Goal: Task Accomplishment & Management: Manage account settings

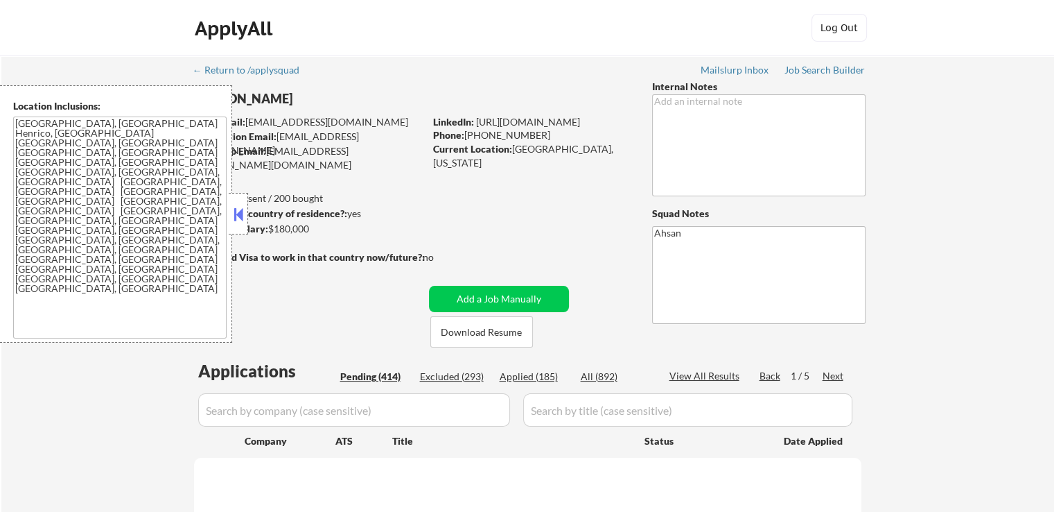
click at [829, 376] on div "Next" at bounding box center [834, 376] width 22 height 14
select select ""pending""
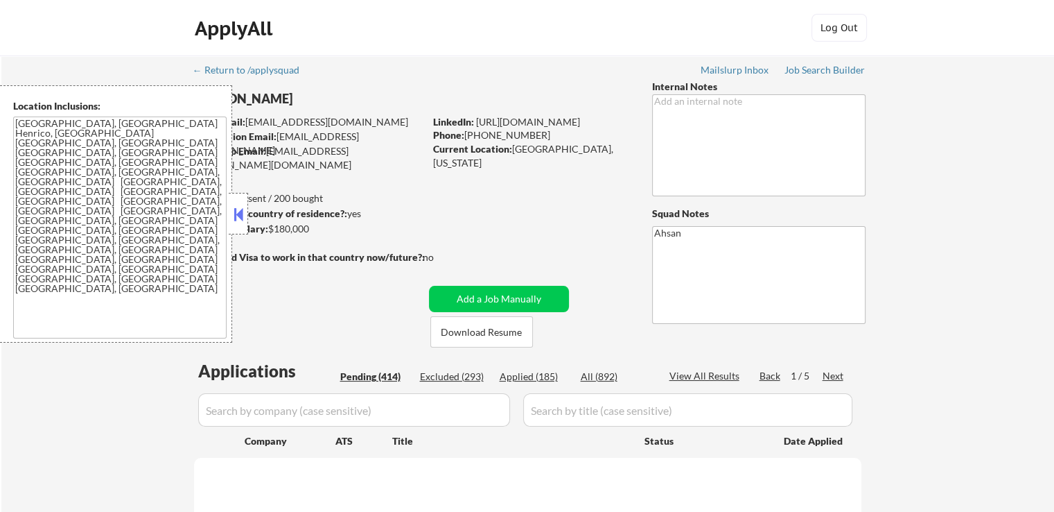
select select ""pending""
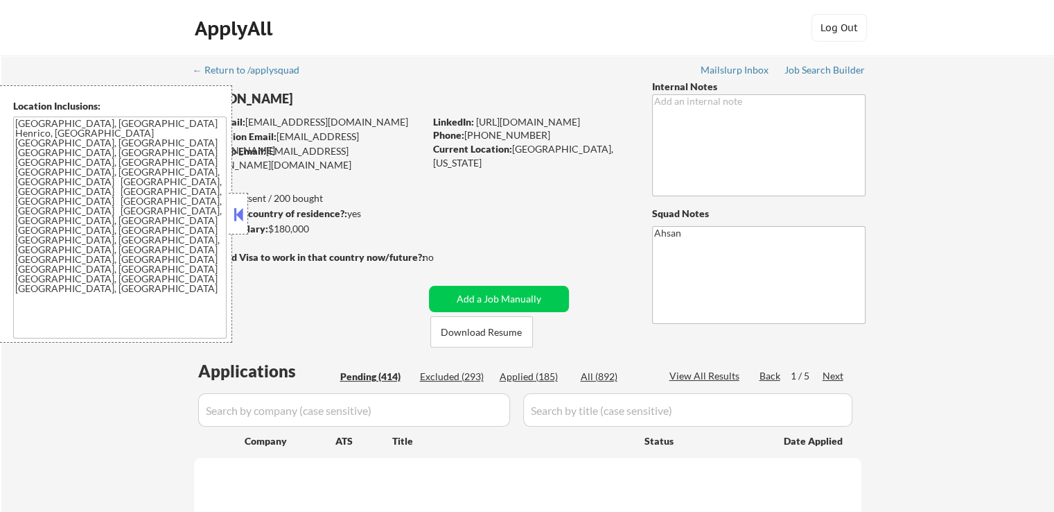
select select ""pending""
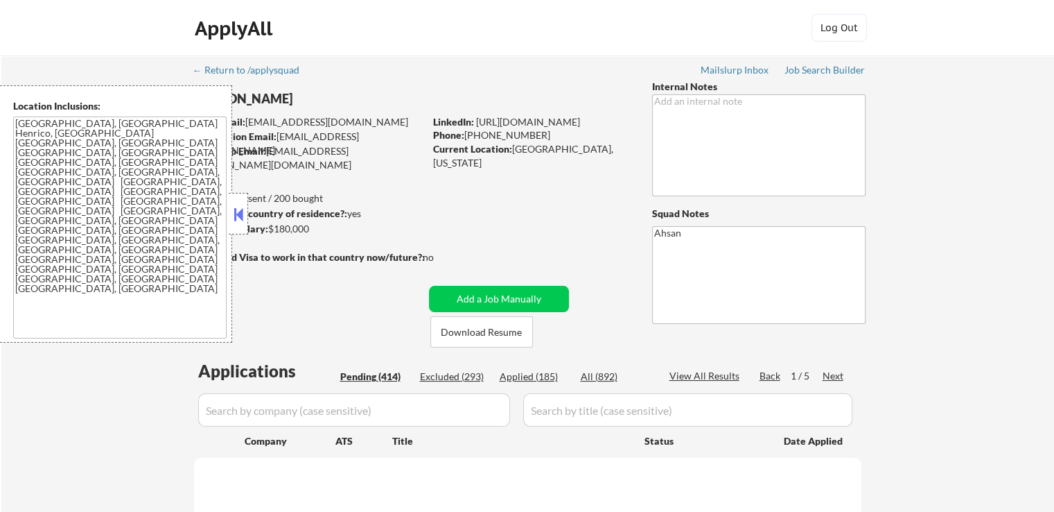
select select ""pending""
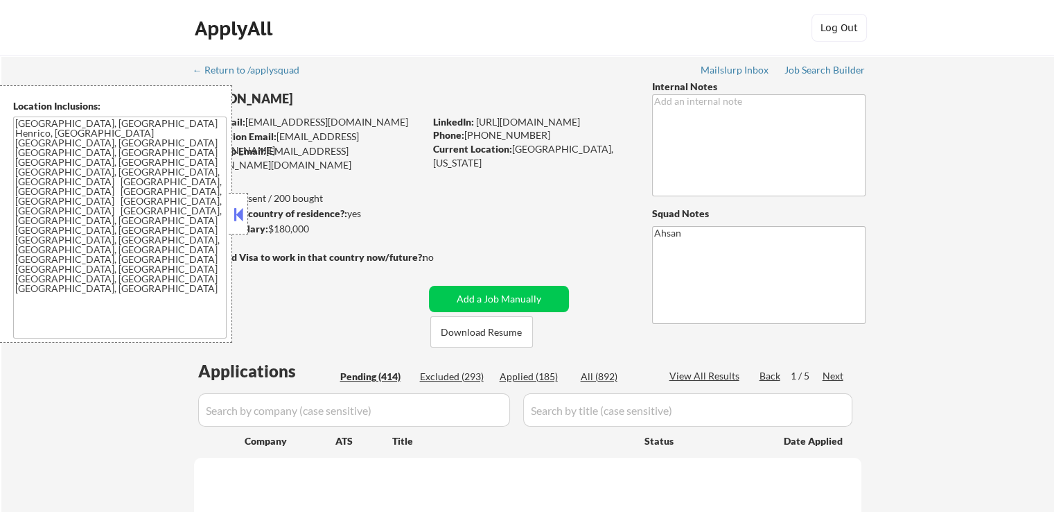
select select ""pending""
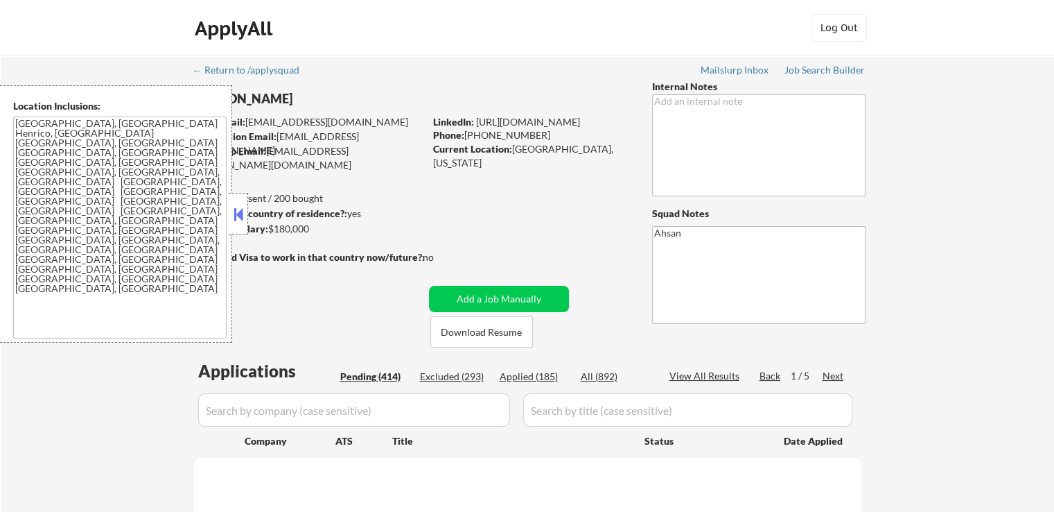
select select ""pending""
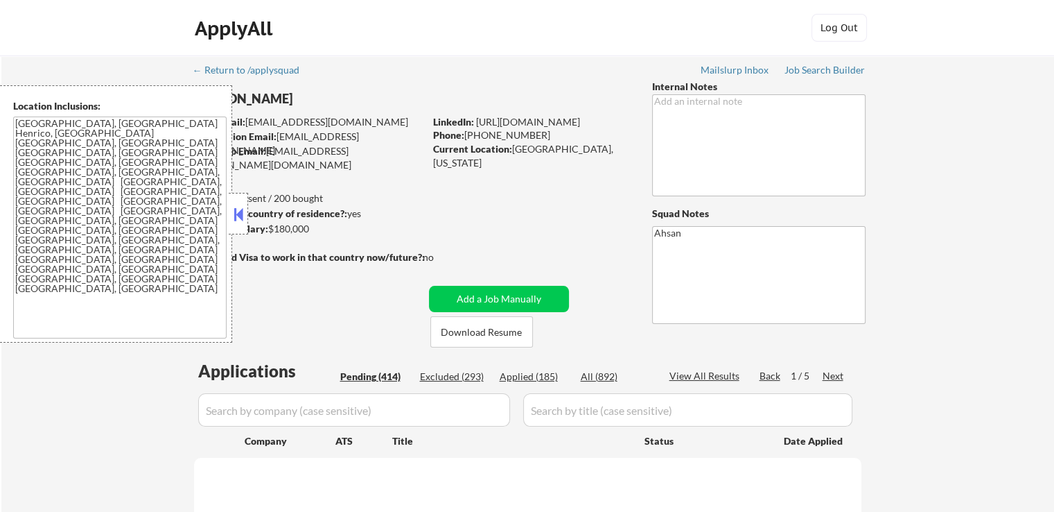
select select ""pending""
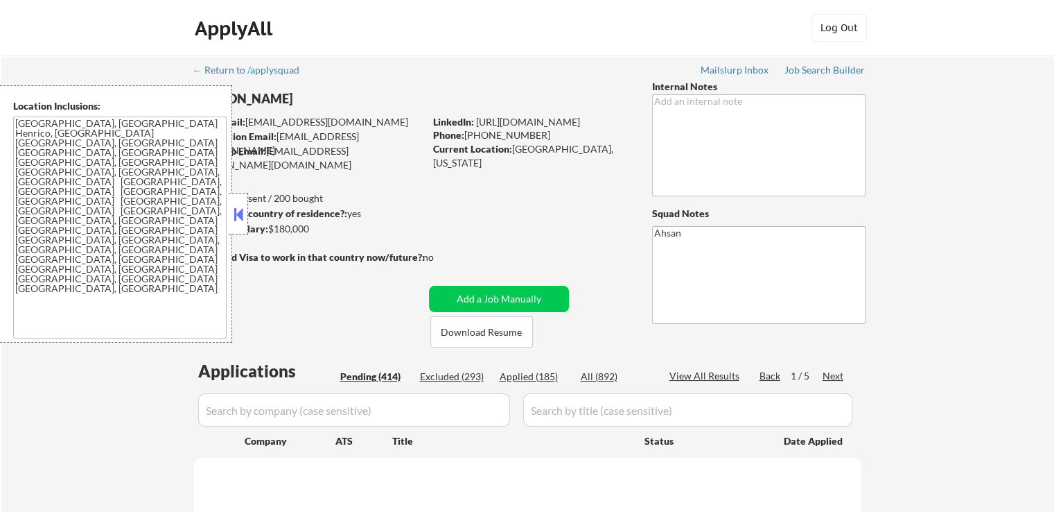
select select ""pending""
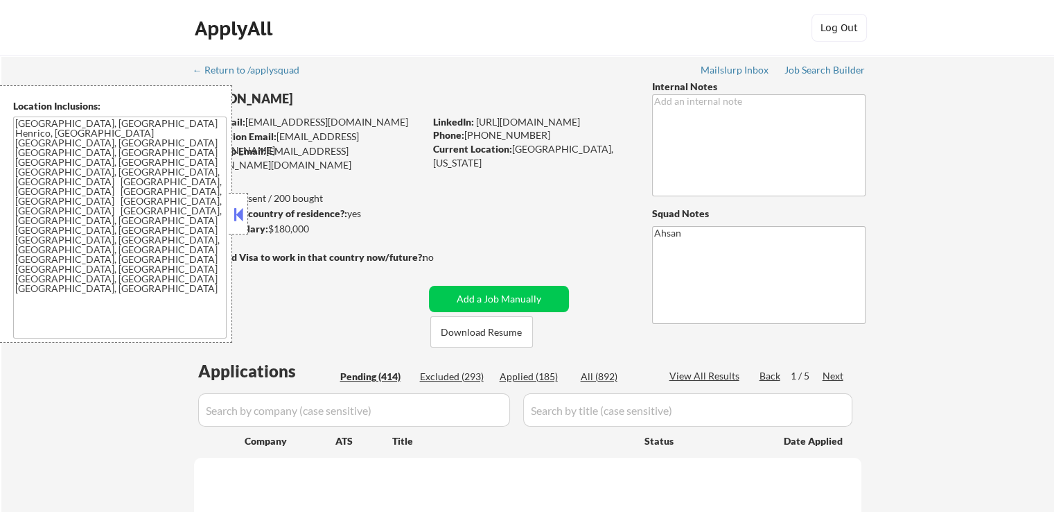
select select ""pending""
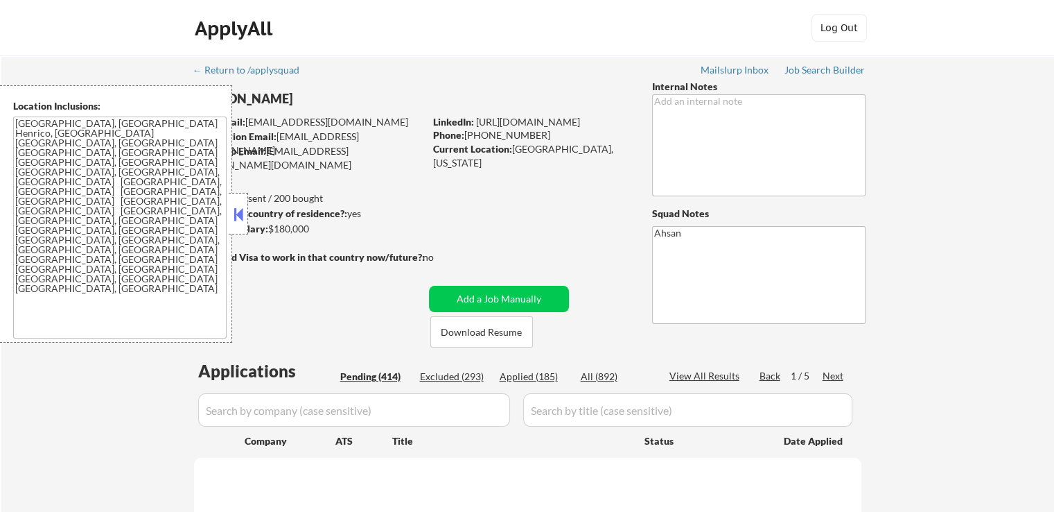
select select ""pending""
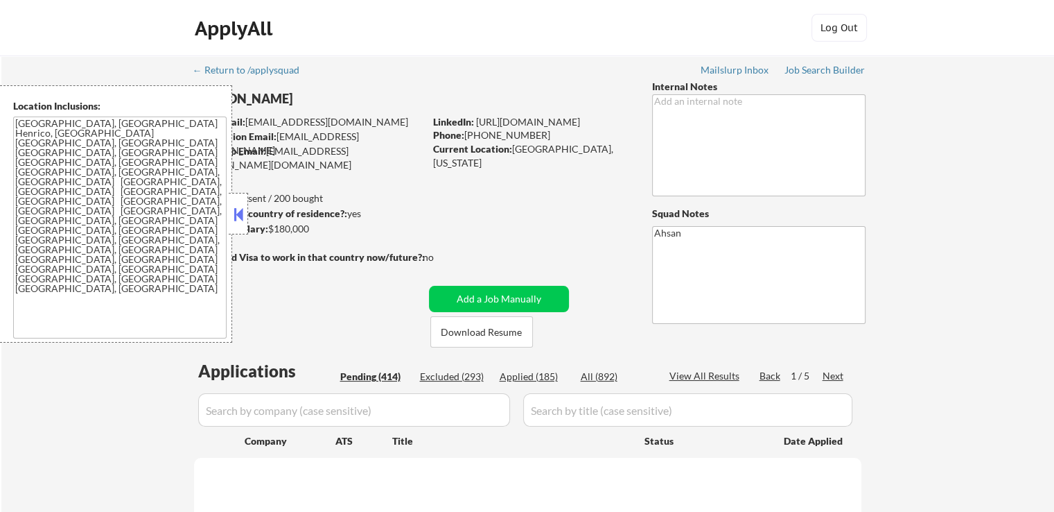
select select ""pending""
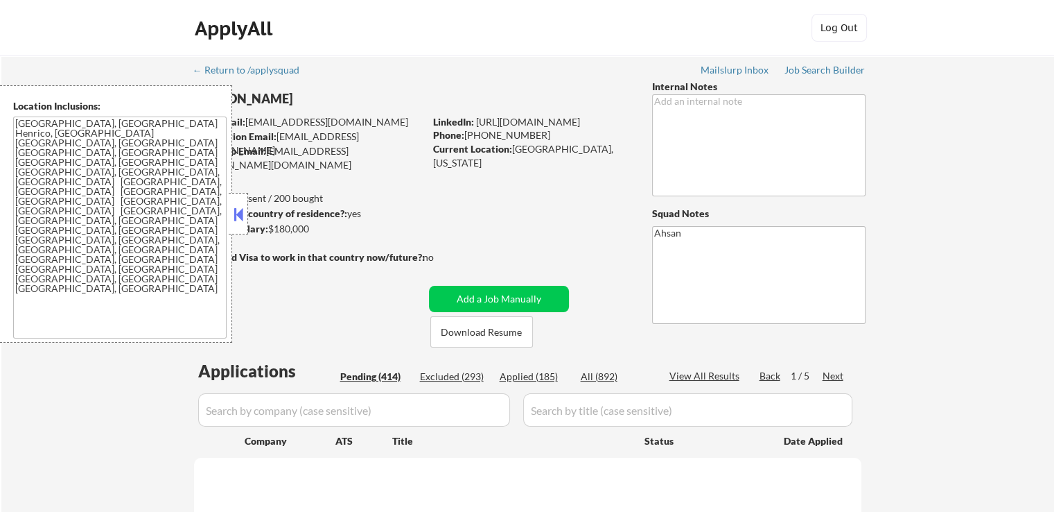
select select ""pending""
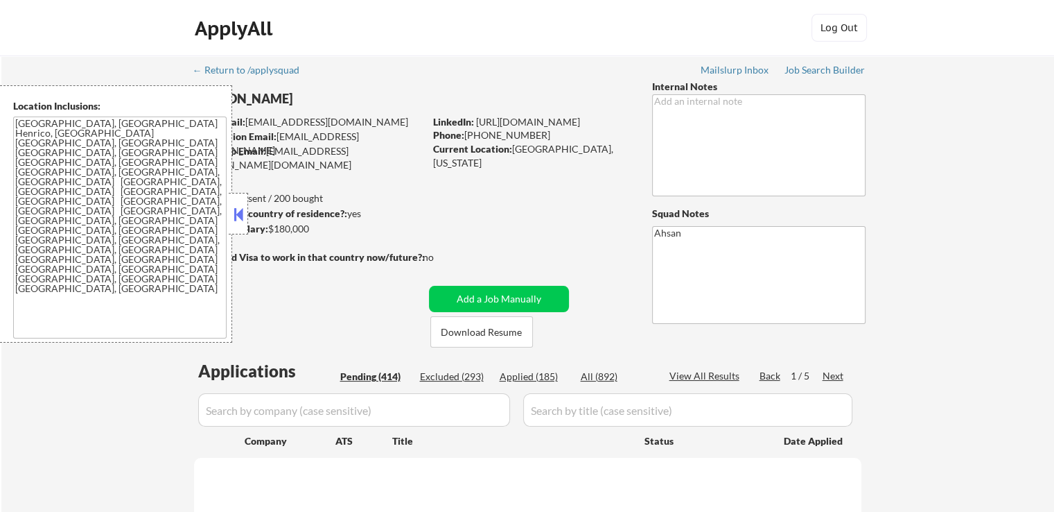
select select ""pending""
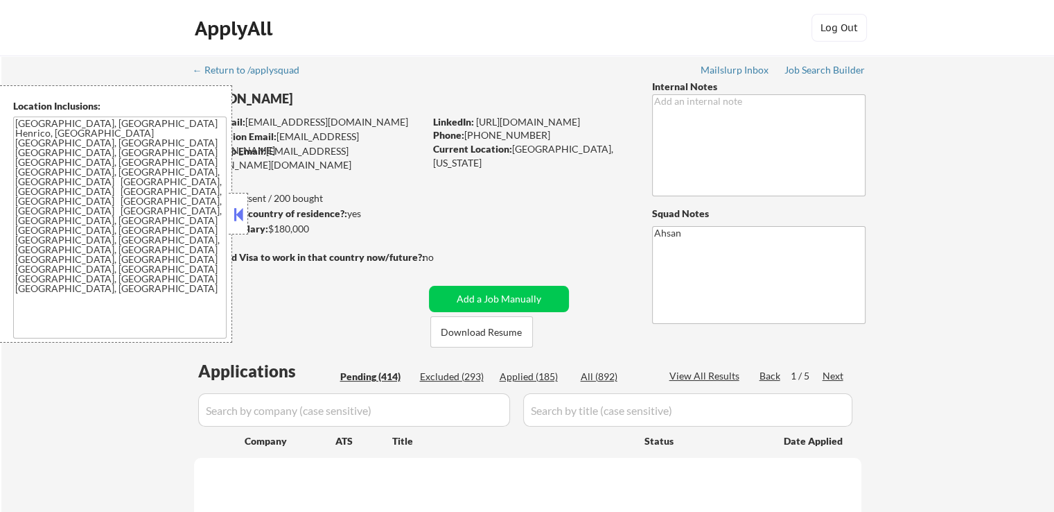
select select ""pending""
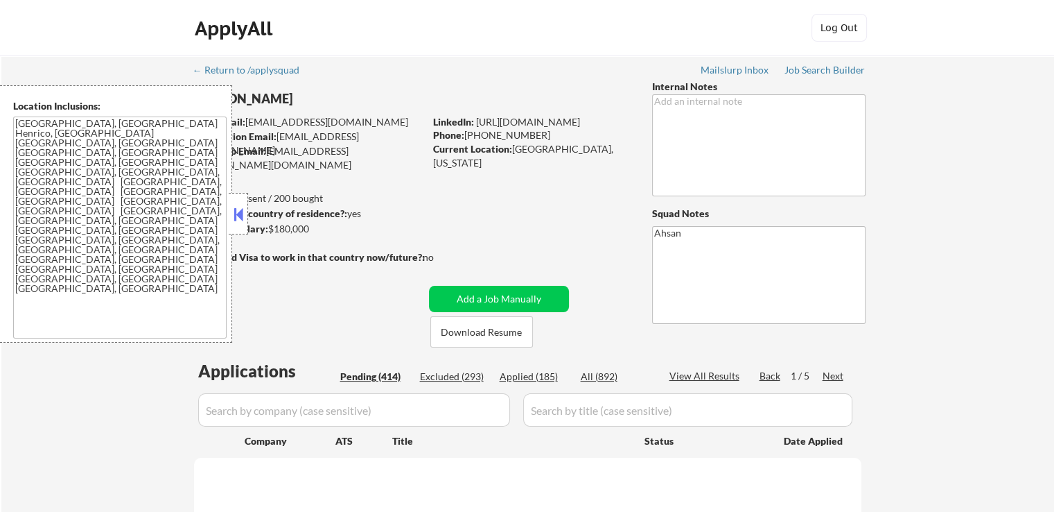
select select ""pending""
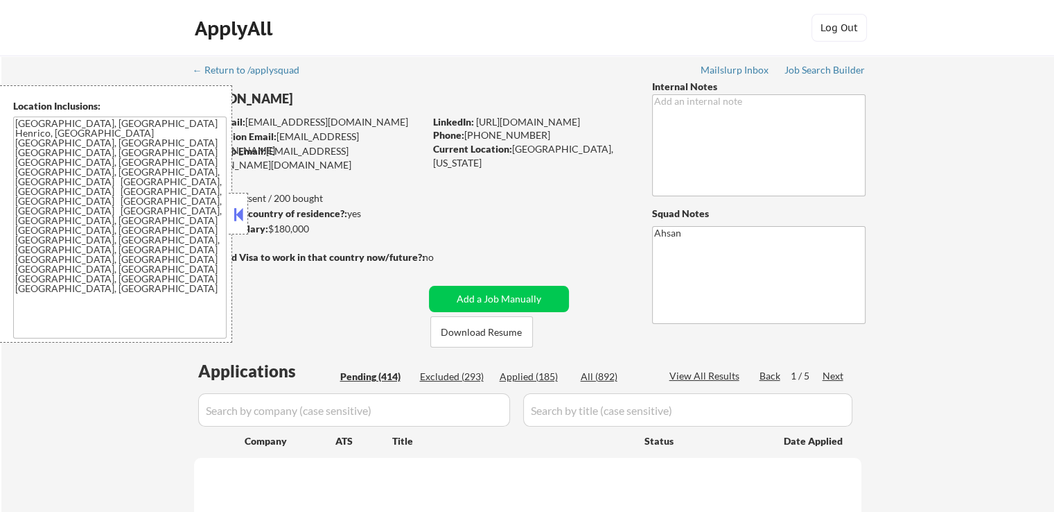
select select ""pending""
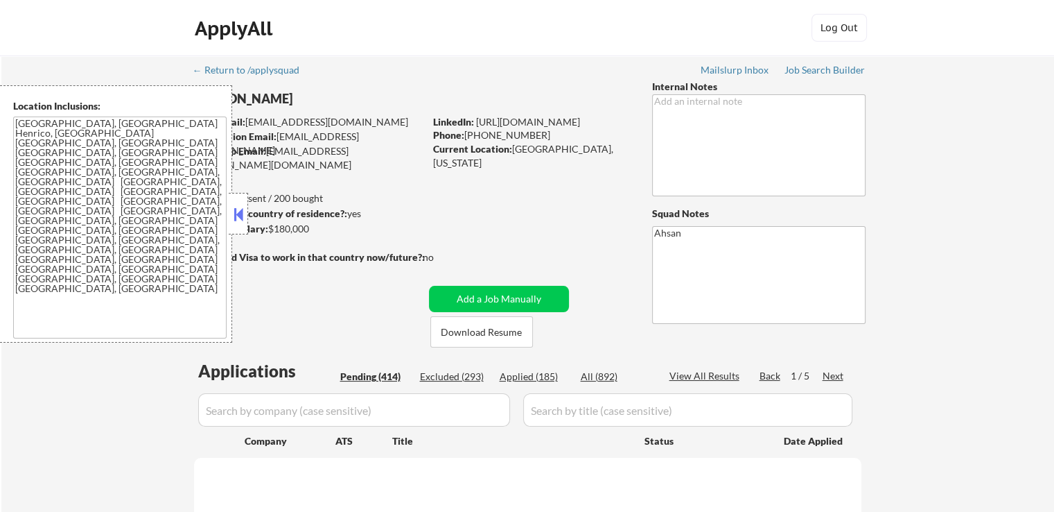
select select ""pending""
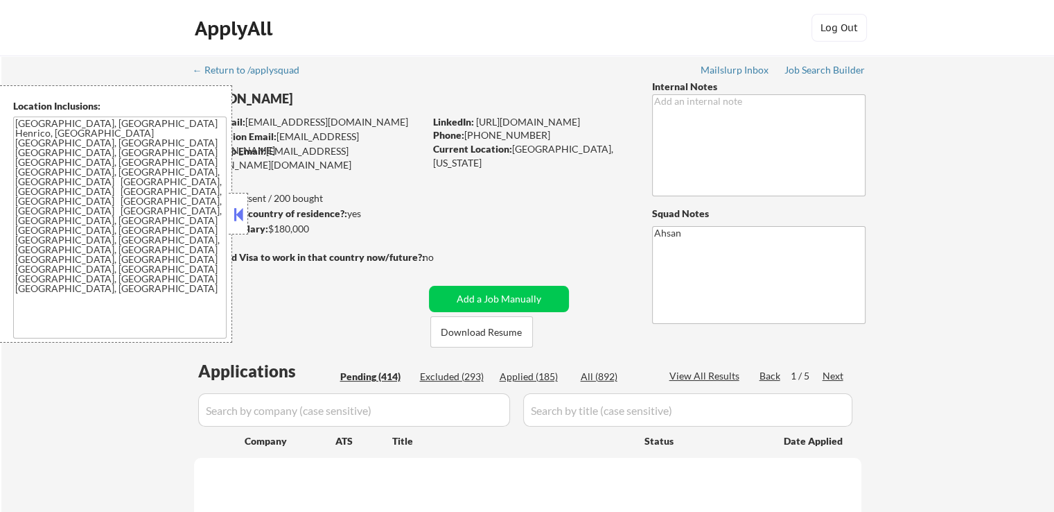
select select ""pending""
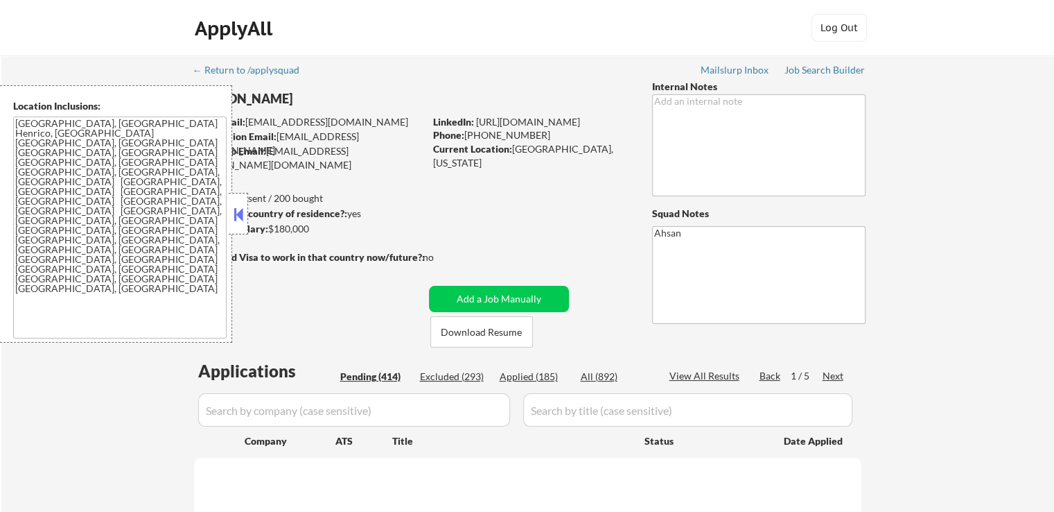
select select ""pending""
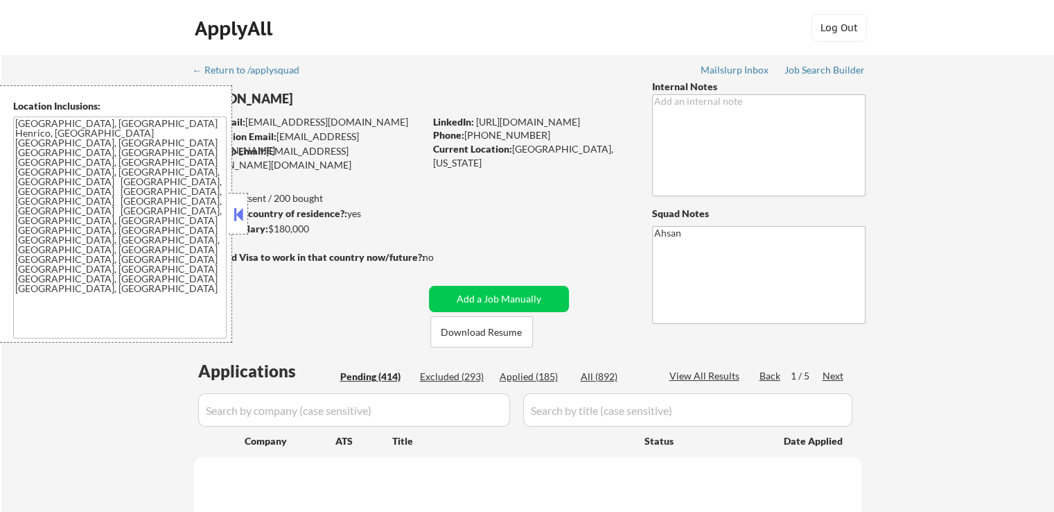
select select ""pending""
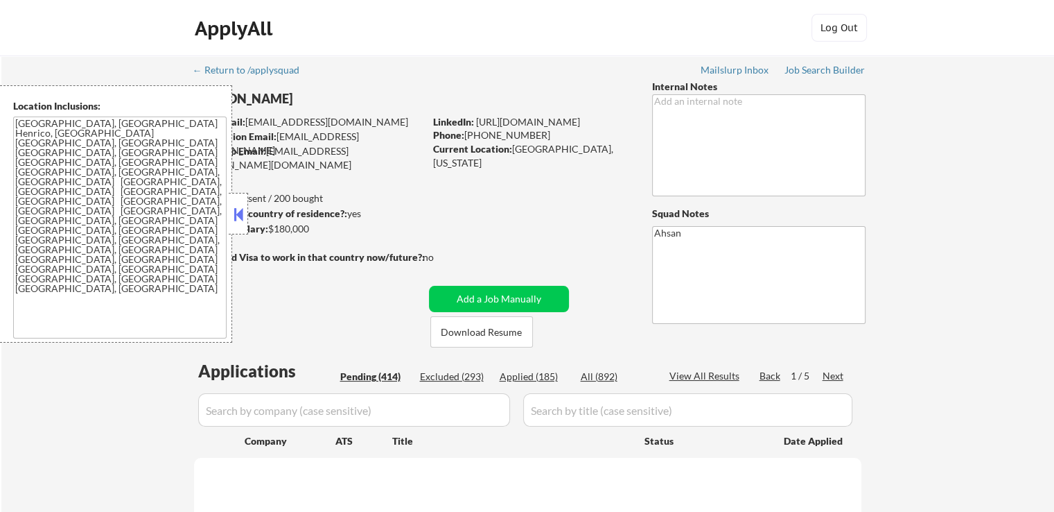
select select ""pending""
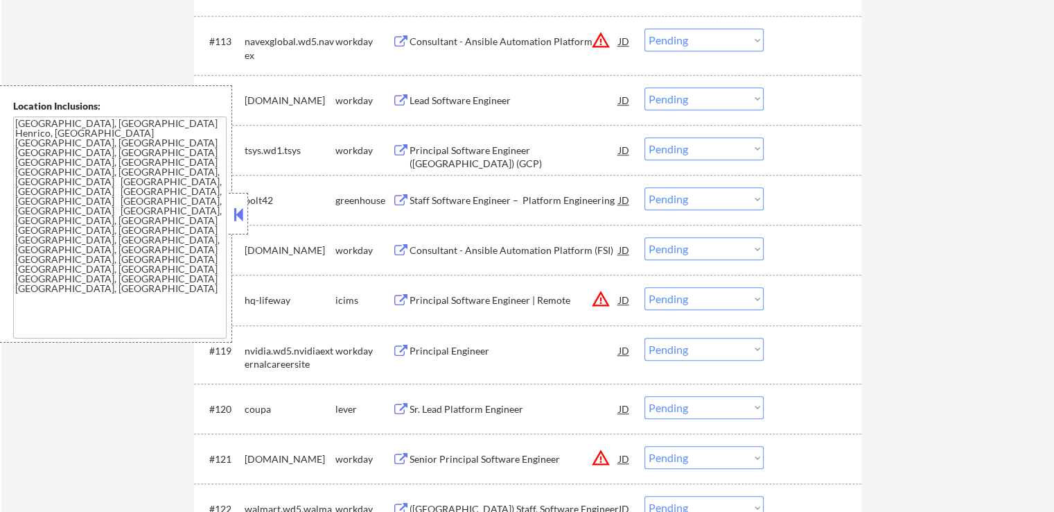
scroll to position [1179, 0]
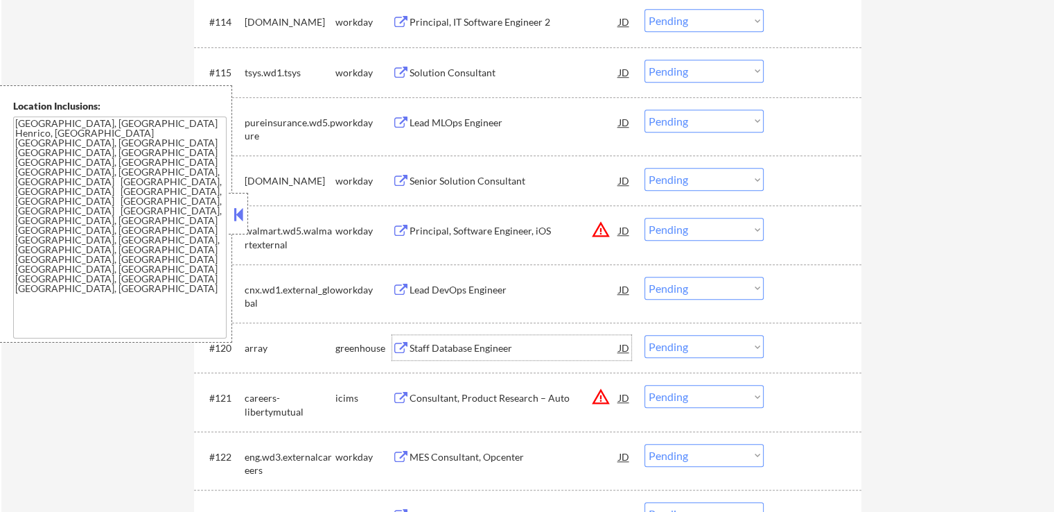
click at [413, 350] on div "Staff Database Engineer" at bounding box center [514, 348] width 209 height 14
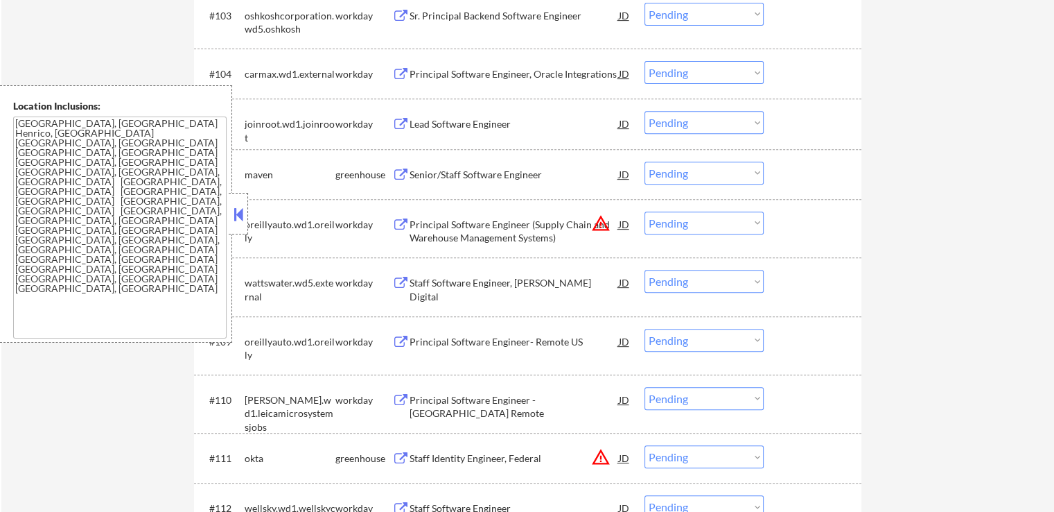
scroll to position [485, 0]
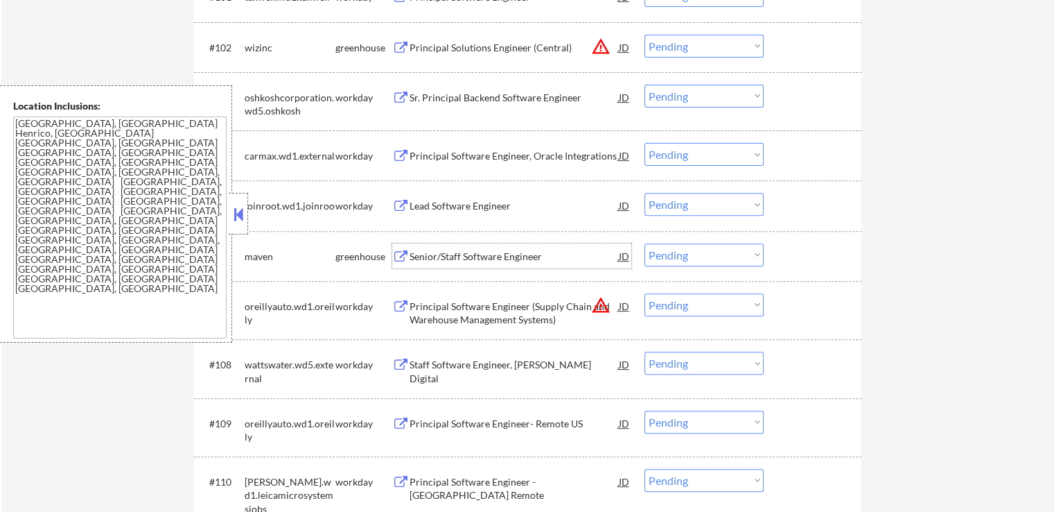
click at [412, 254] on div "Senior/Staff Software Engineer" at bounding box center [514, 257] width 209 height 14
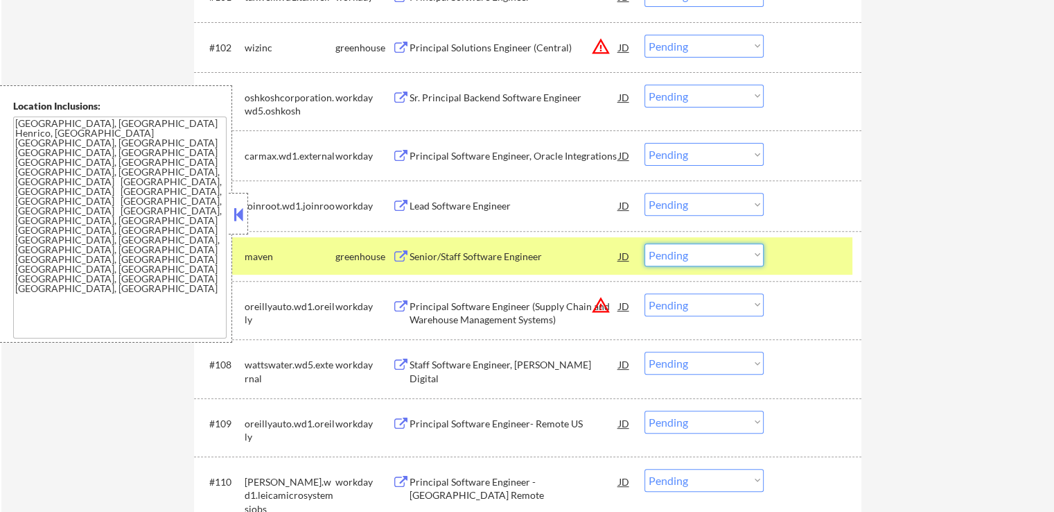
click at [685, 256] on select "Choose an option... Pending Applied Excluded (Questions) Excluded (Expired) Exc…" at bounding box center [704, 254] width 119 height 23
click at [645, 243] on select "Choose an option... Pending Applied Excluded (Questions) Excluded (Expired) Exc…" at bounding box center [704, 254] width 119 height 23
select select ""pending""
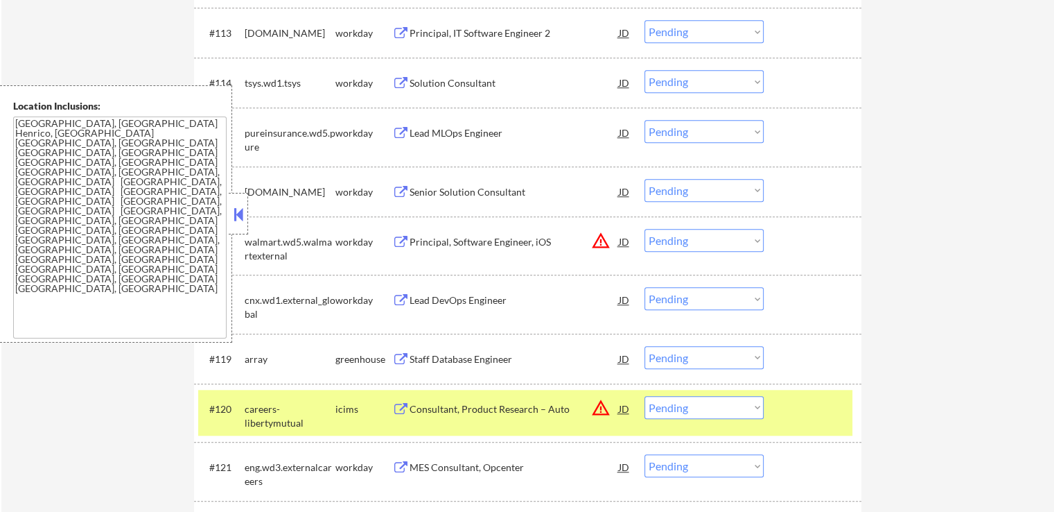
scroll to position [1179, 0]
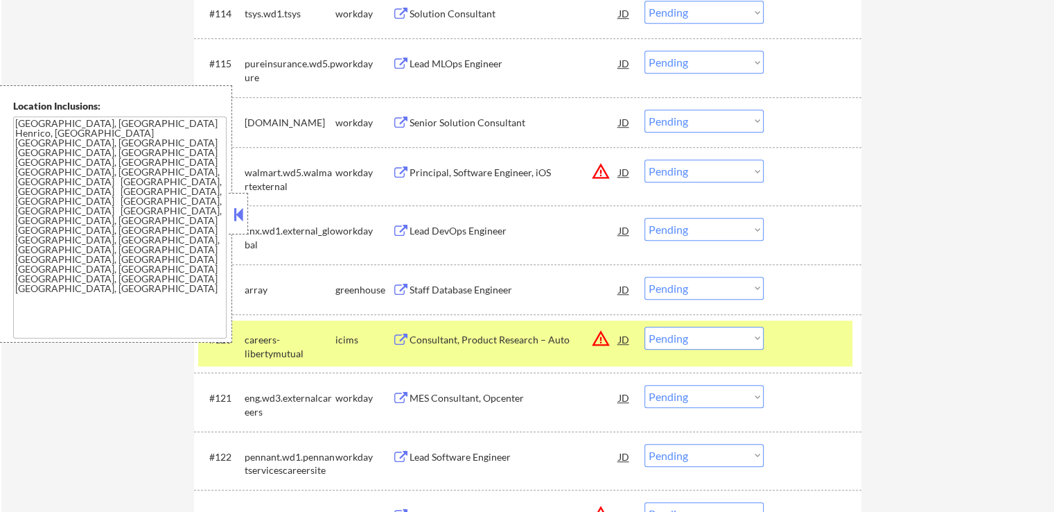
click at [436, 284] on div "Staff Database Engineer" at bounding box center [514, 290] width 209 height 14
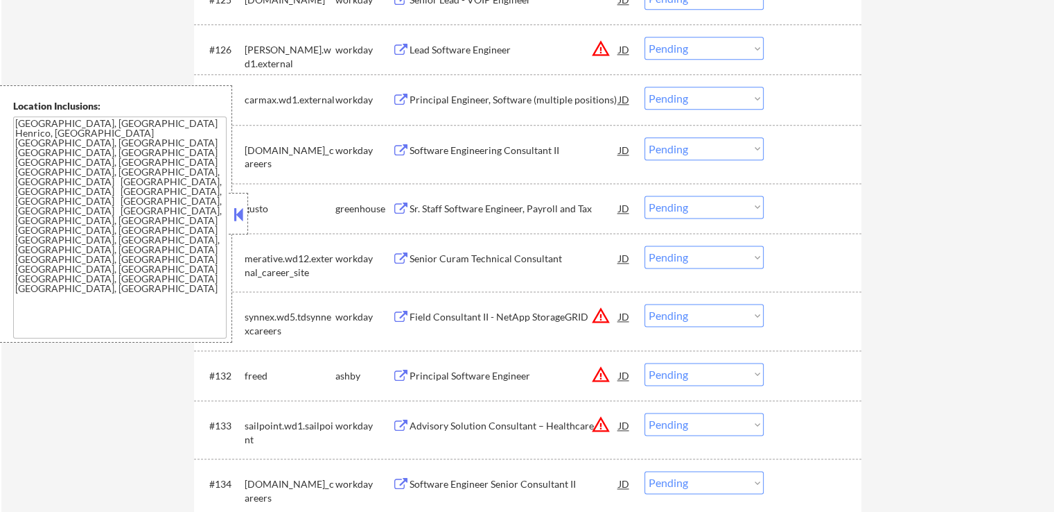
scroll to position [1872, 0]
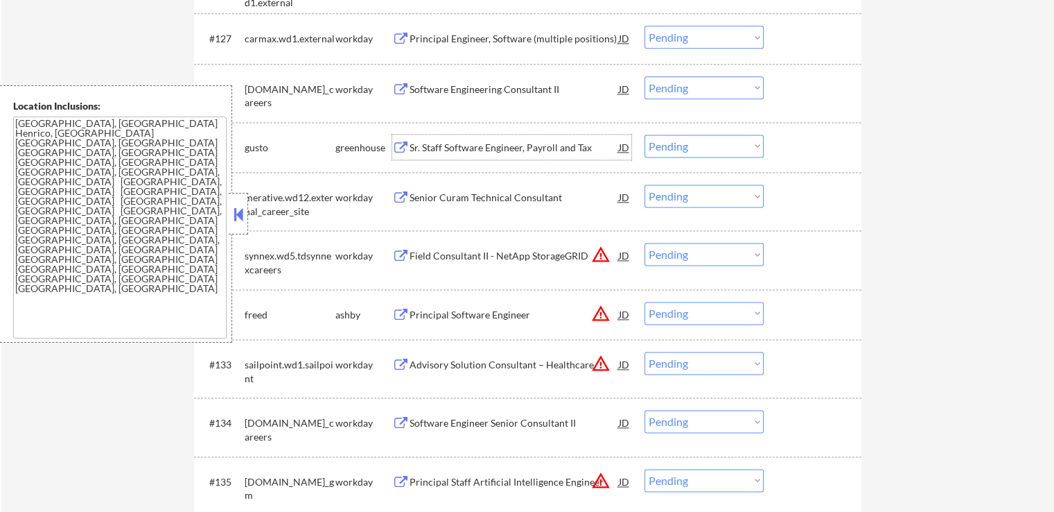
click at [440, 148] on div "Sr. Staff Software Engineer, Payroll and Tax" at bounding box center [514, 148] width 209 height 14
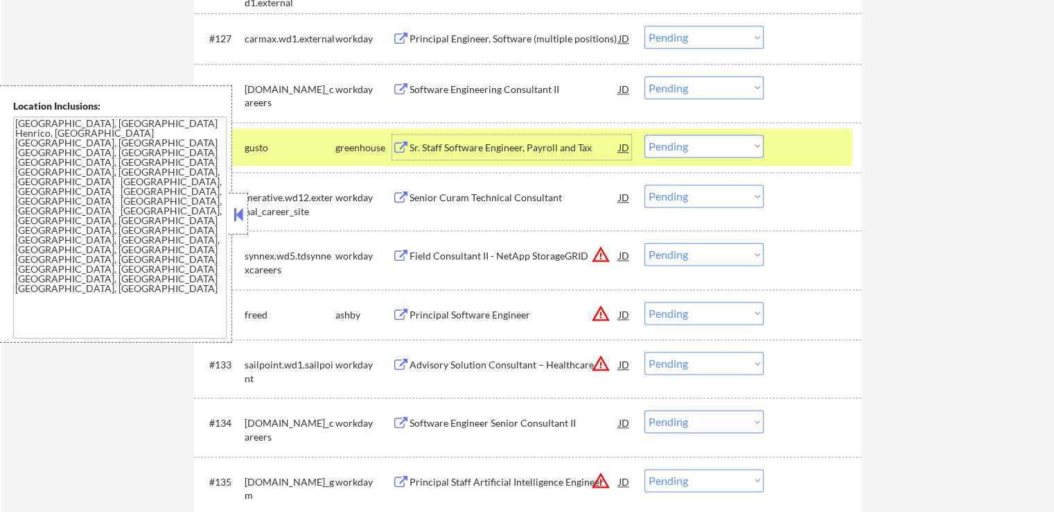
drag, startPoint x: 704, startPoint y: 144, endPoint x: 704, endPoint y: 156, distance: 12.5
click at [704, 144] on select "Choose an option... Pending Applied Excluded (Questions) Excluded (Expired) Exc…" at bounding box center [704, 145] width 119 height 23
click at [645, 134] on select "Choose an option... Pending Applied Excluded (Questions) Excluded (Expired) Exc…" at bounding box center [704, 145] width 119 height 23
select select ""pending""
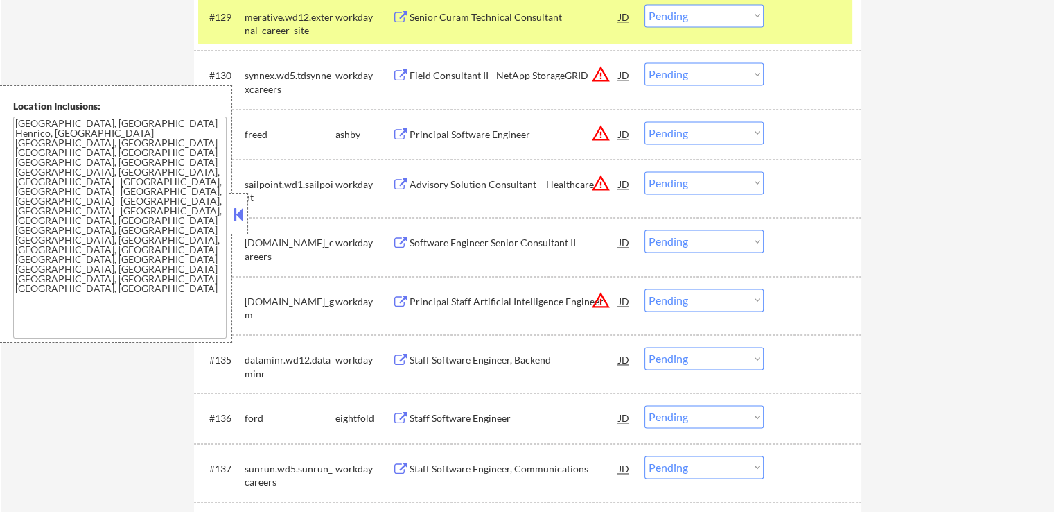
scroll to position [2010, 0]
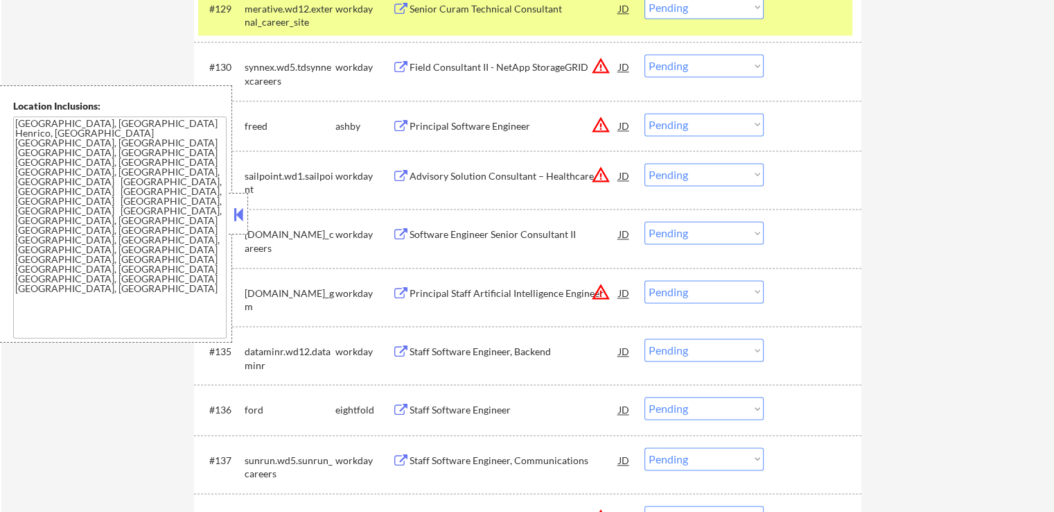
click at [460, 122] on div "Principal Software Engineer" at bounding box center [514, 126] width 209 height 14
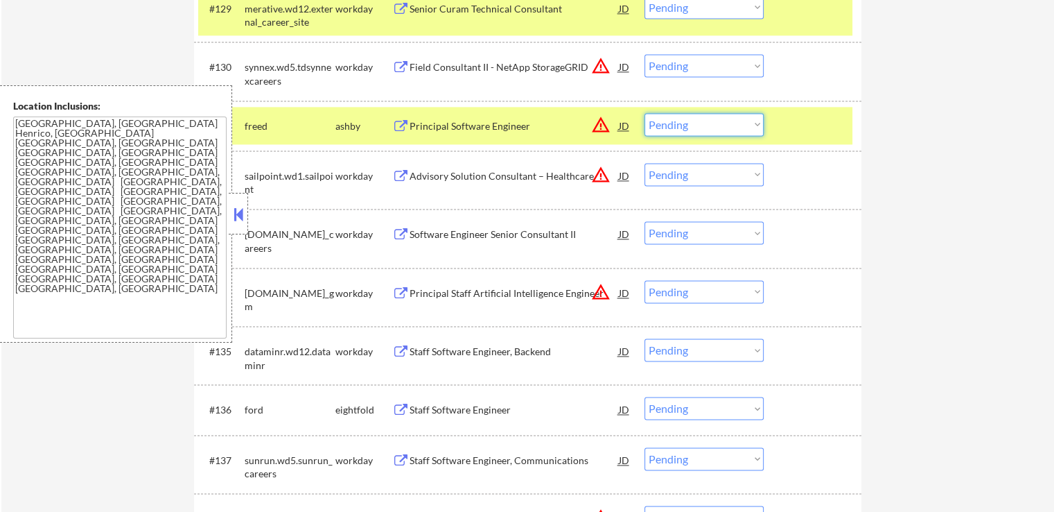
click at [704, 121] on select "Choose an option... Pending Applied Excluded (Questions) Excluded (Expired) Exc…" at bounding box center [704, 124] width 119 height 23
select select ""excluded__location_""
click at [645, 113] on select "Choose an option... Pending Applied Excluded (Questions) Excluded (Expired) Exc…" at bounding box center [704, 124] width 119 height 23
click at [665, 186] on div "#132 sailpoint.wd1.sailpoint workday Advisory Solution Consultant – Healthcare …" at bounding box center [525, 180] width 654 height 46
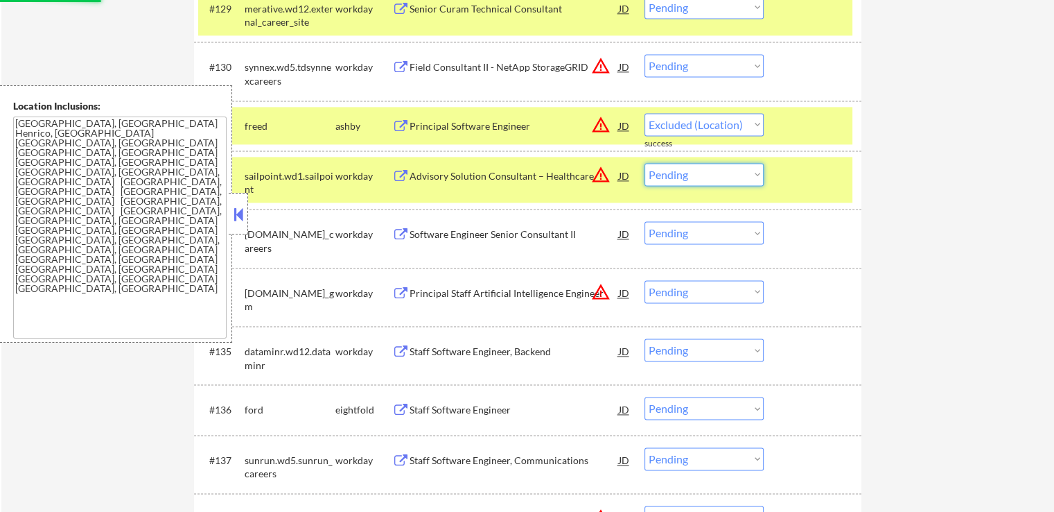
drag, startPoint x: 705, startPoint y: 175, endPoint x: 711, endPoint y: 181, distance: 8.3
click at [708, 175] on select "Choose an option... Pending Applied Excluded (Questions) Excluded (Expired) Exc…" at bounding box center [704, 174] width 119 height 23
select select ""excluded__location_""
click at [645, 163] on select "Choose an option... Pending Applied Excluded (Questions) Excluded (Expired) Exc…" at bounding box center [704, 174] width 119 height 23
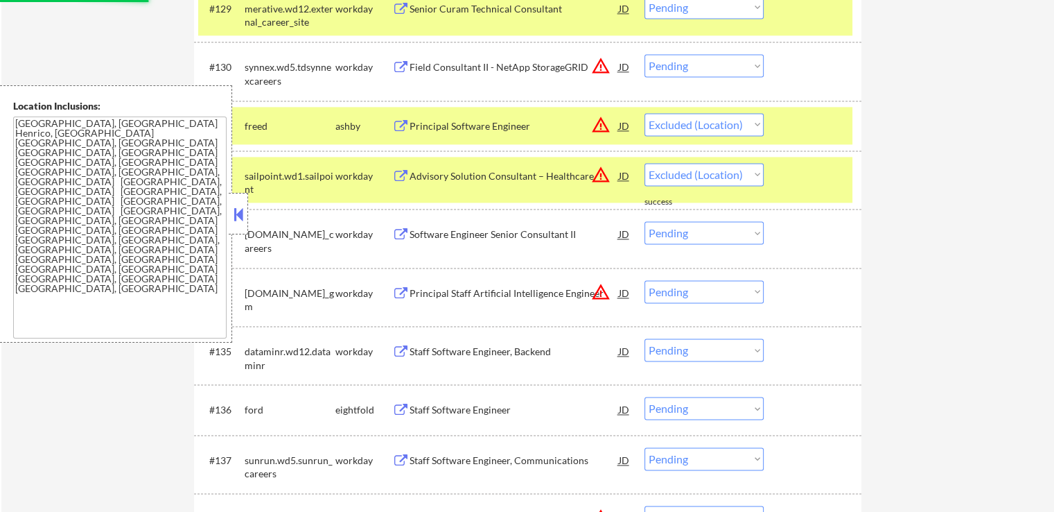
select select ""pending""
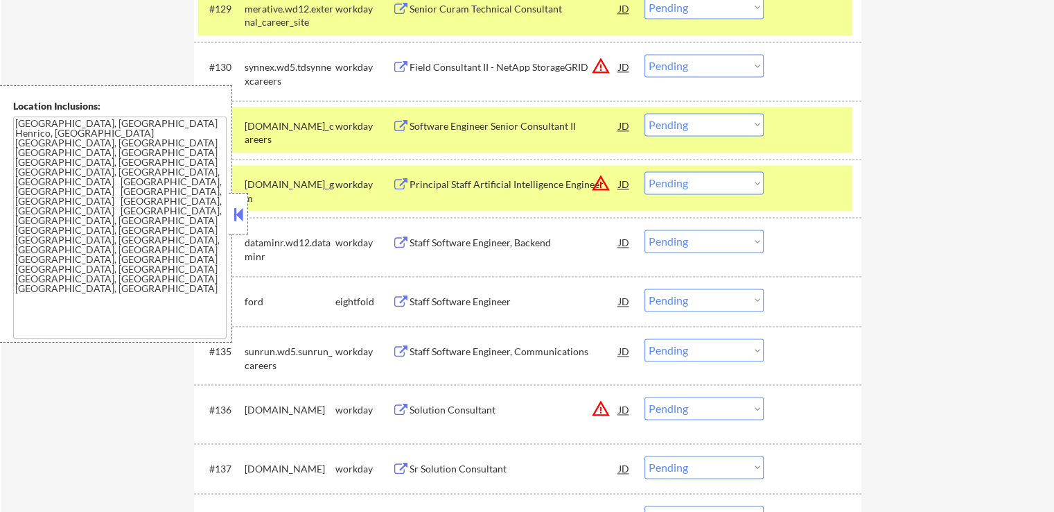
click at [437, 125] on div "Software Engineer Senior Consultant II" at bounding box center [514, 126] width 209 height 14
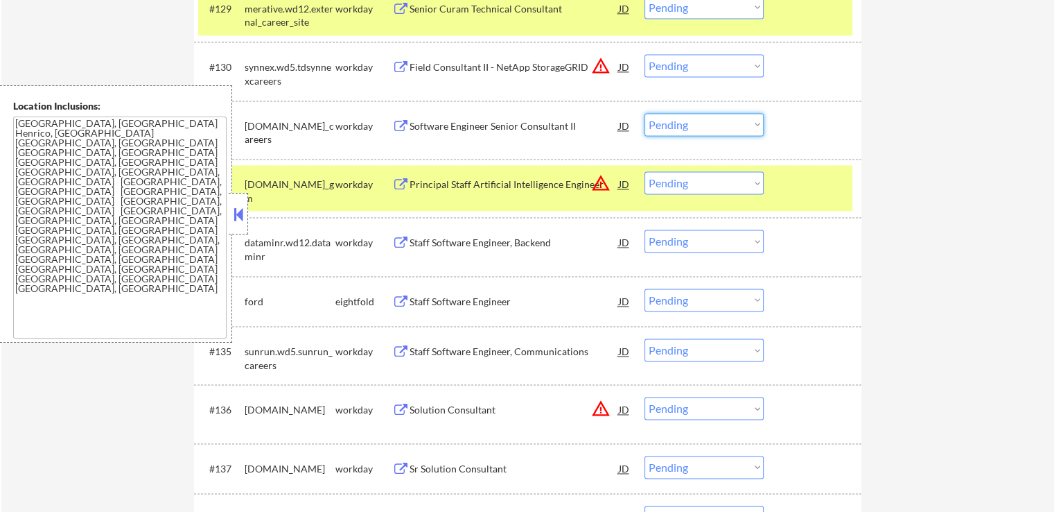
drag, startPoint x: 685, startPoint y: 126, endPoint x: 690, endPoint y: 132, distance: 7.9
click at [685, 126] on select "Choose an option... Pending Applied Excluded (Questions) Excluded (Expired) Exc…" at bounding box center [704, 124] width 119 height 23
click at [645, 113] on select "Choose an option... Pending Applied Excluded (Questions) Excluded (Expired) Exc…" at bounding box center [704, 124] width 119 height 23
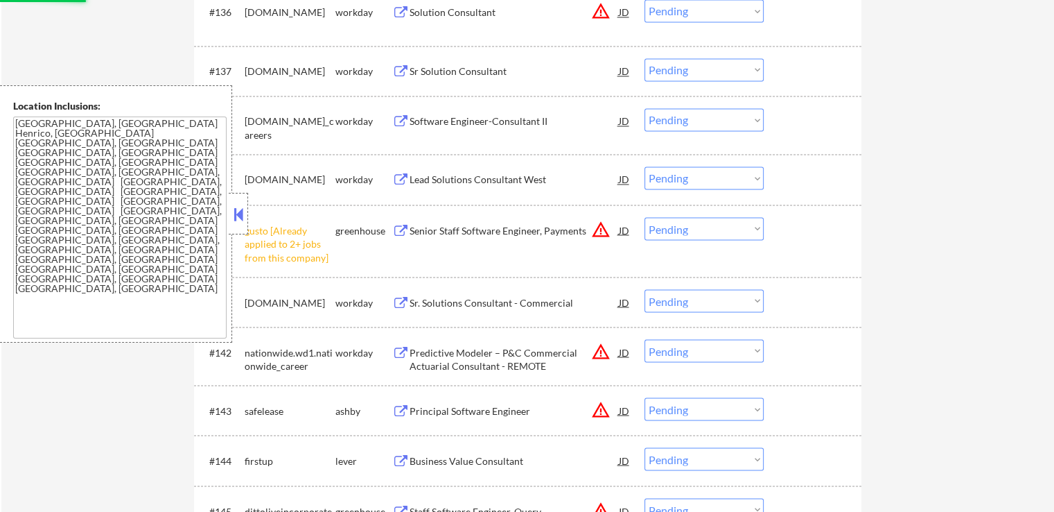
select select ""pending""
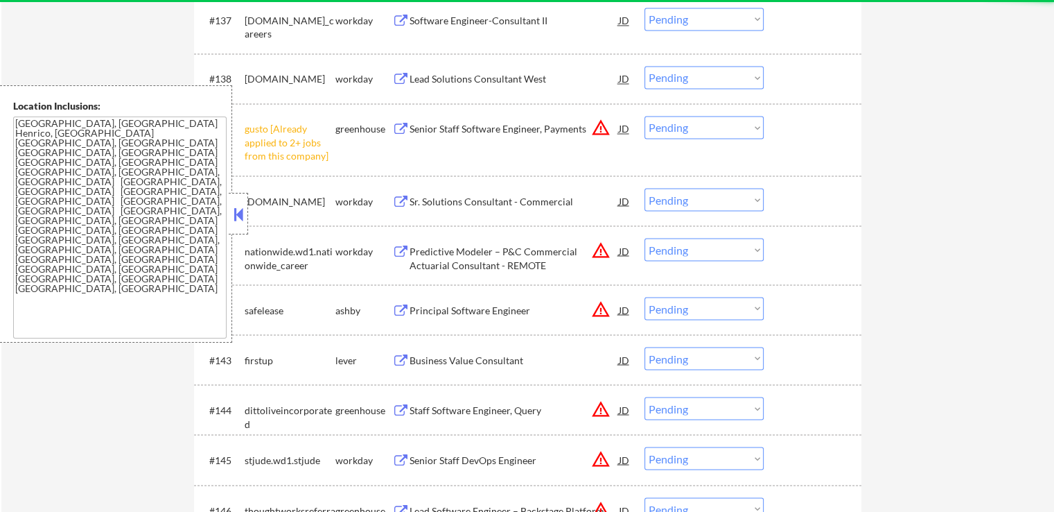
scroll to position [2426, 0]
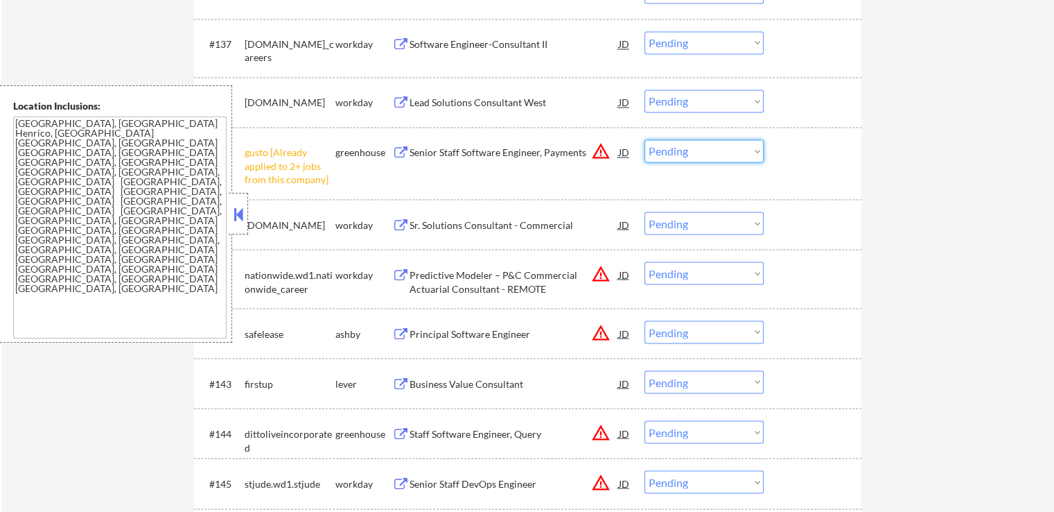
drag, startPoint x: 666, startPoint y: 145, endPoint x: 676, endPoint y: 154, distance: 13.2
click at [666, 145] on select "Choose an option... Pending Applied Excluded (Questions) Excluded (Expired) Exc…" at bounding box center [704, 150] width 119 height 23
click at [645, 139] on select "Choose an option... Pending Applied Excluded (Questions) Excluded (Expired) Exc…" at bounding box center [704, 150] width 119 height 23
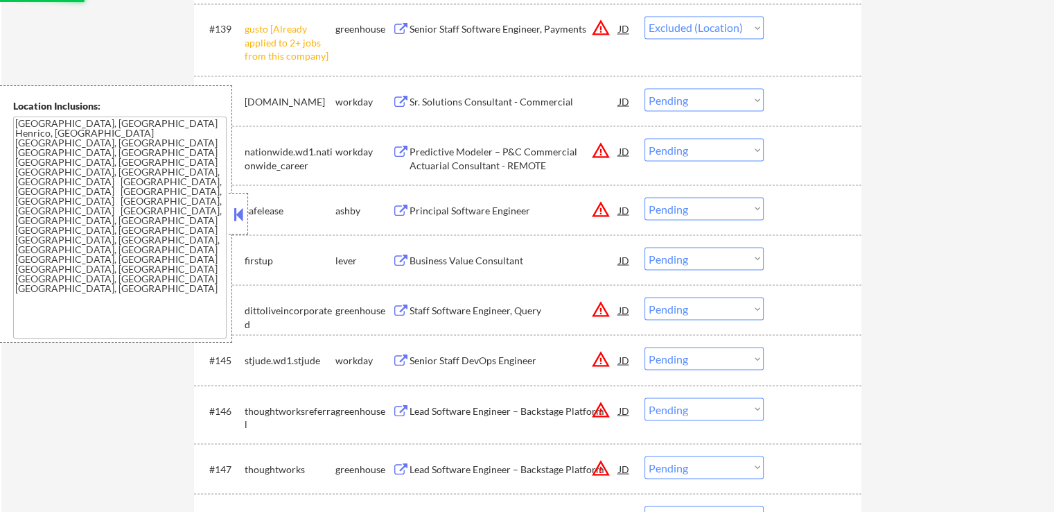
scroll to position [2634, 0]
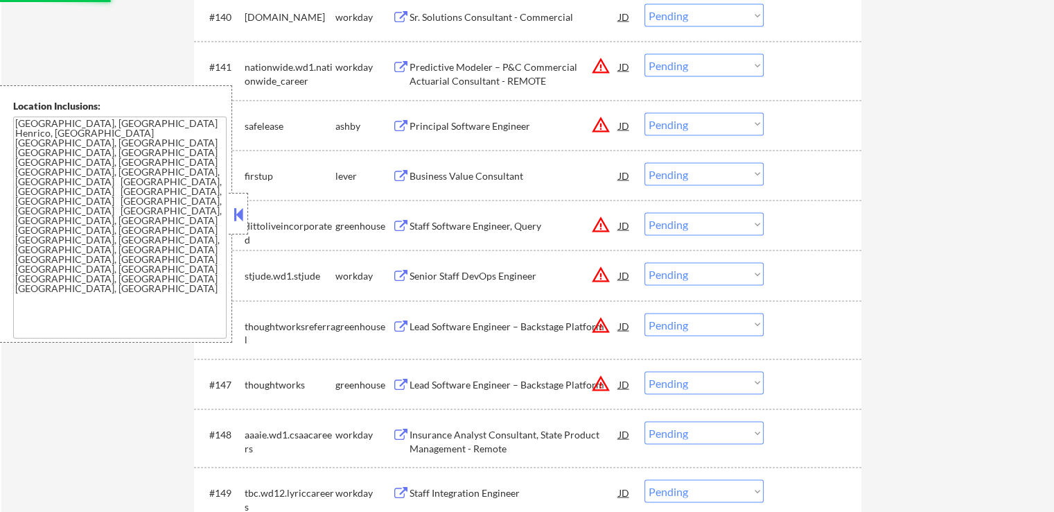
click at [473, 179] on div "Business Value Consultant" at bounding box center [514, 175] width 209 height 14
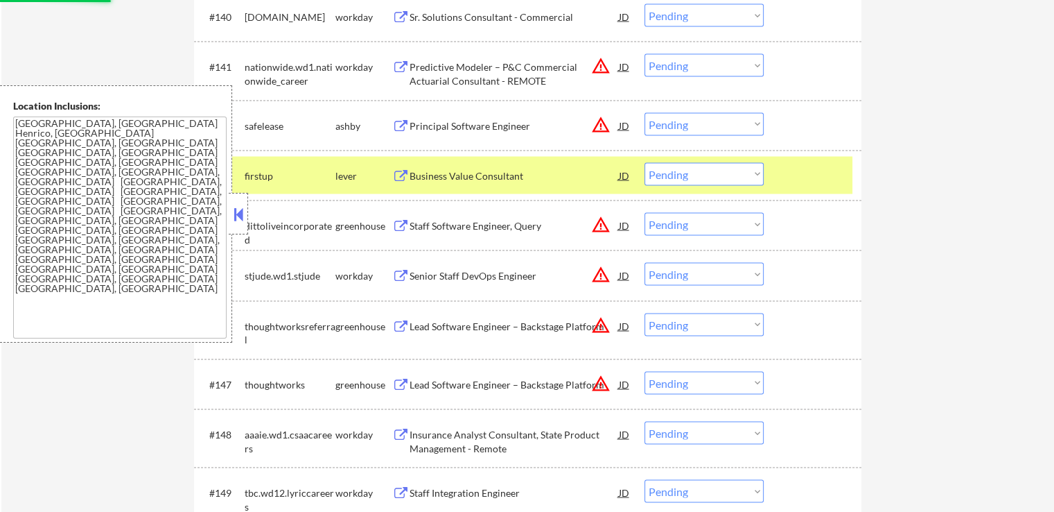
select select ""pending""
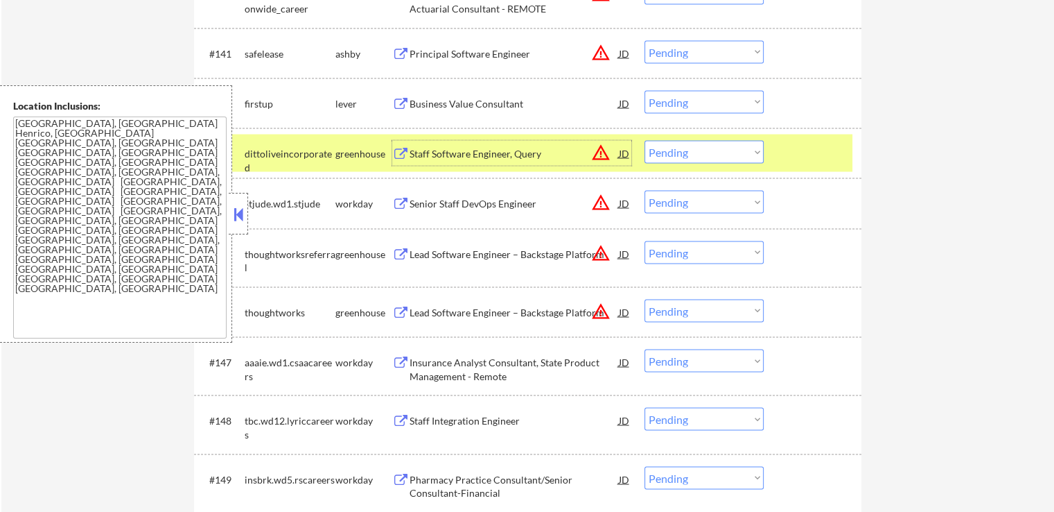
click at [687, 95] on select "Choose an option... Pending Applied Excluded (Questions) Excluded (Expired) Exc…" at bounding box center [704, 101] width 119 height 23
click at [645, 90] on select "Choose an option... Pending Applied Excluded (Questions) Excluded (Expired) Exc…" at bounding box center [704, 101] width 119 height 23
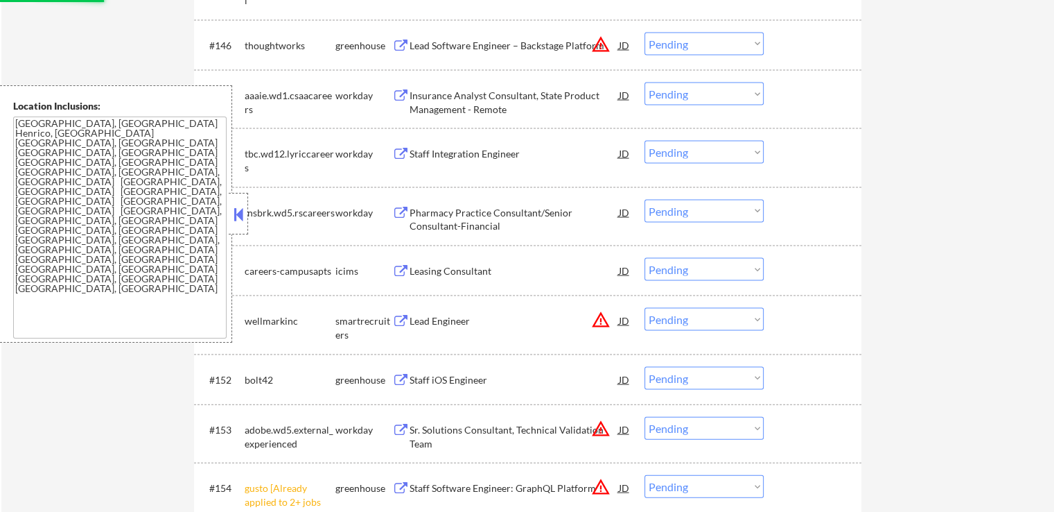
scroll to position [2912, 0]
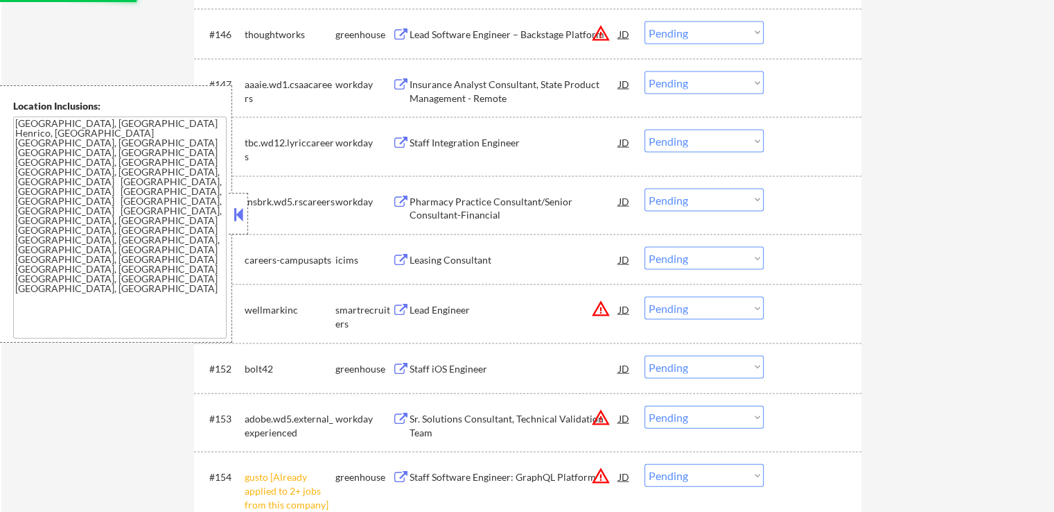
select select ""pending""
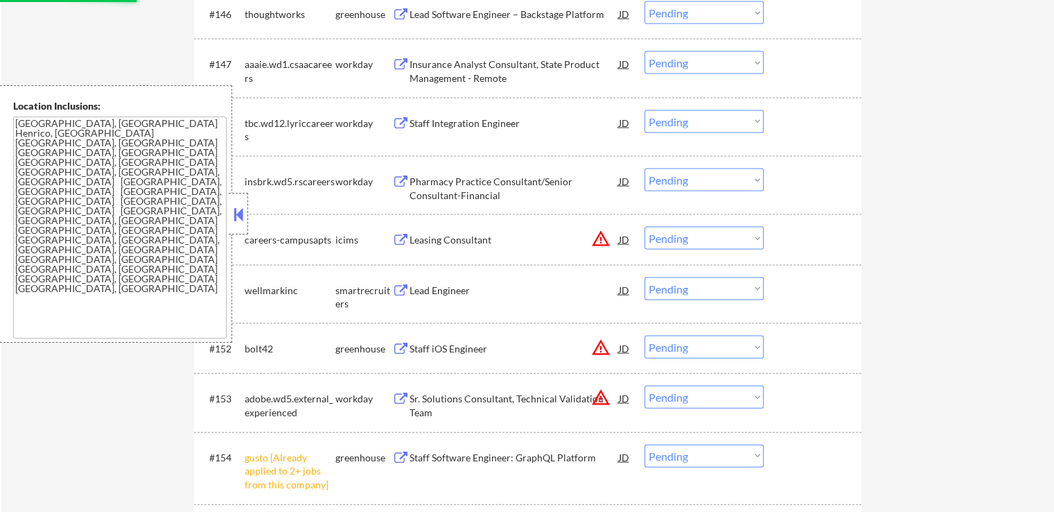
scroll to position [3050, 0]
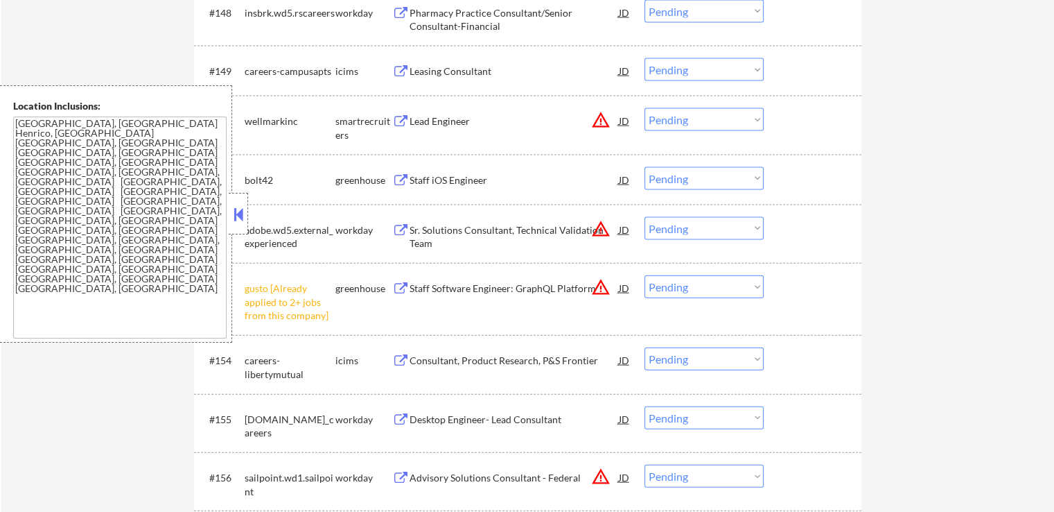
click at [411, 178] on div "Staff iOS Engineer" at bounding box center [514, 180] width 209 height 14
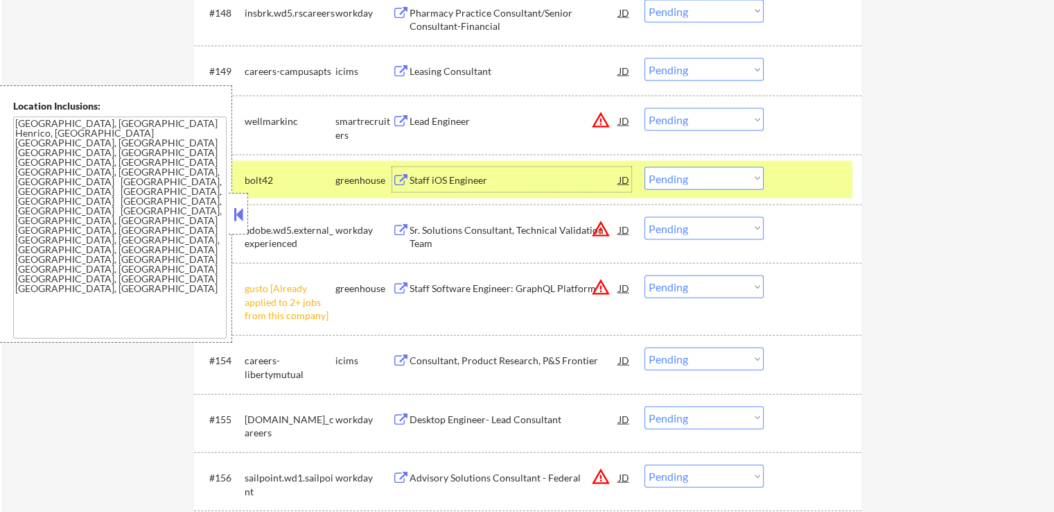
click at [691, 178] on select "Choose an option... Pending Applied Excluded (Questions) Excluded (Expired) Exc…" at bounding box center [704, 178] width 119 height 23
click at [645, 167] on select "Choose an option... Pending Applied Excluded (Questions) Excluded (Expired) Exc…" at bounding box center [704, 178] width 119 height 23
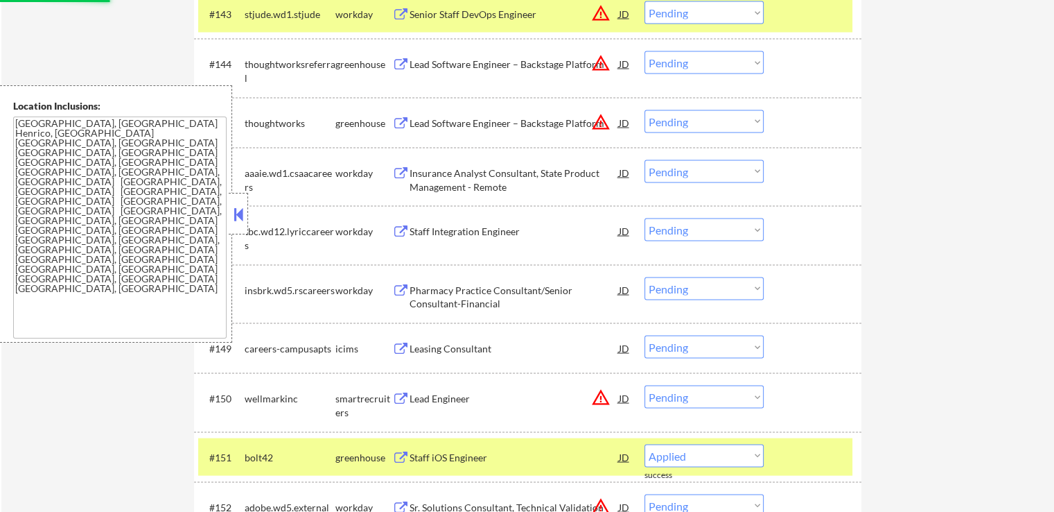
select select ""pending""
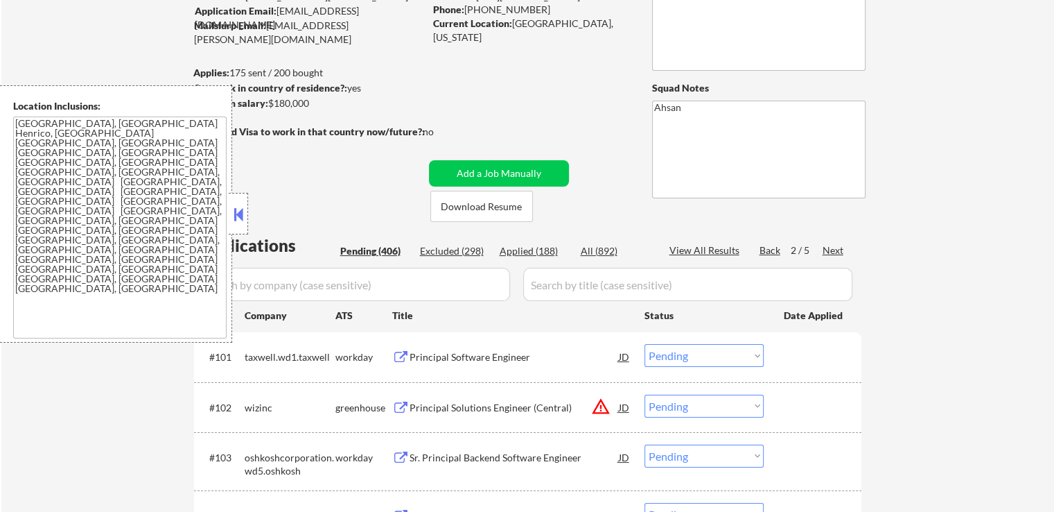
scroll to position [69, 0]
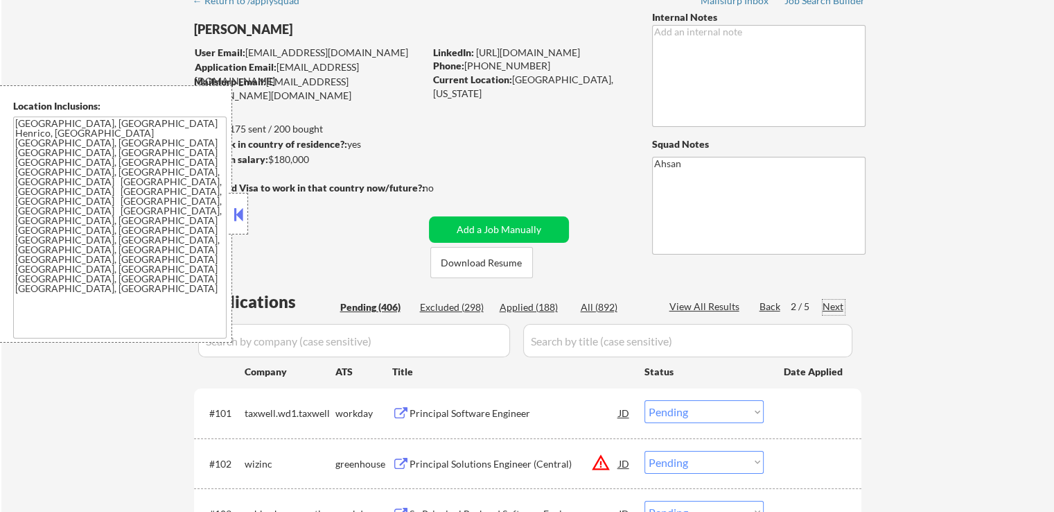
click at [831, 310] on div "Next" at bounding box center [834, 306] width 22 height 14
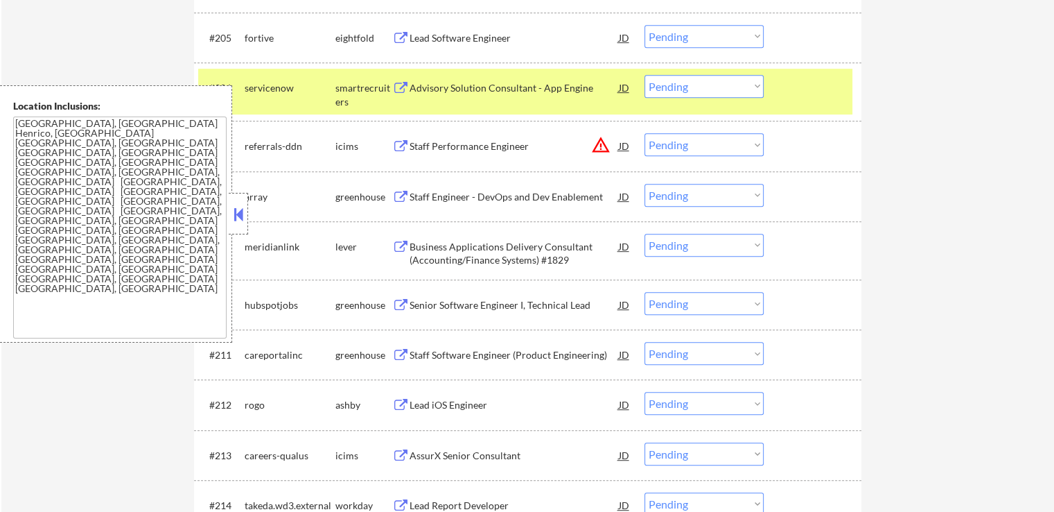
scroll to position [693, 0]
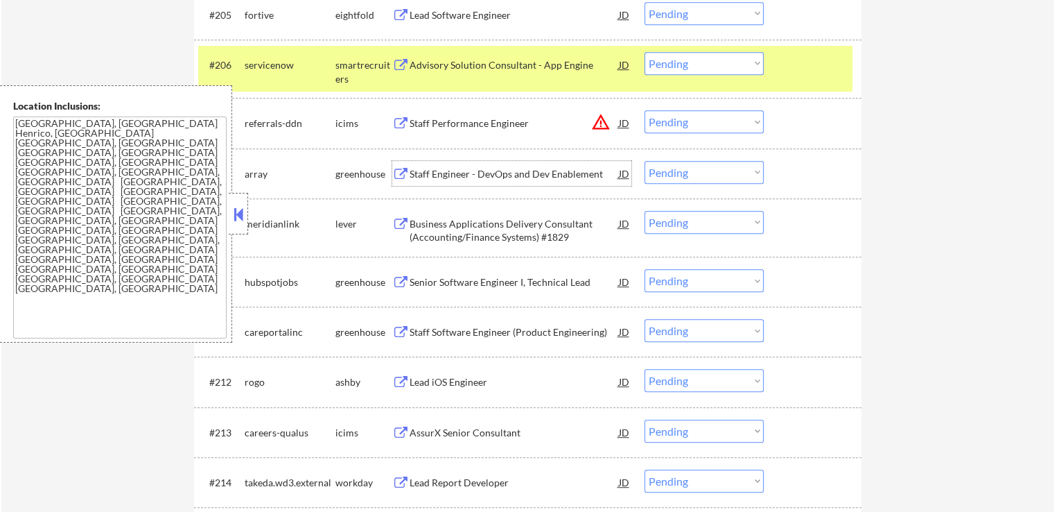
click at [446, 167] on div "Staff Engineer - DevOps and Dev Enablement" at bounding box center [514, 174] width 209 height 14
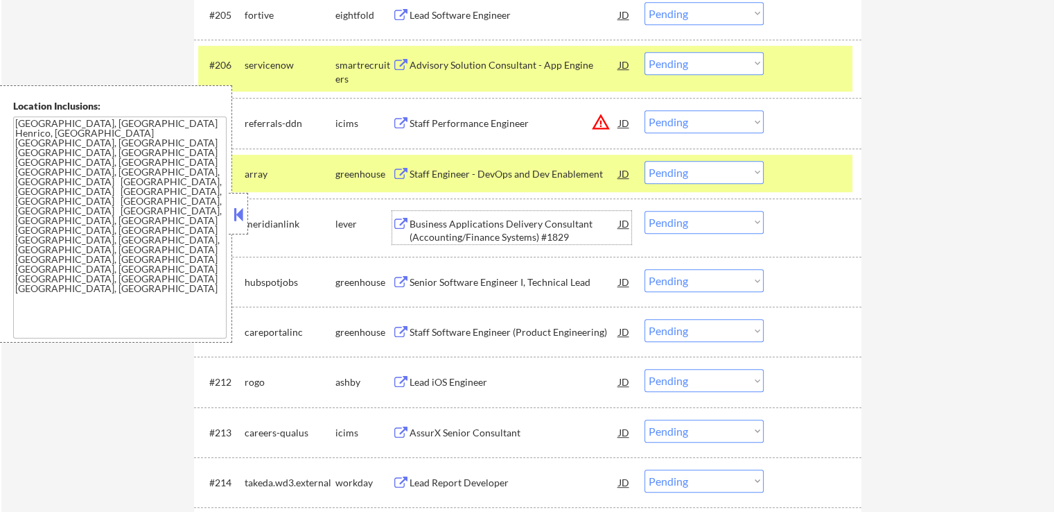
click at [435, 223] on div "Business Applications Delivery Consultant (Accounting/Finance Systems) #1829" at bounding box center [514, 230] width 209 height 27
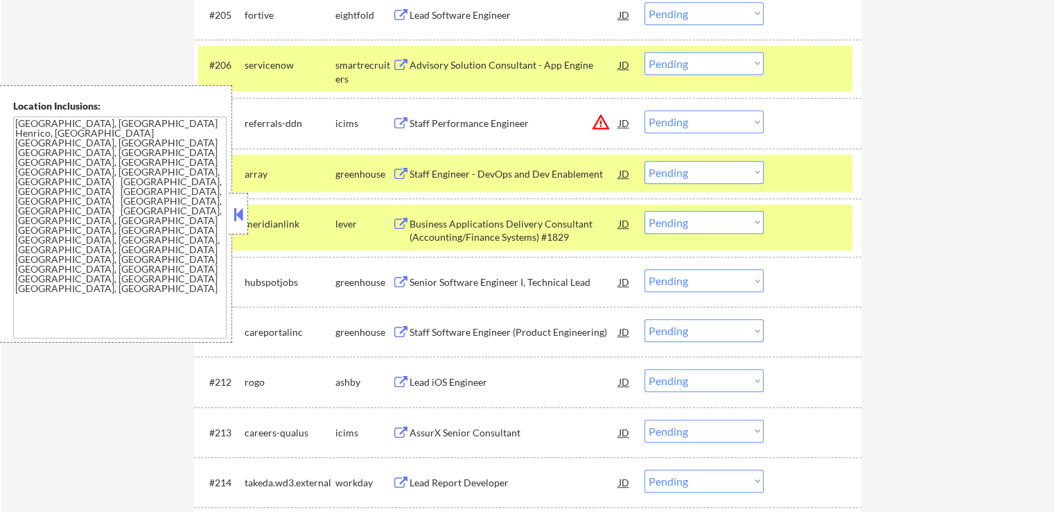
click at [421, 281] on div "Senior Software Engineer I, Technical Lead" at bounding box center [514, 282] width 209 height 14
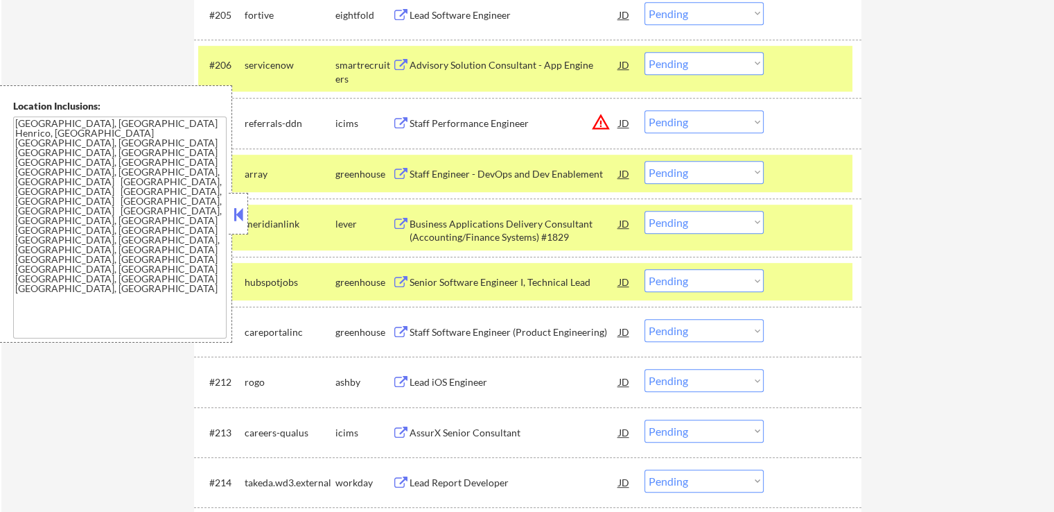
click at [403, 338] on button at bounding box center [400, 332] width 17 height 13
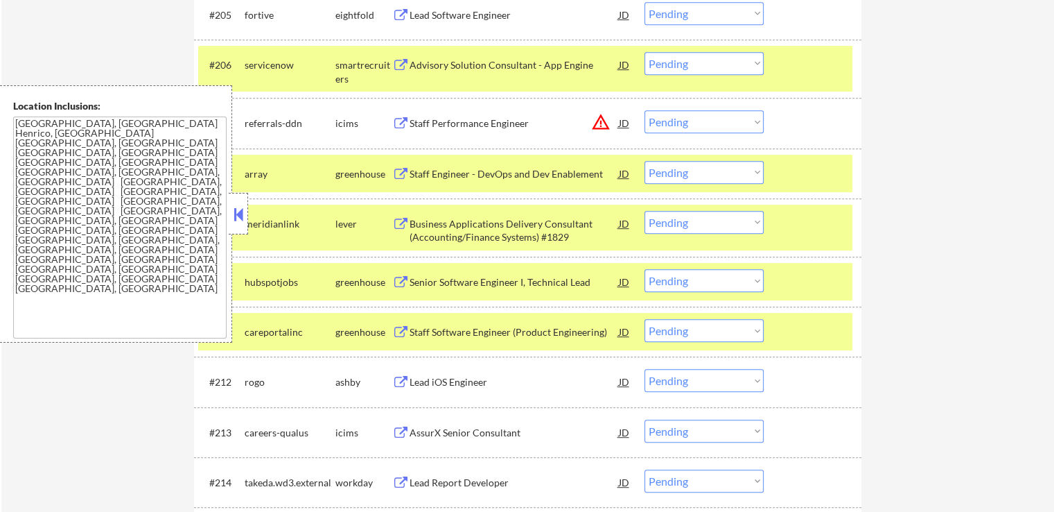
click at [404, 381] on button at bounding box center [400, 382] width 17 height 13
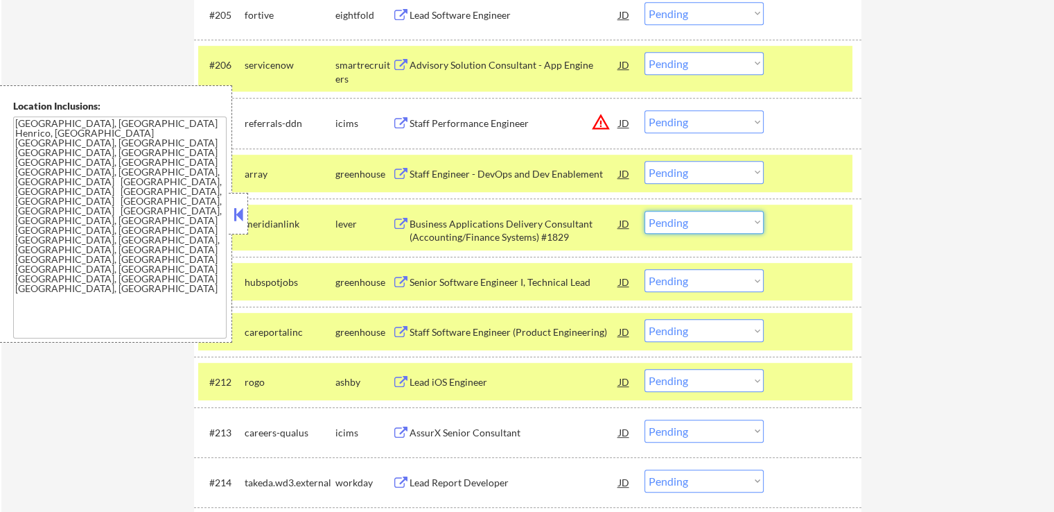
click at [686, 211] on select "Choose an option... Pending Applied Excluded (Questions) Excluded (Expired) Exc…" at bounding box center [704, 222] width 119 height 23
click at [645, 211] on select "Choose an option... Pending Applied Excluded (Questions) Excluded (Expired) Exc…" at bounding box center [704, 222] width 119 height 23
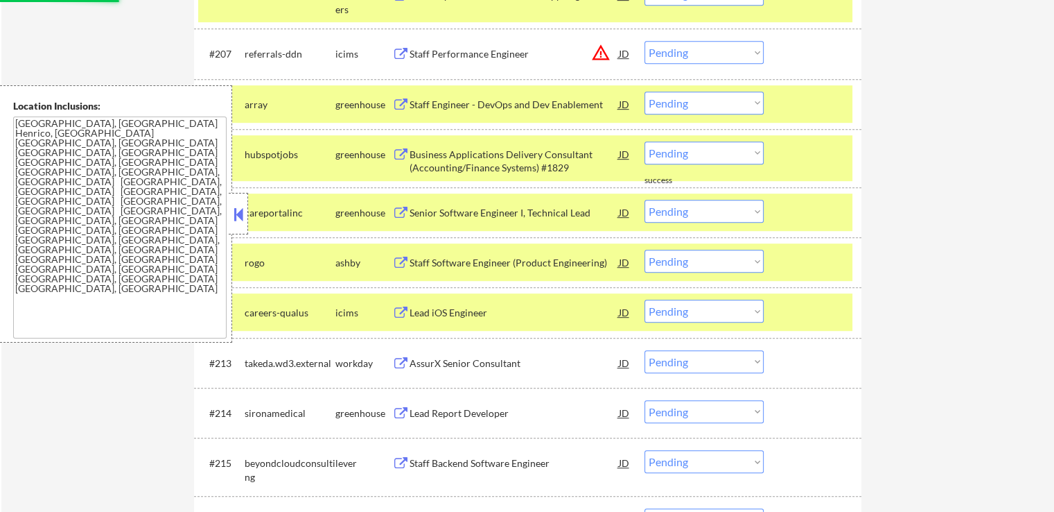
click at [711, 155] on select "Choose an option... Pending Applied Excluded (Questions) Excluded (Expired) Exc…" at bounding box center [704, 152] width 119 height 23
click at [645, 141] on select "Choose an option... Pending Applied Excluded (Questions) Excluded (Expired) Exc…" at bounding box center [704, 152] width 119 height 23
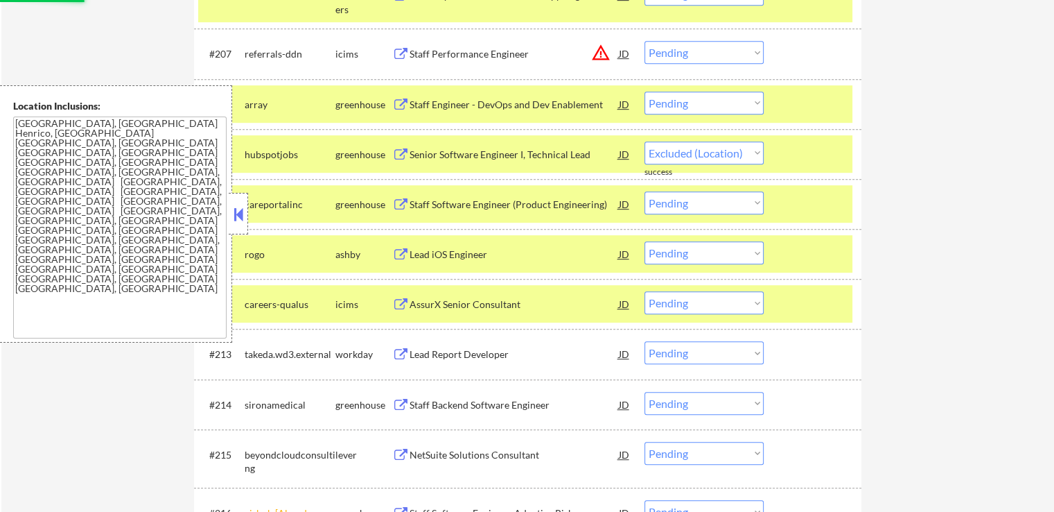
select select ""pending""
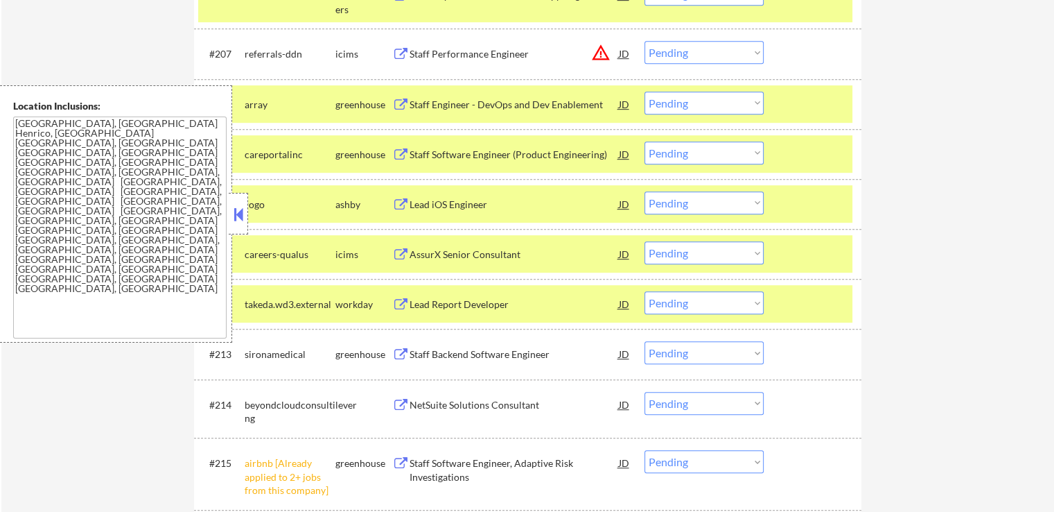
scroll to position [832, 0]
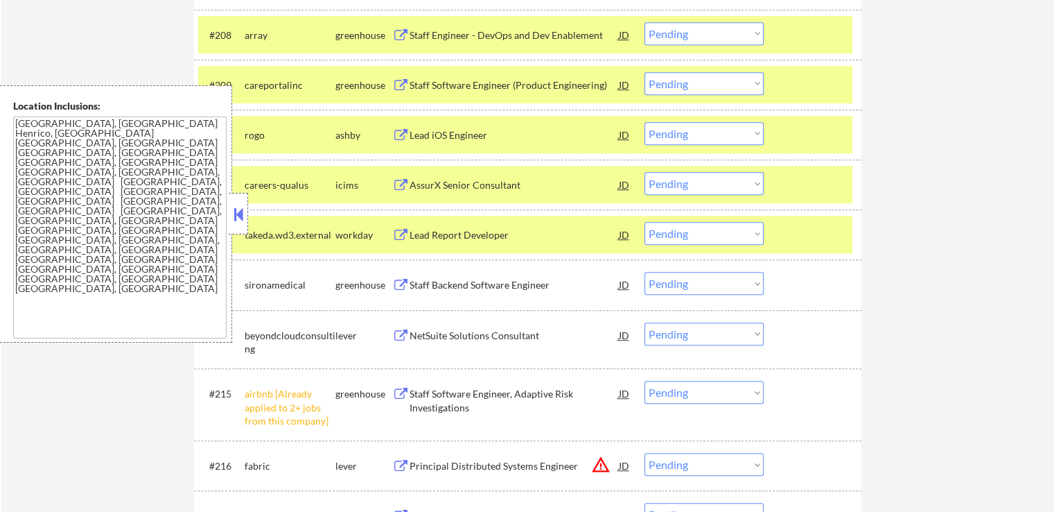
click at [699, 136] on select "Choose an option... Pending Applied Excluded (Questions) Excluded (Expired) Exc…" at bounding box center [704, 133] width 119 height 23
click at [704, 39] on select "Choose an option... Pending Applied Excluded (Questions) Excluded (Expired) Exc…" at bounding box center [704, 33] width 119 height 23
click at [645, 22] on select "Choose an option... Pending Applied Excluded (Questions) Excluded (Expired) Exc…" at bounding box center [704, 33] width 119 height 23
click at [725, 95] on div "#209 careportalinc greenhouse Staff Software Engineer (Product Engineering) JD …" at bounding box center [525, 84] width 654 height 37
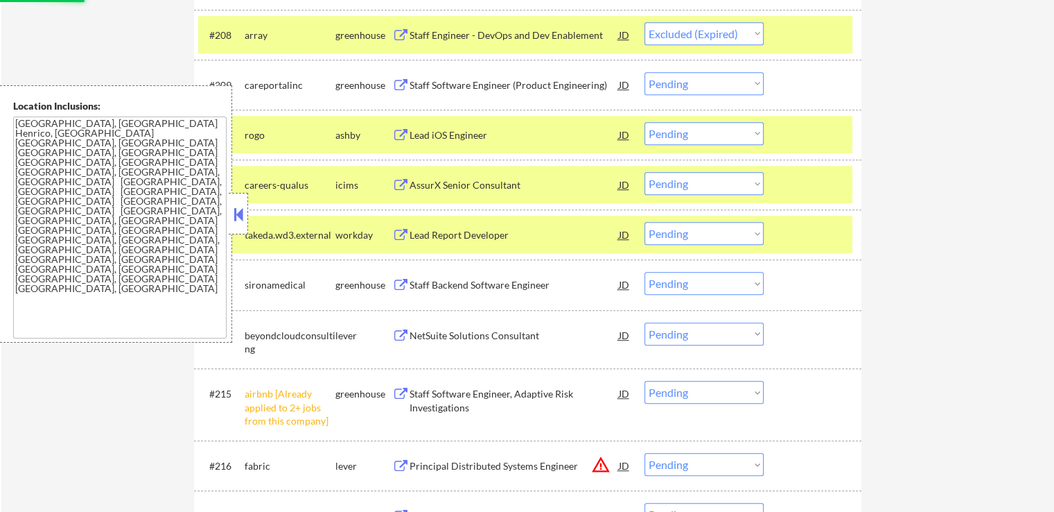
click at [718, 25] on select "Choose an option... Pending Applied Excluded (Questions) Excluded (Expired) Exc…" at bounding box center [704, 33] width 119 height 23
click at [645, 22] on select "Choose an option... Pending Applied Excluded (Questions) Excluded (Expired) Exc…" at bounding box center [704, 33] width 119 height 23
select select ""pending""
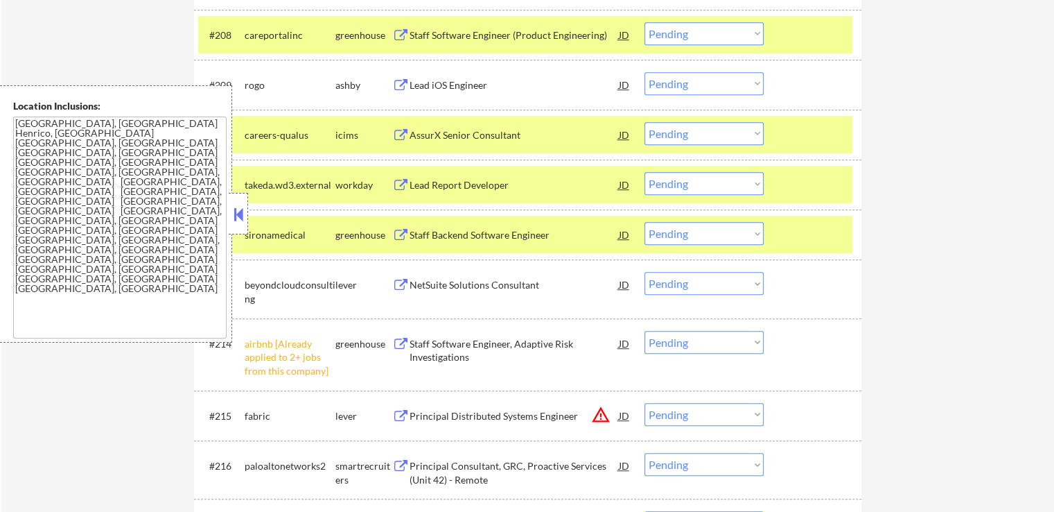
click at [701, 89] on select "Choose an option... Pending Applied Excluded (Questions) Excluded (Expired) Exc…" at bounding box center [704, 83] width 119 height 23
click at [645, 72] on select "Choose an option... Pending Applied Excluded (Questions) Excluded (Expired) Exc…" at bounding box center [704, 83] width 119 height 23
click at [436, 229] on div "Staff Backend Software Engineer" at bounding box center [514, 235] width 209 height 14
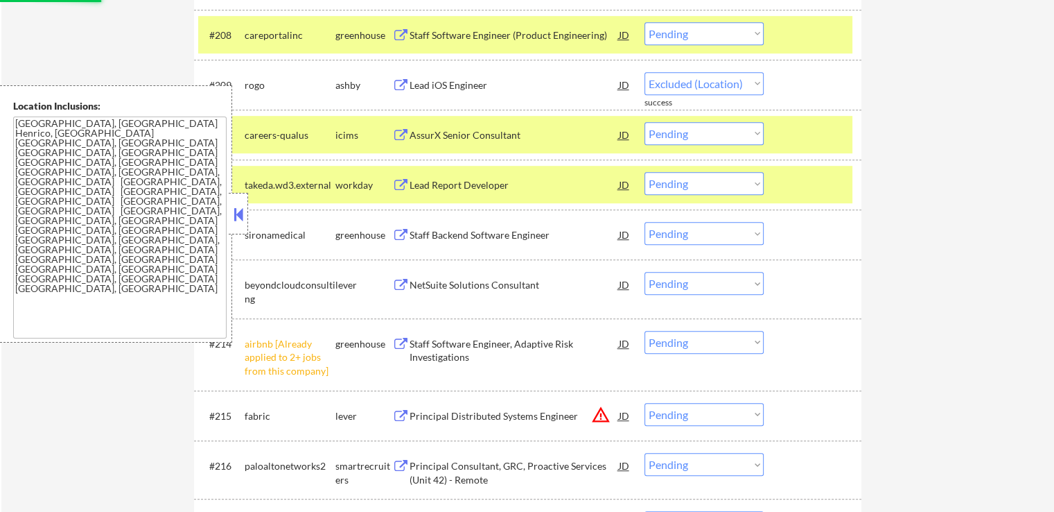
select select ""pending""
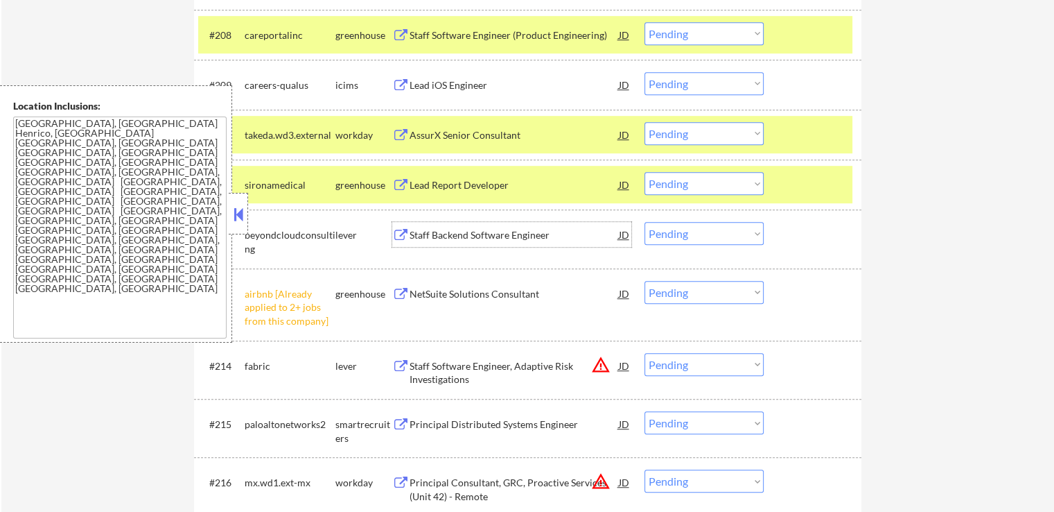
drag, startPoint x: 715, startPoint y: 186, endPoint x: 711, endPoint y: 193, distance: 7.9
click at [715, 186] on select "Choose an option... Pending Applied Excluded (Questions) Excluded (Expired) Exc…" at bounding box center [704, 183] width 119 height 23
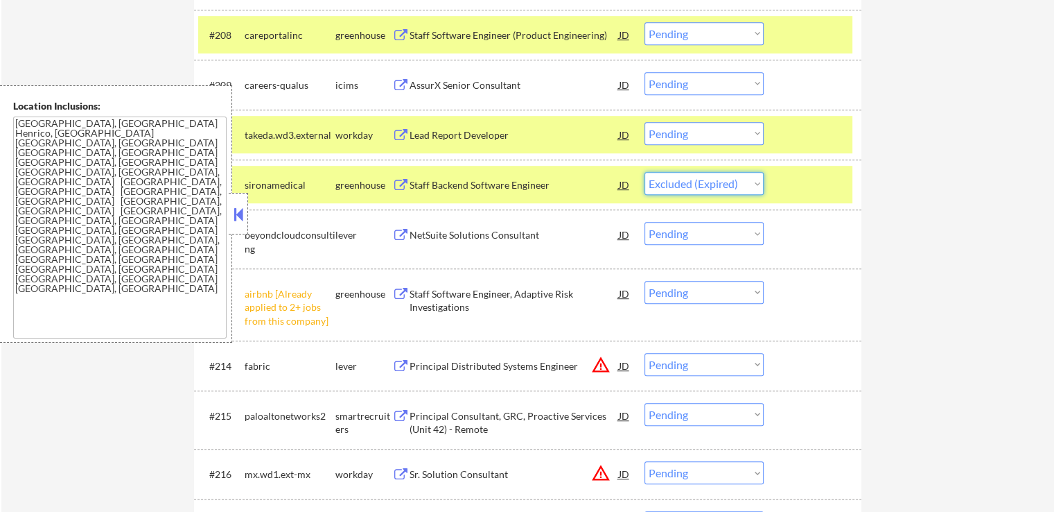
click at [645, 172] on select "Choose an option... Pending Applied Excluded (Questions) Excluded (Expired) Exc…" at bounding box center [704, 183] width 119 height 23
click at [439, 240] on div "NetSuite Solutions Consultant" at bounding box center [514, 235] width 209 height 14
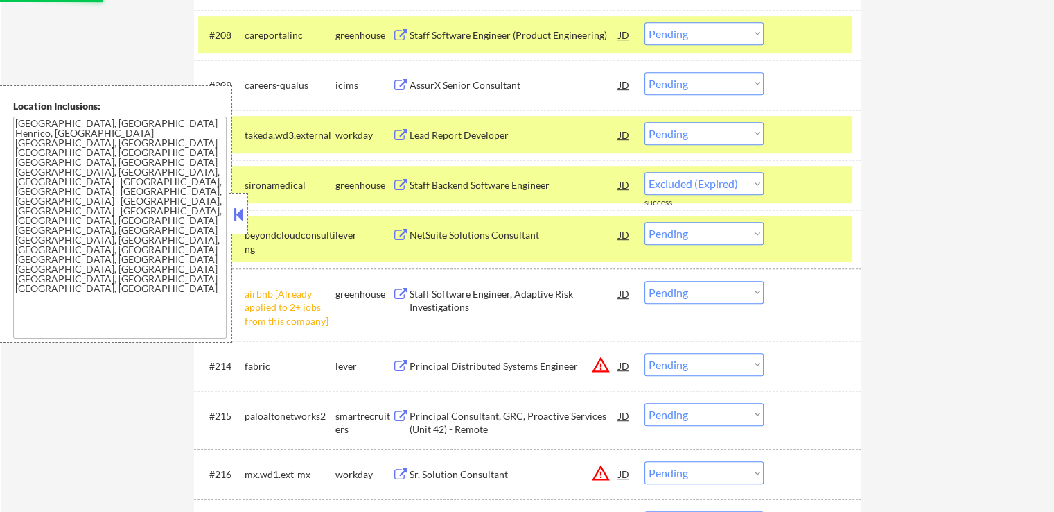
select select ""pending""
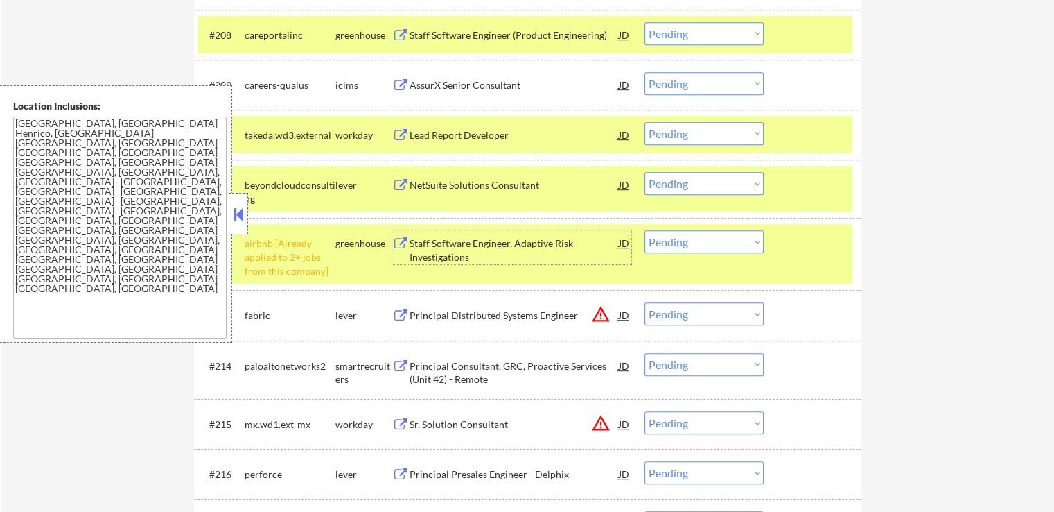
drag, startPoint x: 690, startPoint y: 236, endPoint x: 690, endPoint y: 249, distance: 12.5
click at [690, 241] on select "Choose an option... Pending Applied Excluded (Questions) Excluded (Expired) Exc…" at bounding box center [704, 241] width 119 height 23
click at [645, 230] on select "Choose an option... Pending Applied Excluded (Questions) Excluded (Expired) Exc…" at bounding box center [704, 241] width 119 height 23
select select ""pending""
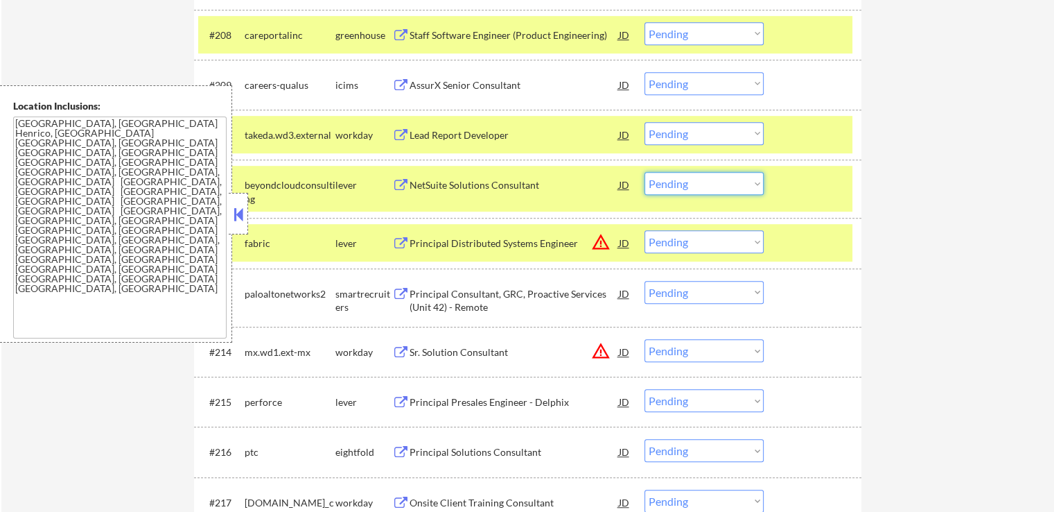
drag, startPoint x: 659, startPoint y: 178, endPoint x: 670, endPoint y: 189, distance: 15.7
click at [659, 178] on select "Choose an option... Pending Applied Excluded (Questions) Excluded (Expired) Exc…" at bounding box center [704, 183] width 119 height 23
click at [645, 172] on select "Choose an option... Pending Applied Excluded (Questions) Excluded (Expired) Exc…" at bounding box center [704, 183] width 119 height 23
select select ""pending""
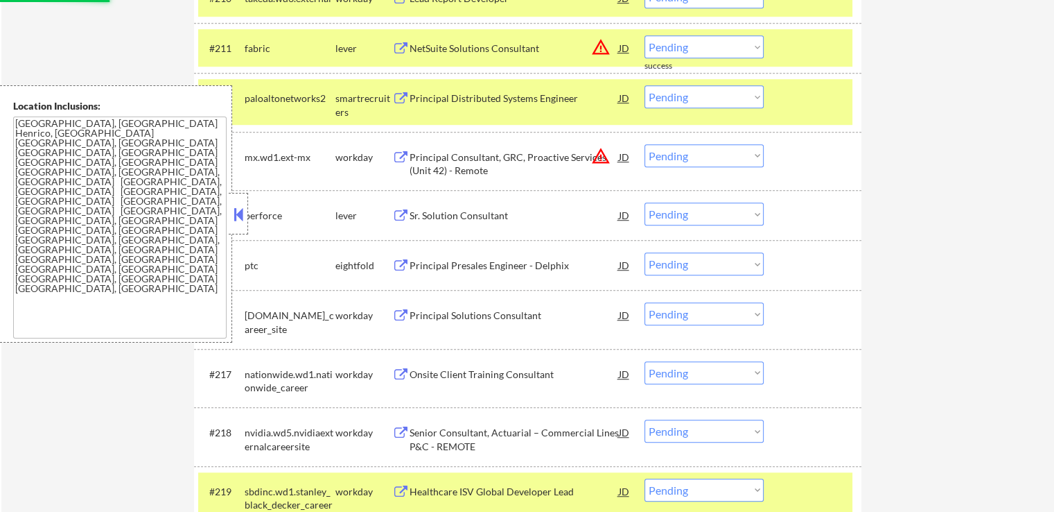
scroll to position [971, 0]
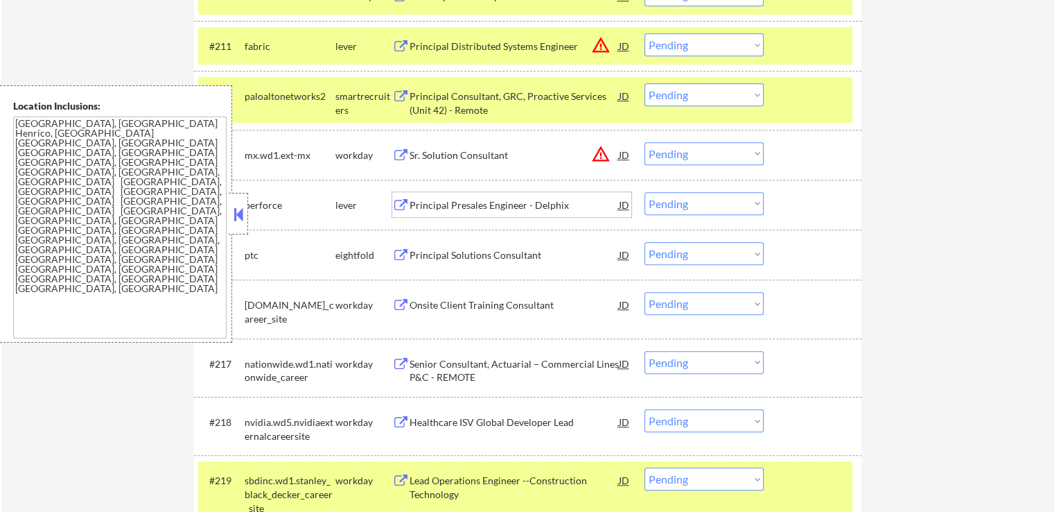
click at [425, 203] on div "Principal Presales Engineer - Delphix" at bounding box center [514, 205] width 209 height 14
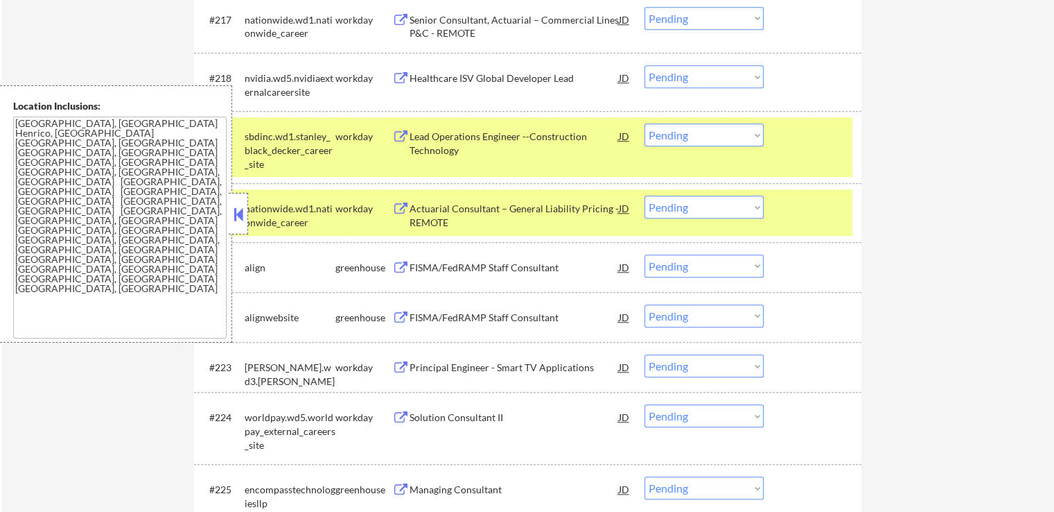
scroll to position [1317, 0]
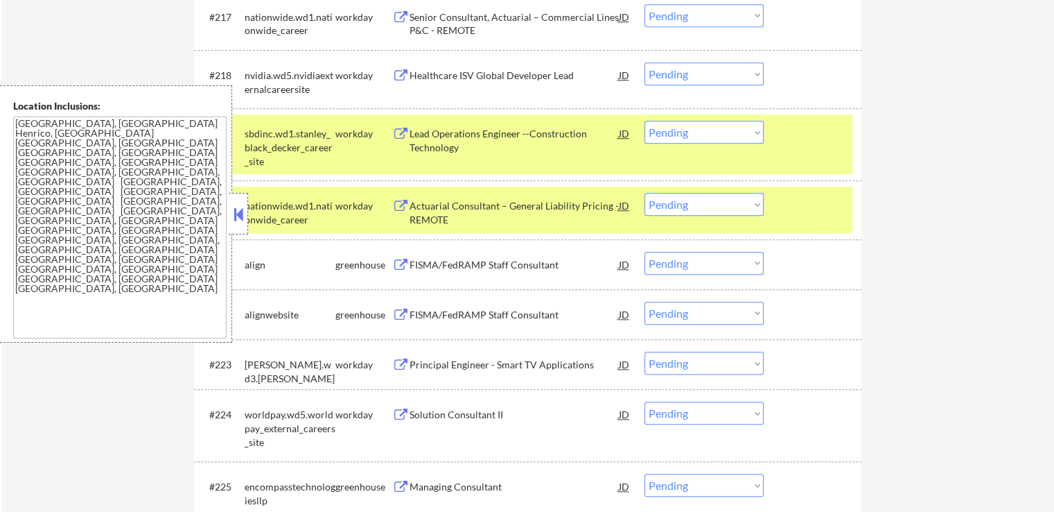
click at [429, 263] on div "FISMA/FedRAMP Staff Consultant" at bounding box center [514, 265] width 209 height 14
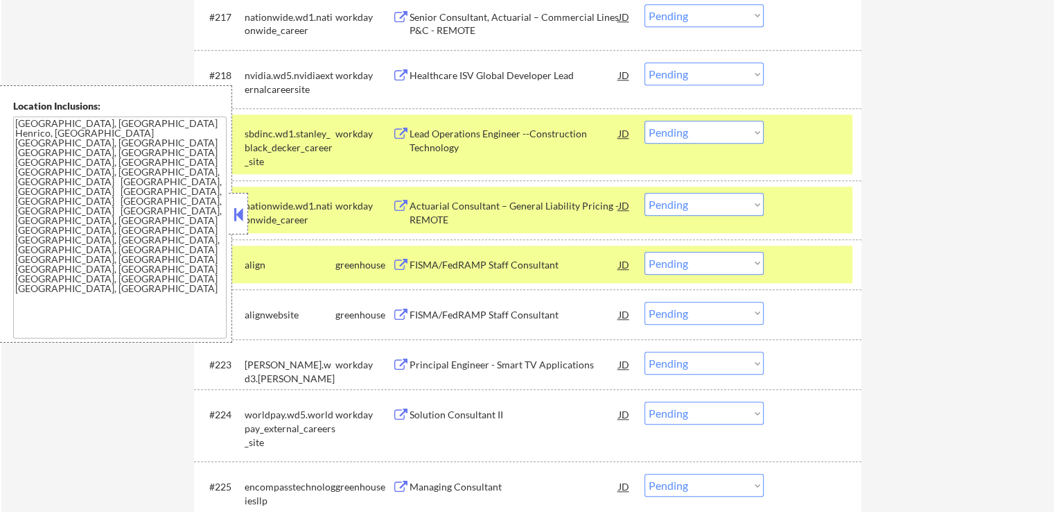
click at [433, 308] on div "FISMA/FedRAMP Staff Consultant" at bounding box center [514, 315] width 209 height 14
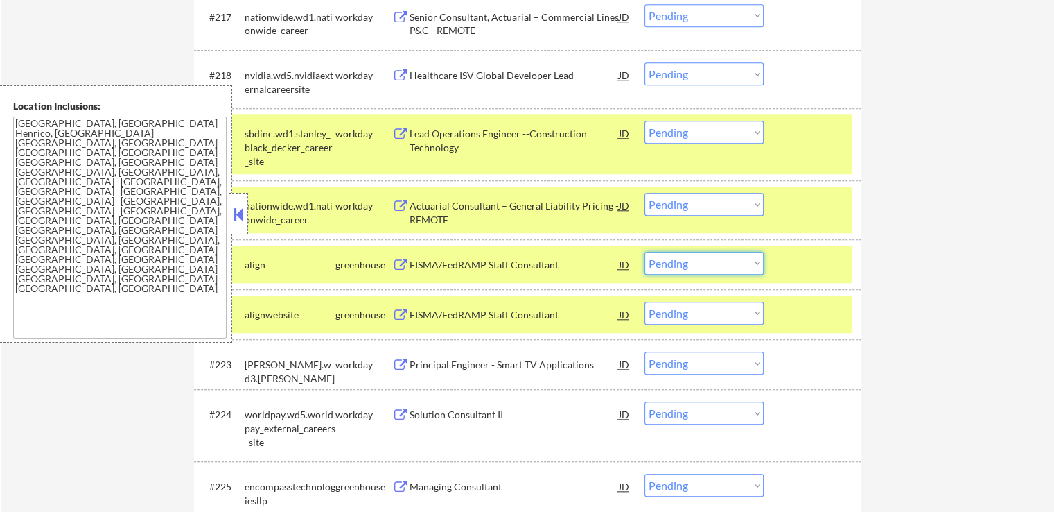
click at [685, 257] on select "Choose an option... Pending Applied Excluded (Questions) Excluded (Expired) Exc…" at bounding box center [704, 263] width 119 height 23
click at [685, 306] on select "Choose an option... Pending Applied Excluded (Questions) Excluded (Expired) Exc…" at bounding box center [704, 313] width 119 height 23
click at [645, 302] on select "Choose an option... Pending Applied Excluded (Questions) Excluded (Expired) Exc…" at bounding box center [704, 313] width 119 height 23
select select ""pending""
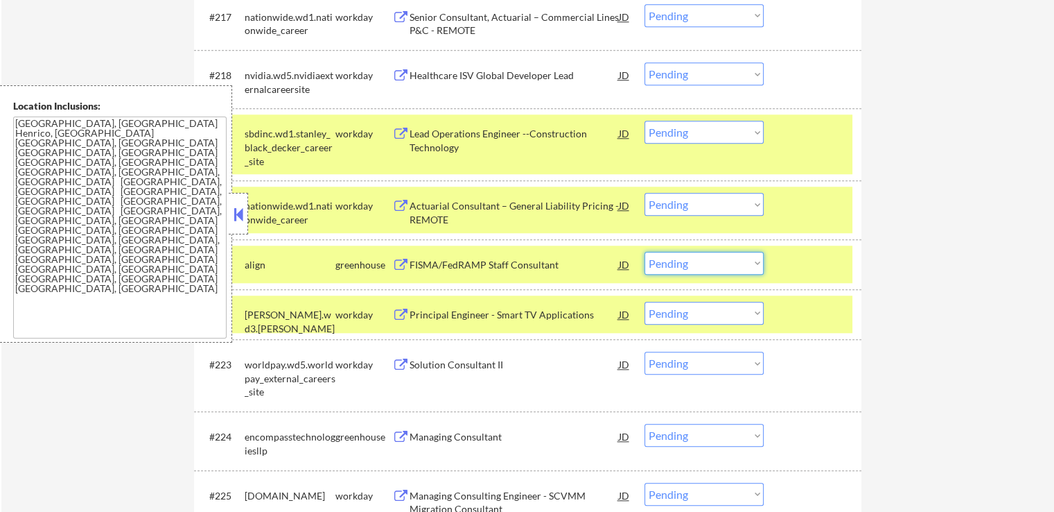
drag, startPoint x: 707, startPoint y: 263, endPoint x: 708, endPoint y: 272, distance: 8.4
click at [707, 264] on select "Choose an option... Pending Applied Excluded (Questions) Excluded (Expired) Exc…" at bounding box center [704, 263] width 119 height 23
click at [645, 252] on select "Choose an option... Pending Applied Excluded (Questions) Excluded (Expired) Exc…" at bounding box center [704, 263] width 119 height 23
select select ""pending""
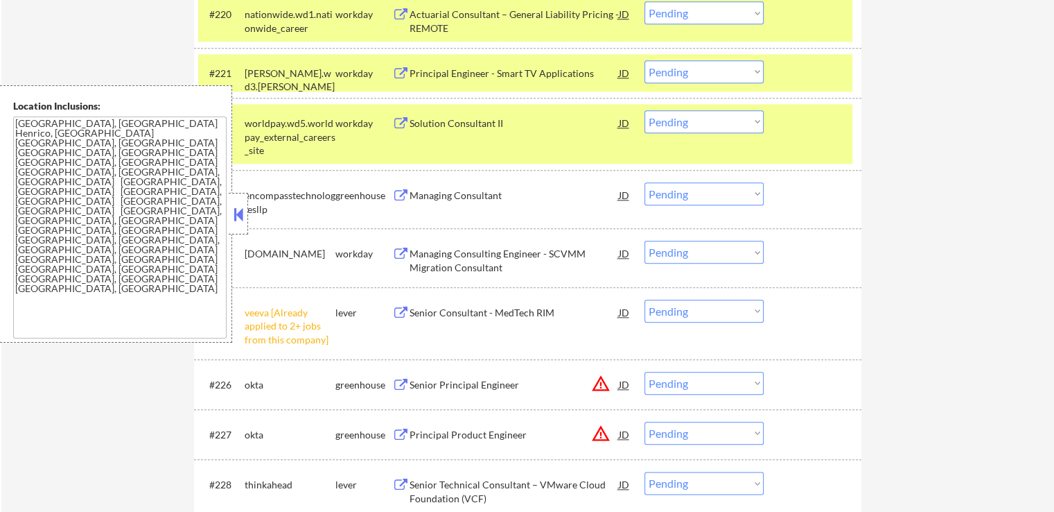
scroll to position [1594, 0]
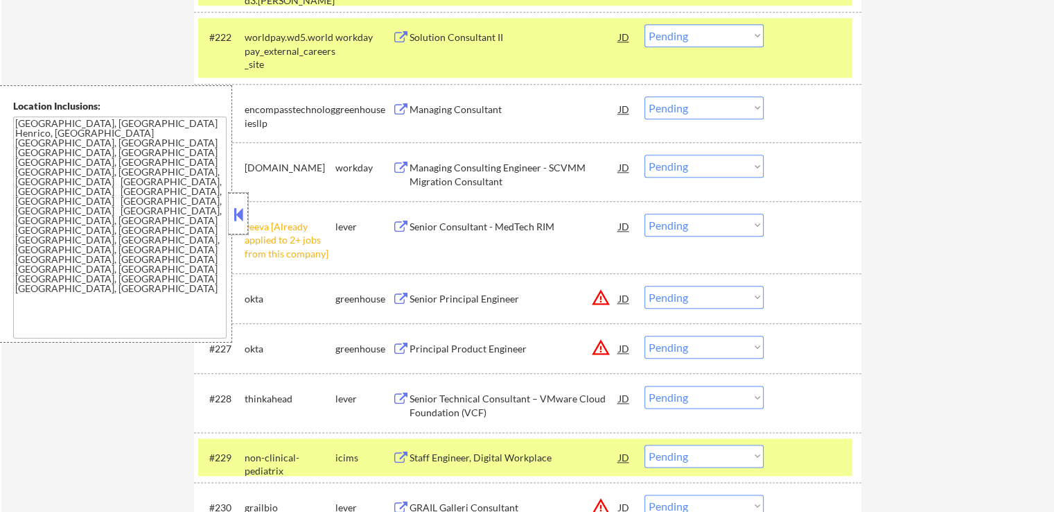
click at [236, 200] on div at bounding box center [238, 214] width 19 height 42
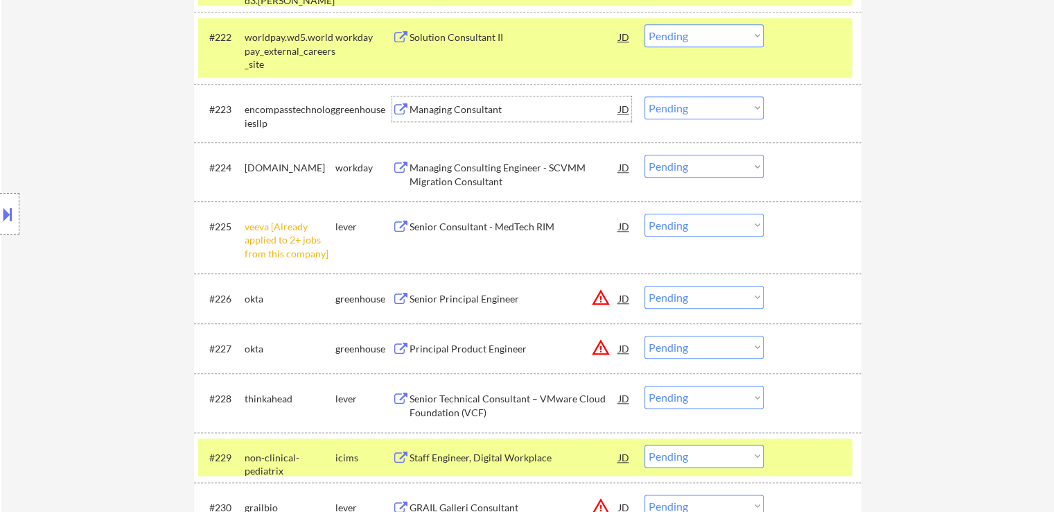
click at [426, 112] on div "Managing Consultant" at bounding box center [514, 110] width 209 height 14
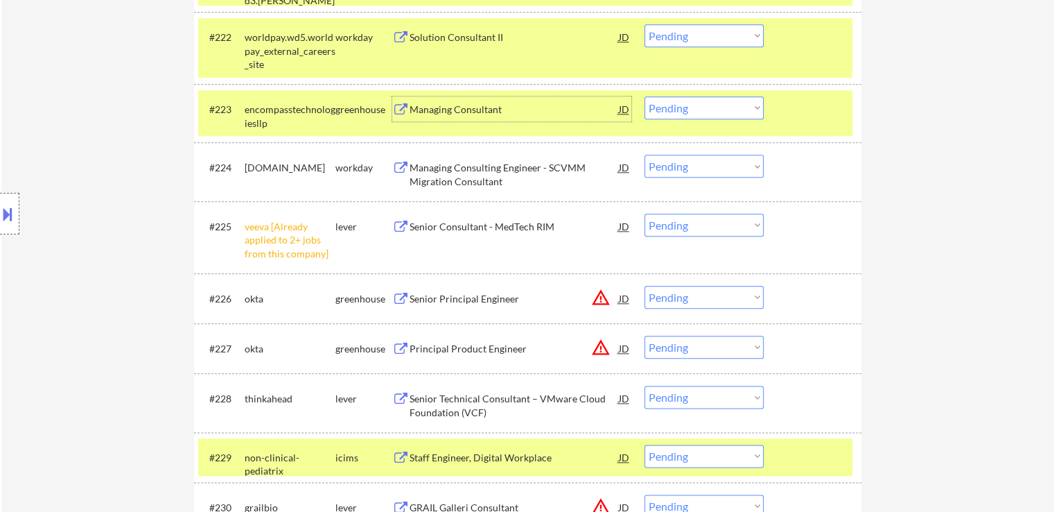
click at [695, 220] on select "Choose an option... Pending Applied Excluded (Questions) Excluded (Expired) Exc…" at bounding box center [704, 225] width 119 height 23
click at [645, 214] on select "Choose an option... Pending Applied Excluded (Questions) Excluded (Expired) Exc…" at bounding box center [704, 225] width 119 height 23
click at [408, 399] on button at bounding box center [400, 398] width 17 height 13
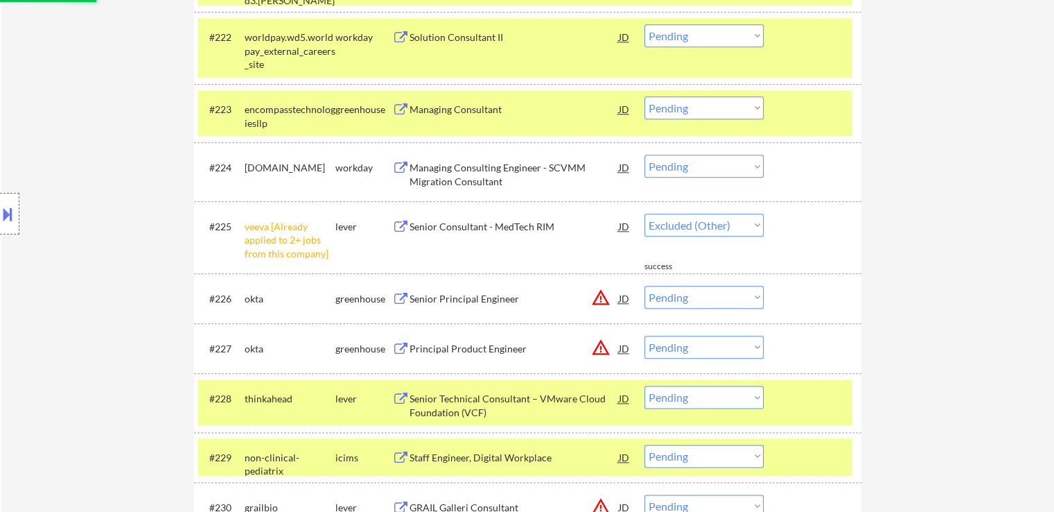
select select ""pending""
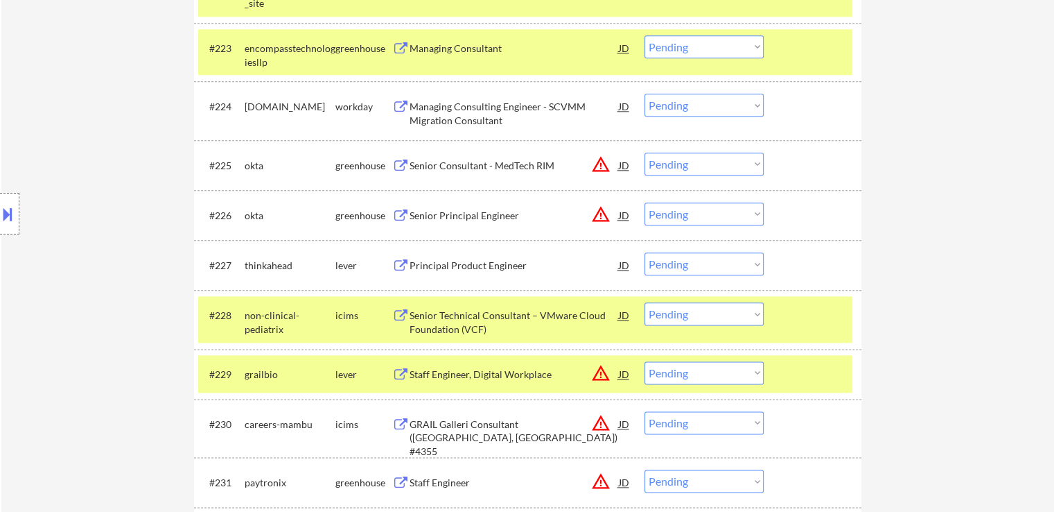
scroll to position [1664, 0]
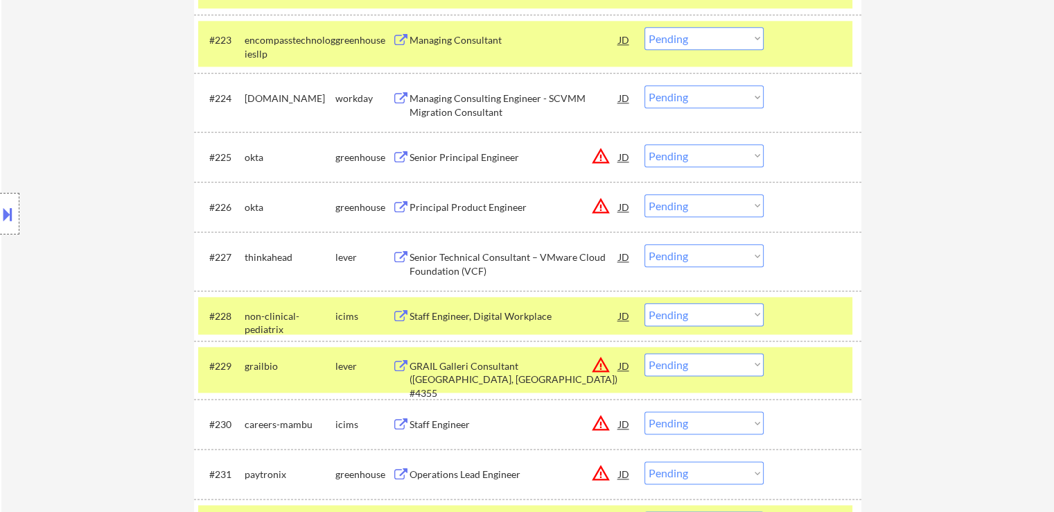
click at [684, 253] on select "Choose an option... Pending Applied Excluded (Questions) Excluded (Expired) Exc…" at bounding box center [704, 255] width 119 height 23
click at [645, 244] on select "Choose an option... Pending Applied Excluded (Questions) Excluded (Expired) Exc…" at bounding box center [704, 255] width 119 height 23
select select ""pending""
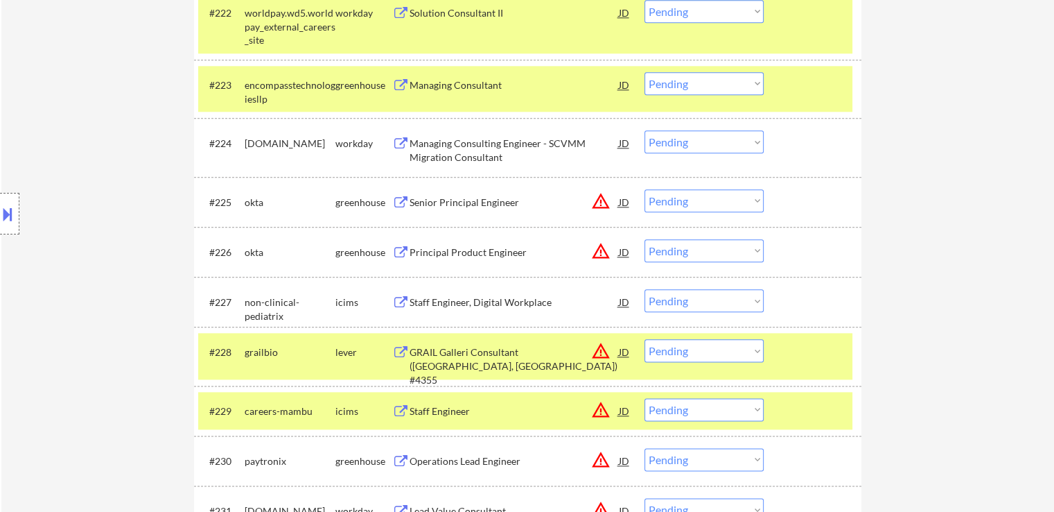
scroll to position [1594, 0]
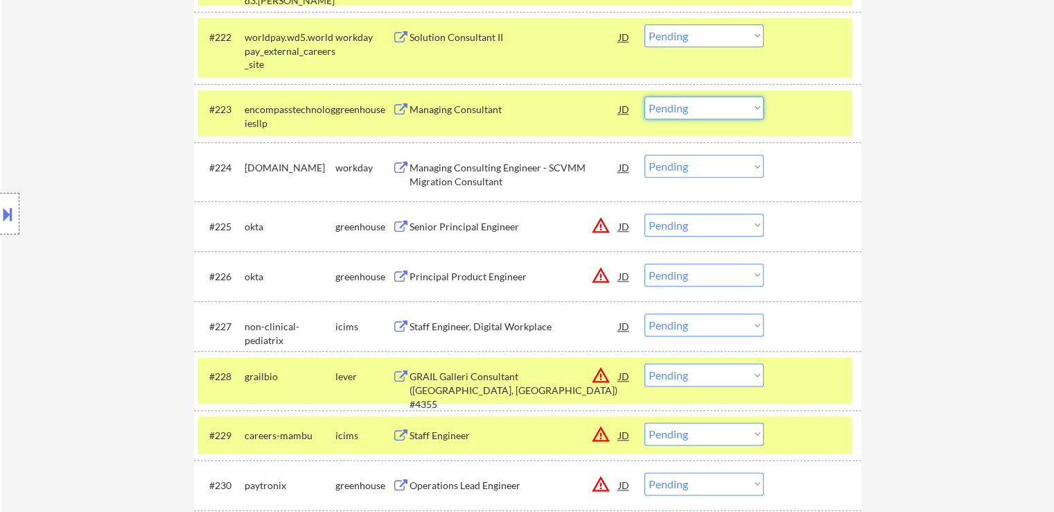
click at [686, 98] on select "Choose an option... Pending Applied Excluded (Questions) Excluded (Expired) Exc…" at bounding box center [704, 107] width 119 height 23
click at [645, 96] on select "Choose an option... Pending Applied Excluded (Questions) Excluded (Expired) Exc…" at bounding box center [704, 107] width 119 height 23
select select ""pending""
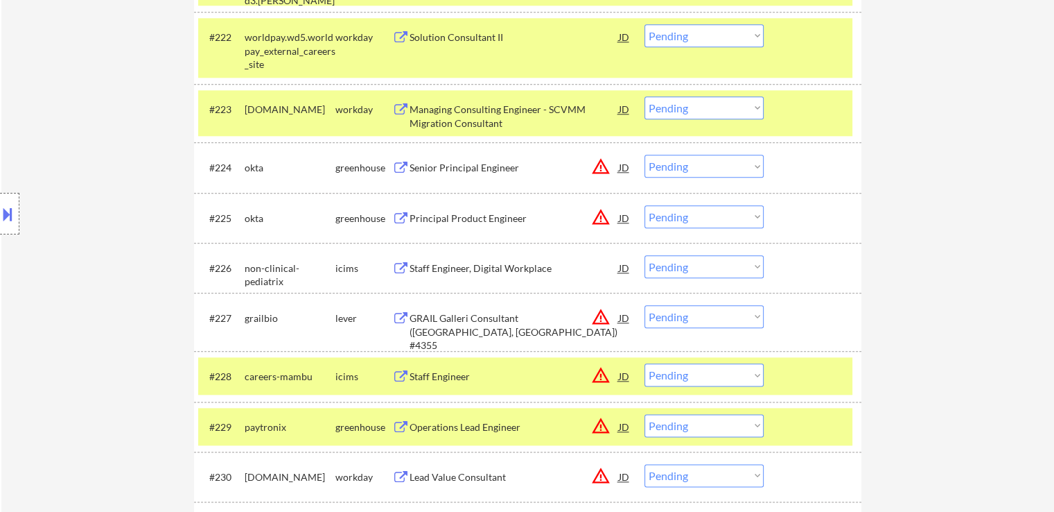
click at [449, 169] on div "Senior Principal Engineer" at bounding box center [514, 168] width 209 height 14
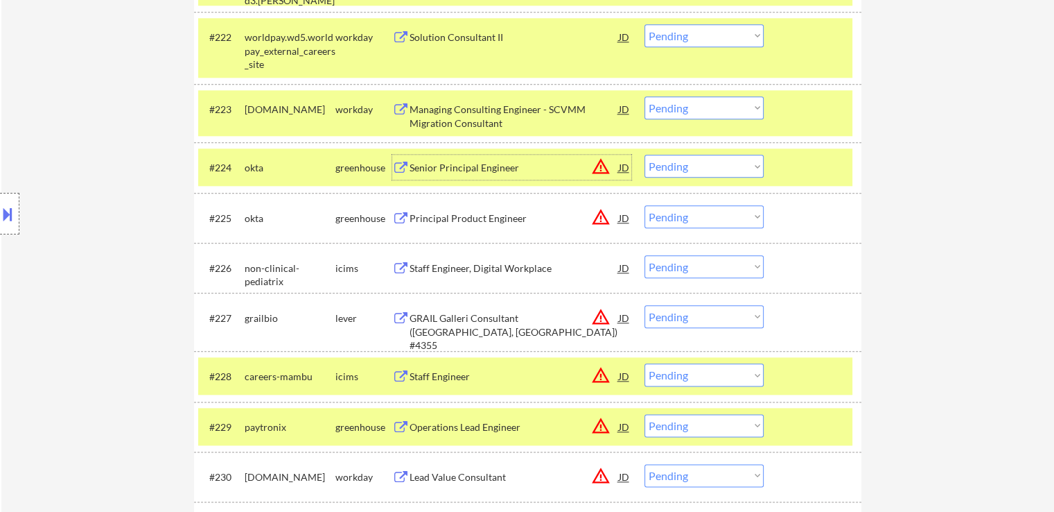
click at [699, 217] on select "Choose an option... Pending Applied Excluded (Questions) Excluded (Expired) Exc…" at bounding box center [704, 216] width 119 height 23
select select ""excluded__location_""
click at [645, 205] on select "Choose an option... Pending Applied Excluded (Questions) Excluded (Expired) Exc…" at bounding box center [704, 216] width 119 height 23
click at [727, 164] on select "Choose an option... Pending Applied Excluded (Questions) Excluded (Expired) Exc…" at bounding box center [704, 166] width 119 height 23
select select ""excluded__location_""
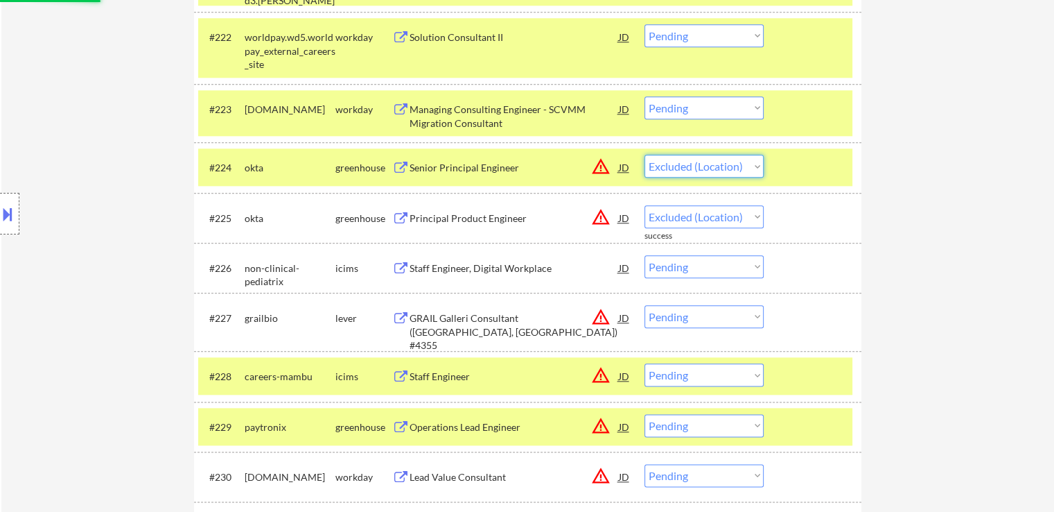
click at [645, 155] on select "Choose an option... Pending Applied Excluded (Questions) Excluded (Expired) Exc…" at bounding box center [704, 166] width 119 height 23
select select ""pending""
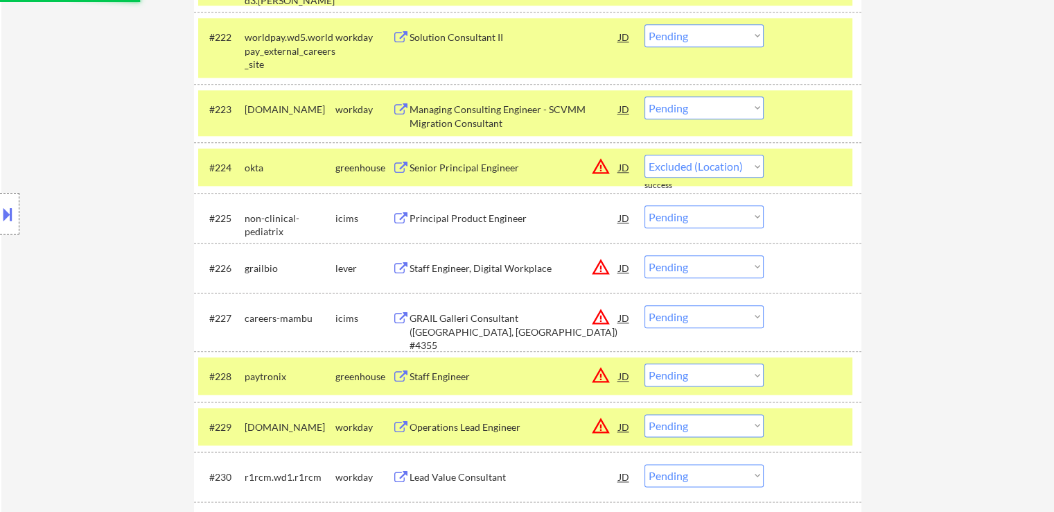
select select ""pending""
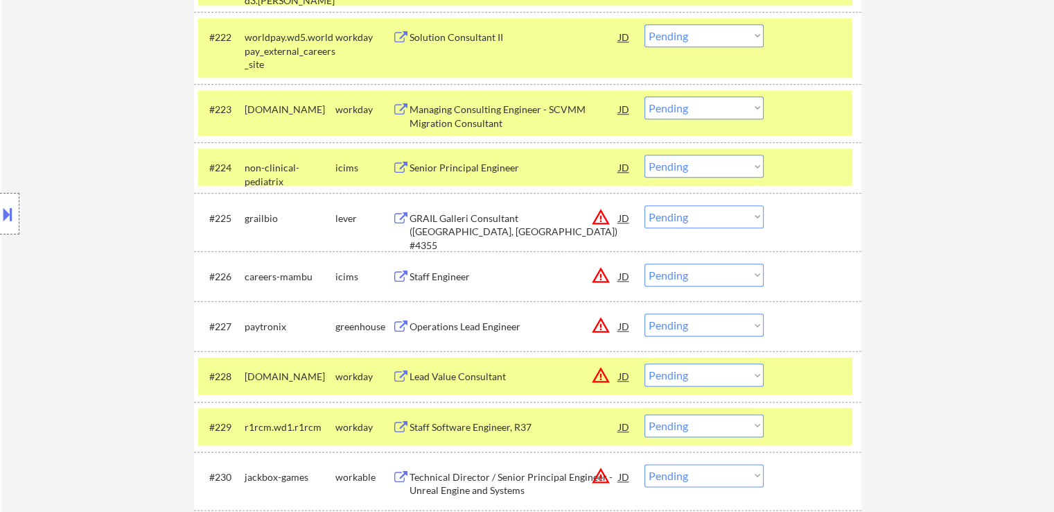
click at [408, 219] on button at bounding box center [400, 218] width 17 height 13
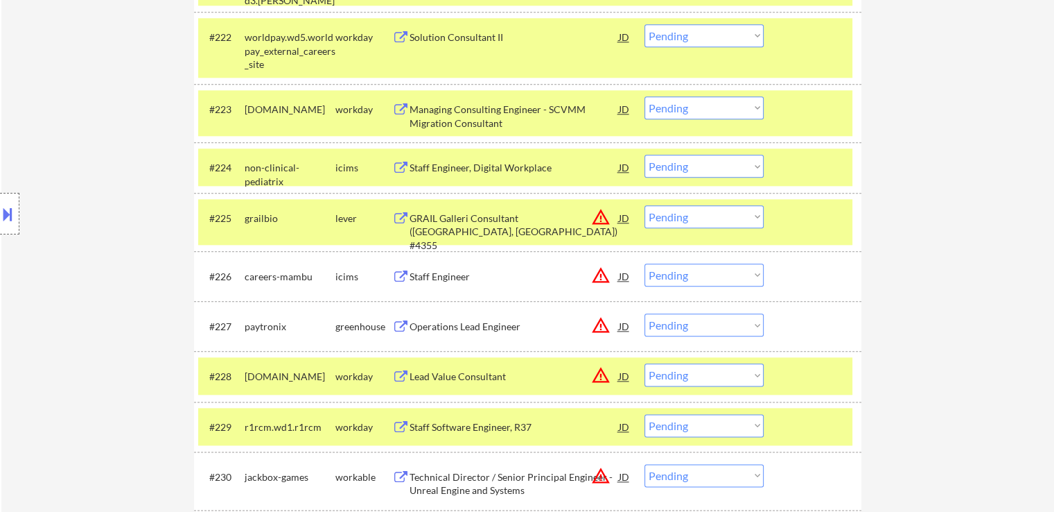
click at [684, 215] on select "Choose an option... Pending Applied Excluded (Questions) Excluded (Expired) Exc…" at bounding box center [704, 216] width 119 height 23
click at [645, 205] on select "Choose an option... Pending Applied Excluded (Questions) Excluded (Expired) Exc…" at bounding box center [704, 216] width 119 height 23
select select ""pending""
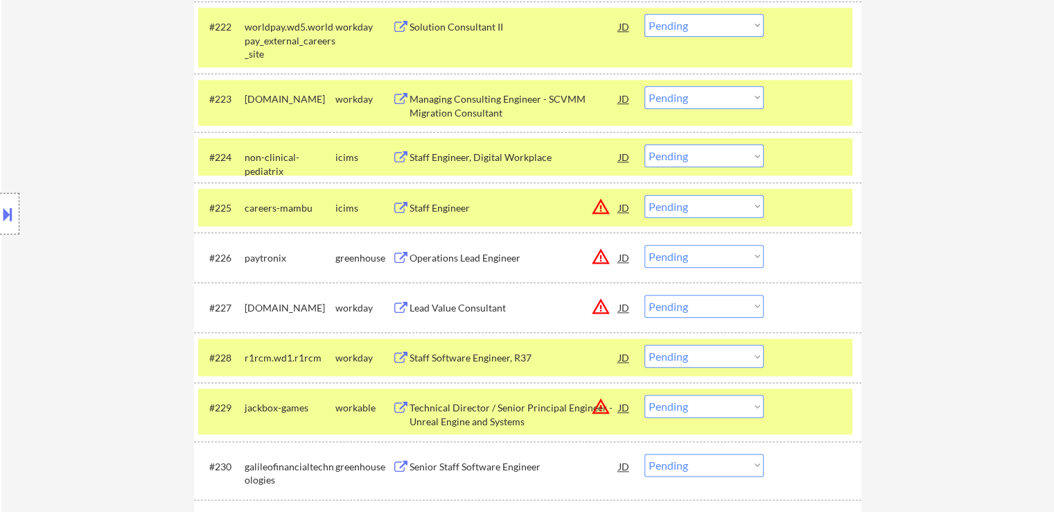
scroll to position [1664, 0]
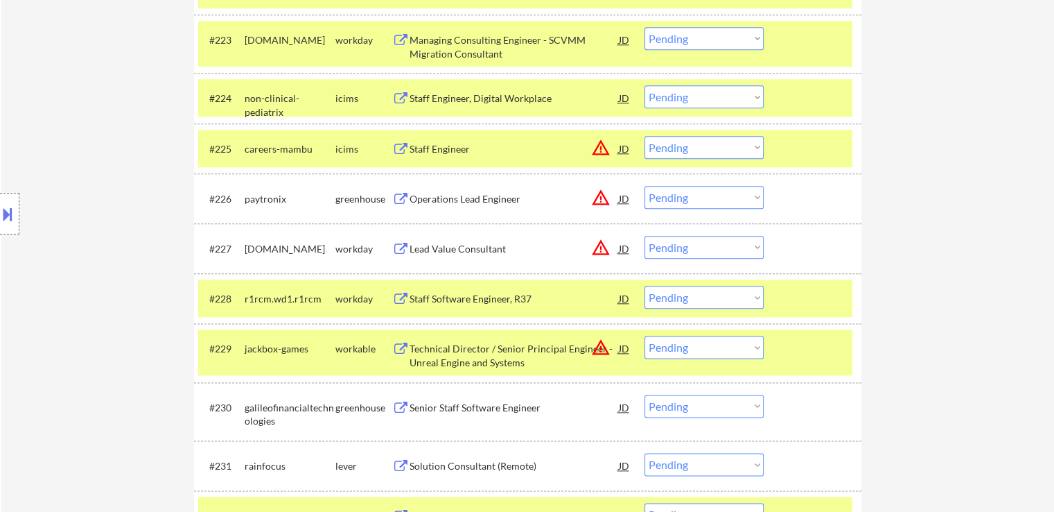
click at [416, 202] on div "Operations Lead Engineer" at bounding box center [514, 199] width 209 height 14
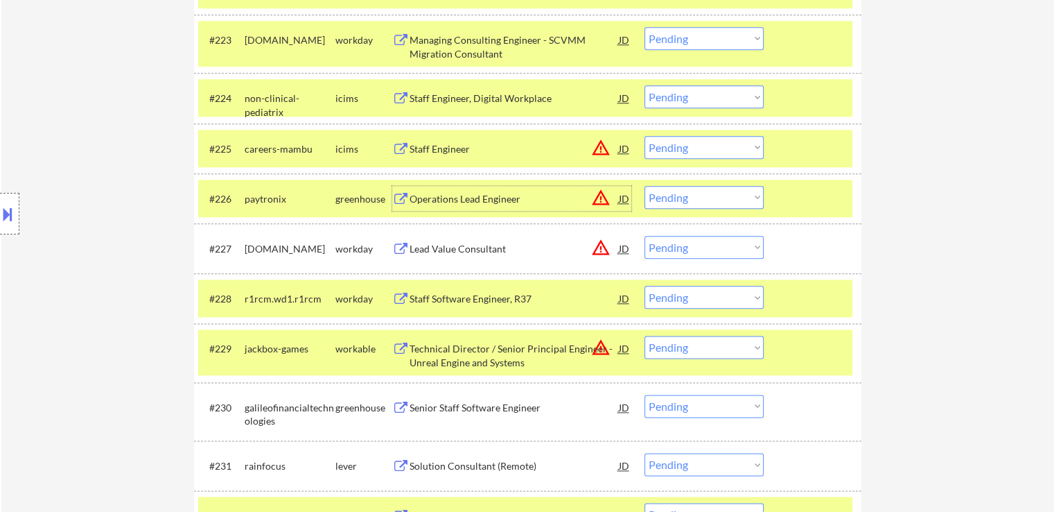
click at [688, 195] on select "Choose an option... Pending Applied Excluded (Questions) Excluded (Expired) Exc…" at bounding box center [704, 197] width 119 height 23
click at [645, 186] on select "Choose an option... Pending Applied Excluded (Questions) Excluded (Expired) Exc…" at bounding box center [704, 197] width 119 height 23
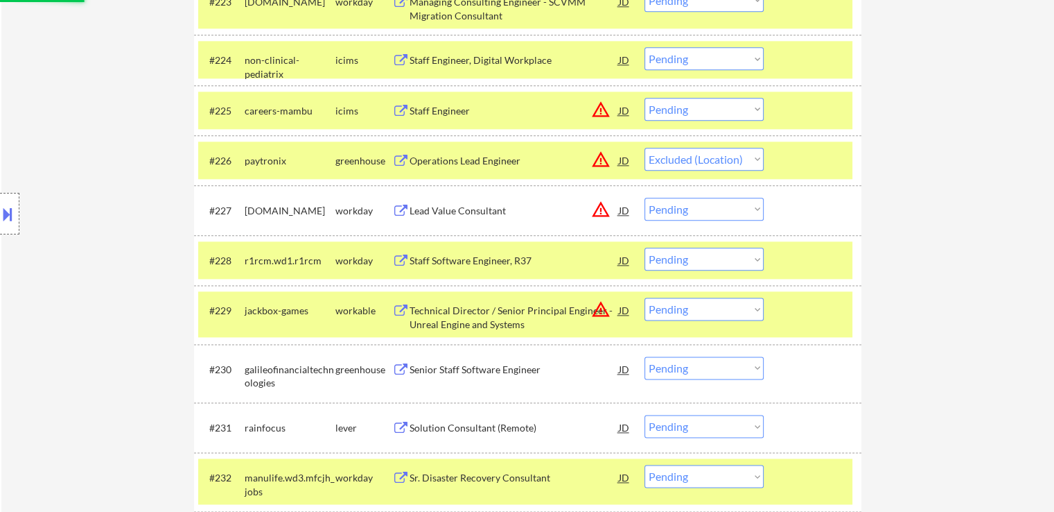
scroll to position [1802, 0]
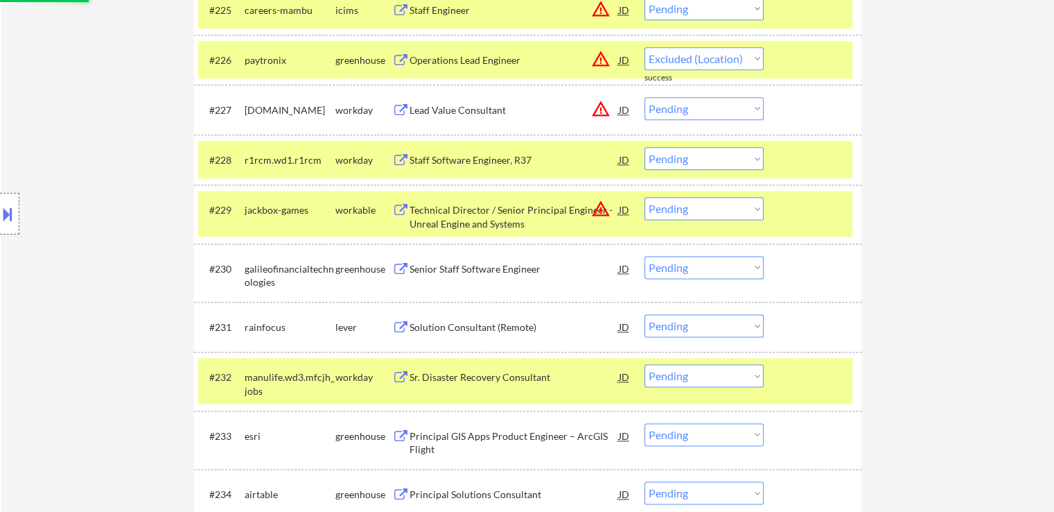
select select ""pending""
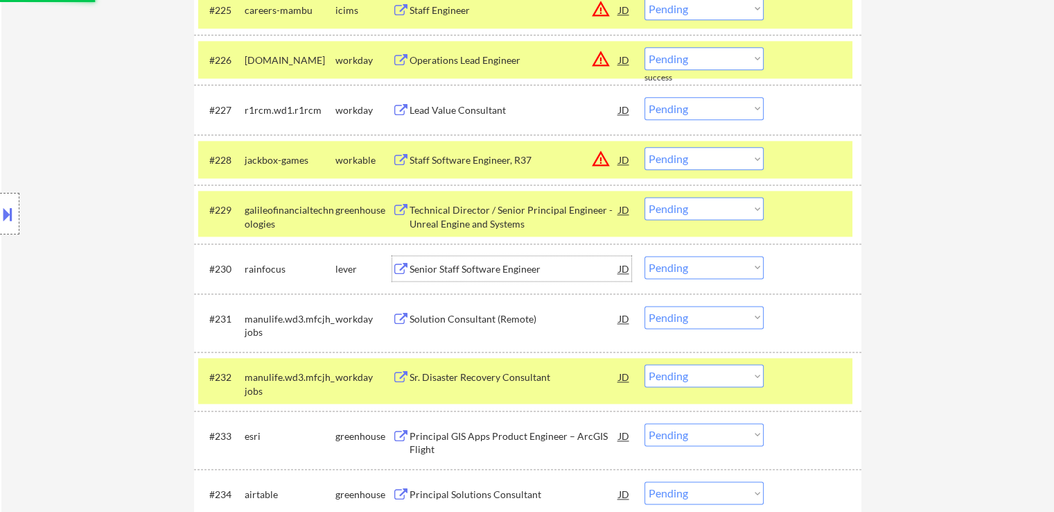
click at [430, 270] on div "Senior Staff Software Engineer" at bounding box center [514, 269] width 209 height 14
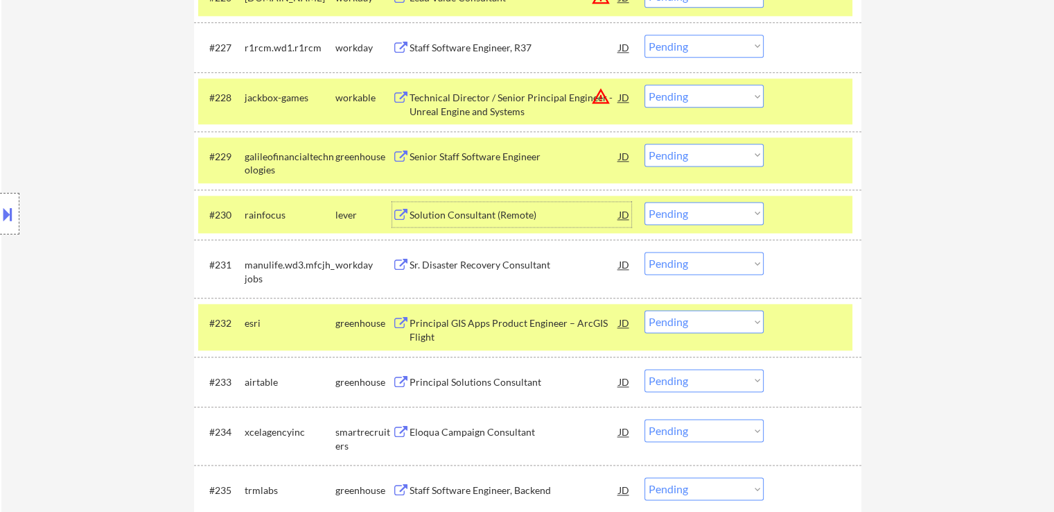
scroll to position [1872, 0]
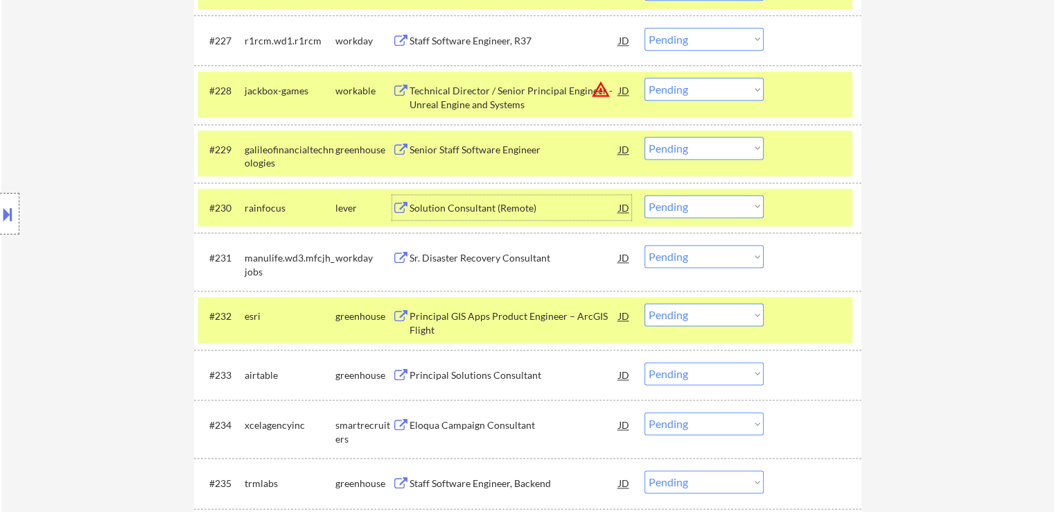
drag, startPoint x: 683, startPoint y: 91, endPoint x: 687, endPoint y: 100, distance: 9.9
click at [683, 91] on select "Choose an option... Pending Applied Excluded (Questions) Excluded (Expired) Exc…" at bounding box center [704, 89] width 119 height 23
click at [645, 78] on select "Choose an option... Pending Applied Excluded (Questions) Excluded (Expired) Exc…" at bounding box center [704, 89] width 119 height 23
click at [685, 206] on select "Choose an option... Pending Applied Excluded (Questions) Excluded (Expired) Exc…" at bounding box center [704, 206] width 119 height 23
select select ""pending""
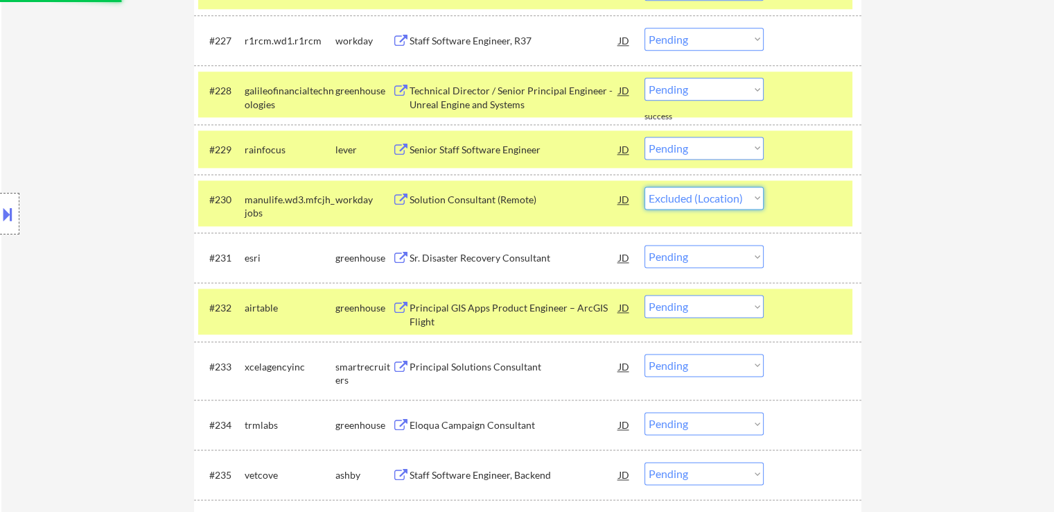
click at [645, 186] on select "Choose an option... Pending Applied Excluded (Questions) Excluded (Expired) Exc…" at bounding box center [704, 197] width 119 height 23
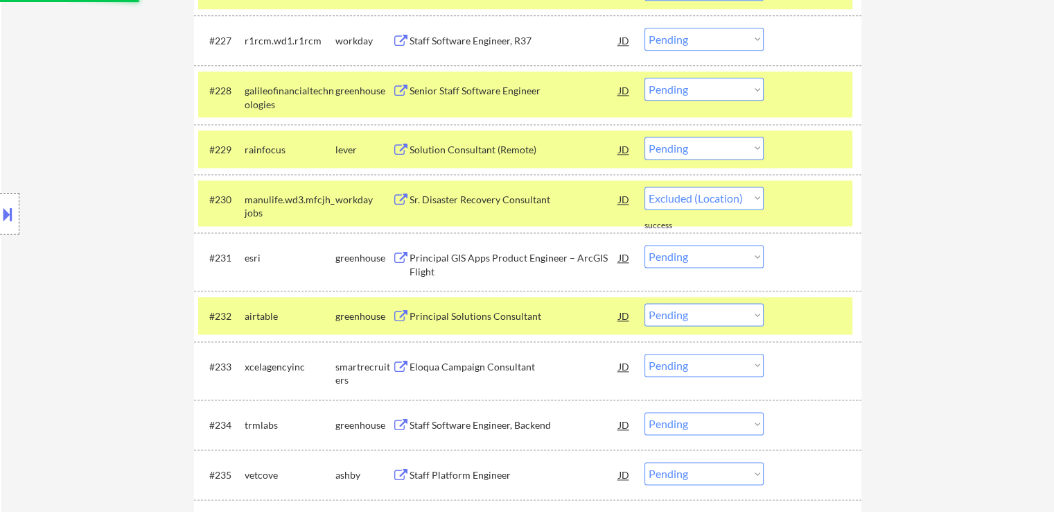
click at [461, 137] on div "Solution Consultant (Remote)" at bounding box center [514, 149] width 209 height 25
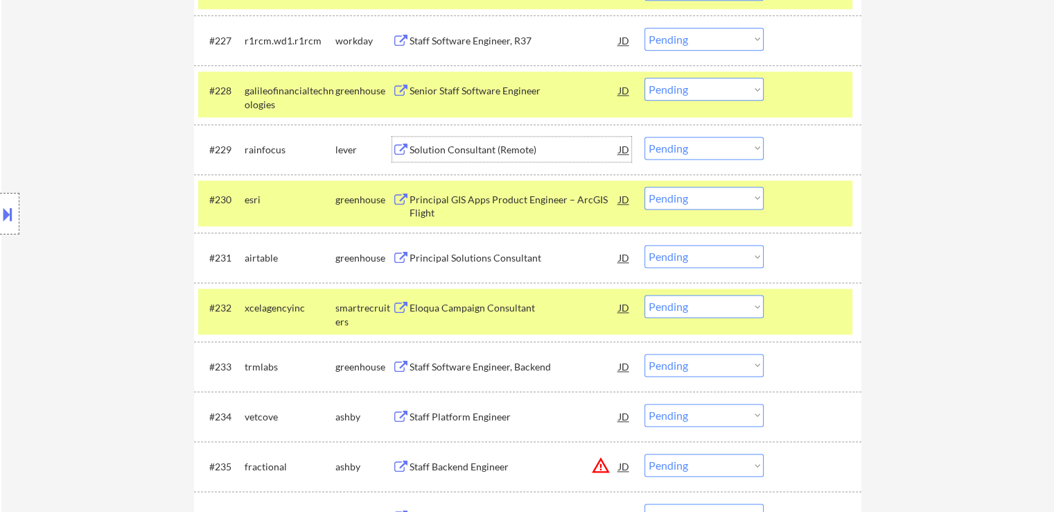
click at [444, 200] on div "Principal GIS Apps Product Engineer – ArcGIS Flight" at bounding box center [514, 206] width 209 height 27
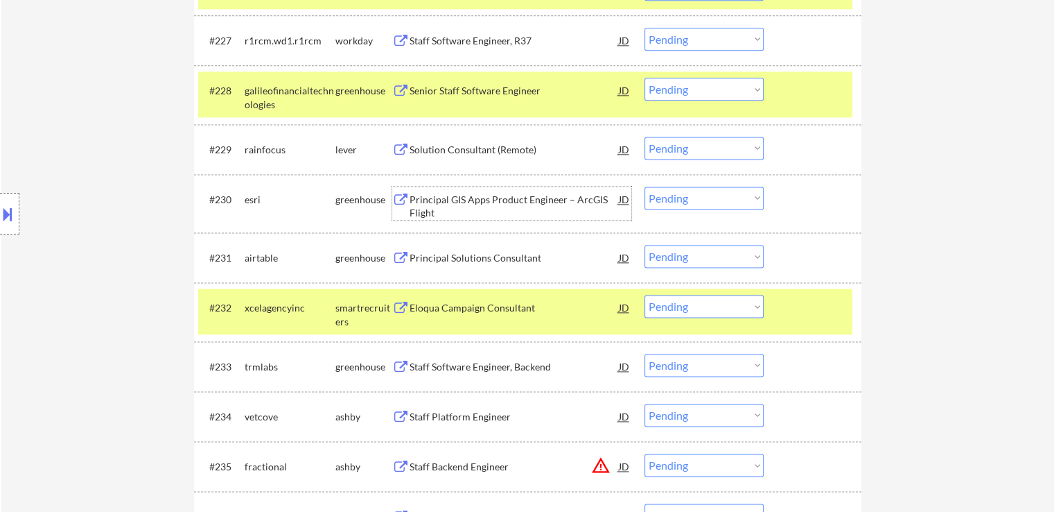
click at [706, 207] on select "Choose an option... Pending Applied Excluded (Questions) Excluded (Expired) Exc…" at bounding box center [704, 197] width 119 height 23
click at [645, 186] on select "Choose an option... Pending Applied Excluded (Questions) Excluded (Expired) Exc…" at bounding box center [704, 197] width 119 height 23
click at [464, 267] on div "Principal Solutions Consultant" at bounding box center [514, 257] width 209 height 25
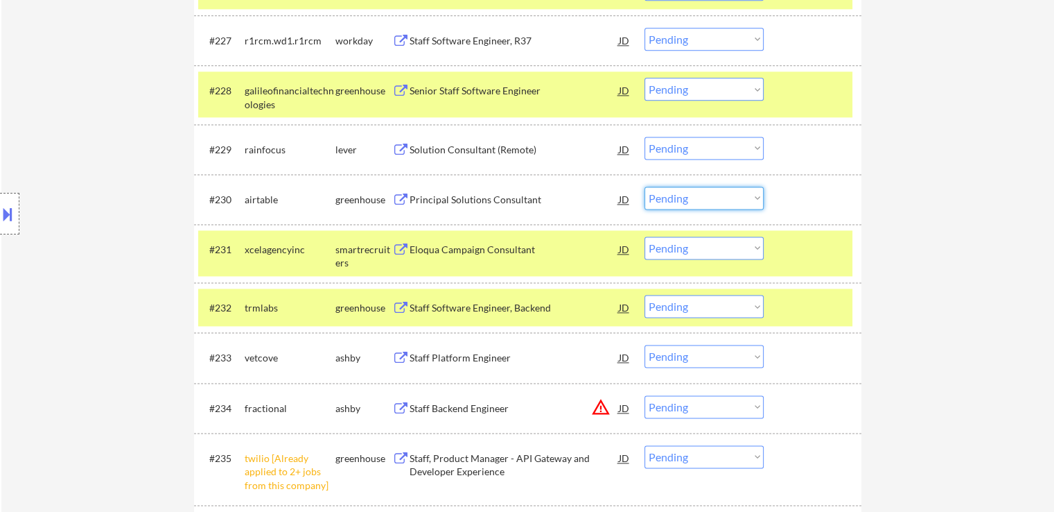
drag, startPoint x: 693, startPoint y: 200, endPoint x: 697, endPoint y: 207, distance: 8.1
click at [693, 200] on select "Choose an option... Pending Applied Excluded (Questions) Excluded (Expired) Exc…" at bounding box center [704, 197] width 119 height 23
click at [645, 186] on select "Choose an option... Pending Applied Excluded (Questions) Excluded (Expired) Exc…" at bounding box center [704, 197] width 119 height 23
click at [413, 243] on div "Eloqua Campaign Consultant" at bounding box center [514, 250] width 209 height 14
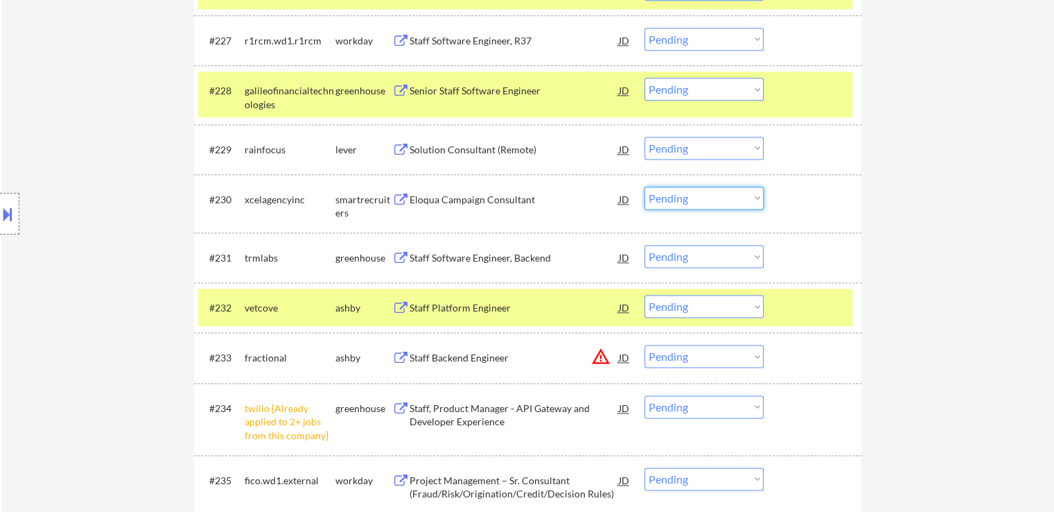
drag, startPoint x: 678, startPoint y: 198, endPoint x: 681, endPoint y: 208, distance: 10.1
click at [678, 198] on select "Choose an option... Pending Applied Excluded (Questions) Excluded (Expired) Exc…" at bounding box center [704, 197] width 119 height 23
click at [645, 186] on select "Choose an option... Pending Applied Excluded (Questions) Excluded (Expired) Exc…" at bounding box center [704, 197] width 119 height 23
select select ""pending""
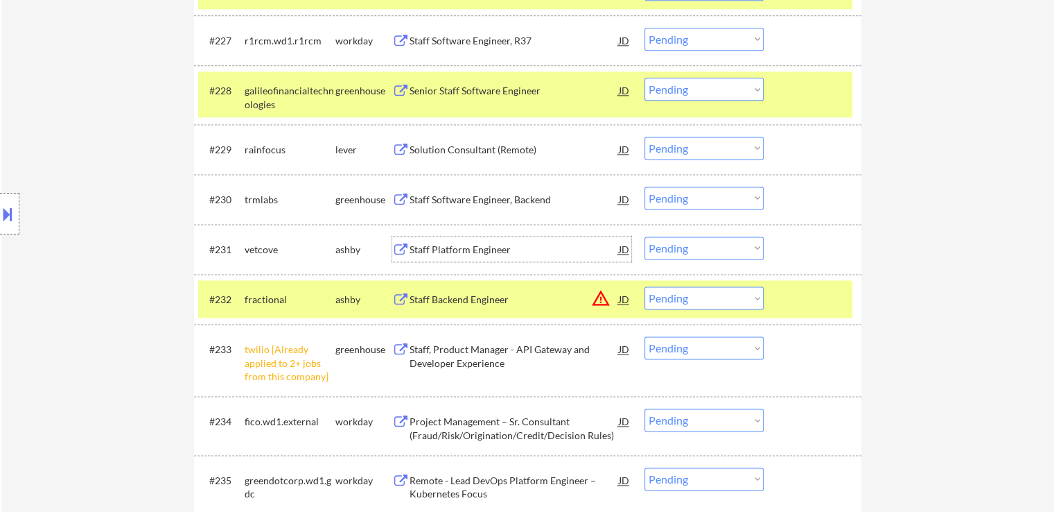
click at [411, 257] on div "Staff Platform Engineer" at bounding box center [514, 248] width 209 height 25
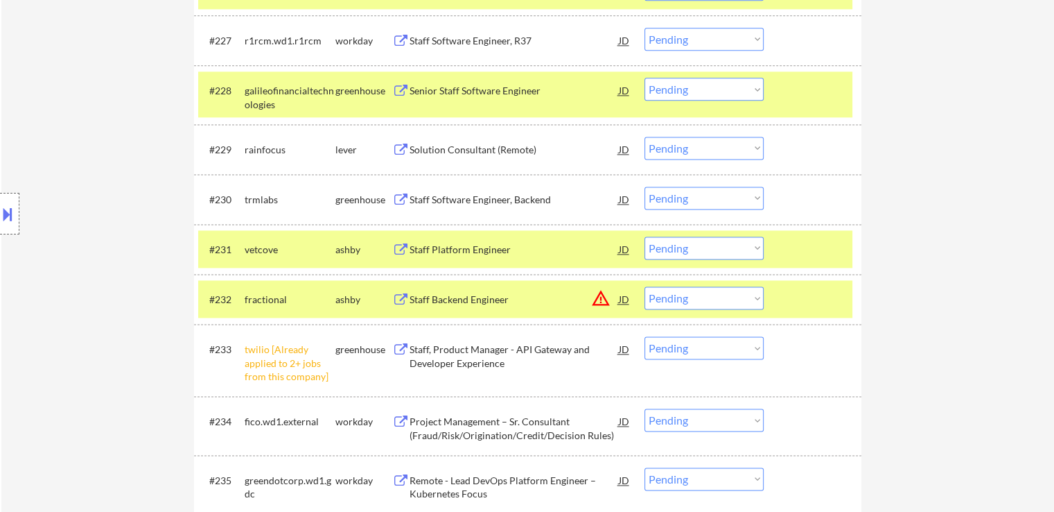
click at [417, 198] on div "Staff Software Engineer, Backend" at bounding box center [514, 200] width 209 height 14
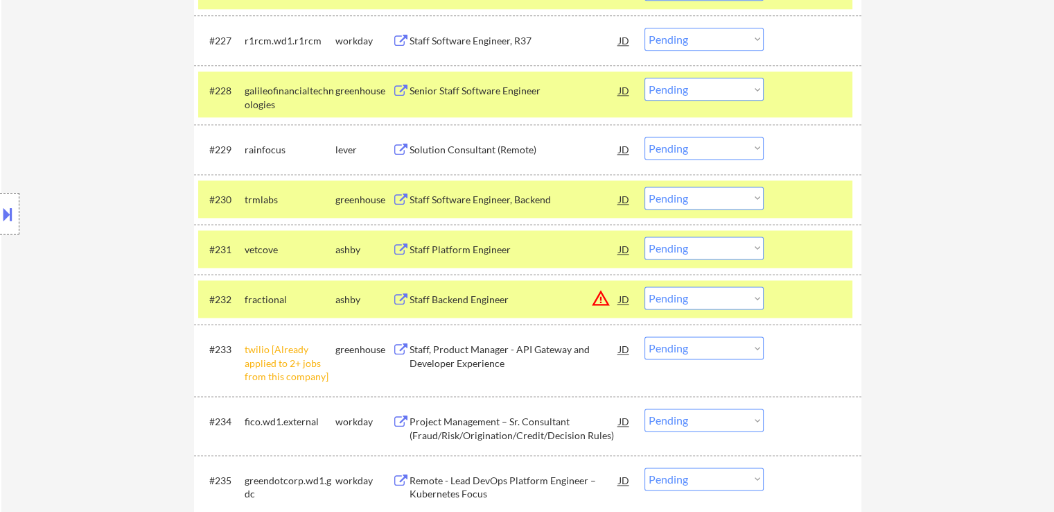
click at [712, 342] on select "Choose an option... Pending Applied Excluded (Questions) Excluded (Expired) Exc…" at bounding box center [704, 347] width 119 height 23
click at [645, 336] on select "Choose an option... Pending Applied Excluded (Questions) Excluded (Expired) Exc…" at bounding box center [704, 347] width 119 height 23
select select ""pending""
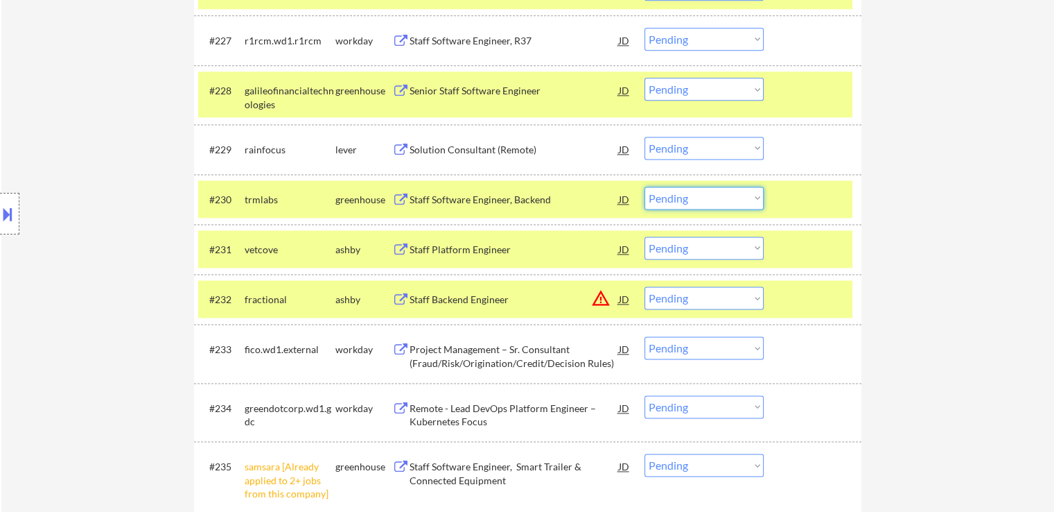
drag, startPoint x: 713, startPoint y: 186, endPoint x: 717, endPoint y: 198, distance: 13.2
click at [713, 186] on select "Choose an option... Pending Applied Excluded (Questions) Excluded (Expired) Exc…" at bounding box center [704, 197] width 119 height 23
click at [645, 186] on select "Choose an option... Pending Applied Excluded (Questions) Excluded (Expired) Exc…" at bounding box center [704, 197] width 119 height 23
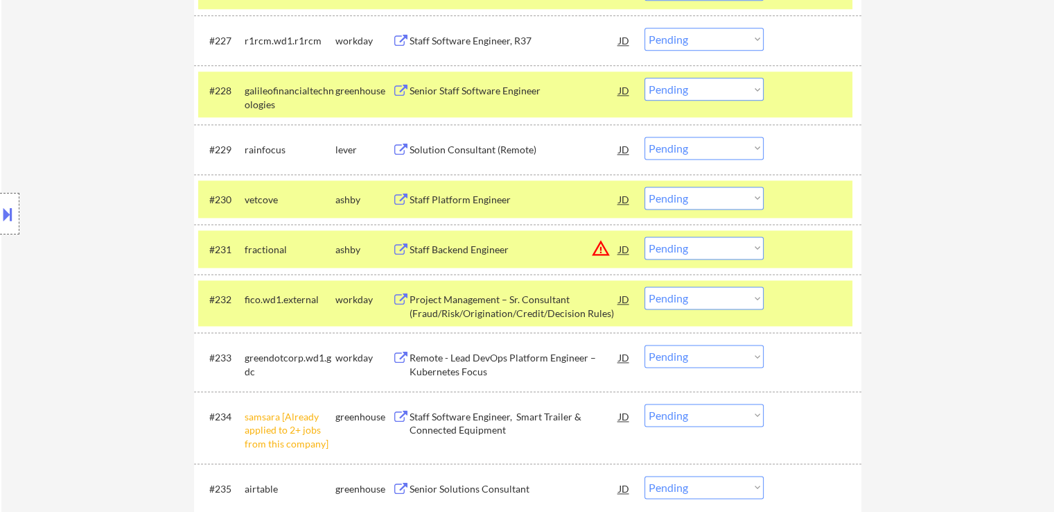
click at [670, 198] on select "Choose an option... Pending Applied Excluded (Questions) Excluded (Expired) Exc…" at bounding box center [704, 197] width 119 height 23
click at [645, 186] on select "Choose an option... Pending Applied Excluded (Questions) Excluded (Expired) Exc…" at bounding box center [704, 197] width 119 height 23
click at [460, 206] on div "Staff Platform Engineer" at bounding box center [514, 200] width 209 height 14
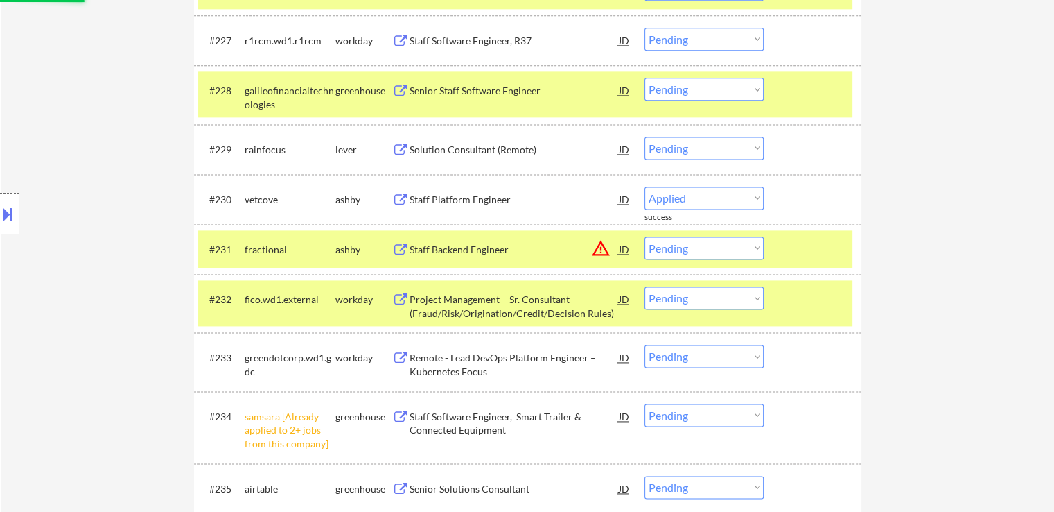
select select ""pending""
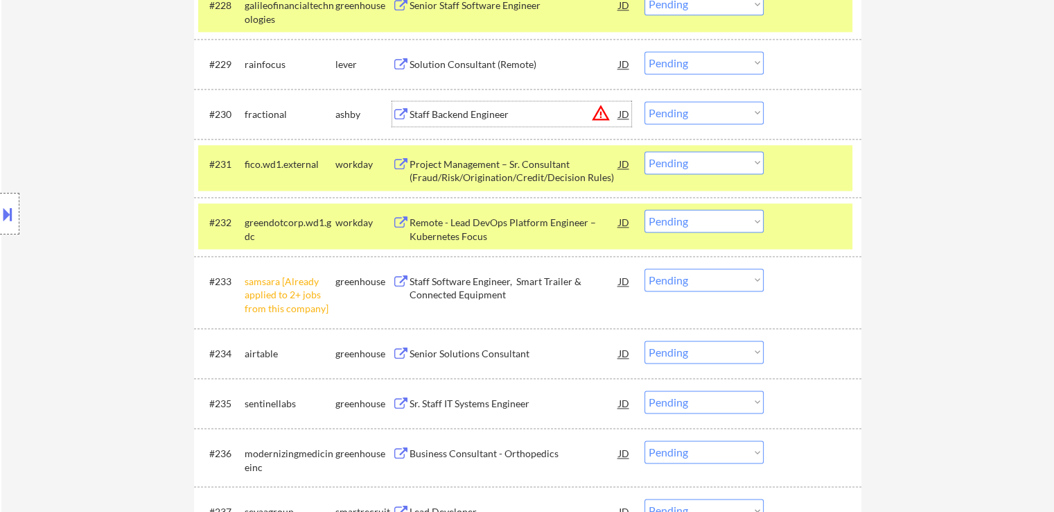
scroll to position [2080, 0]
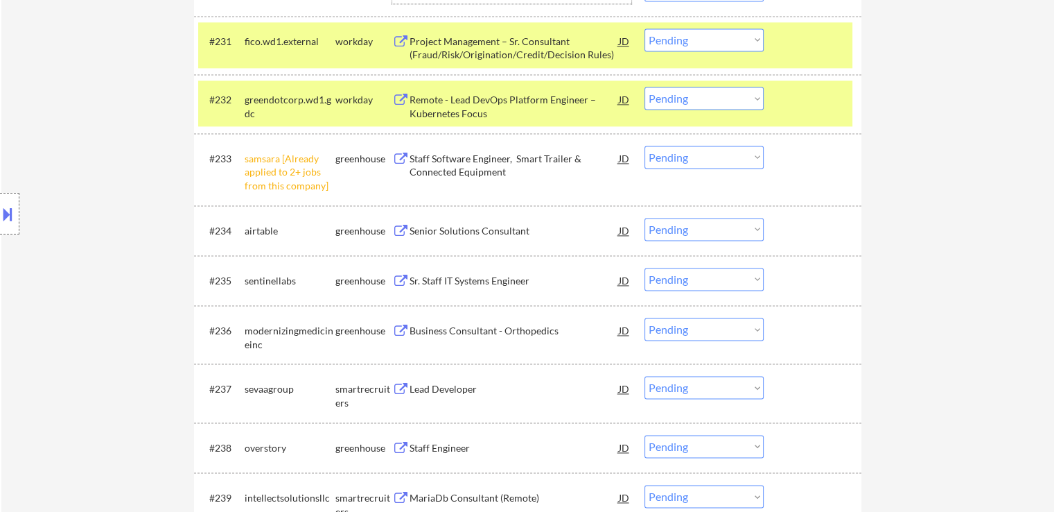
click at [718, 150] on select "Choose an option... Pending Applied Excluded (Questions) Excluded (Expired) Exc…" at bounding box center [704, 157] width 119 height 23
click at [645, 146] on select "Choose an option... Pending Applied Excluded (Questions) Excluded (Expired) Exc…" at bounding box center [704, 157] width 119 height 23
click at [401, 234] on button at bounding box center [400, 231] width 17 height 13
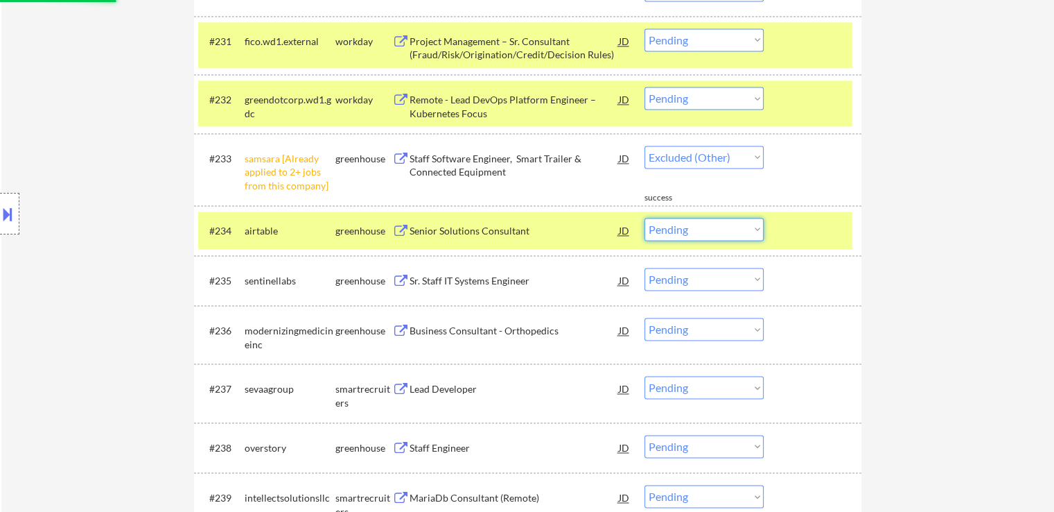
click at [685, 236] on select "Choose an option... Pending Applied Excluded (Questions) Excluded (Expired) Exc…" at bounding box center [704, 229] width 119 height 23
select select ""pending""
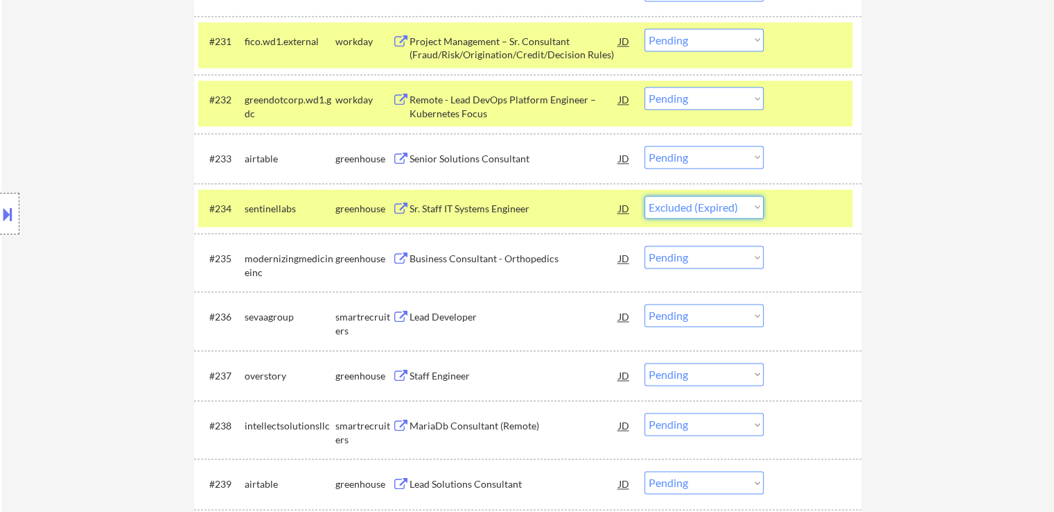
click at [645, 195] on select "Choose an option... Pending Applied Excluded (Questions) Excluded (Expired) Exc…" at bounding box center [704, 206] width 119 height 23
click at [467, 196] on div "Sr. Staff IT Systems Engineer" at bounding box center [514, 207] width 209 height 25
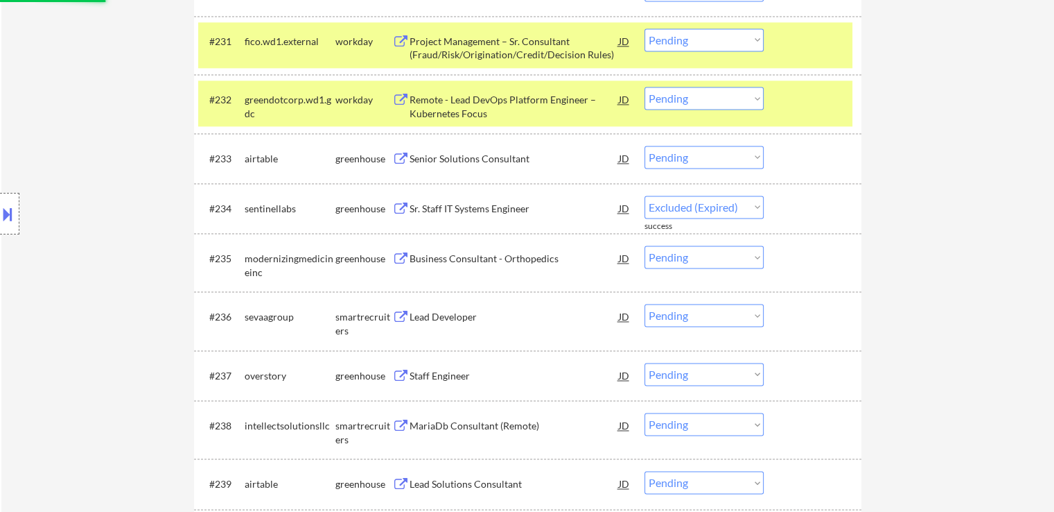
select select ""pending""
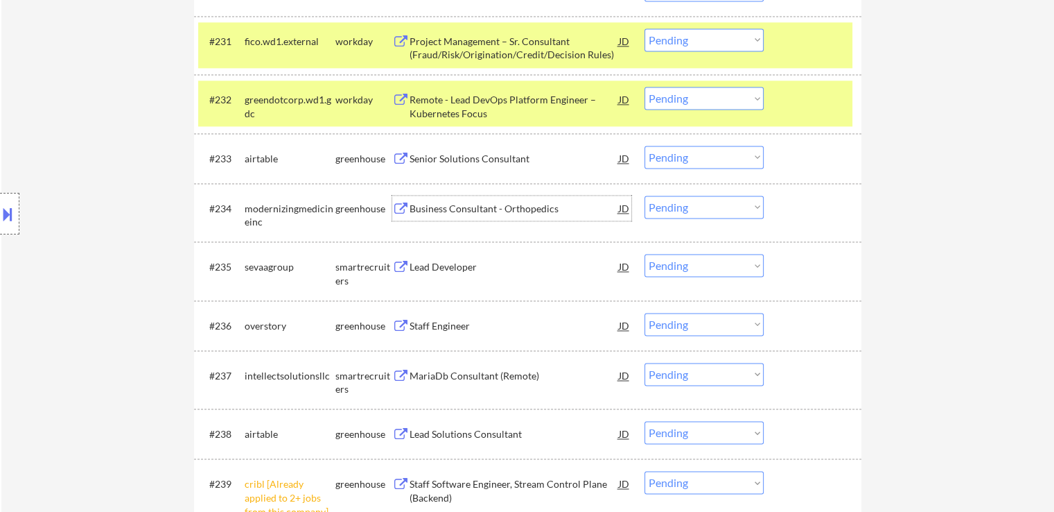
click at [684, 158] on select "Choose an option... Pending Applied Excluded (Questions) Excluded (Expired) Exc…" at bounding box center [704, 157] width 119 height 23
click at [645, 146] on select "Choose an option... Pending Applied Excluded (Questions) Excluded (Expired) Exc…" at bounding box center [704, 157] width 119 height 23
click at [427, 205] on div "Business Consultant - Orthopedics" at bounding box center [514, 209] width 209 height 14
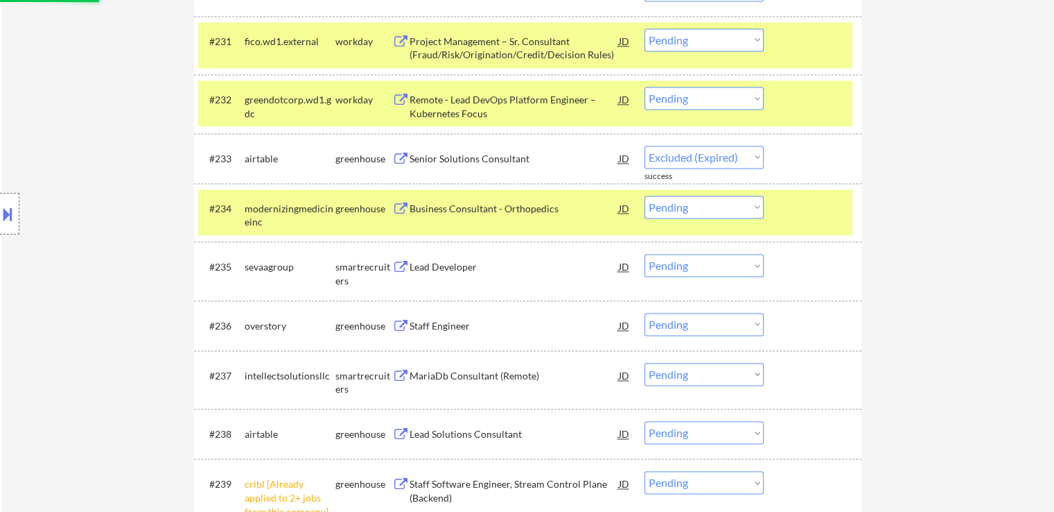
select select ""pending""
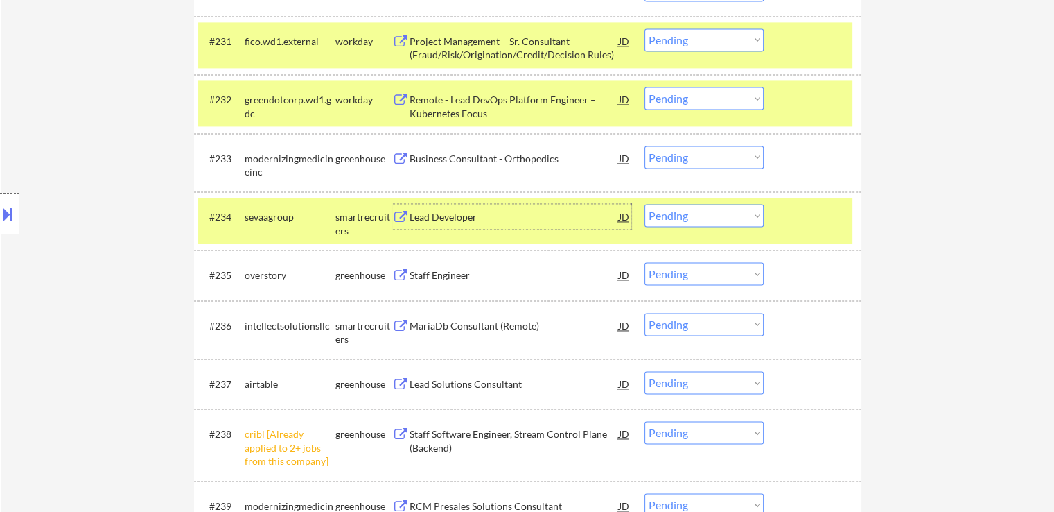
click at [408, 223] on button at bounding box center [400, 217] width 17 height 13
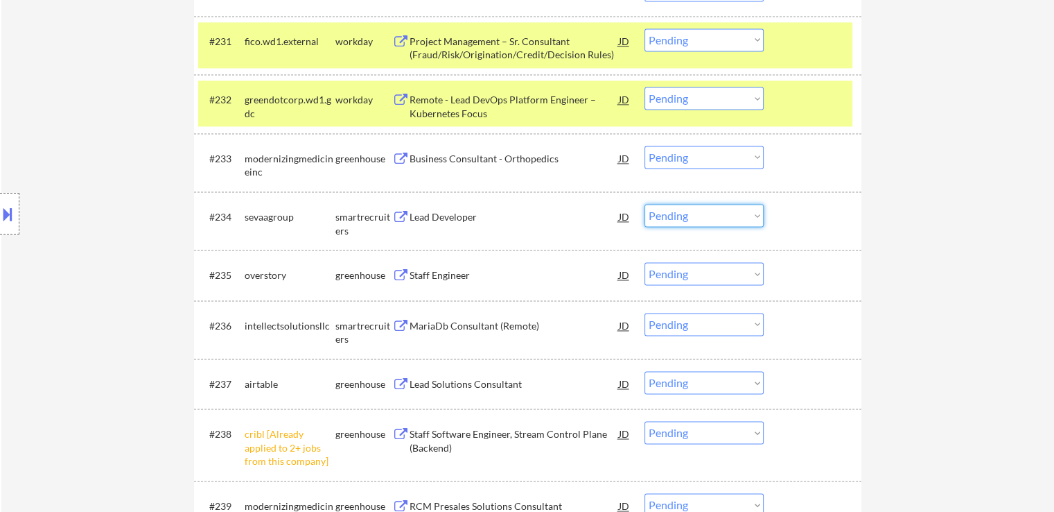
click at [688, 218] on select "Choose an option... Pending Applied Excluded (Questions) Excluded (Expired) Exc…" at bounding box center [704, 215] width 119 height 23
click at [645, 204] on select "Choose an option... Pending Applied Excluded (Questions) Excluded (Expired) Exc…" at bounding box center [704, 215] width 119 height 23
select select ""pending""
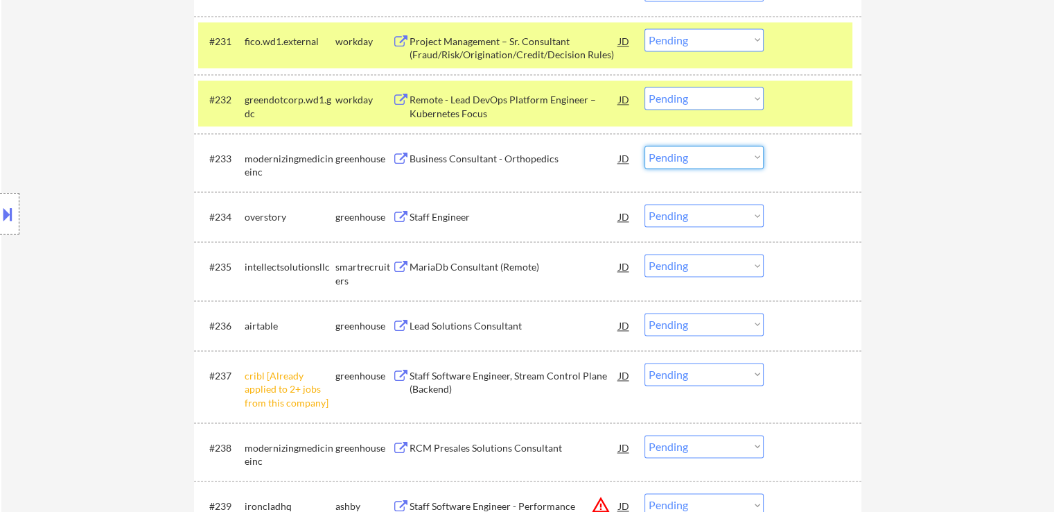
click at [704, 163] on select "Choose an option... Pending Applied Excluded (Questions) Excluded (Expired) Exc…" at bounding box center [704, 157] width 119 height 23
click at [645, 146] on select "Choose an option... Pending Applied Excluded (Questions) Excluded (Expired) Exc…" at bounding box center [704, 157] width 119 height 23
select select ""pending""
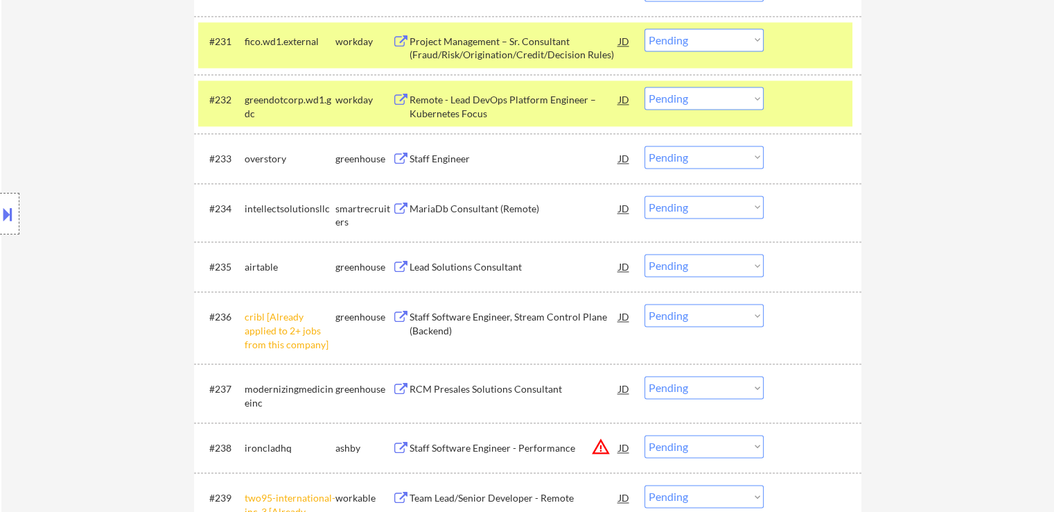
click at [408, 162] on button at bounding box center [400, 159] width 17 height 13
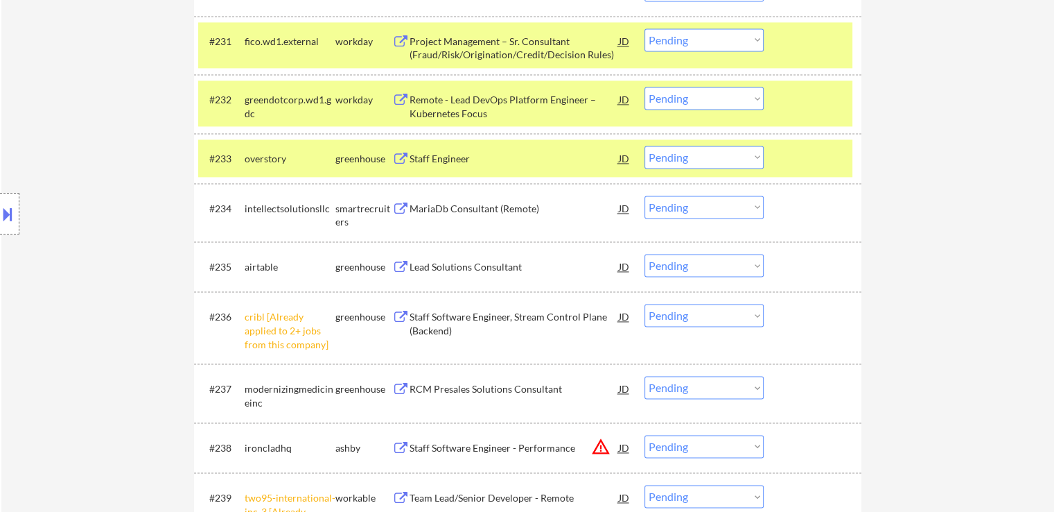
click at [412, 205] on div "MariaDb Consultant (Remote)" at bounding box center [514, 209] width 209 height 14
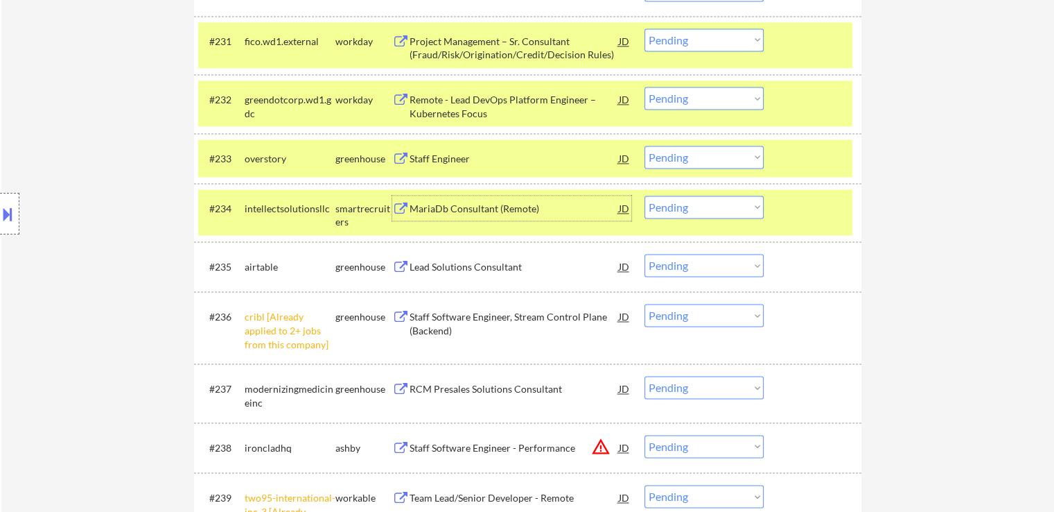
click at [410, 258] on div "Lead Solutions Consultant" at bounding box center [514, 266] width 209 height 25
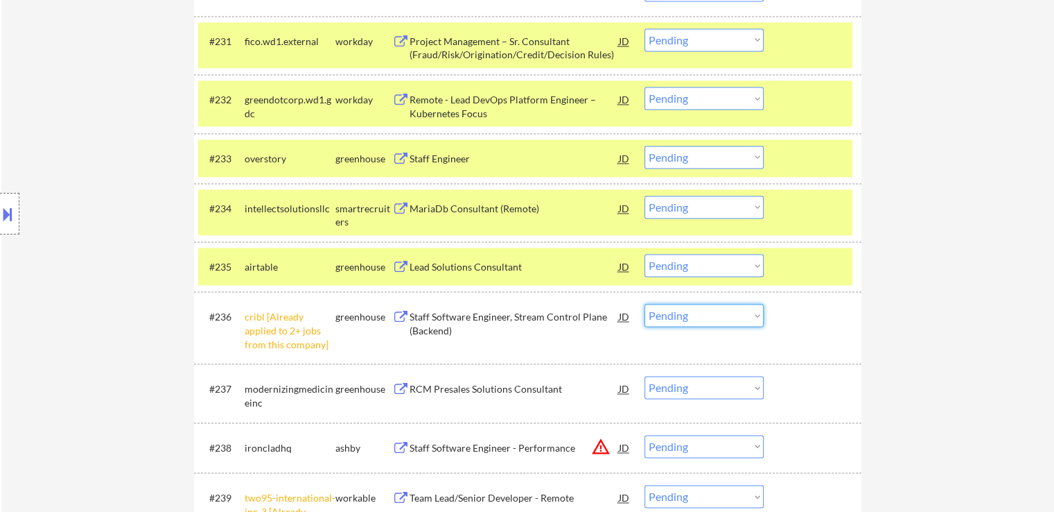
click at [710, 311] on select "Choose an option... Pending Applied Excluded (Questions) Excluded (Expired) Exc…" at bounding box center [704, 315] width 119 height 23
click at [645, 304] on select "Choose an option... Pending Applied Excluded (Questions) Excluded (Expired) Exc…" at bounding box center [704, 315] width 119 height 23
select select ""pending""
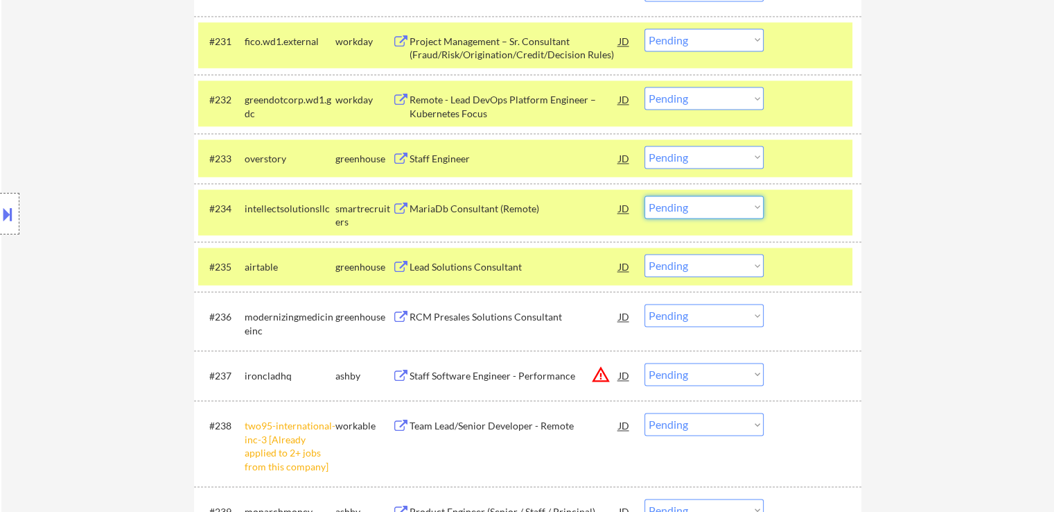
drag, startPoint x: 702, startPoint y: 201, endPoint x: 693, endPoint y: 217, distance: 18.0
click at [702, 201] on select "Choose an option... Pending Applied Excluded (Questions) Excluded (Expired) Exc…" at bounding box center [704, 206] width 119 height 23
click at [645, 195] on select "Choose an option... Pending Applied Excluded (Questions) Excluded (Expired) Exc…" at bounding box center [704, 206] width 119 height 23
select select ""pending""
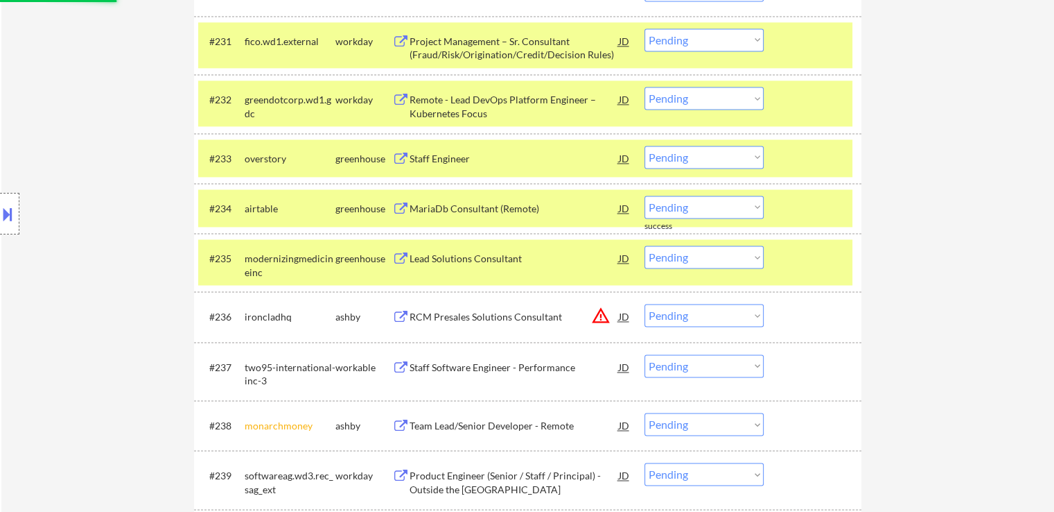
click at [696, 150] on select "Choose an option... Pending Applied Excluded (Questions) Excluded (Expired) Exc…" at bounding box center [704, 157] width 119 height 23
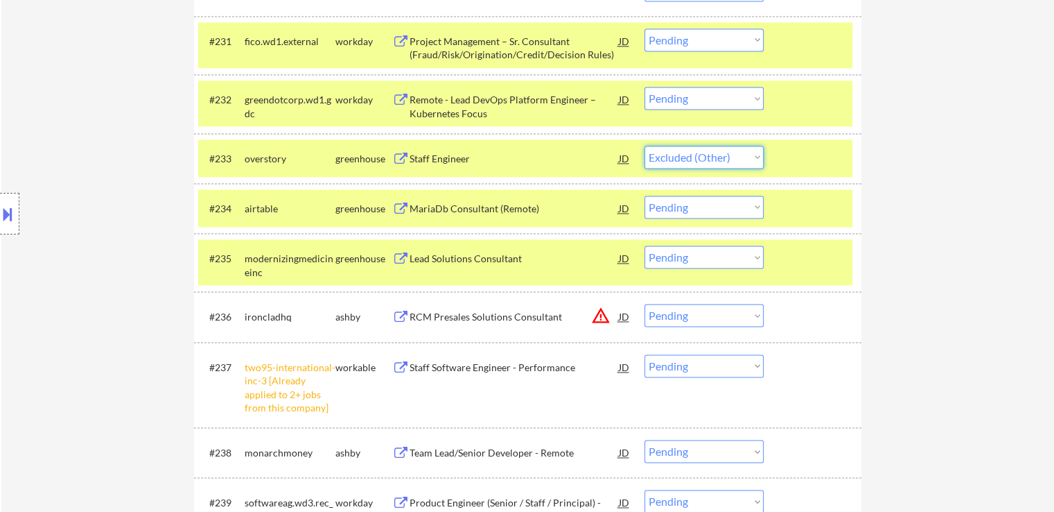
click at [645, 146] on select "Choose an option... Pending Applied Excluded (Questions) Excluded (Expired) Exc…" at bounding box center [704, 157] width 119 height 23
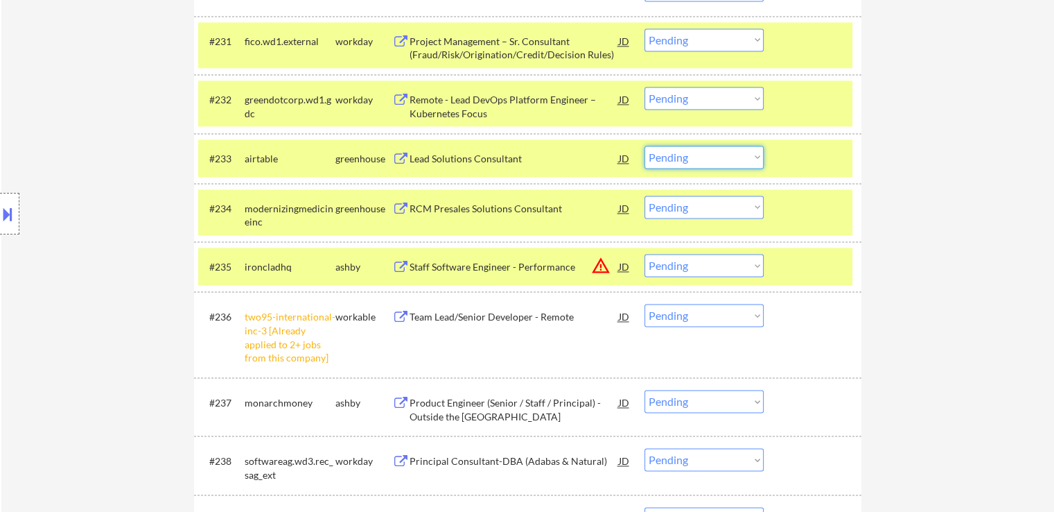
click at [718, 164] on select "Choose an option... Pending Applied Excluded (Questions) Excluded (Expired) Exc…" at bounding box center [704, 157] width 119 height 23
click at [645, 146] on select "Choose an option... Pending Applied Excluded (Questions) Excluded (Expired) Exc…" at bounding box center [704, 157] width 119 height 23
select select ""pending""
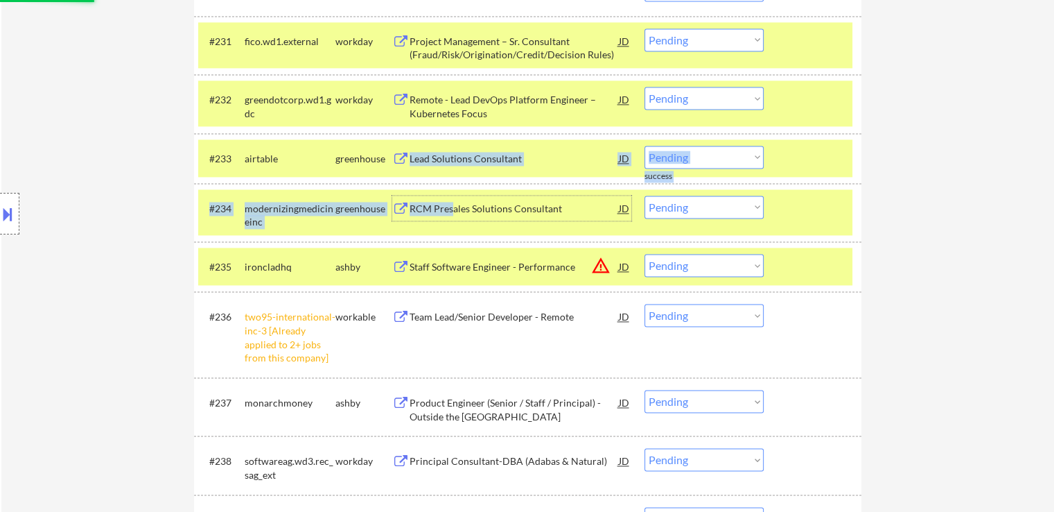
drag, startPoint x: 451, startPoint y: 211, endPoint x: 585, endPoint y: 188, distance: 135.7
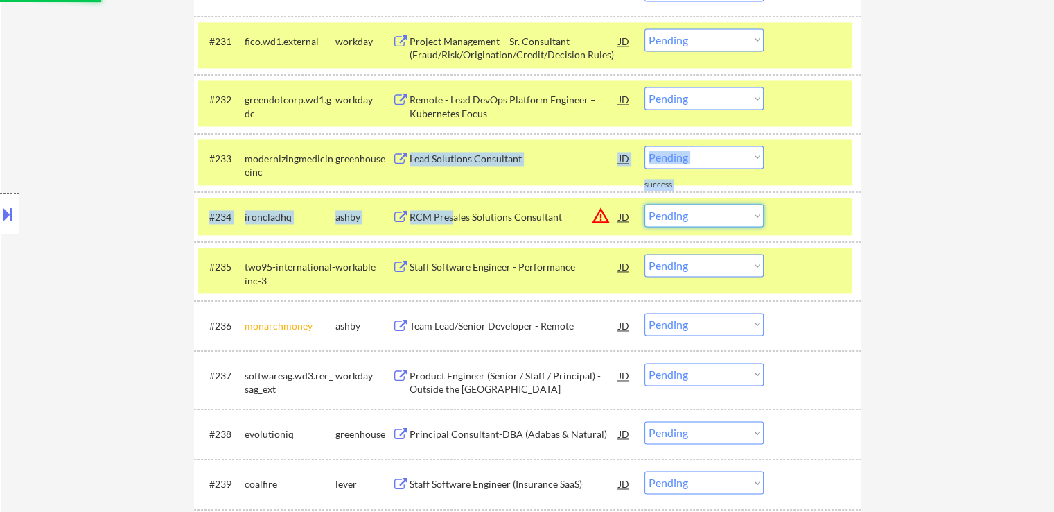
drag, startPoint x: 690, startPoint y: 216, endPoint x: 695, endPoint y: 223, distance: 9.4
click at [690, 215] on select "Choose an option... Pending Applied Excluded (Questions) Excluded (Expired) Exc…" at bounding box center [704, 215] width 119 height 23
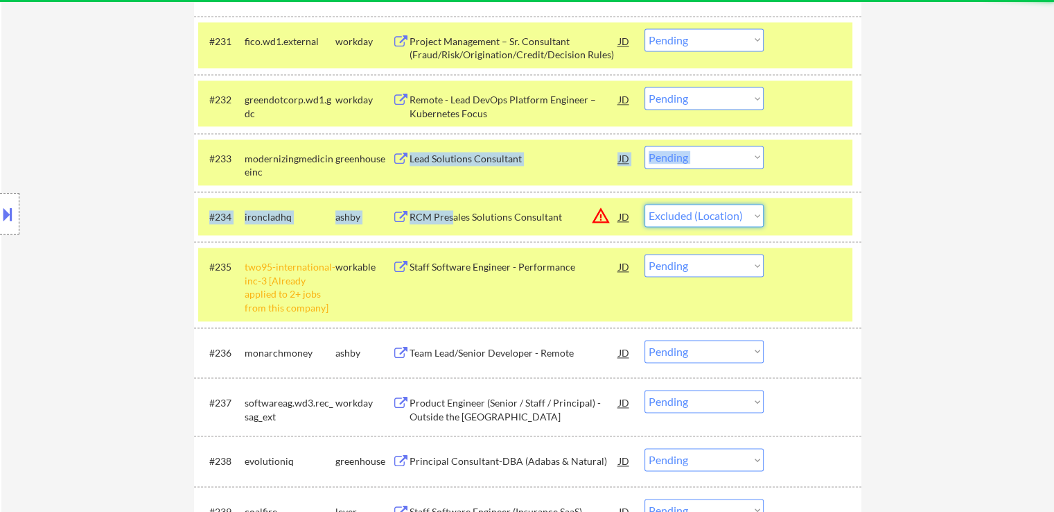
click at [645, 204] on select "Choose an option... Pending Applied Excluded (Questions) Excluded (Expired) Exc…" at bounding box center [704, 215] width 119 height 23
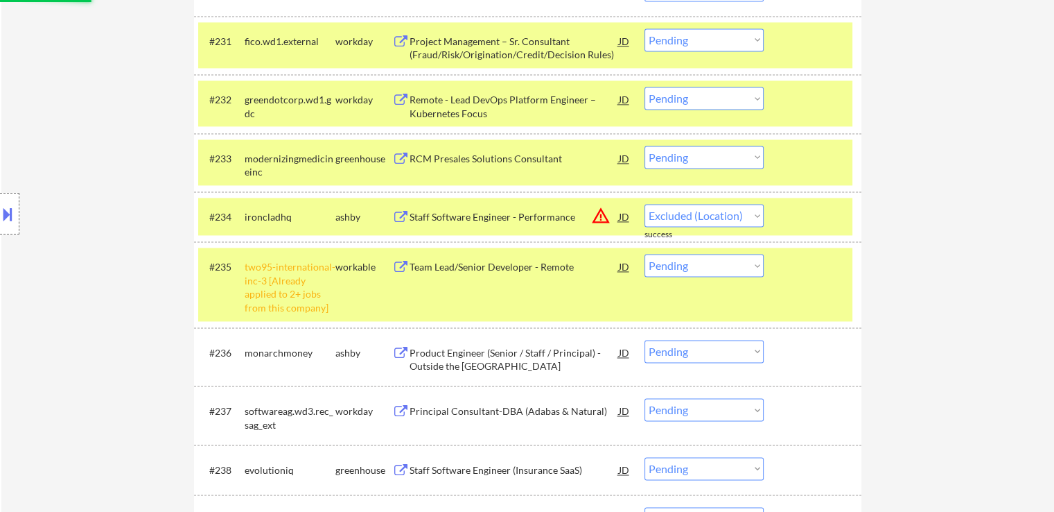
select select ""pending""
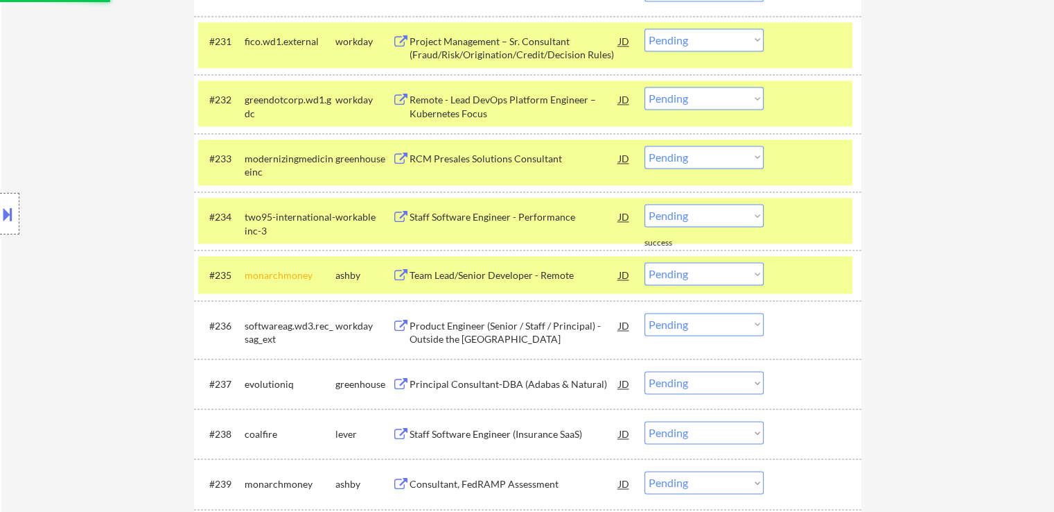
click at [424, 161] on div "RCM Presales Solutions Consultant" at bounding box center [514, 159] width 209 height 14
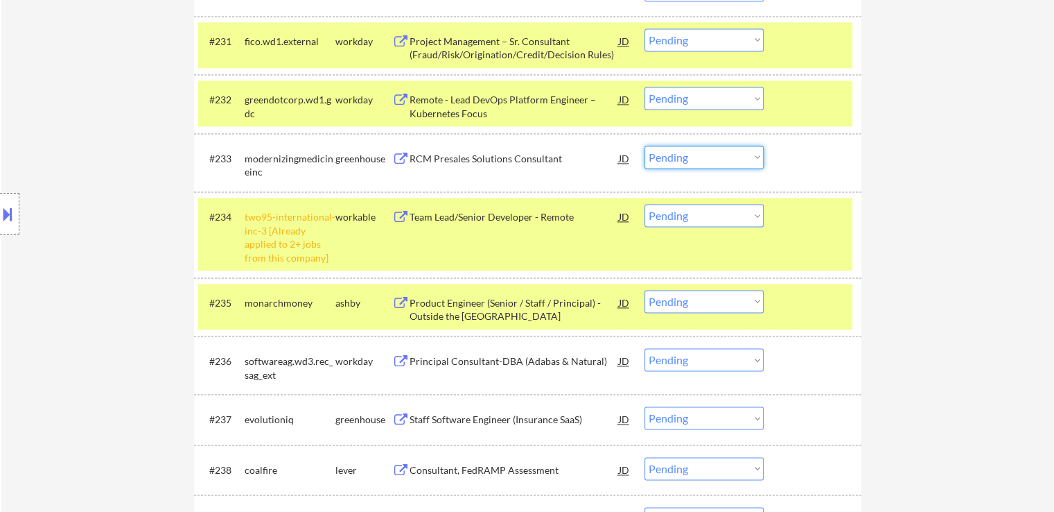
click at [675, 156] on select "Choose an option... Pending Applied Excluded (Questions) Excluded (Expired) Exc…" at bounding box center [704, 157] width 119 height 23
click at [645, 146] on select "Choose an option... Pending Applied Excluded (Questions) Excluded (Expired) Exc…" at bounding box center [704, 157] width 119 height 23
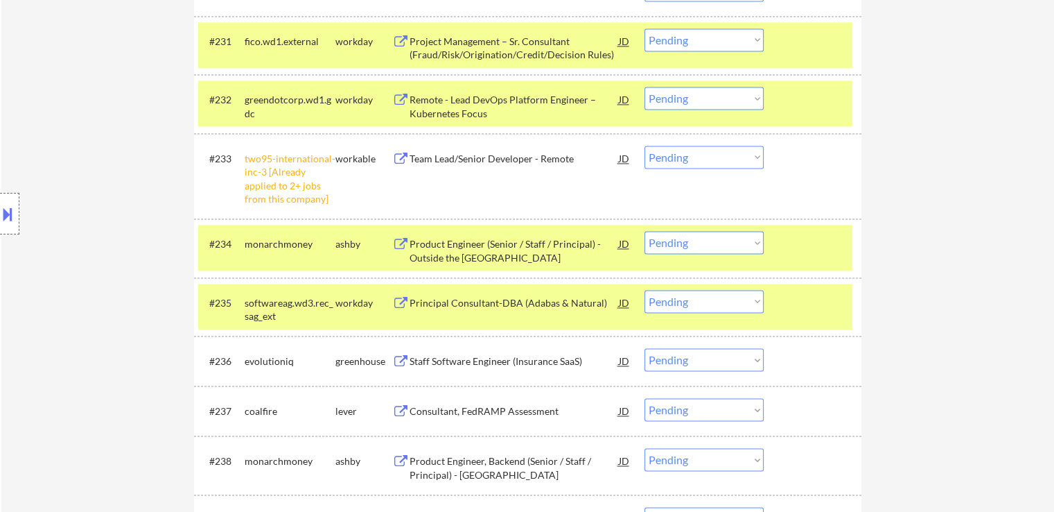
click at [681, 162] on select "Choose an option... Pending Applied Excluded (Questions) Excluded (Expired) Exc…" at bounding box center [704, 157] width 119 height 23
click at [645, 146] on select "Choose an option... Pending Applied Excluded (Questions) Excluded (Expired) Exc…" at bounding box center [704, 157] width 119 height 23
click at [476, 259] on div "Product Engineer (Senior / Staff / Principal) - Outside the US" at bounding box center [514, 250] width 209 height 27
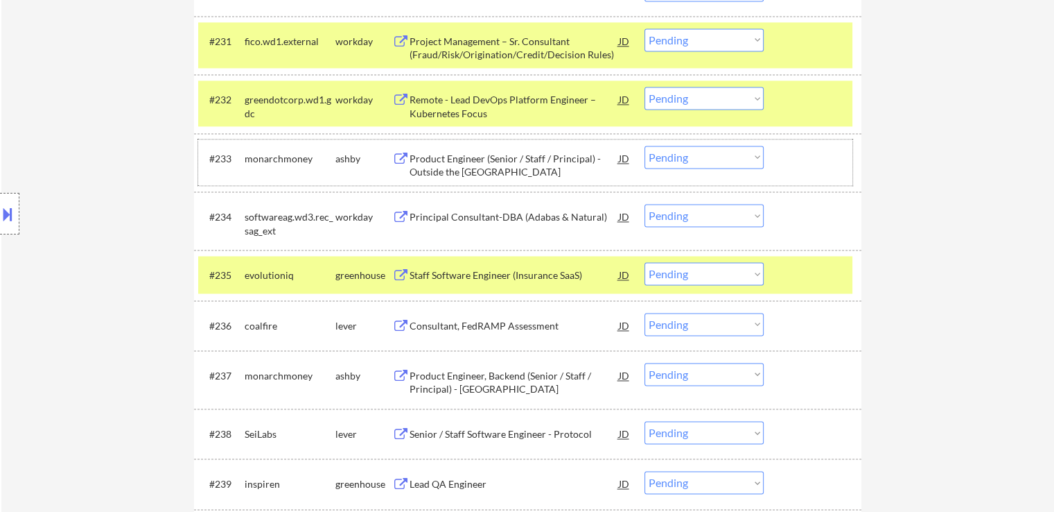
click at [706, 145] on div "#233 monarchmoney ashby Product Engineer (Senior / Staff / Principal) - Outside…" at bounding box center [525, 162] width 654 height 46
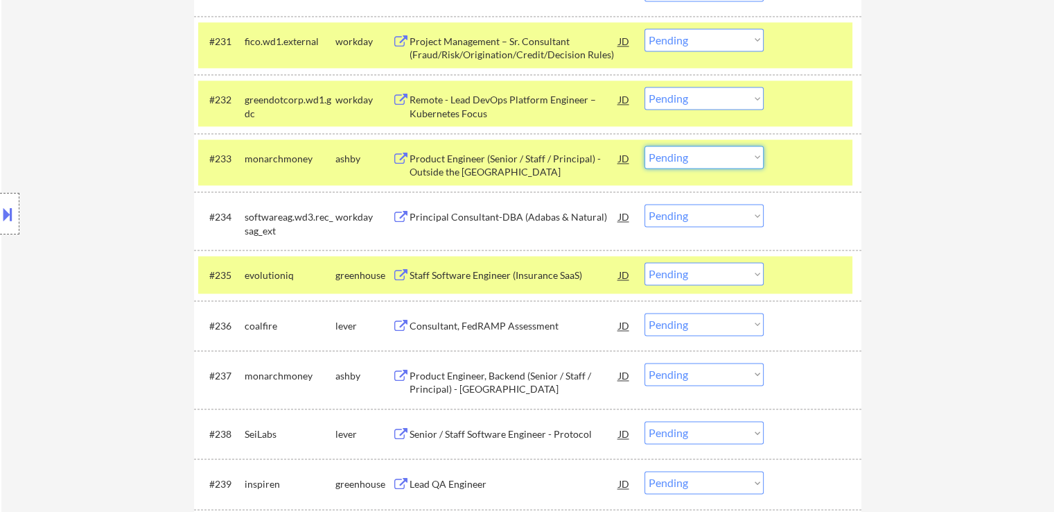
click at [706, 154] on select "Choose an option... Pending Applied Excluded (Questions) Excluded (Expired) Exc…" at bounding box center [704, 157] width 119 height 23
click at [645, 146] on select "Choose an option... Pending Applied Excluded (Questions) Excluded (Expired) Exc…" at bounding box center [704, 157] width 119 height 23
select select ""pending""
click at [449, 276] on div "Staff Software Engineer (Insurance SaaS)" at bounding box center [514, 274] width 209 height 25
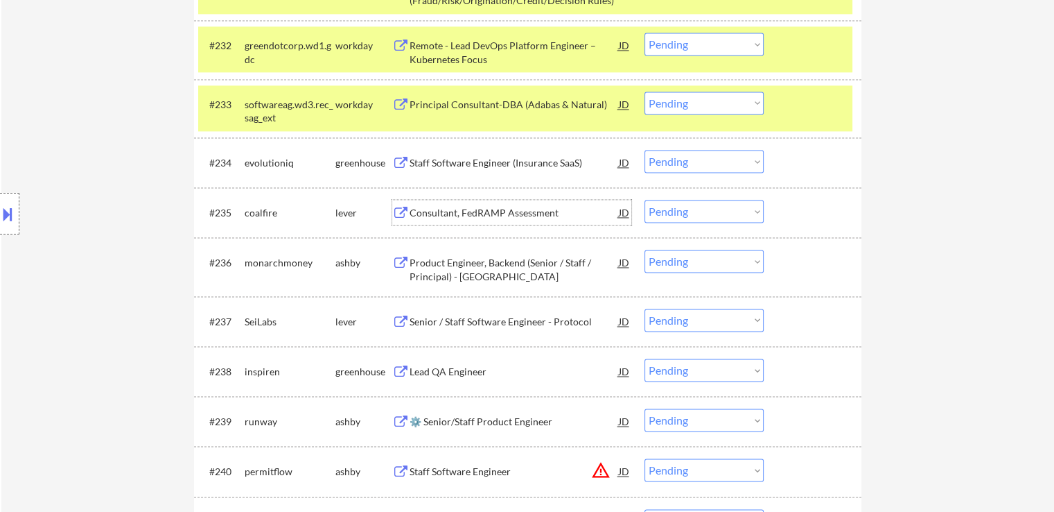
scroll to position [2149, 0]
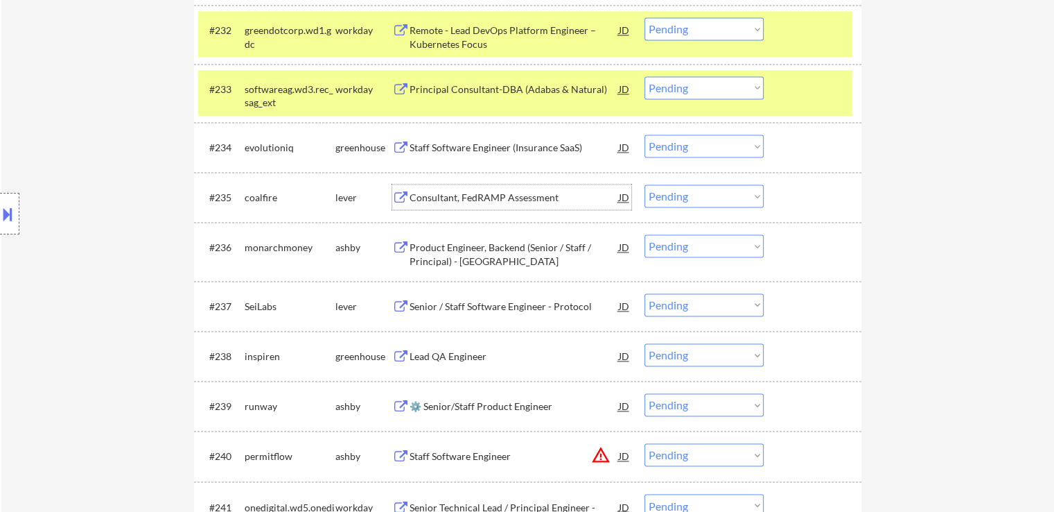
click at [685, 151] on select "Choose an option... Pending Applied Excluded (Questions) Excluded (Expired) Exc…" at bounding box center [704, 145] width 119 height 23
click at [645, 134] on select "Choose an option... Pending Applied Excluded (Questions) Excluded (Expired) Exc…" at bounding box center [704, 145] width 119 height 23
click at [427, 200] on div "Consultant, FedRAMP Assessment" at bounding box center [514, 198] width 209 height 14
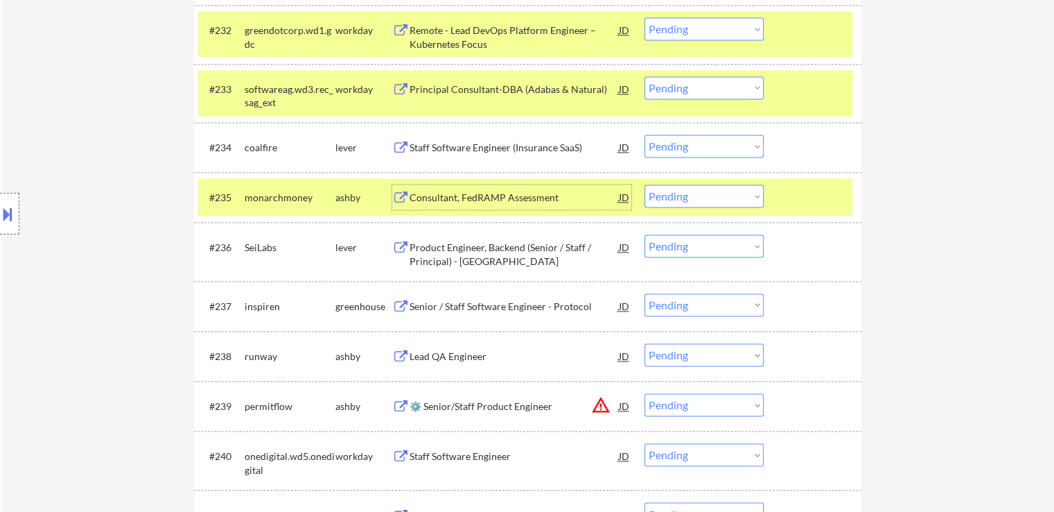
click at [681, 146] on select "Choose an option... Pending Applied Excluded (Questions) Excluded (Expired) Exc…" at bounding box center [704, 145] width 119 height 23
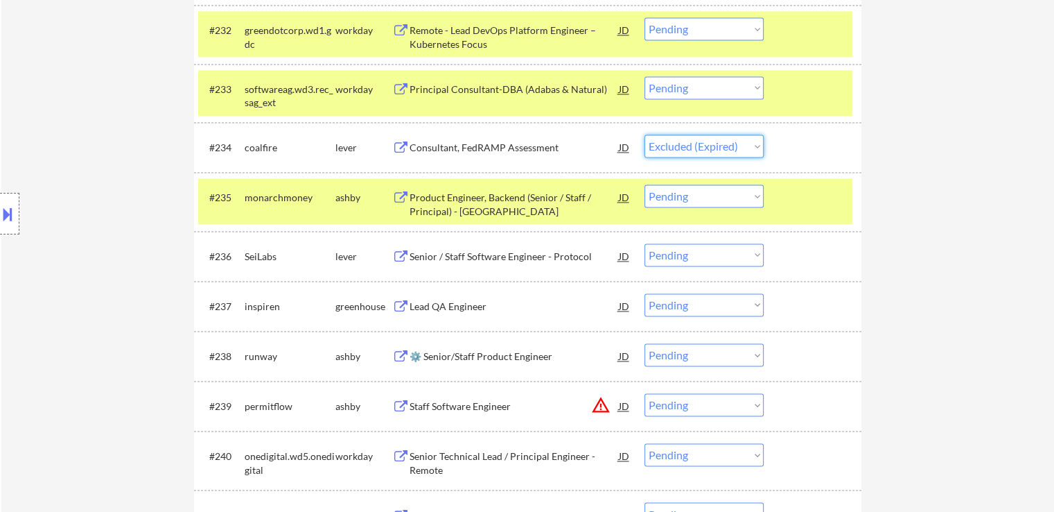
click at [645, 134] on select "Choose an option... Pending Applied Excluded (Questions) Excluded (Expired) Exc…" at bounding box center [704, 145] width 119 height 23
click at [444, 187] on div "Product Engineer, Backend (Senior / Staff / Principal) - US" at bounding box center [514, 200] width 209 height 33
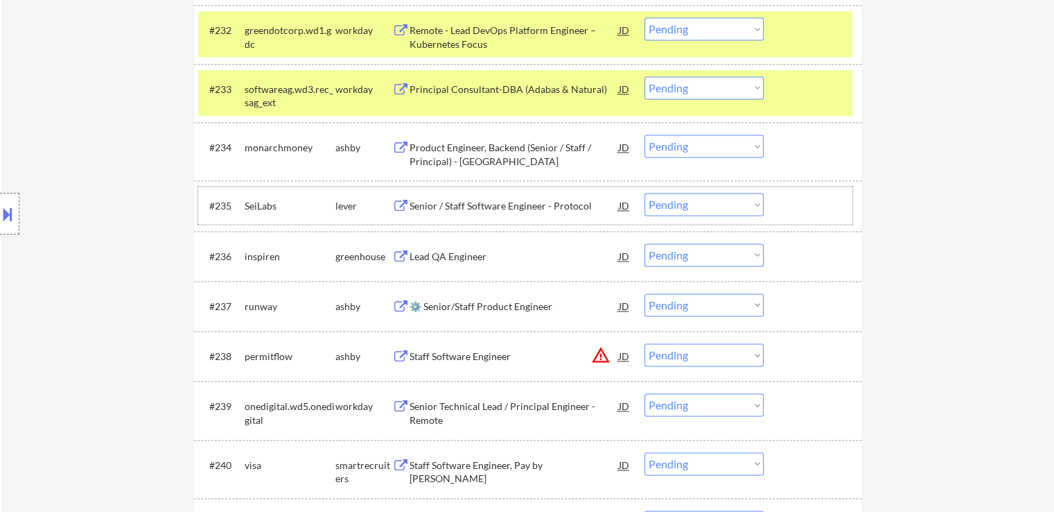
click at [426, 192] on div "#235 SeiLabs lever Senior / Staff Software Engineer - Protocol JD warning_amber…" at bounding box center [525, 204] width 654 height 37
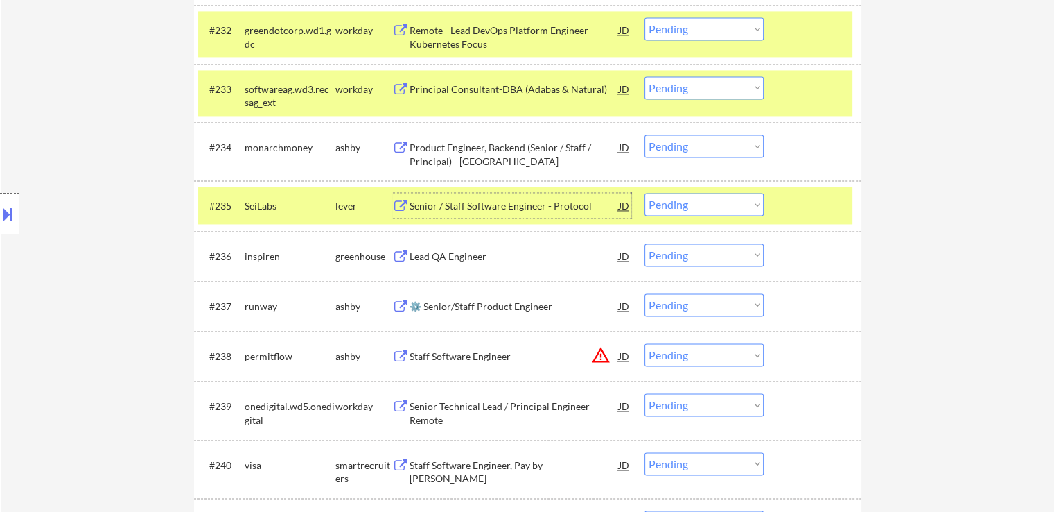
click at [473, 198] on div "Senior / Staff Software Engineer - Protocol" at bounding box center [514, 205] width 209 height 25
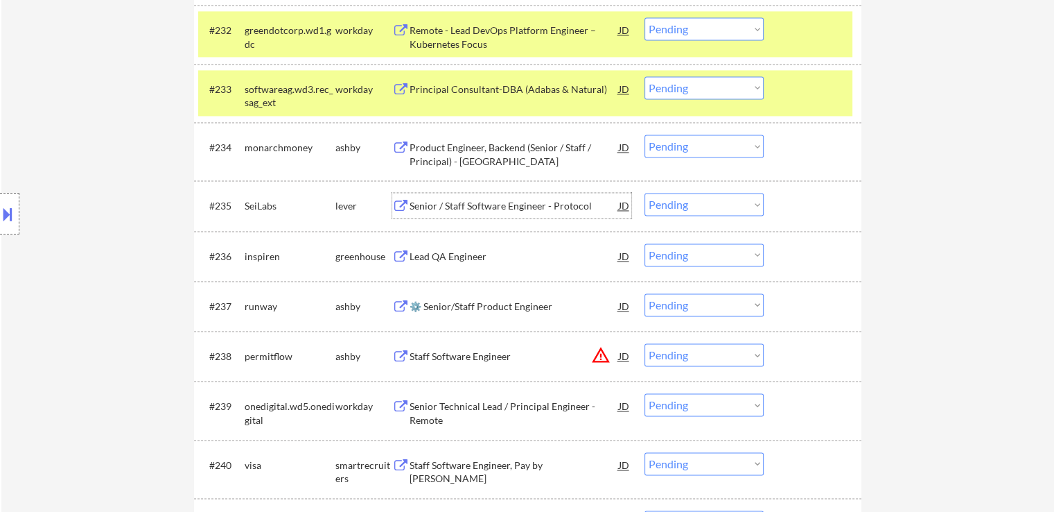
click at [702, 147] on select "Choose an option... Pending Applied Excluded (Questions) Excluded (Expired) Exc…" at bounding box center [704, 145] width 119 height 23
click at [645, 134] on select "Choose an option... Pending Applied Excluded (Questions) Excluded (Expired) Exc…" at bounding box center [704, 145] width 119 height 23
select select ""pending""
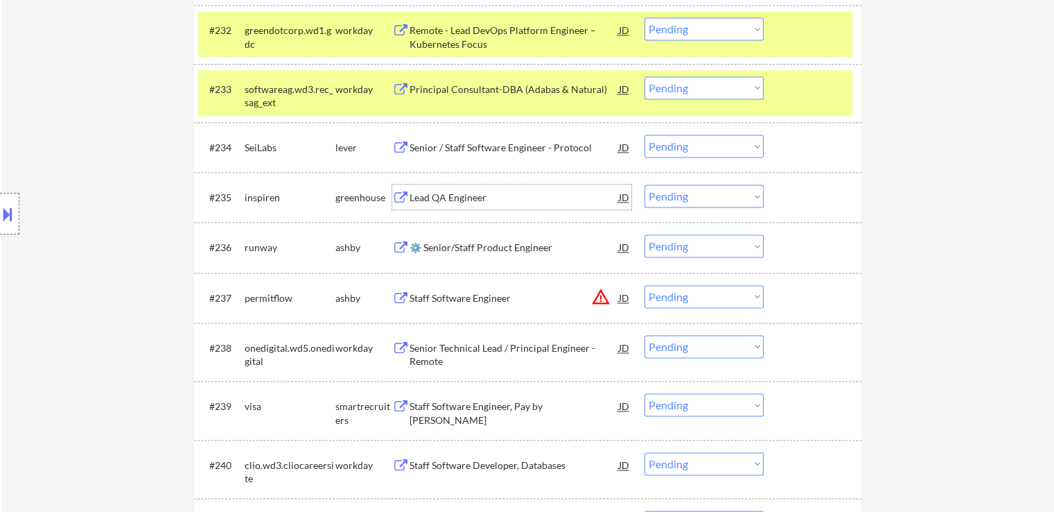
click at [437, 200] on div "Lead QA Engineer" at bounding box center [514, 198] width 209 height 14
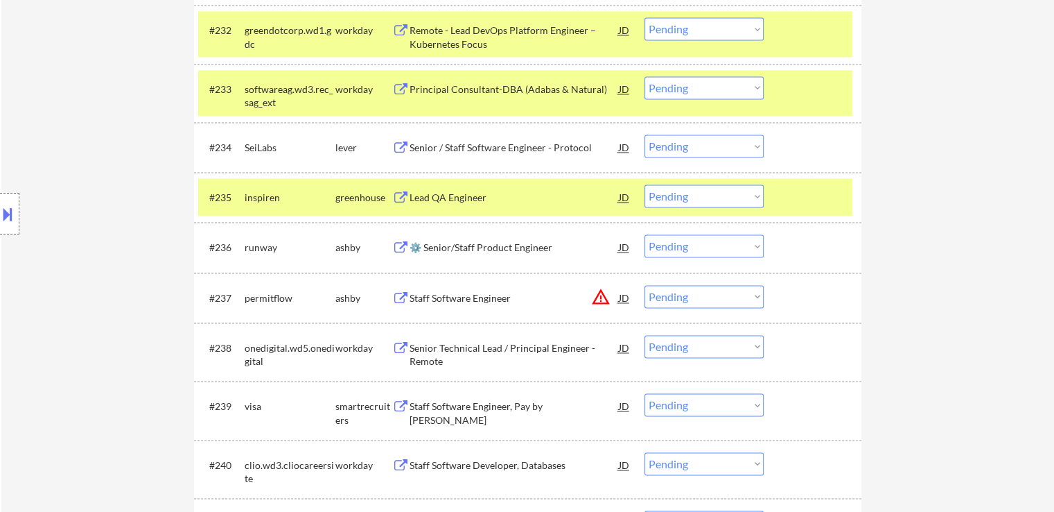
click at [425, 247] on div "⚙️ Senior/Staff Product Engineer" at bounding box center [514, 248] width 209 height 14
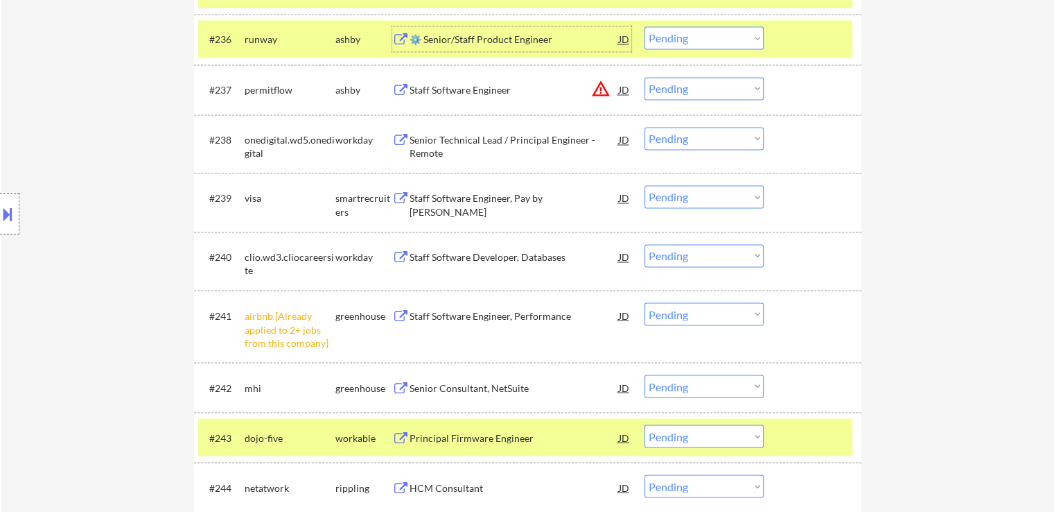
scroll to position [2426, 0]
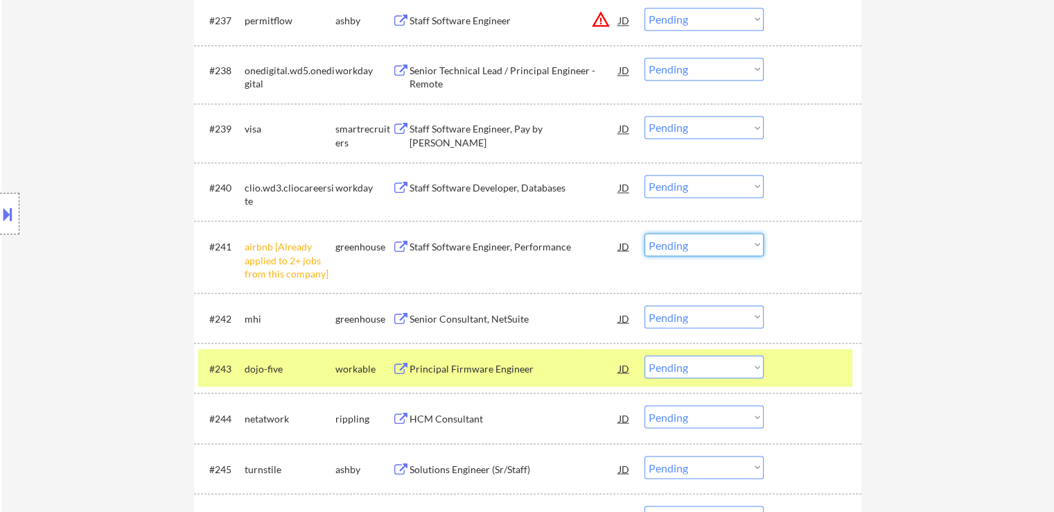
click at [706, 238] on select "Choose an option... Pending Applied Excluded (Questions) Excluded (Expired) Exc…" at bounding box center [704, 244] width 119 height 23
click at [645, 233] on select "Choose an option... Pending Applied Excluded (Questions) Excluded (Expired) Exc…" at bounding box center [704, 244] width 119 height 23
select select ""pending""
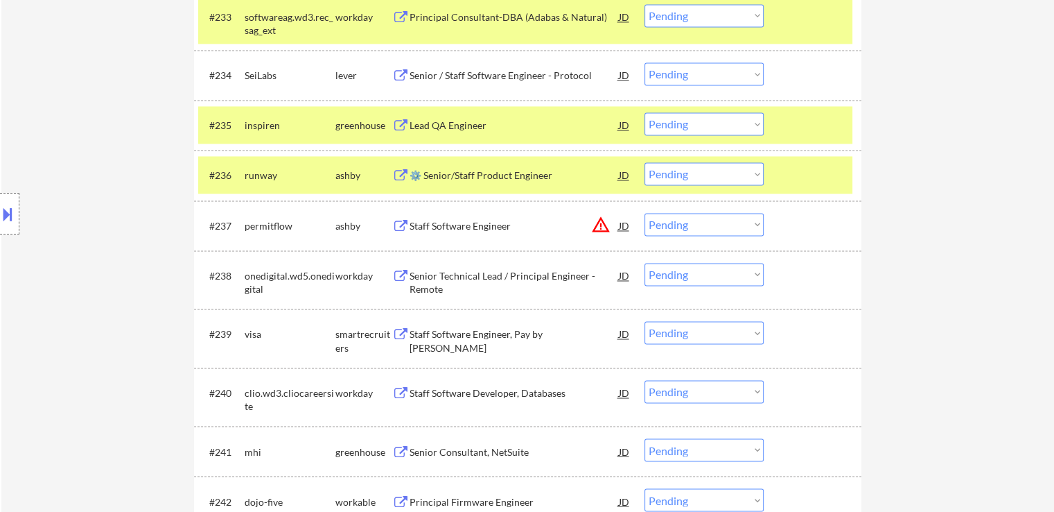
scroll to position [2218, 0]
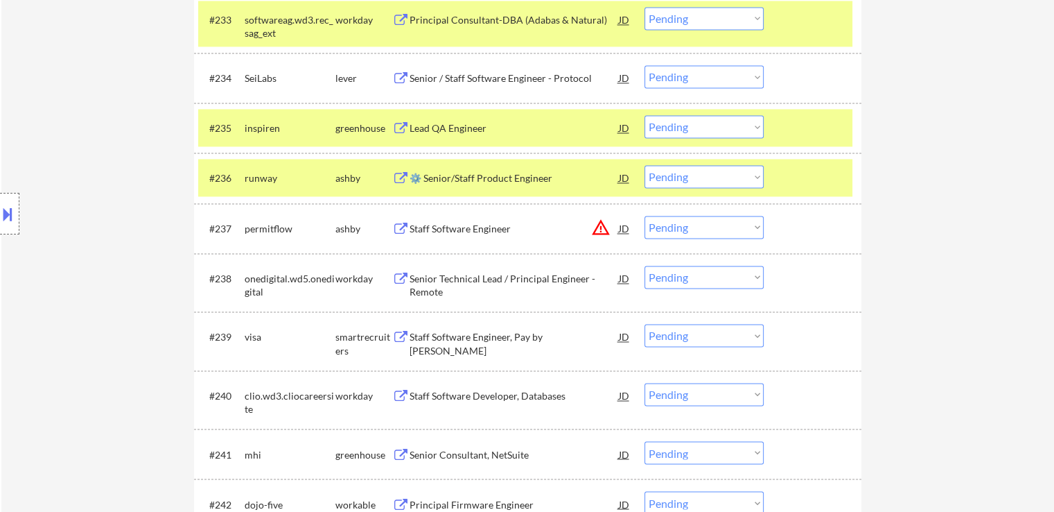
click at [704, 180] on select "Choose an option... Pending Applied Excluded (Questions) Excluded (Expired) Exc…" at bounding box center [704, 176] width 119 height 23
click at [645, 165] on select "Choose an option... Pending Applied Excluded (Questions) Excluded (Expired) Exc…" at bounding box center [704, 176] width 119 height 23
select select ""pending""
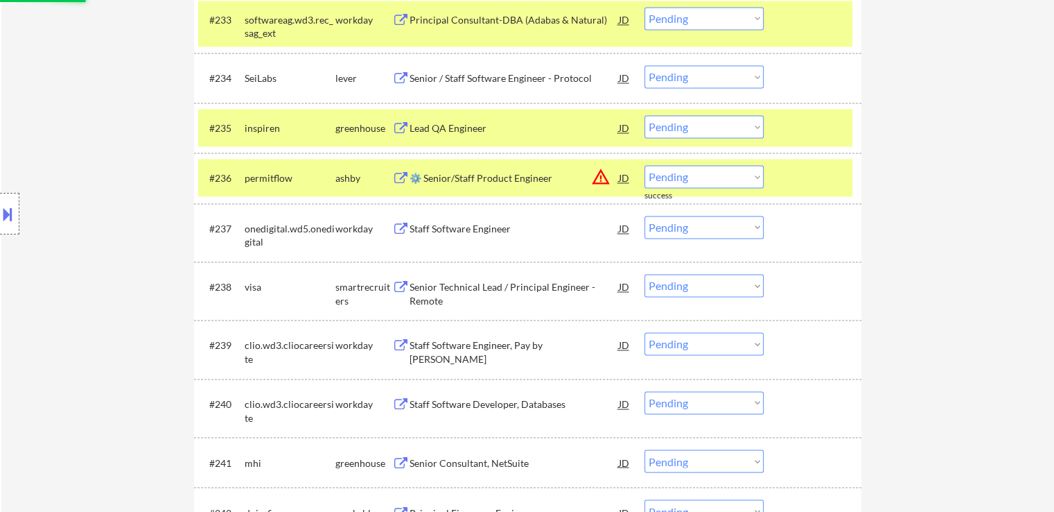
scroll to position [2426, 0]
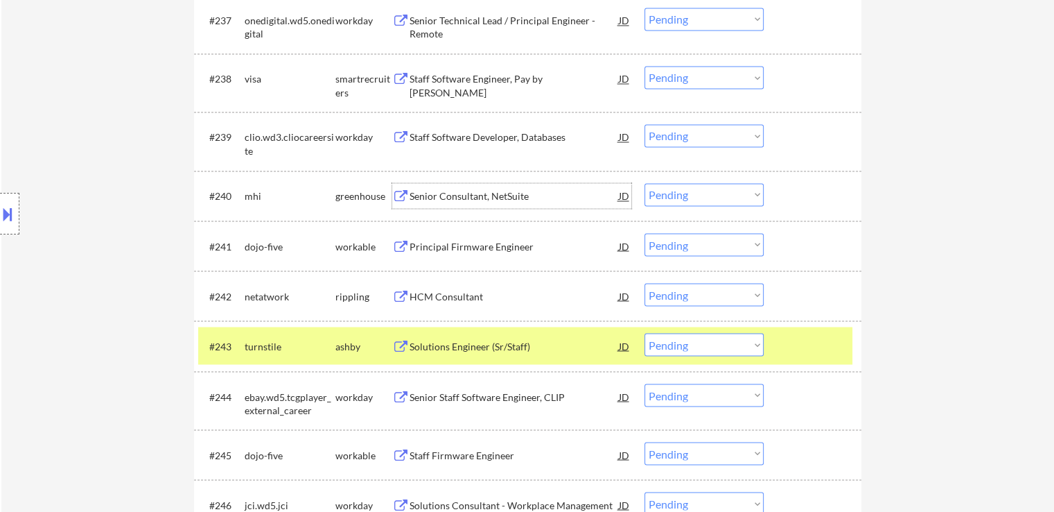
click at [440, 195] on div "Senior Consultant, NetSuite" at bounding box center [514, 196] width 209 height 14
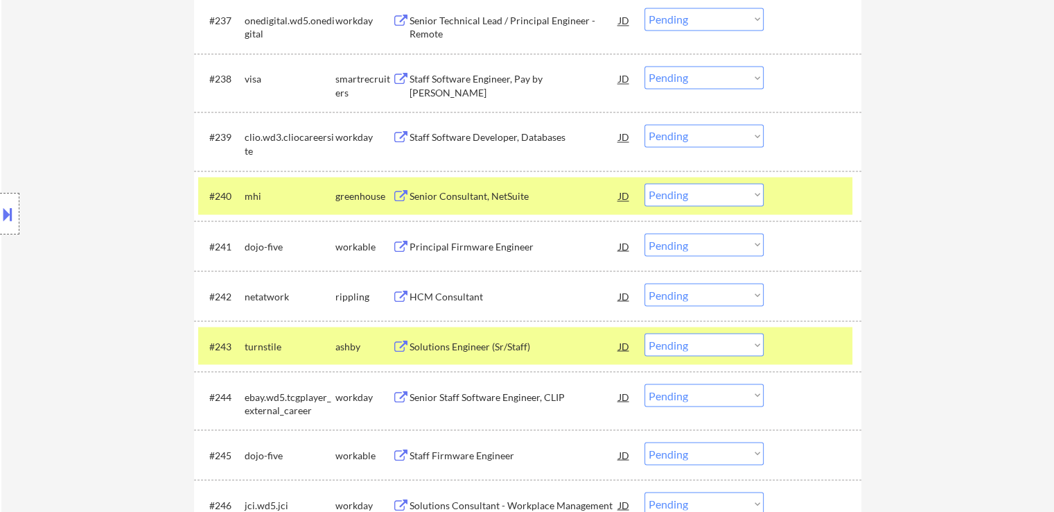
click at [424, 241] on div "Principal Firmware Engineer" at bounding box center [514, 246] width 209 height 14
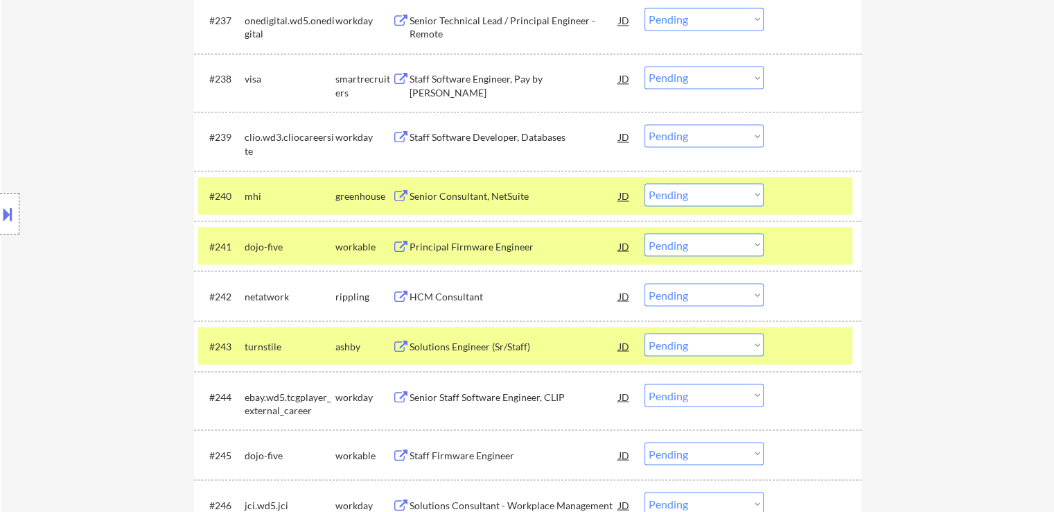
click at [424, 297] on div "HCM Consultant" at bounding box center [514, 296] width 209 height 14
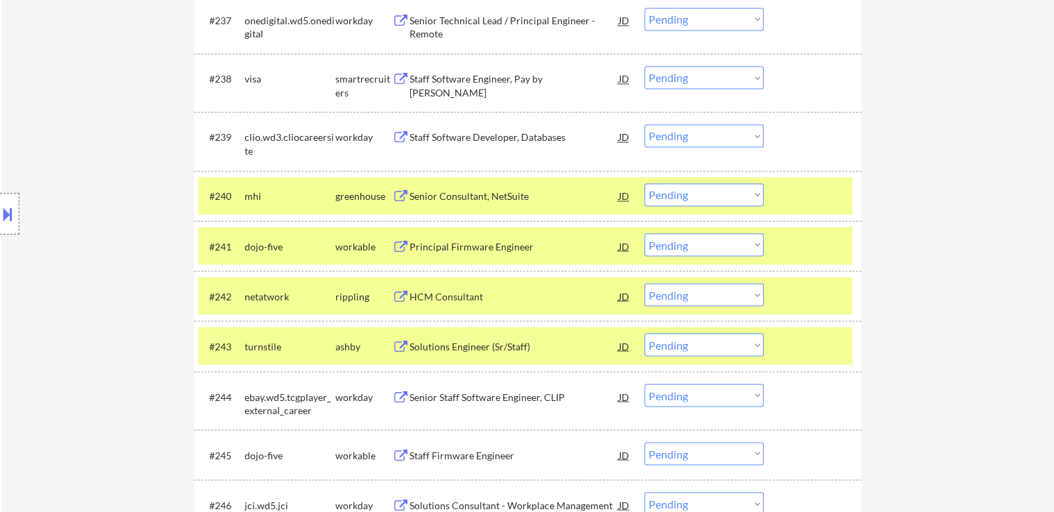
click at [421, 349] on div "Solutions Engineer (Sr/Staff)" at bounding box center [514, 346] width 209 height 14
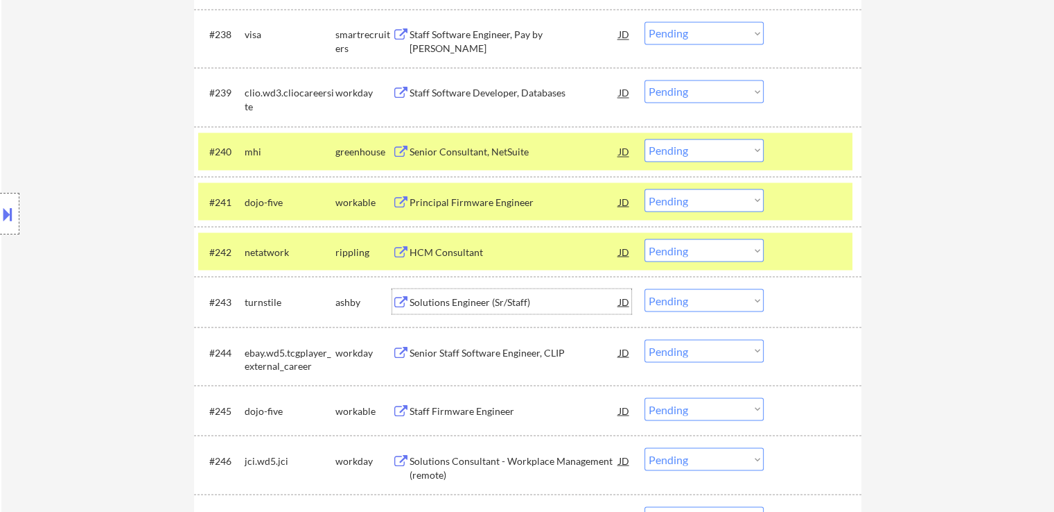
scroll to position [2496, 0]
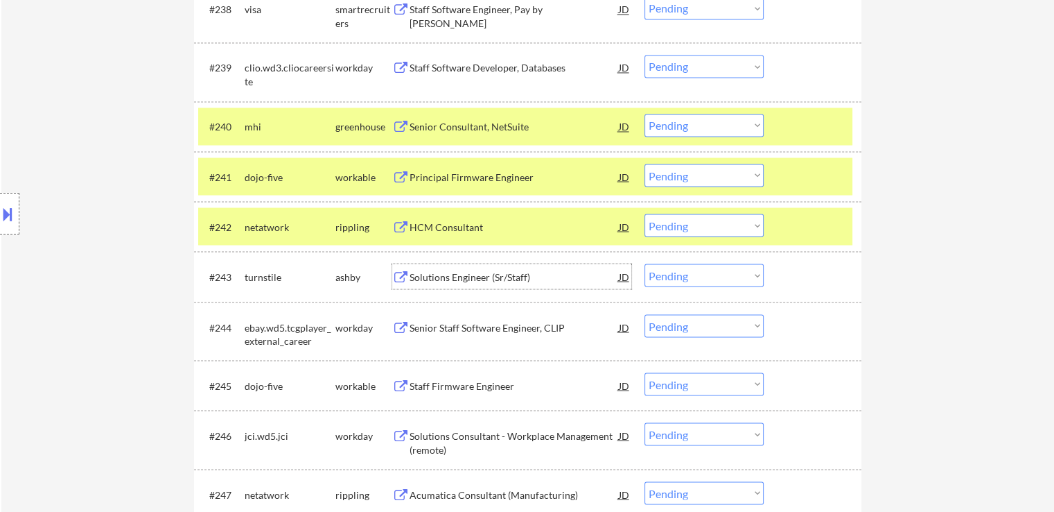
click at [697, 267] on select "Choose an option... Pending Applied Excluded (Questions) Excluded (Expired) Exc…" at bounding box center [704, 274] width 119 height 23
select select ""excluded__expired_""
click at [645, 263] on select "Choose an option... Pending Applied Excluded (Questions) Excluded (Expired) Exc…" at bounding box center [704, 274] width 119 height 23
click at [704, 216] on select "Choose an option... Pending Applied Excluded (Questions) Excluded (Expired) Exc…" at bounding box center [704, 225] width 119 height 23
select select ""excluded__expired_""
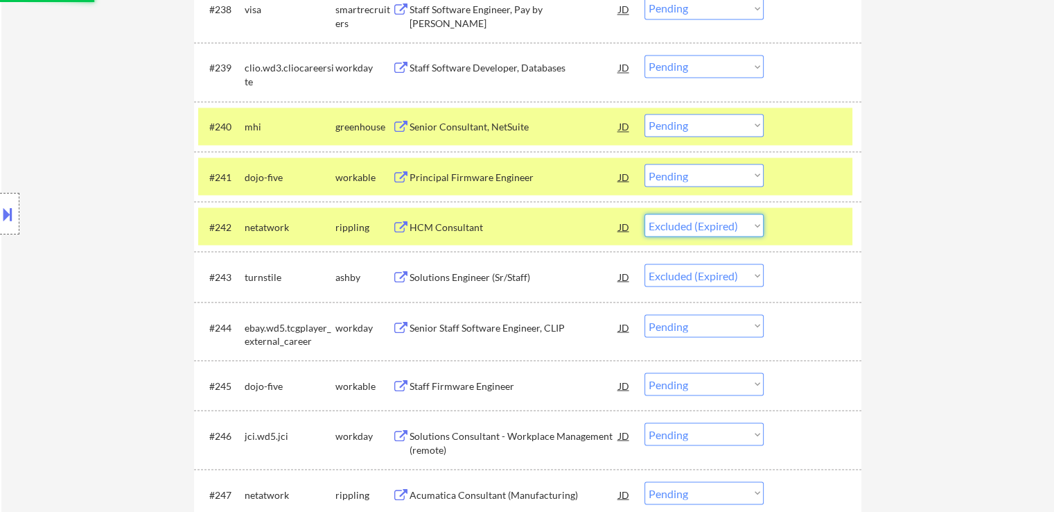
click at [645, 214] on select "Choose an option... Pending Applied Excluded (Questions) Excluded (Expired) Exc…" at bounding box center [704, 225] width 119 height 23
select select ""pending""
click at [677, 173] on select "Choose an option... Pending Applied Excluded (Questions) Excluded (Expired) Exc…" at bounding box center [704, 175] width 119 height 23
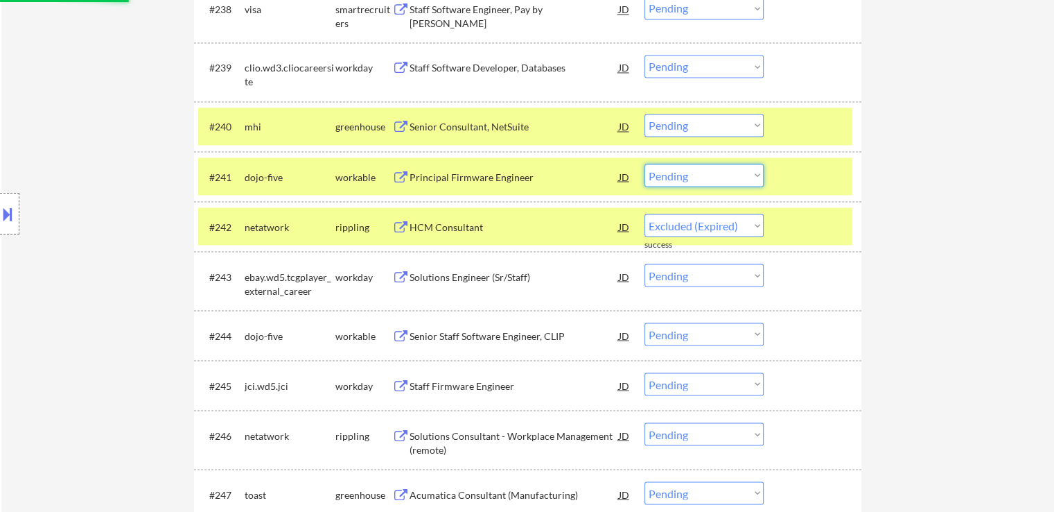
select select ""pending""
select select ""excluded""
click at [645, 164] on select "Choose an option... Pending Applied Excluded (Questions) Excluded (Expired) Exc…" at bounding box center [704, 175] width 119 height 23
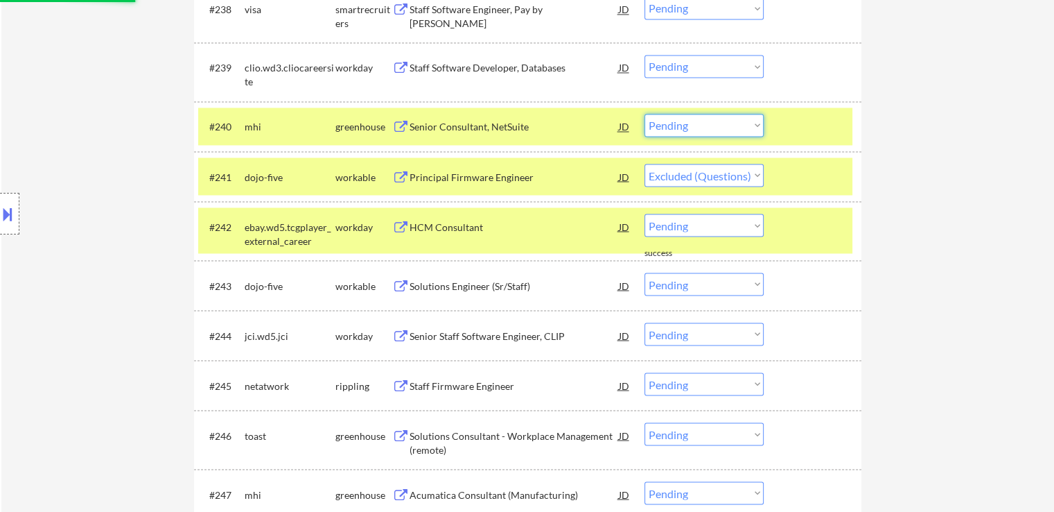
click at [715, 125] on select "Choose an option... Pending Applied Excluded (Questions) Excluded (Expired) Exc…" at bounding box center [704, 125] width 119 height 23
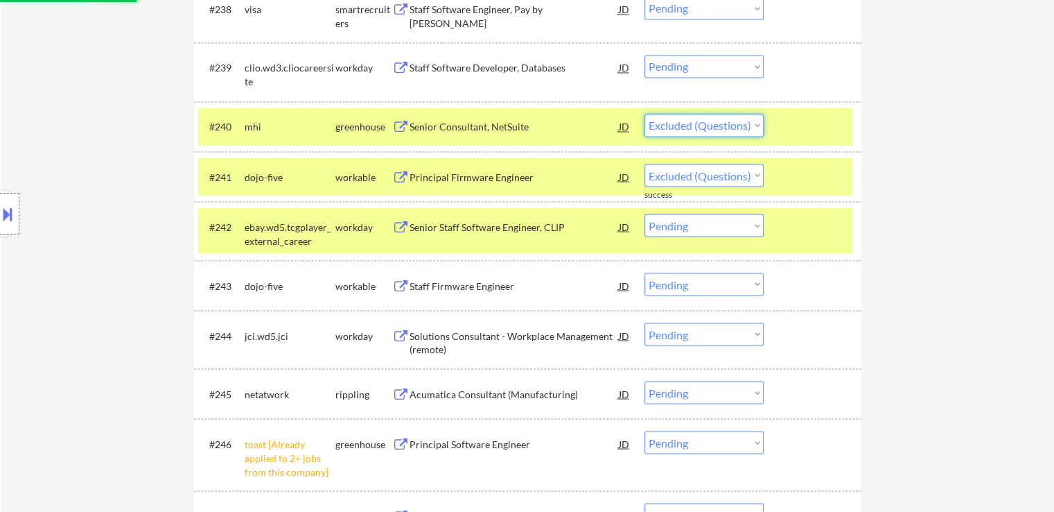
click at [645, 114] on select "Choose an option... Pending Applied Excluded (Questions) Excluded (Expired) Exc…" at bounding box center [704, 125] width 119 height 23
select select ""pending""
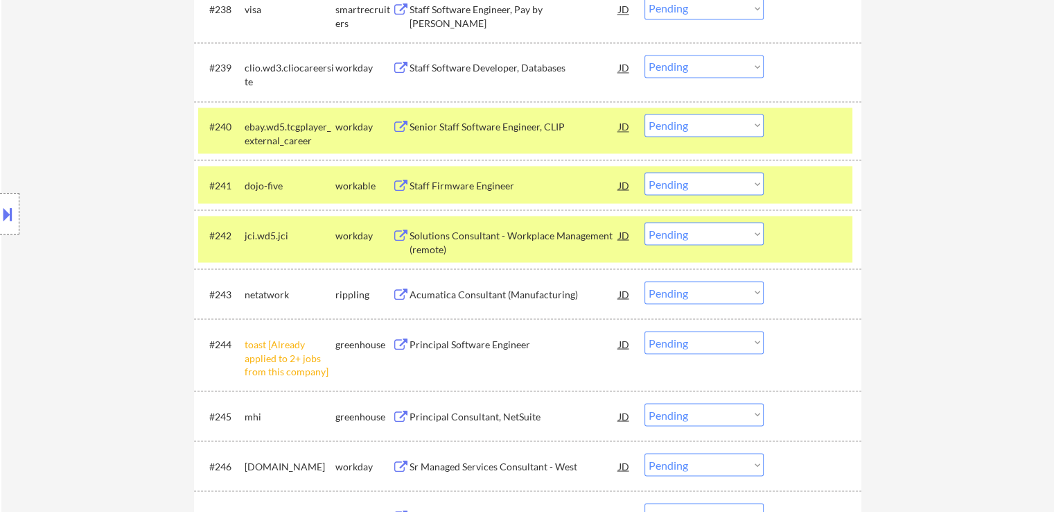
click at [415, 179] on div "Staff Firmware Engineer" at bounding box center [514, 185] width 209 height 14
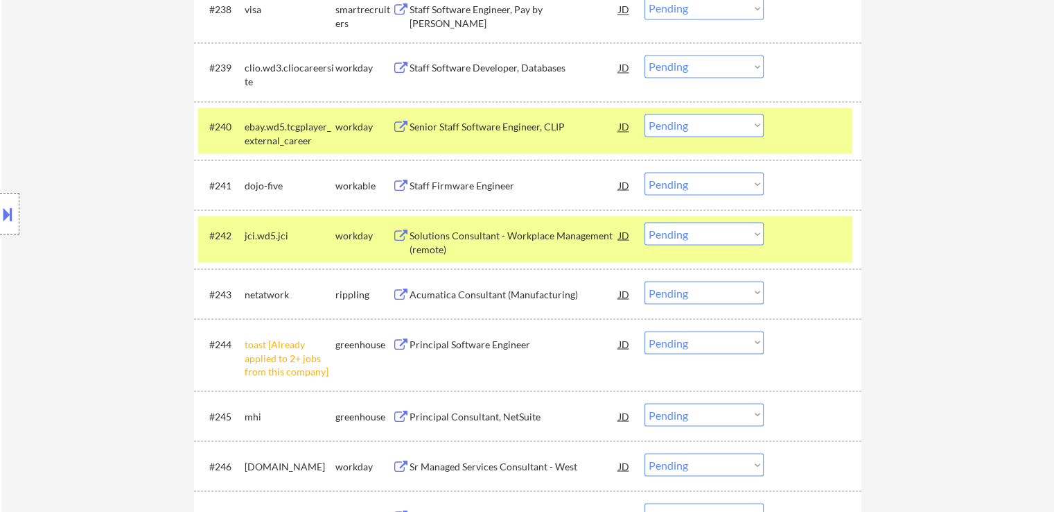
click at [417, 290] on div "Acumatica Consultant (Manufacturing)" at bounding box center [514, 294] width 209 height 14
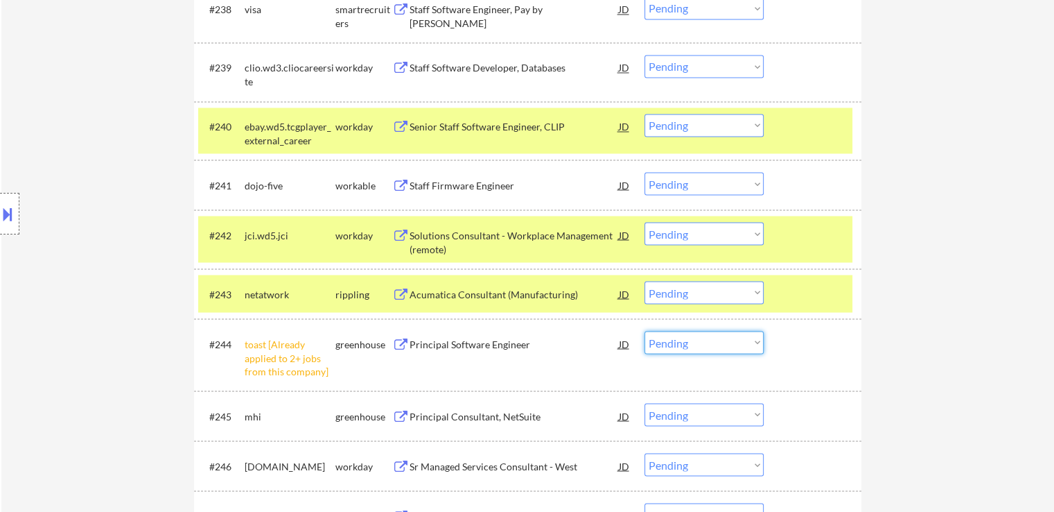
click at [696, 340] on select "Choose an option... Pending Applied Excluded (Questions) Excluded (Expired) Exc…" at bounding box center [704, 342] width 119 height 23
click at [645, 331] on select "Choose an option... Pending Applied Excluded (Questions) Excluded (Expired) Exc…" at bounding box center [704, 342] width 119 height 23
select select ""pending""
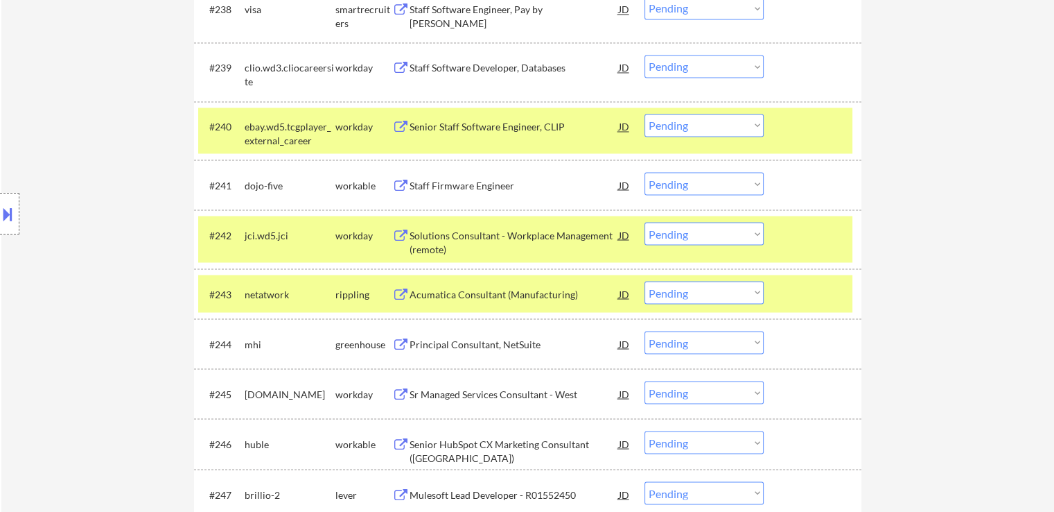
scroll to position [2565, 0]
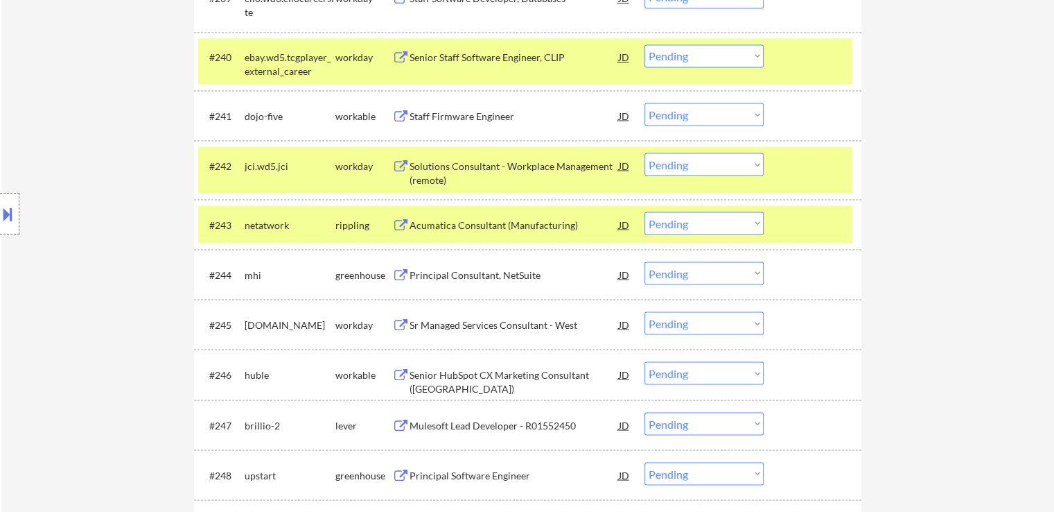
click at [693, 233] on select "Choose an option... Pending Applied Excluded (Questions) Excluded (Expired) Exc…" at bounding box center [704, 222] width 119 height 23
click at [645, 211] on select "Choose an option... Pending Applied Excluded (Questions) Excluded (Expired) Exc…" at bounding box center [704, 222] width 119 height 23
click at [704, 114] on select "Choose an option... Pending Applied Excluded (Questions) Excluded (Expired) Exc…" at bounding box center [704, 114] width 119 height 23
select select ""pending""
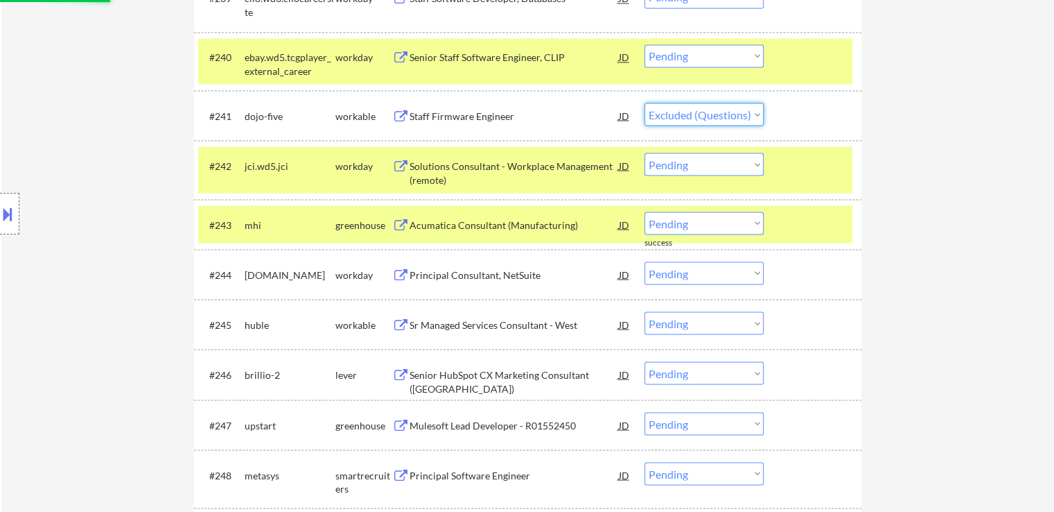
click at [645, 103] on select "Choose an option... Pending Applied Excluded (Questions) Excluded (Expired) Exc…" at bounding box center [704, 114] width 119 height 23
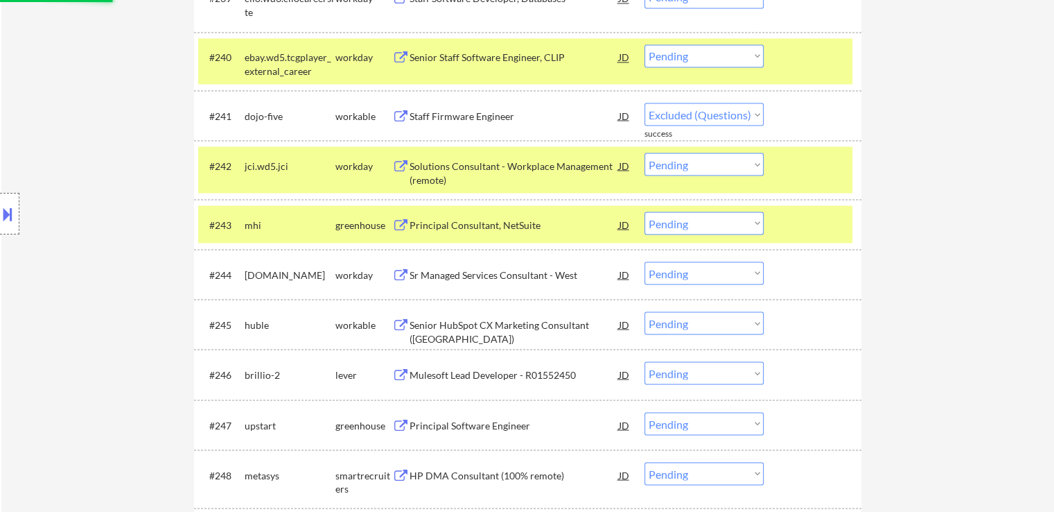
select select ""pending""
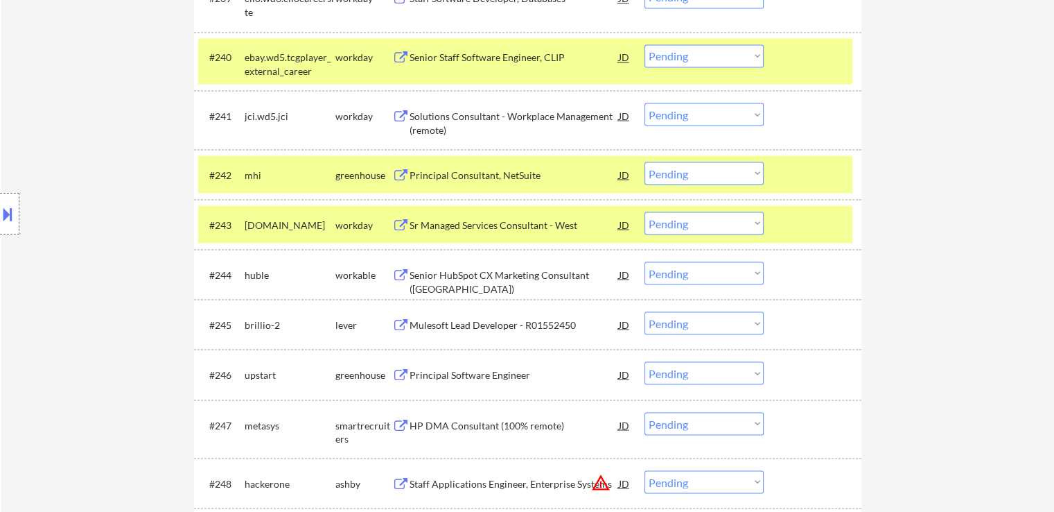
click at [723, 174] on select "Choose an option... Pending Applied Excluded (Questions) Excluded (Expired) Exc…" at bounding box center [704, 173] width 119 height 23
click at [645, 162] on select "Choose an option... Pending Applied Excluded (Questions) Excluded (Expired) Exc…" at bounding box center [704, 173] width 119 height 23
click at [441, 164] on div "Principal Consultant, NetSuite" at bounding box center [514, 174] width 209 height 25
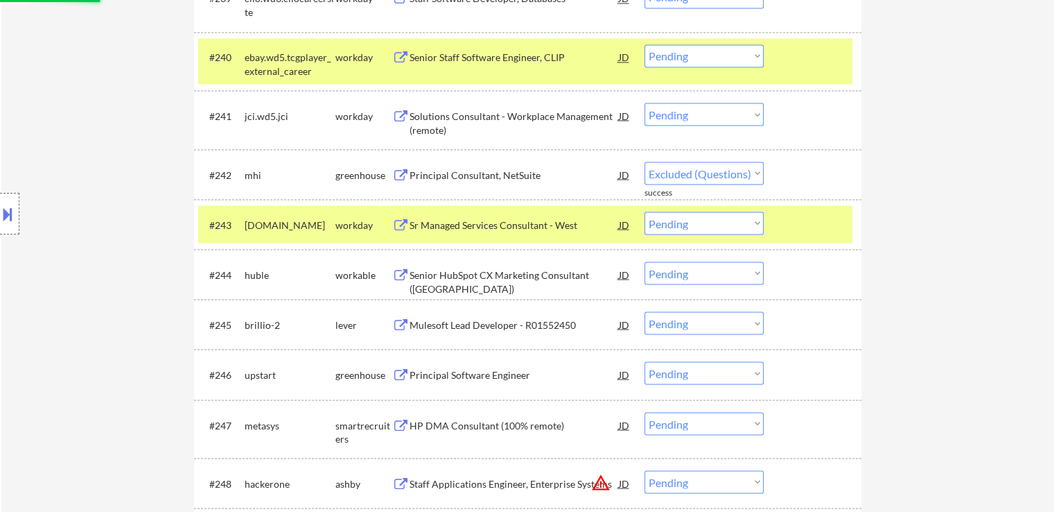
select select ""pending""
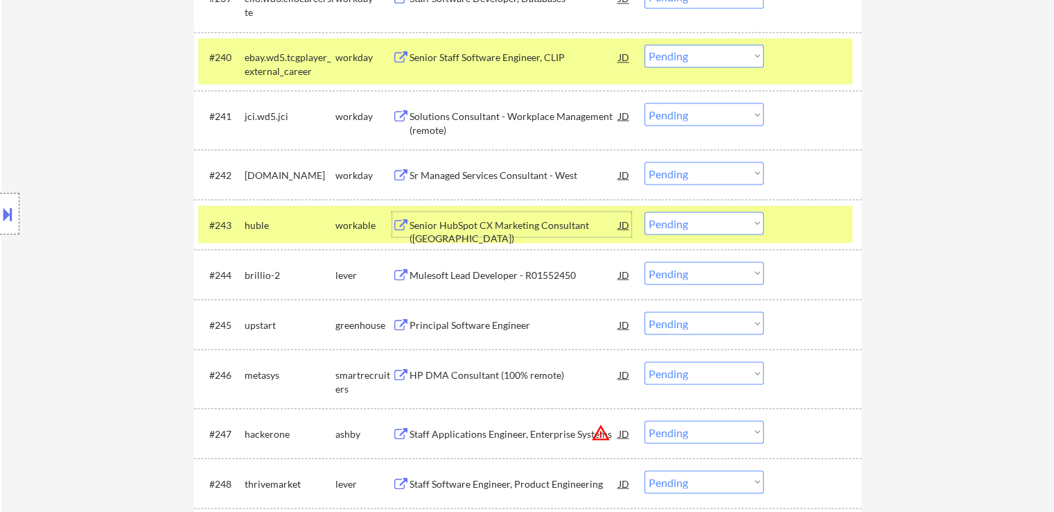
click at [424, 225] on div "Senior HubSpot CX Marketing Consultant (USA)" at bounding box center [514, 231] width 209 height 27
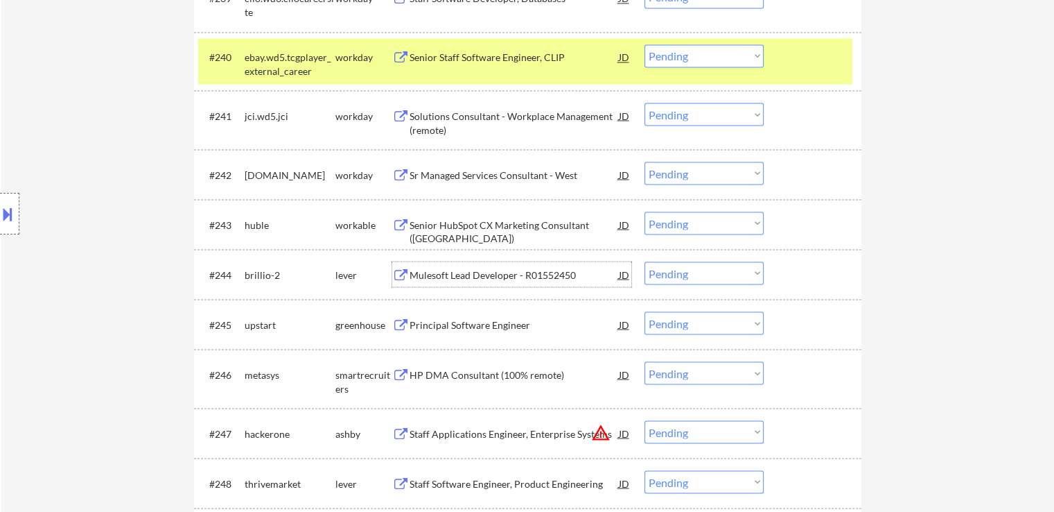
click at [421, 274] on div "Mulesoft Lead Developer - R01552450" at bounding box center [514, 275] width 209 height 14
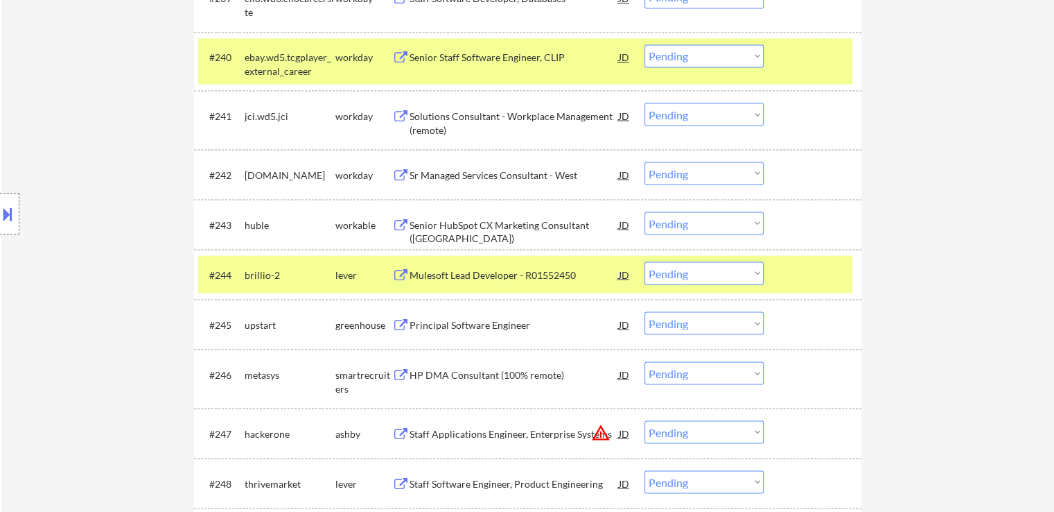
click at [409, 324] on button at bounding box center [400, 324] width 17 height 13
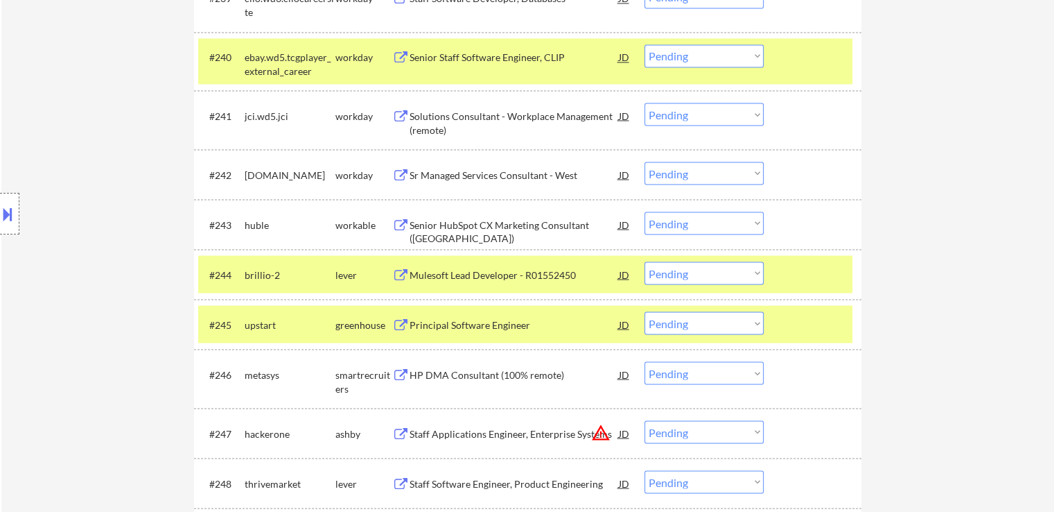
click at [438, 369] on div "HP DMA Consultant (100% remote)" at bounding box center [514, 374] width 209 height 14
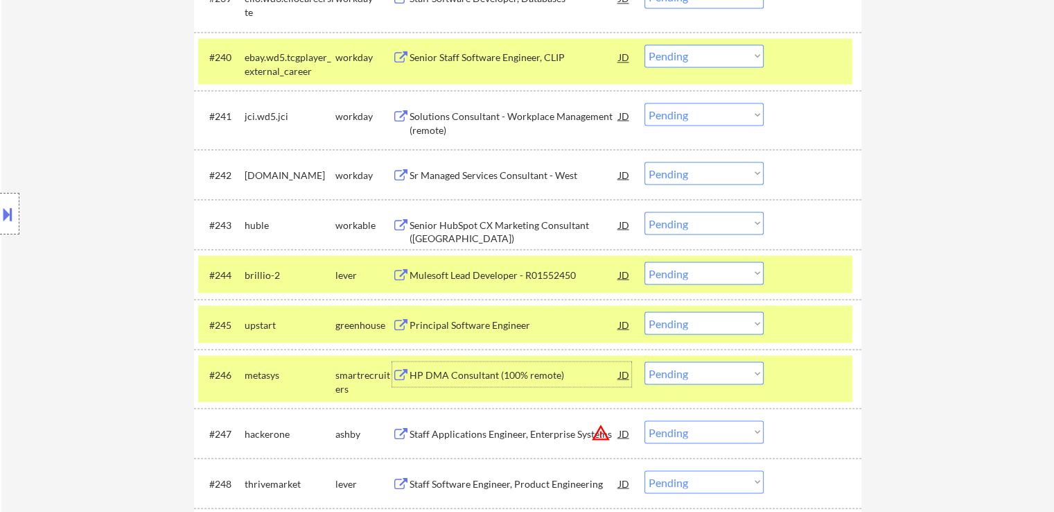
click at [3, 211] on button at bounding box center [7, 213] width 15 height 23
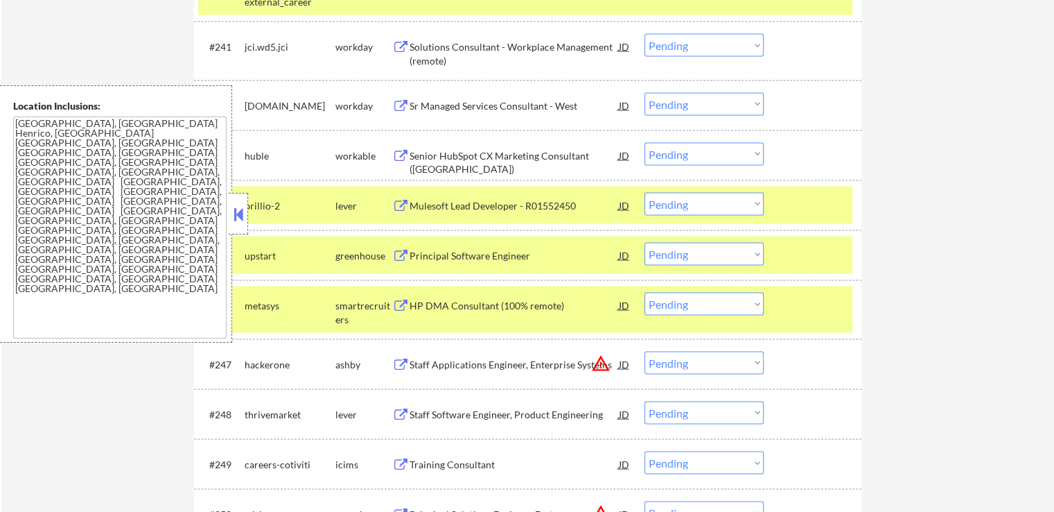
scroll to position [2773, 0]
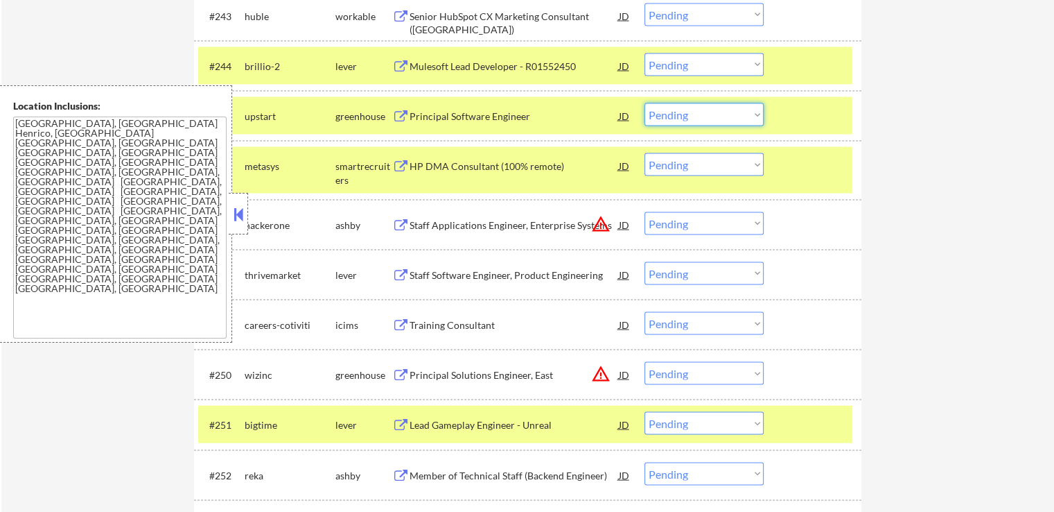
drag, startPoint x: 667, startPoint y: 117, endPoint x: 668, endPoint y: 124, distance: 7.1
click at [667, 117] on select "Choose an option... Pending Applied Excluded (Questions) Excluded (Expired) Exc…" at bounding box center [704, 114] width 119 height 23
click at [645, 103] on select "Choose an option... Pending Applied Excluded (Questions) Excluded (Expired) Exc…" at bounding box center [704, 114] width 119 height 23
select select ""pending""
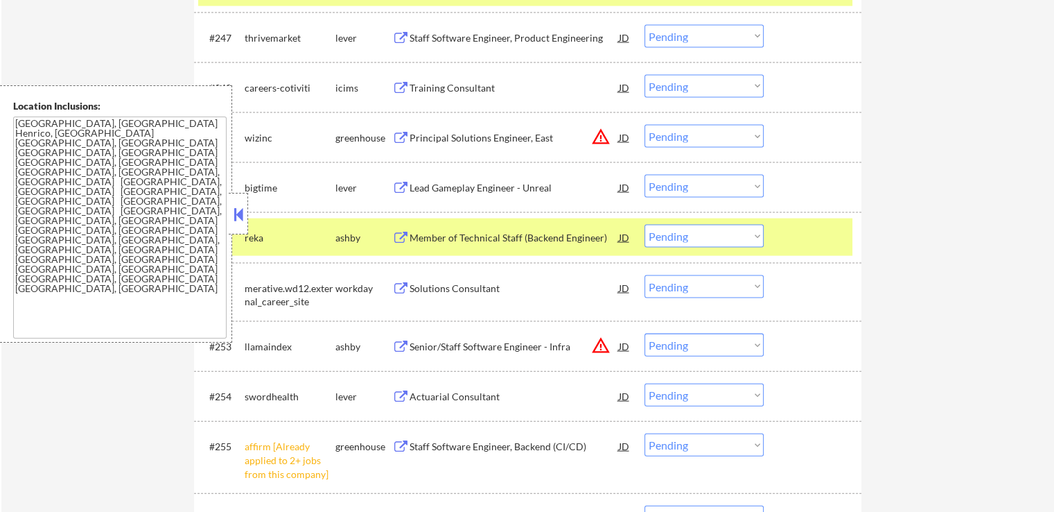
scroll to position [2981, 0]
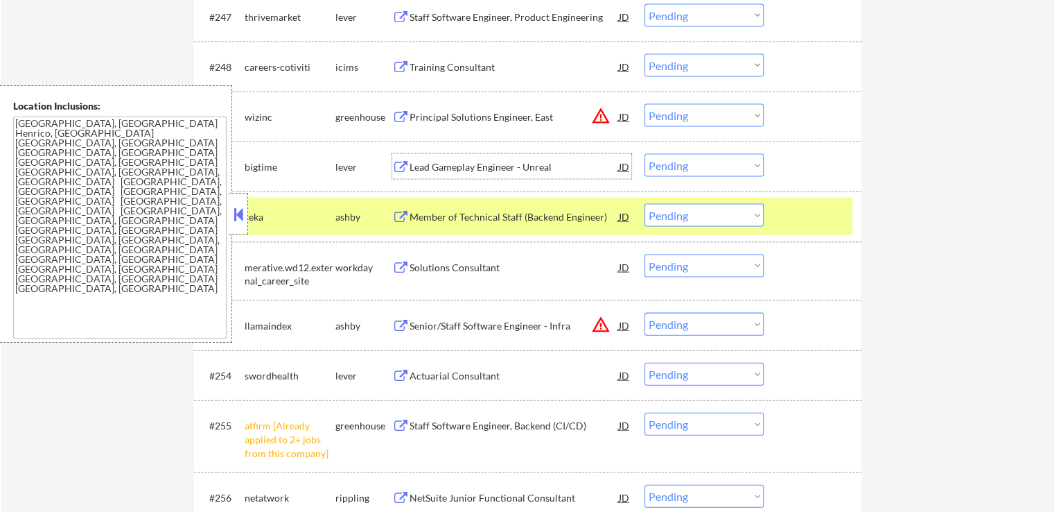
click at [453, 166] on div "Lead Gameplay Engineer - Unreal" at bounding box center [514, 167] width 209 height 14
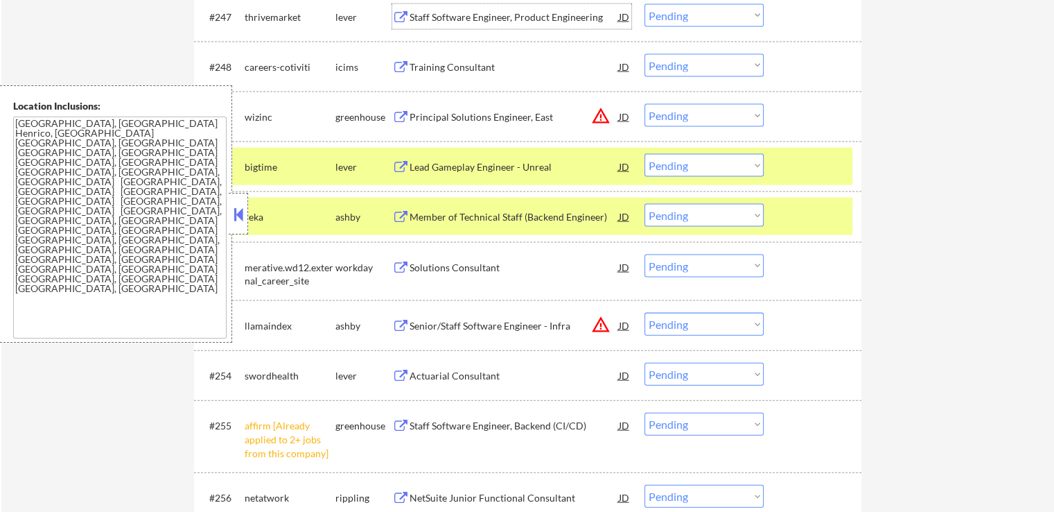
click at [437, 15] on div "Staff Software Engineer, Product Engineering" at bounding box center [514, 17] width 209 height 14
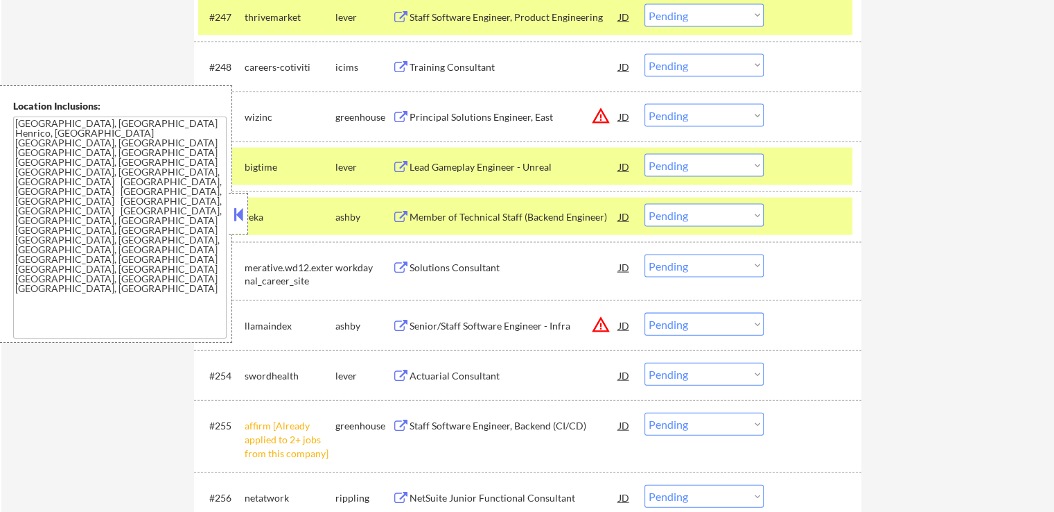
click at [238, 223] on button at bounding box center [238, 214] width 15 height 21
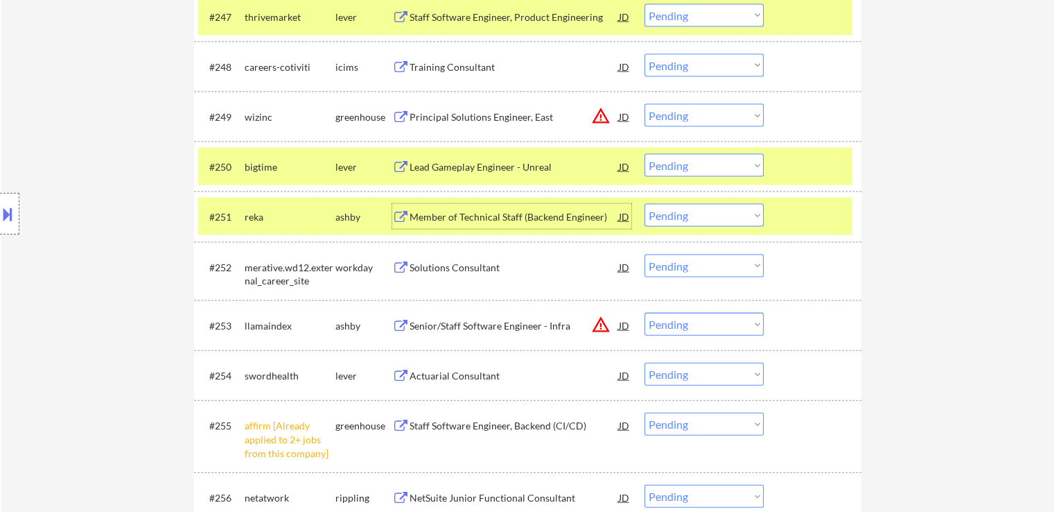
click at [424, 219] on div "Member of Technical Staff (Backend Engineer)" at bounding box center [514, 217] width 209 height 14
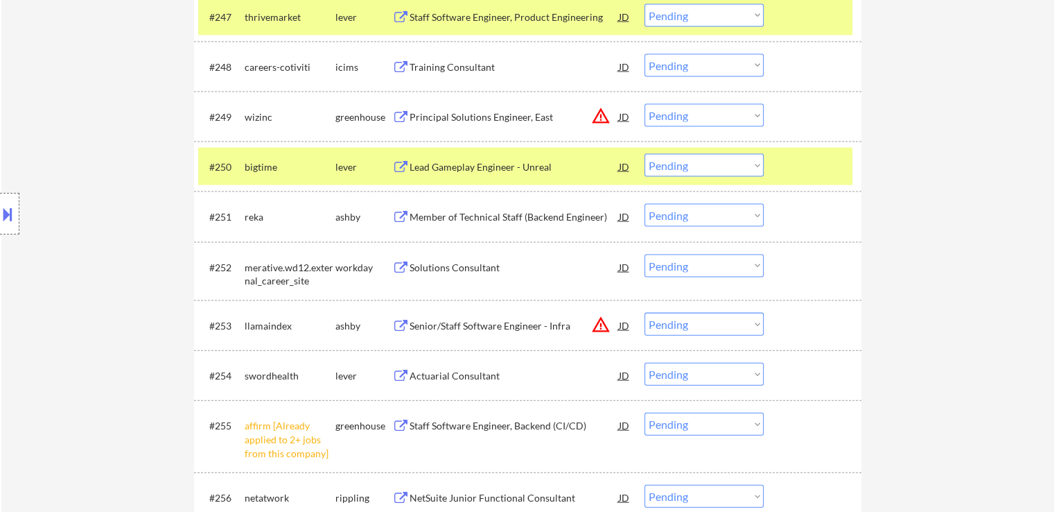
click at [410, 374] on div "Actuarial Consultant" at bounding box center [514, 376] width 209 height 14
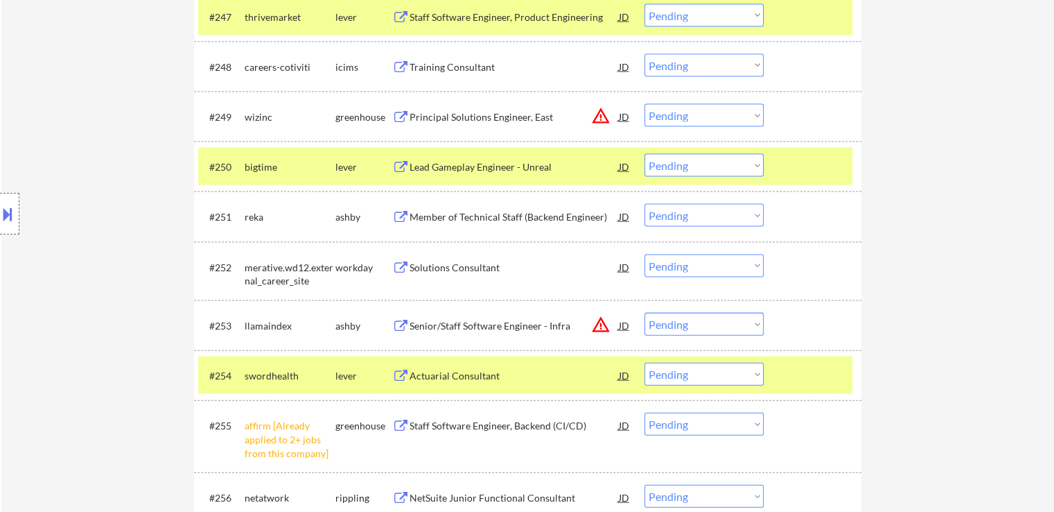
click at [682, 320] on select "Choose an option... Pending Applied Excluded (Questions) Excluded (Expired) Exc…" at bounding box center [704, 324] width 119 height 23
click at [645, 313] on select "Choose an option... Pending Applied Excluded (Questions) Excluded (Expired) Exc…" at bounding box center [704, 324] width 119 height 23
click at [677, 127] on div "#249 wizinc greenhouse Principal Solutions Engineer, East JD warning_amber Choo…" at bounding box center [525, 116] width 654 height 37
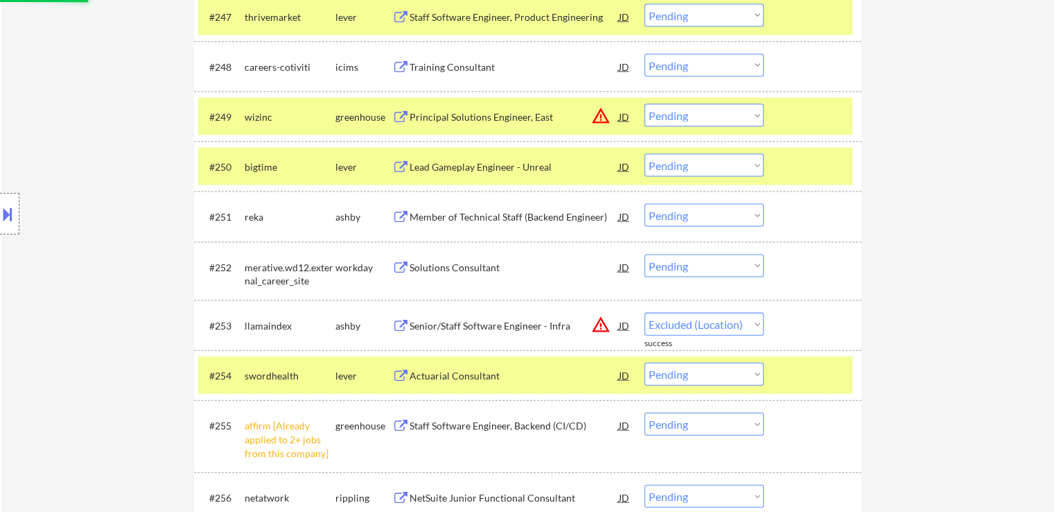
click at [722, 118] on select "Choose an option... Pending Applied Excluded (Questions) Excluded (Expired) Exc…" at bounding box center [704, 115] width 119 height 23
select select ""pending""
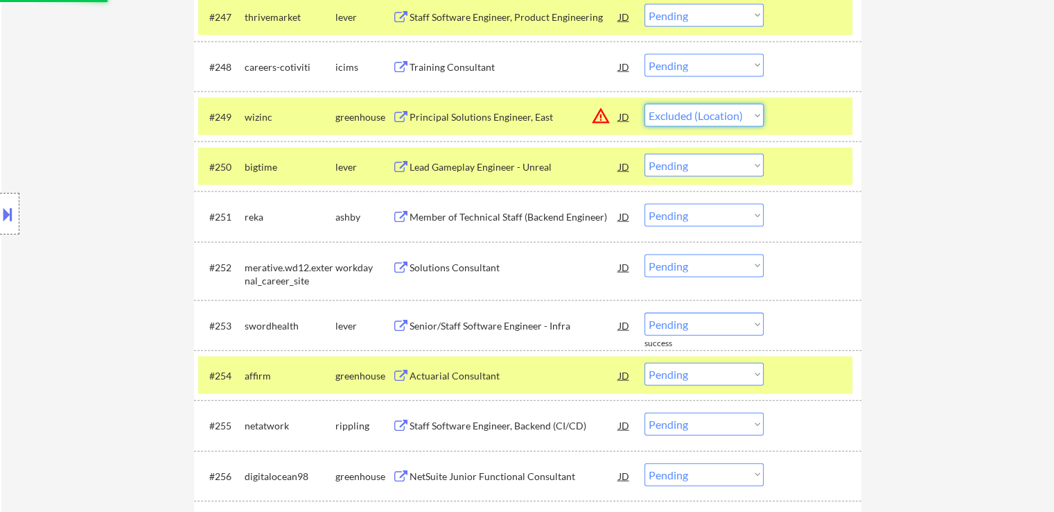
click at [645, 104] on select "Choose an option... Pending Applied Excluded (Questions) Excluded (Expired) Exc…" at bounding box center [704, 115] width 119 height 23
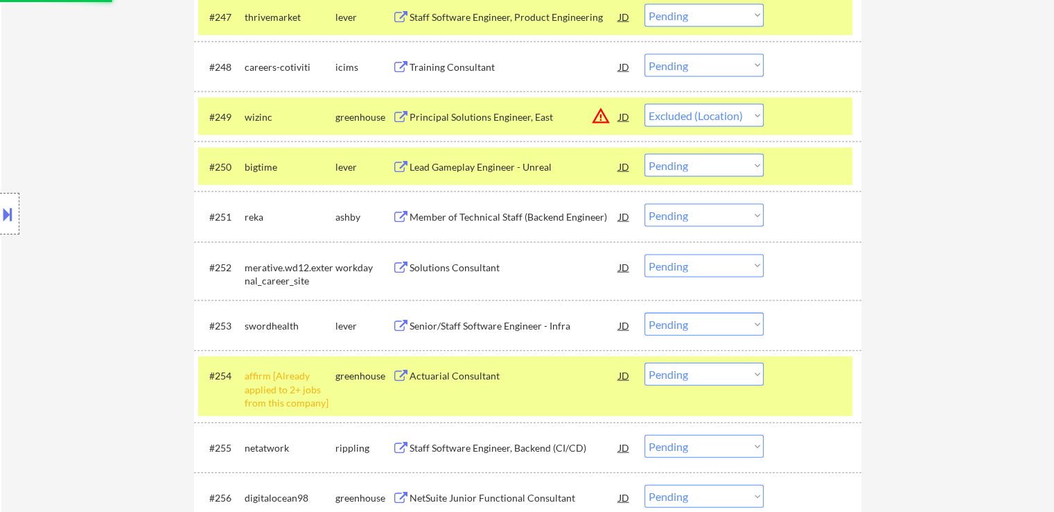
select select ""pending""
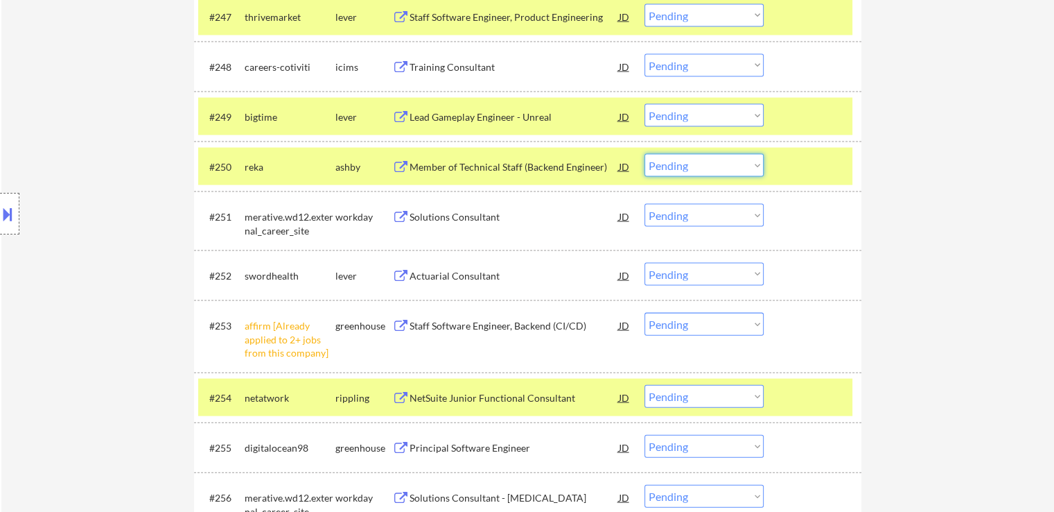
click at [722, 159] on select "Choose an option... Pending Applied Excluded (Questions) Excluded (Expired) Exc…" at bounding box center [704, 165] width 119 height 23
click at [645, 154] on select "Choose an option... Pending Applied Excluded (Questions) Excluded (Expired) Exc…" at bounding box center [704, 165] width 119 height 23
select select ""pending""
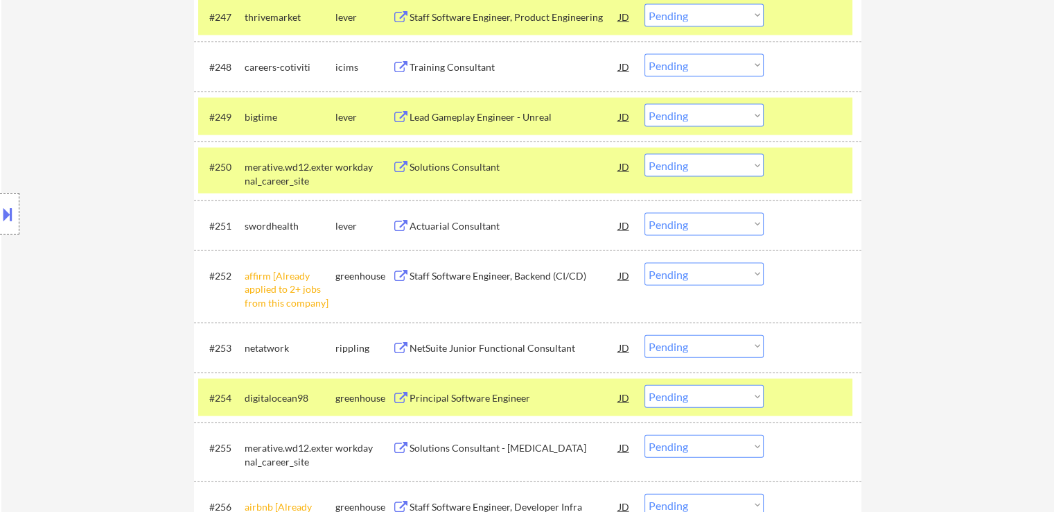
click at [679, 119] on select "Choose an option... Pending Applied Excluded (Questions) Excluded (Expired) Exc…" at bounding box center [704, 115] width 119 height 23
click at [645, 104] on select "Choose an option... Pending Applied Excluded (Questions) Excluded (Expired) Exc…" at bounding box center [704, 115] width 119 height 23
select select ""pending""
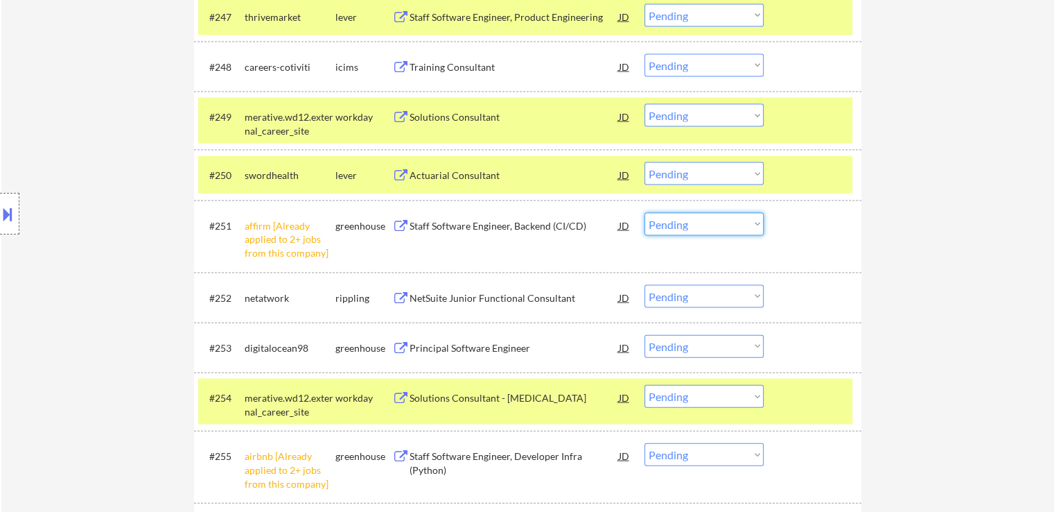
click at [714, 219] on select "Choose an option... Pending Applied Excluded (Questions) Excluded (Expired) Exc…" at bounding box center [704, 224] width 119 height 23
select select ""excluded__other_""
click at [645, 213] on select "Choose an option... Pending Applied Excluded (Questions) Excluded (Expired) Exc…" at bounding box center [704, 224] width 119 height 23
drag, startPoint x: 688, startPoint y: 173, endPoint x: 699, endPoint y: 184, distance: 14.7
click at [688, 173] on select "Choose an option... Pending Applied Excluded (Questions) Excluded (Expired) Exc…" at bounding box center [704, 173] width 119 height 23
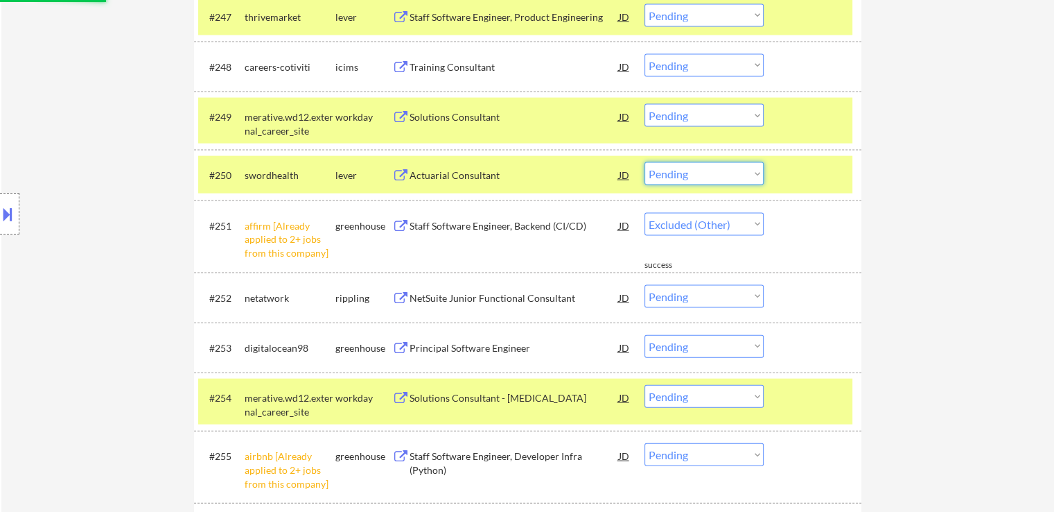
select select ""excluded""
click at [645, 162] on select "Choose an option... Pending Applied Excluded (Questions) Excluded (Expired) Exc…" at bounding box center [704, 173] width 119 height 23
select select ""pending""
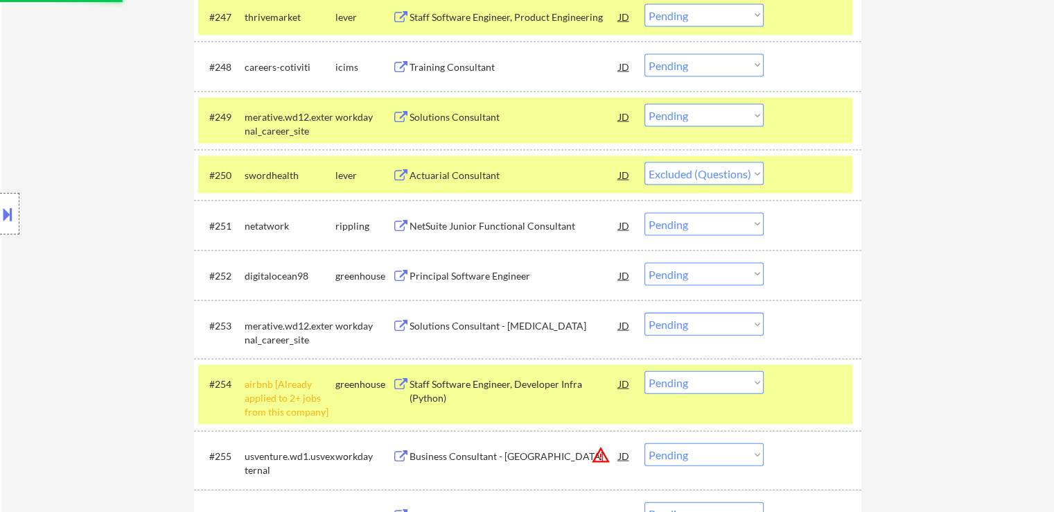
scroll to position [2912, 0]
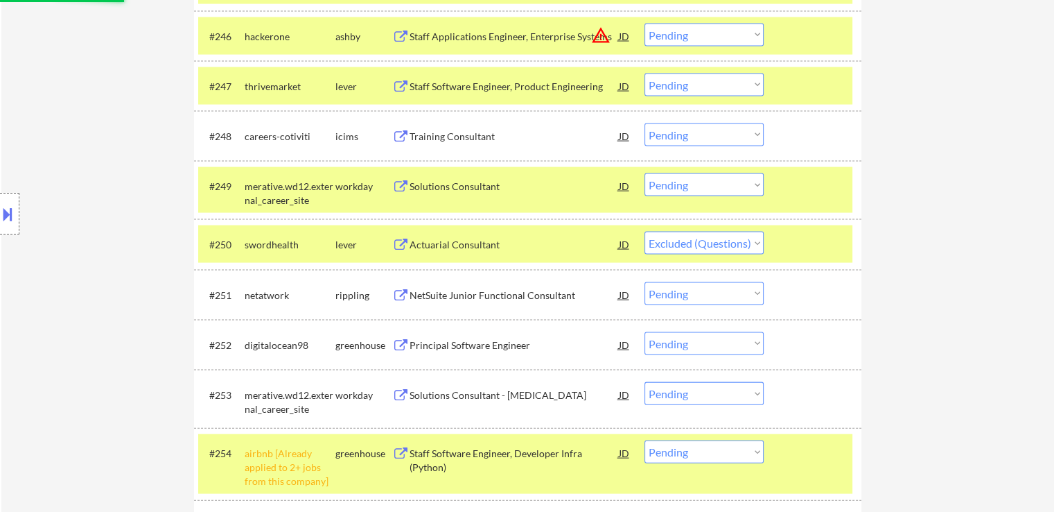
click at [694, 83] on select "Choose an option... Pending Applied Excluded (Questions) Excluded (Expired) Exc…" at bounding box center [704, 84] width 119 height 23
select select ""excluded""
click at [645, 73] on select "Choose an option... Pending Applied Excluded (Questions) Excluded (Expired) Exc…" at bounding box center [704, 84] width 119 height 23
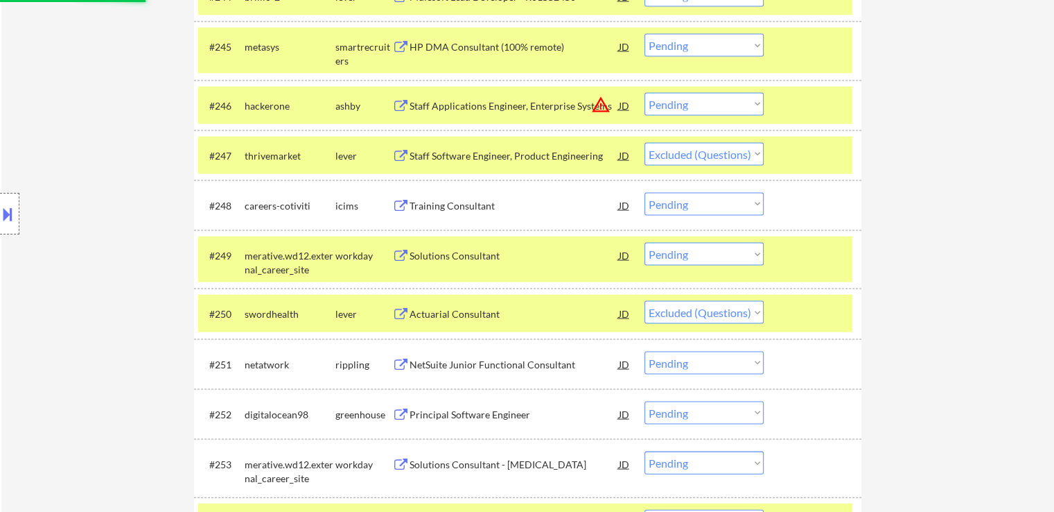
scroll to position [2842, 0]
click at [688, 107] on select "Choose an option... Pending Applied Excluded (Questions) Excluded (Expired) Exc…" at bounding box center [704, 104] width 119 height 23
click at [645, 93] on select "Choose an option... Pending Applied Excluded (Questions) Excluded (Expired) Exc…" at bounding box center [704, 104] width 119 height 23
click at [469, 50] on div "HP DMA Consultant (100% remote)" at bounding box center [514, 47] width 209 height 14
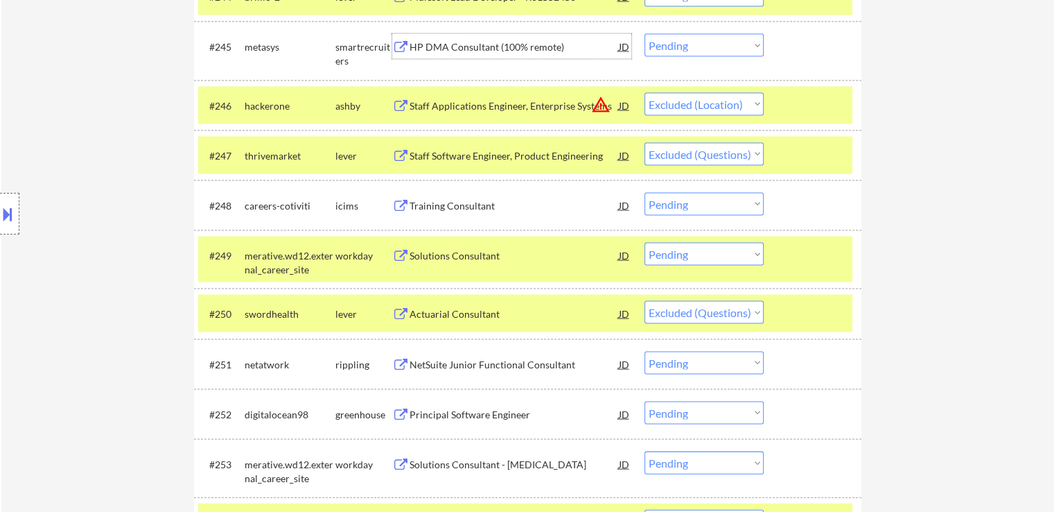
select select ""pending""
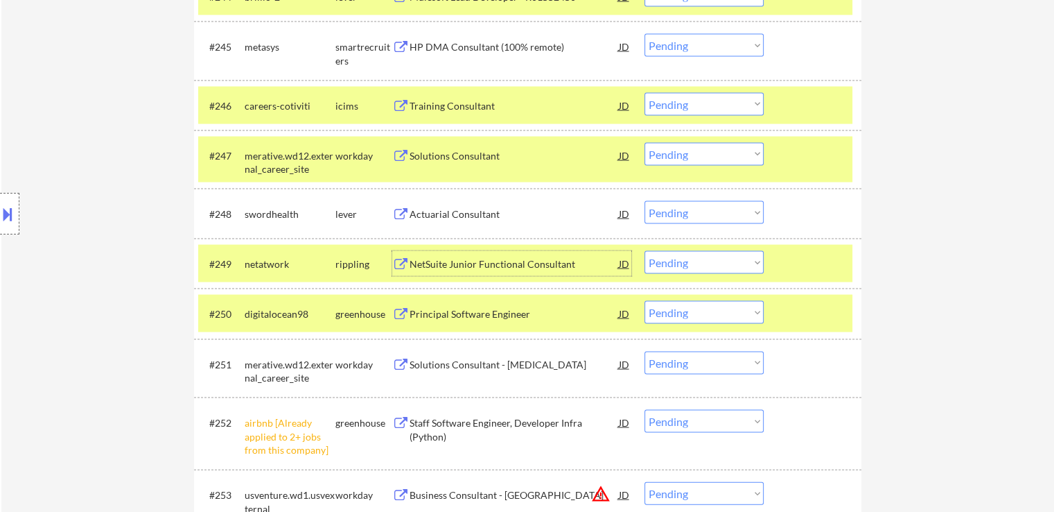
click at [445, 268] on div "NetSuite Junior Functional Consultant" at bounding box center [514, 264] width 209 height 14
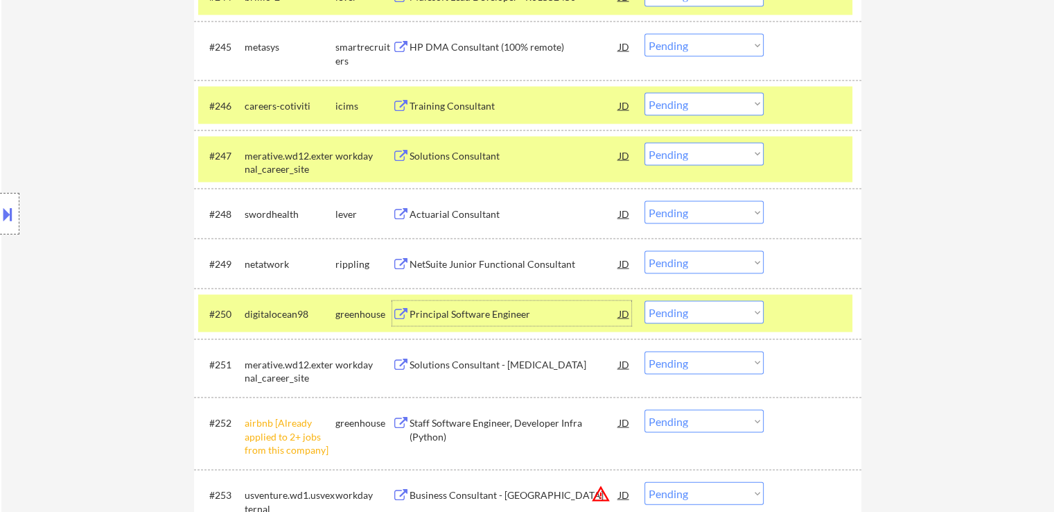
click at [429, 320] on div "Principal Software Engineer" at bounding box center [514, 314] width 209 height 14
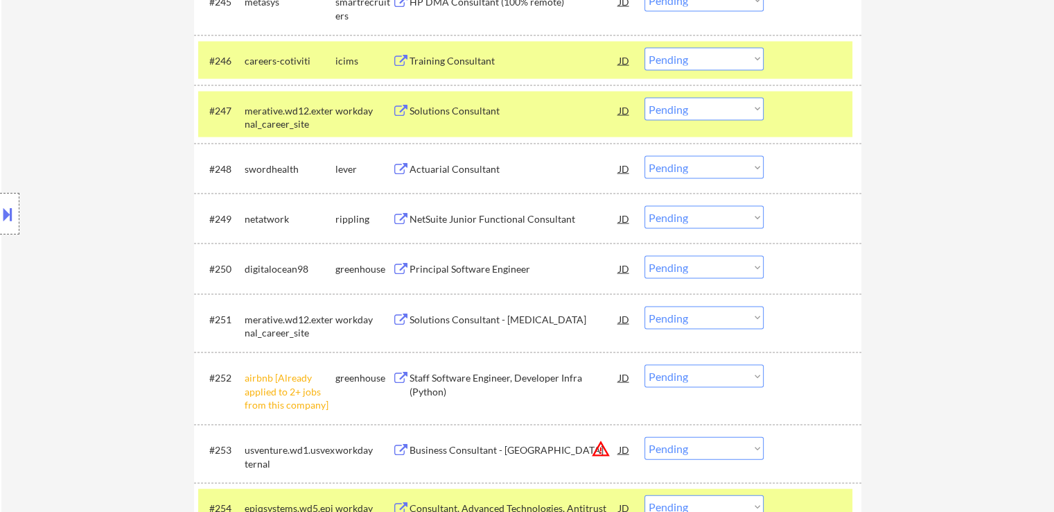
scroll to position [2912, 0]
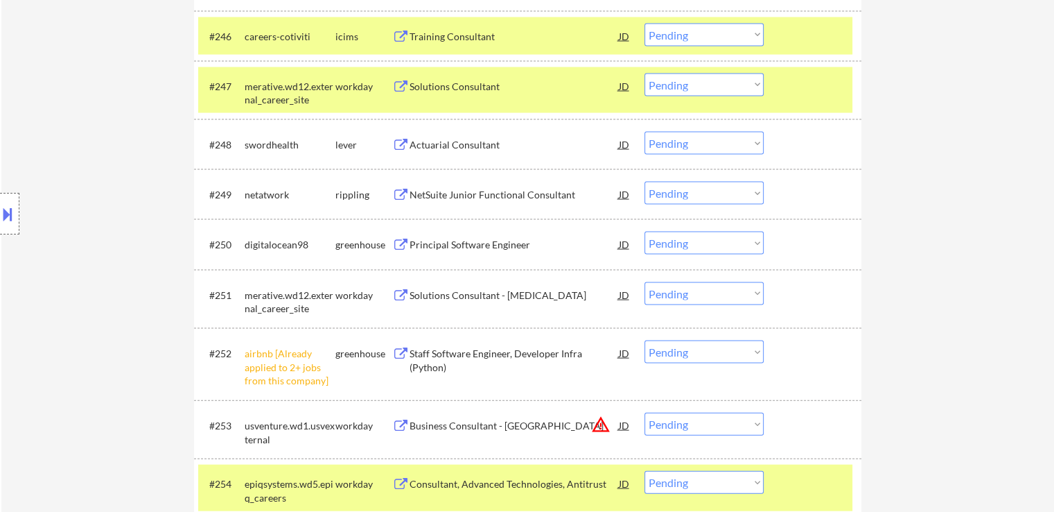
click at [693, 355] on select "Choose an option... Pending Applied Excluded (Questions) Excluded (Expired) Exc…" at bounding box center [704, 351] width 119 height 23
select select ""excluded__other_""
click at [645, 340] on select "Choose an option... Pending Applied Excluded (Questions) Excluded (Expired) Exc…" at bounding box center [704, 351] width 119 height 23
select select ""pending""
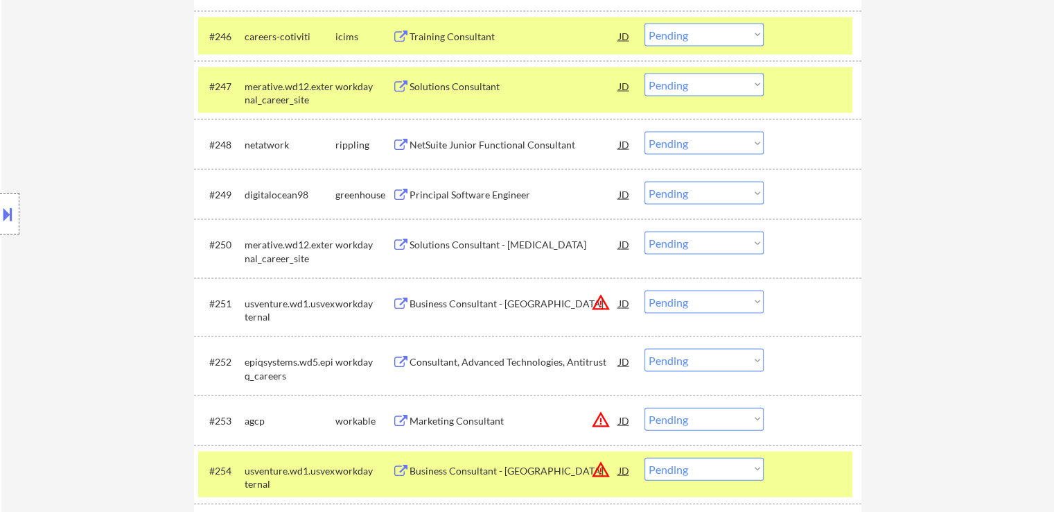
drag, startPoint x: 700, startPoint y: 140, endPoint x: 702, endPoint y: 153, distance: 13.2
click at [700, 140] on select "Choose an option... Pending Applied Excluded (Questions) Excluded (Expired) Exc…" at bounding box center [704, 143] width 119 height 23
click at [645, 132] on select "Choose an option... Pending Applied Excluded (Questions) Excluded (Expired) Exc…" at bounding box center [704, 143] width 119 height 23
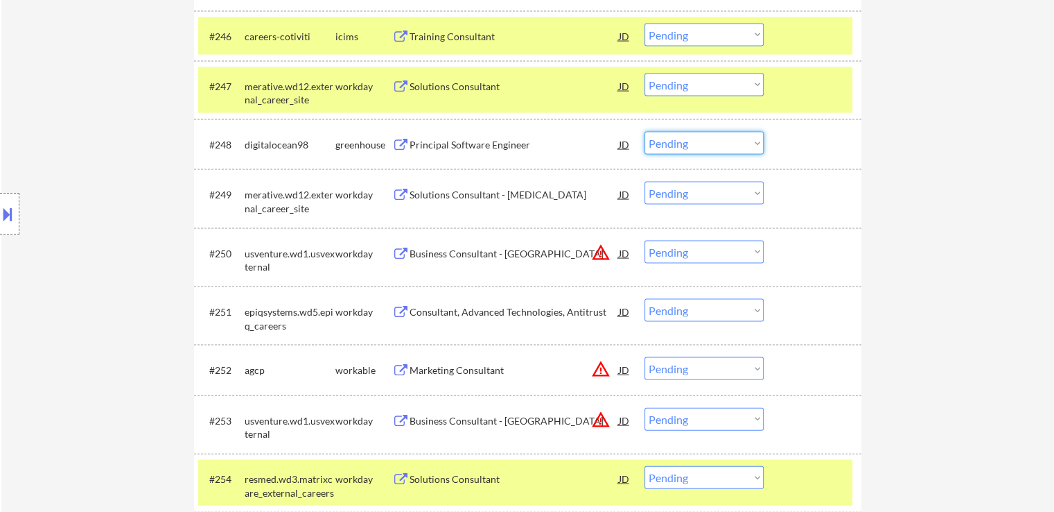
click at [692, 141] on select "Choose an option... Pending Applied Excluded (Questions) Excluded (Expired) Exc…" at bounding box center [704, 143] width 119 height 23
click at [645, 132] on select "Choose an option... Pending Applied Excluded (Questions) Excluded (Expired) Exc…" at bounding box center [704, 143] width 119 height 23
select select ""pending""
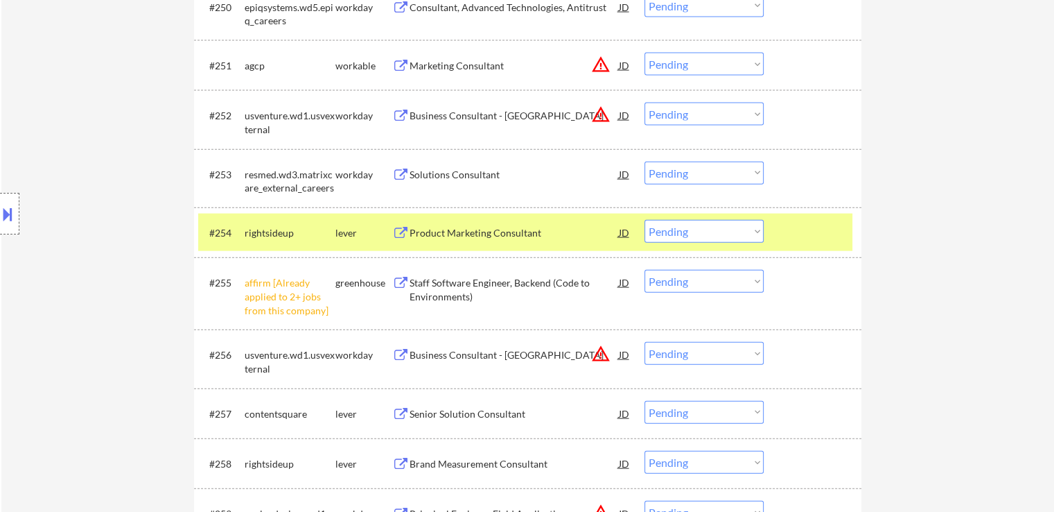
scroll to position [3189, 0]
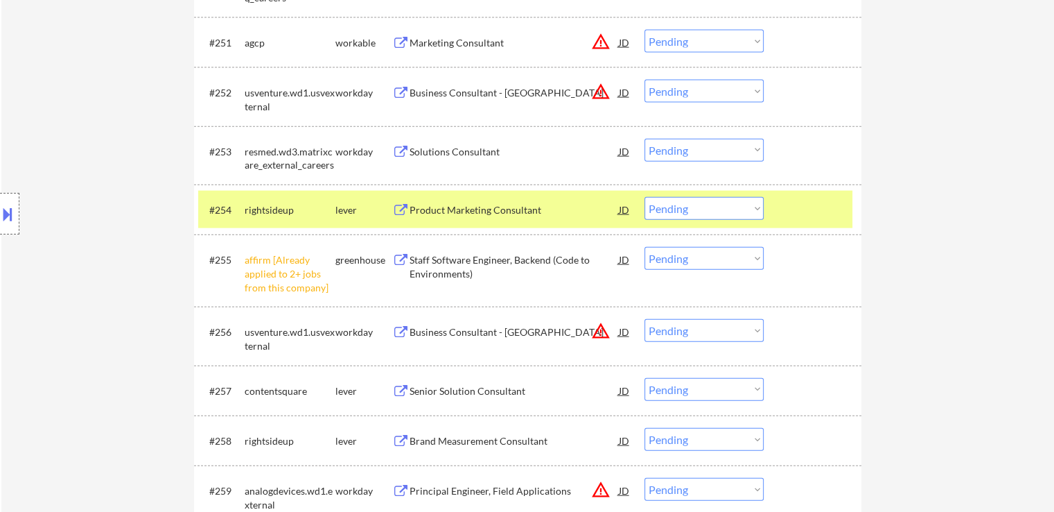
click at [431, 212] on div "Product Marketing Consultant" at bounding box center [514, 210] width 209 height 14
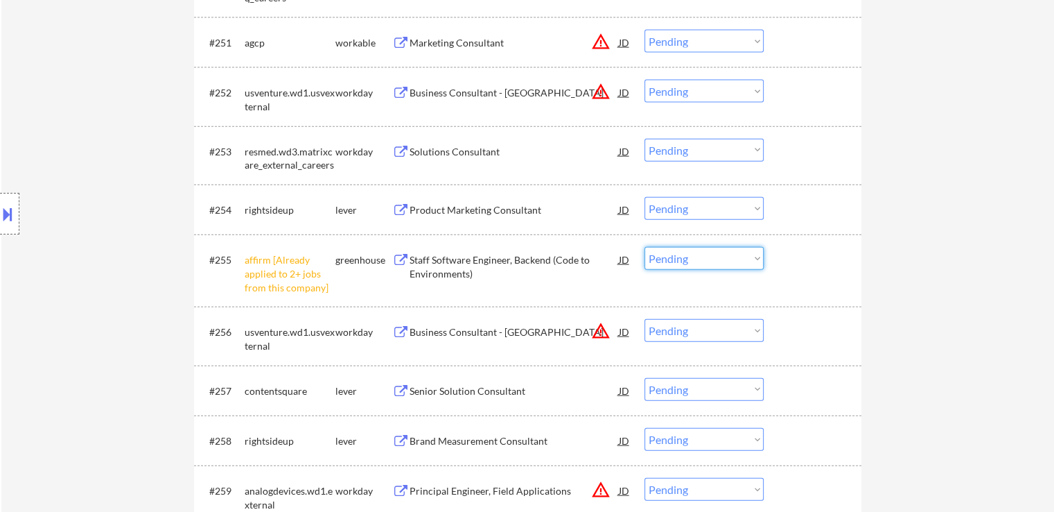
click at [694, 253] on select "Choose an option... Pending Applied Excluded (Questions) Excluded (Expired) Exc…" at bounding box center [704, 258] width 119 height 23
click at [645, 247] on select "Choose an option... Pending Applied Excluded (Questions) Excluded (Expired) Exc…" at bounding box center [704, 258] width 119 height 23
select select ""pending""
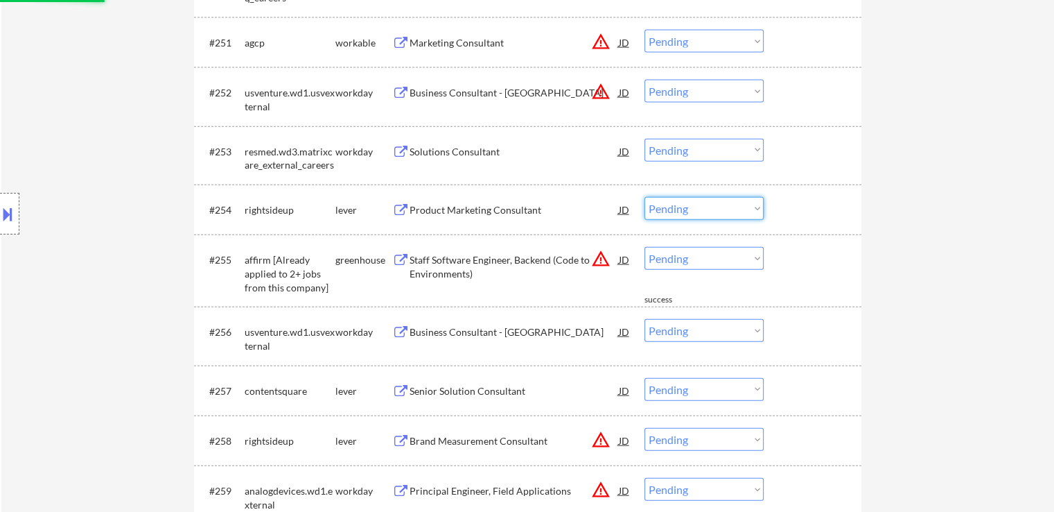
click at [687, 209] on select "Choose an option... Pending Applied Excluded (Questions) Excluded (Expired) Exc…" at bounding box center [704, 208] width 119 height 23
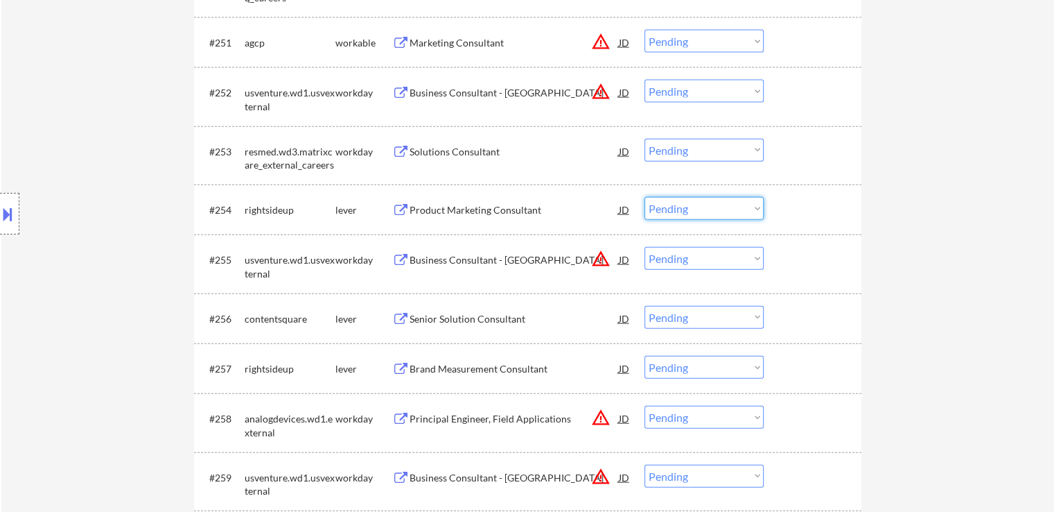
click at [718, 211] on select "Choose an option... Pending Applied Excluded (Questions) Excluded (Expired) Exc…" at bounding box center [704, 208] width 119 height 23
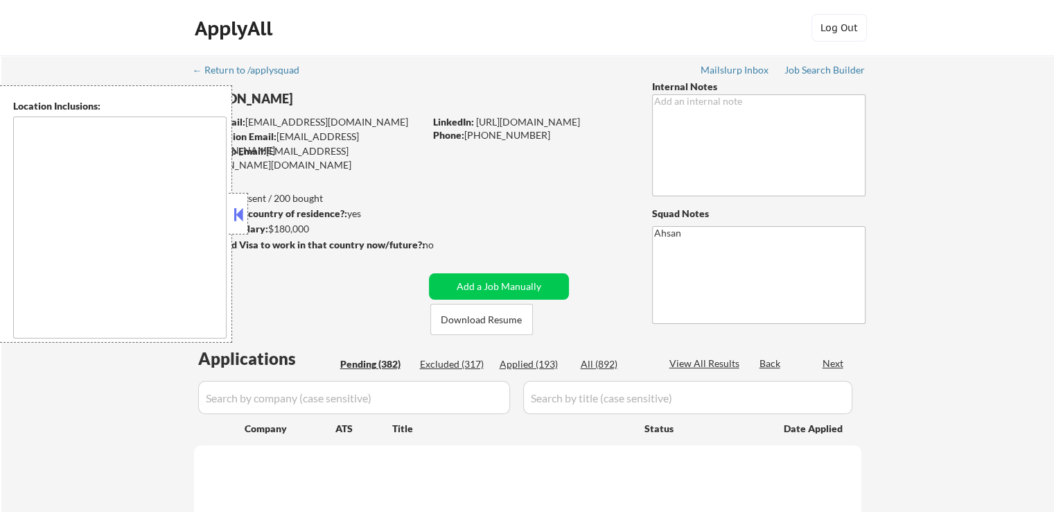
type textarea "[GEOGRAPHIC_DATA], [GEOGRAPHIC_DATA] Henrico, [GEOGRAPHIC_DATA] [GEOGRAPHIC_DAT…"
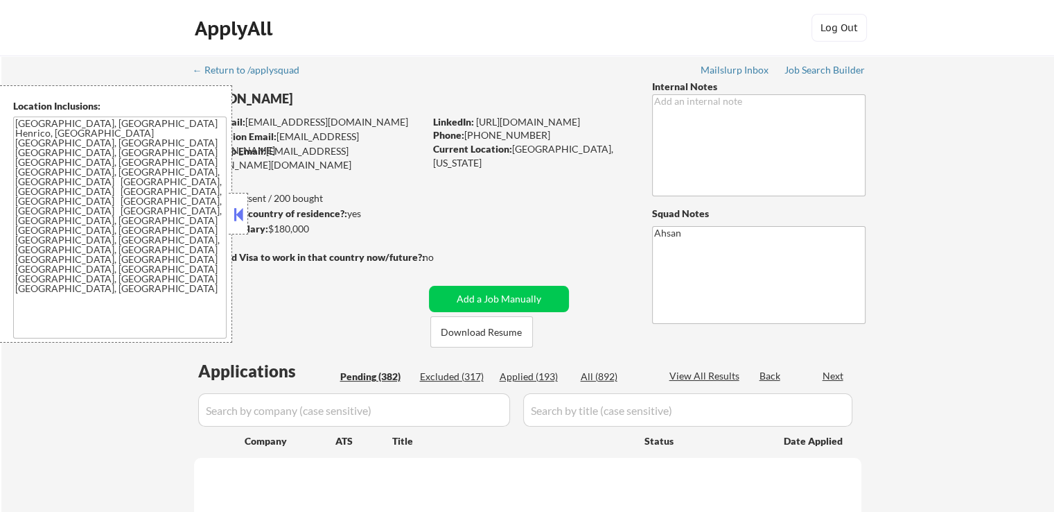
select select ""pending""
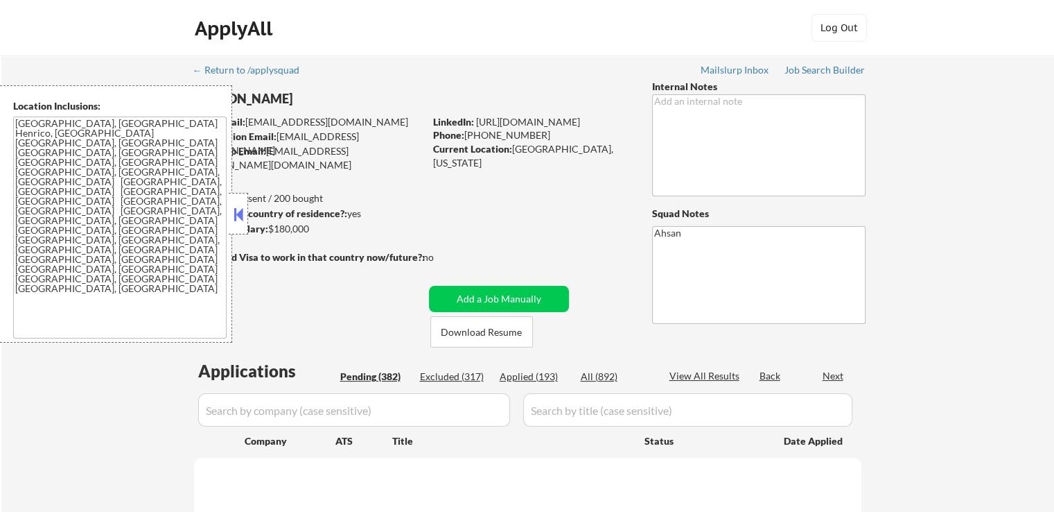
select select ""pending""
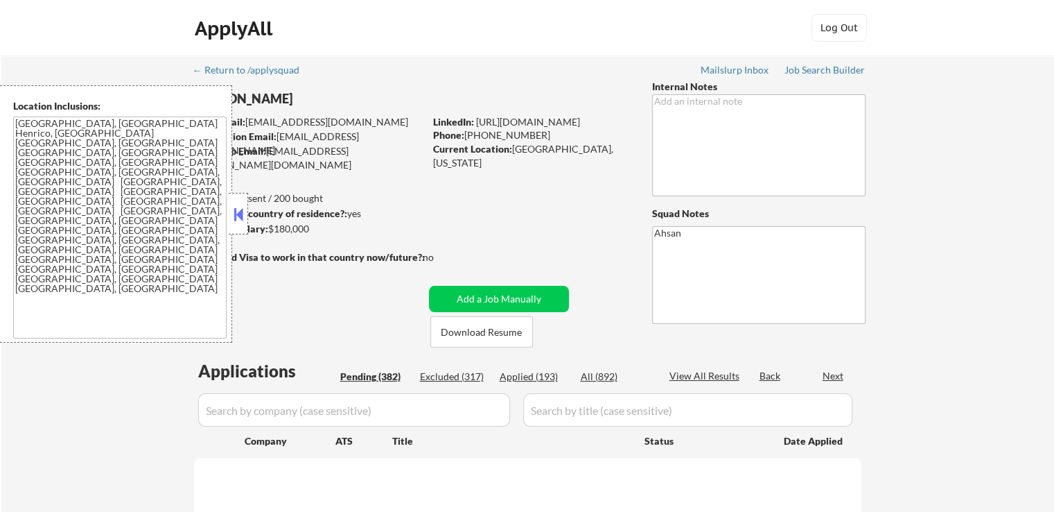
select select ""pending""
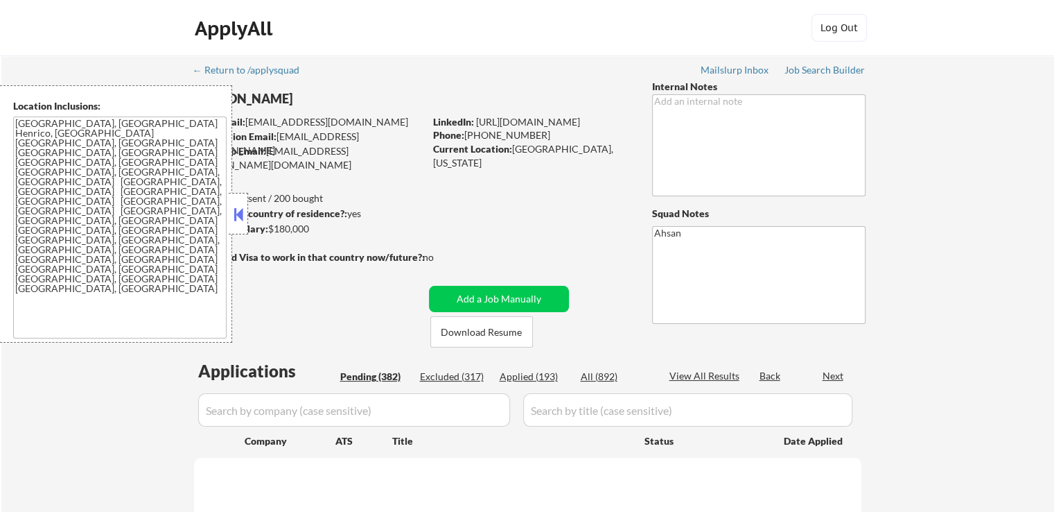
select select ""pending""
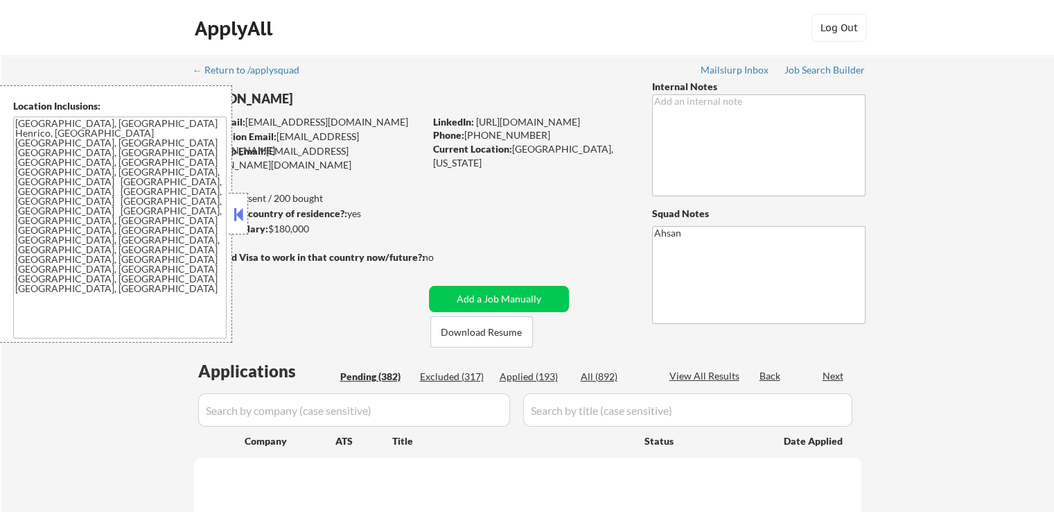
select select ""pending""
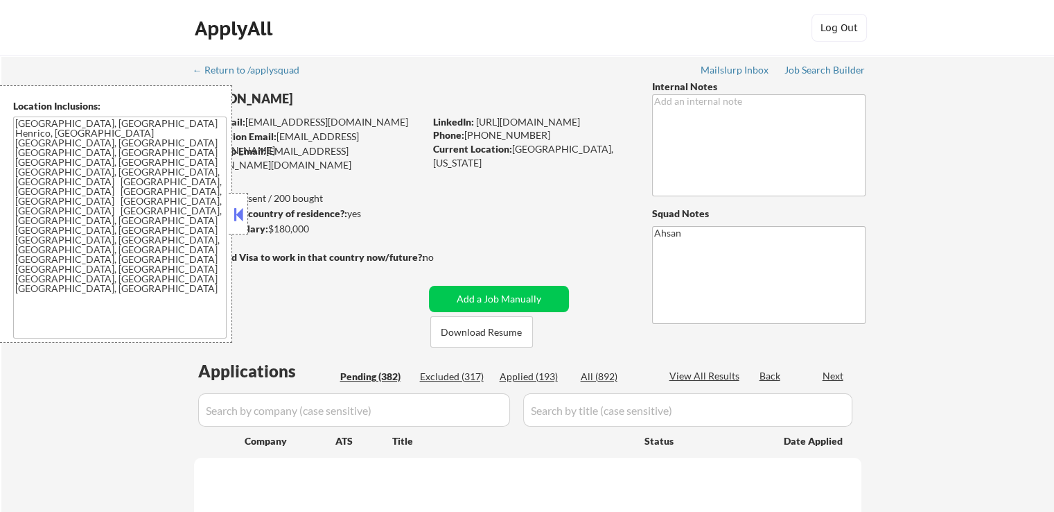
select select ""pending""
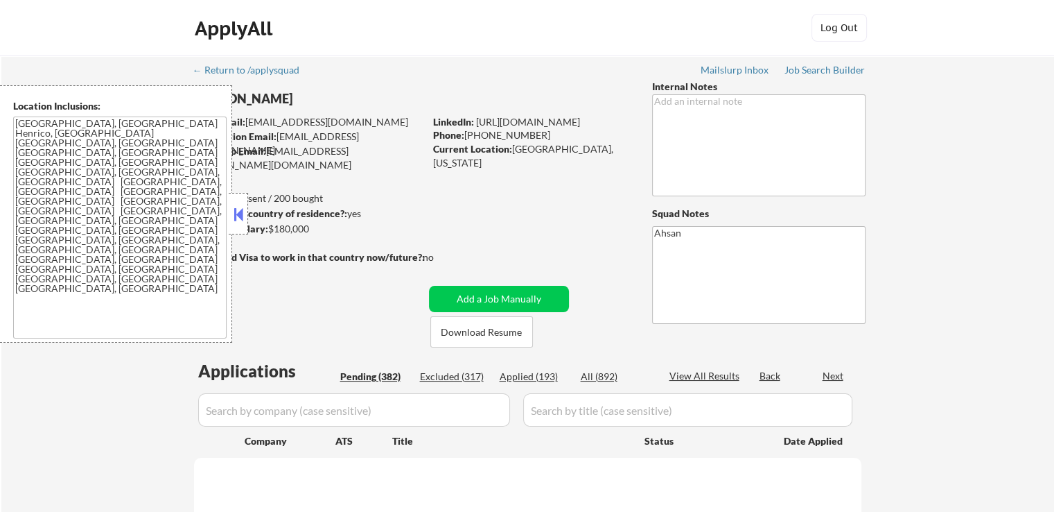
select select ""pending""
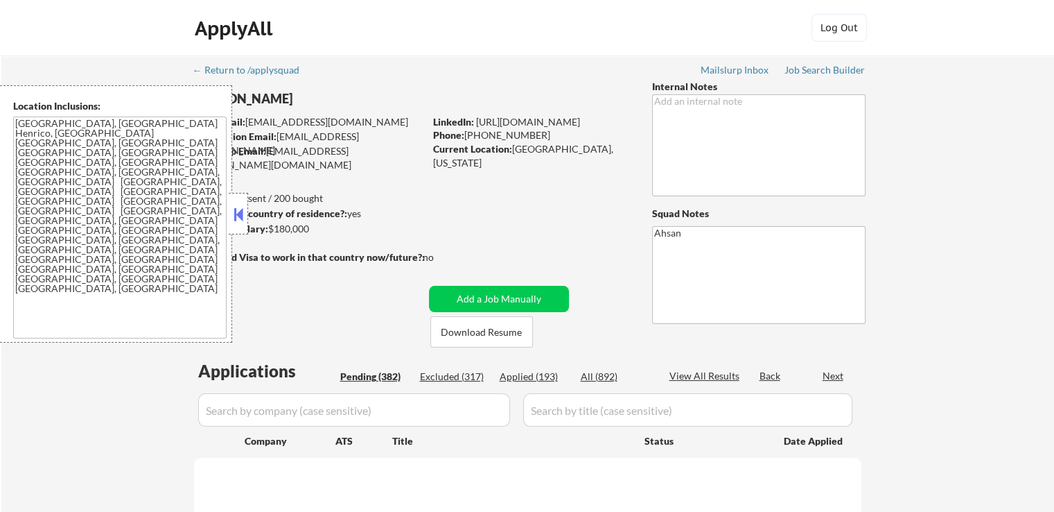
select select ""pending""
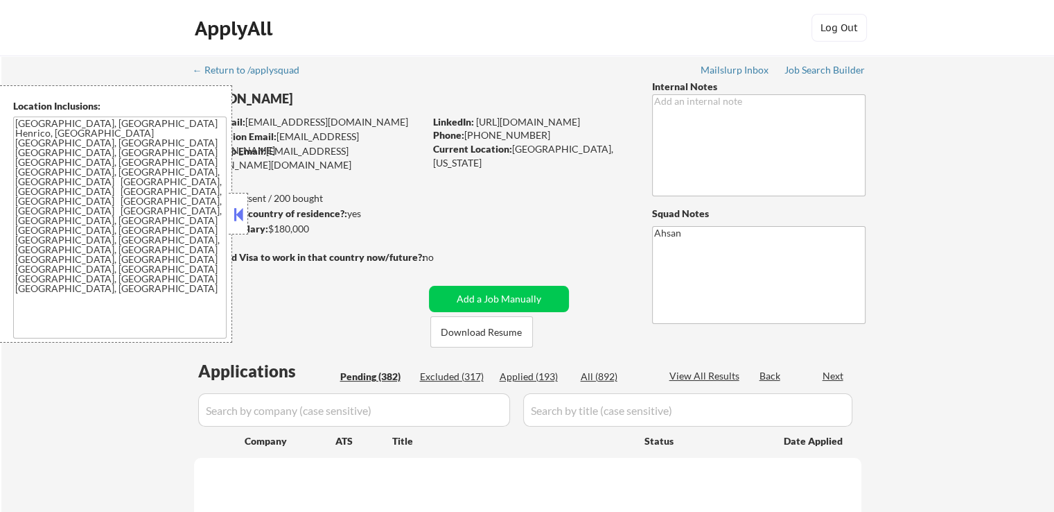
select select ""pending""
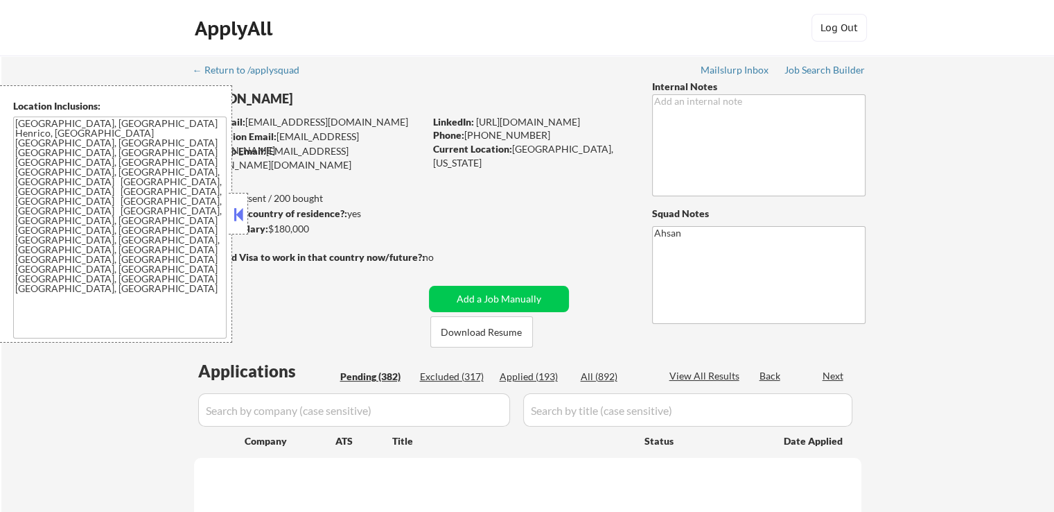
select select ""pending""
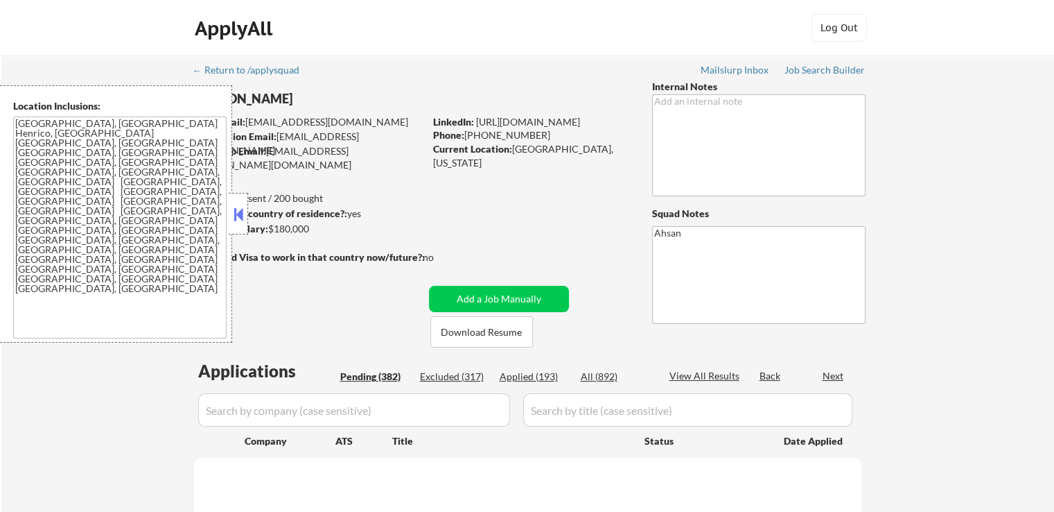
select select ""pending""
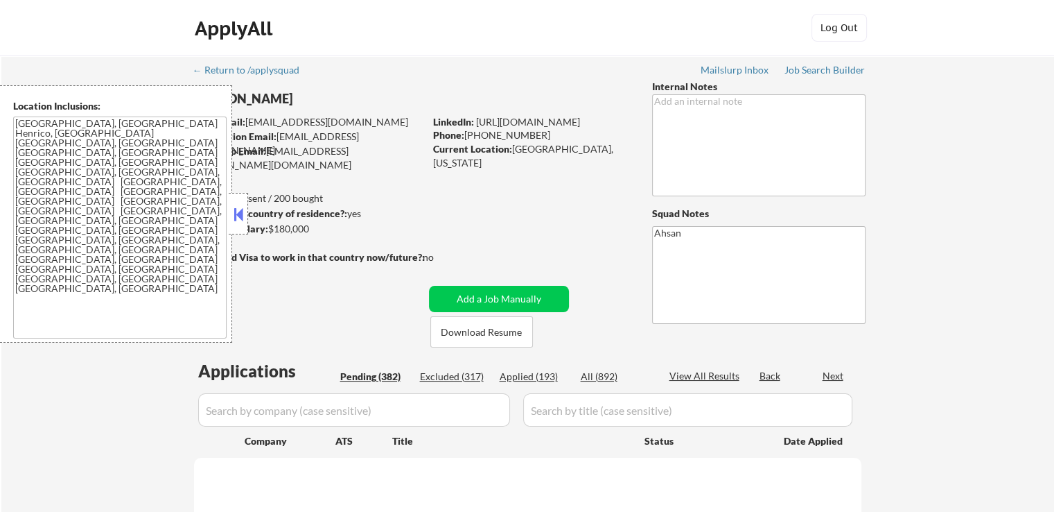
select select ""pending""
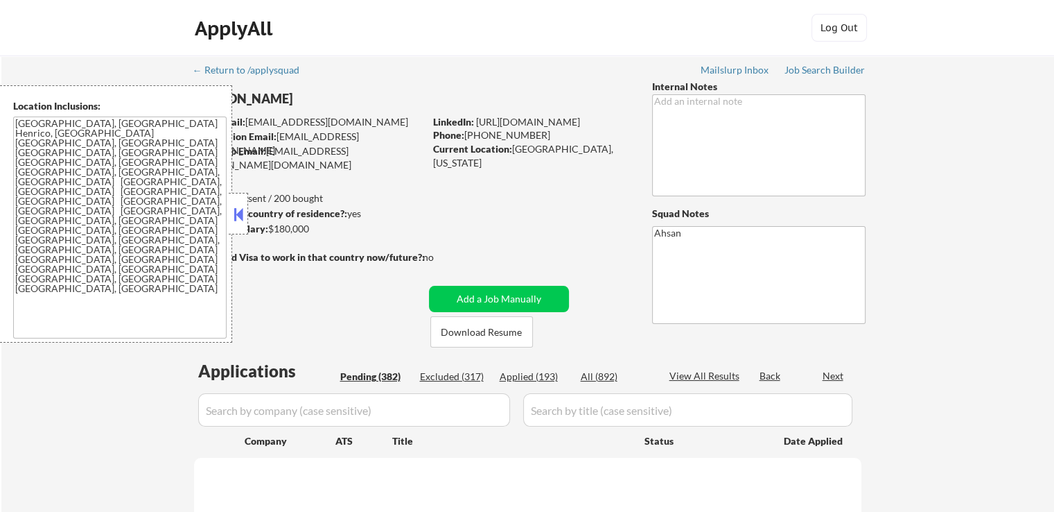
select select ""pending""
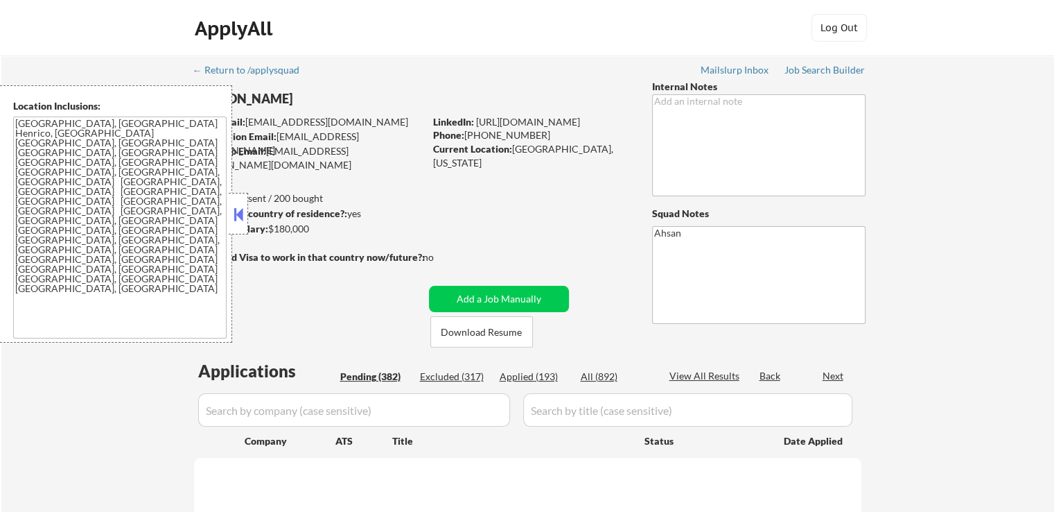
select select ""pending""
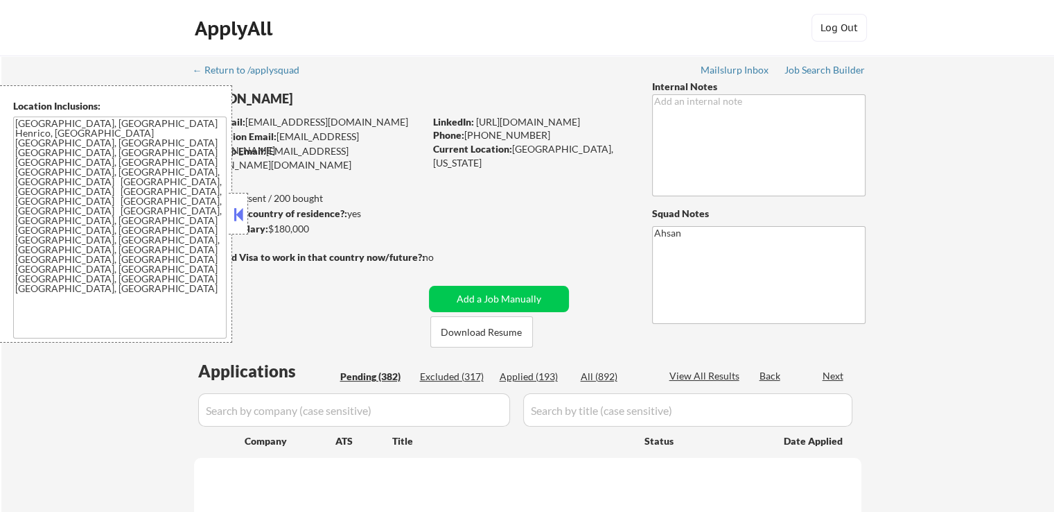
select select ""pending""
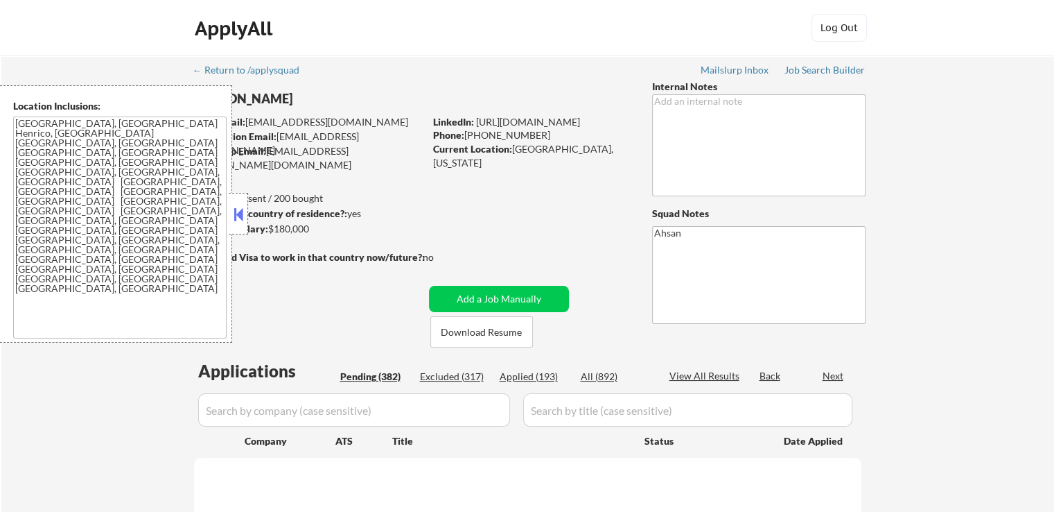
select select ""pending""
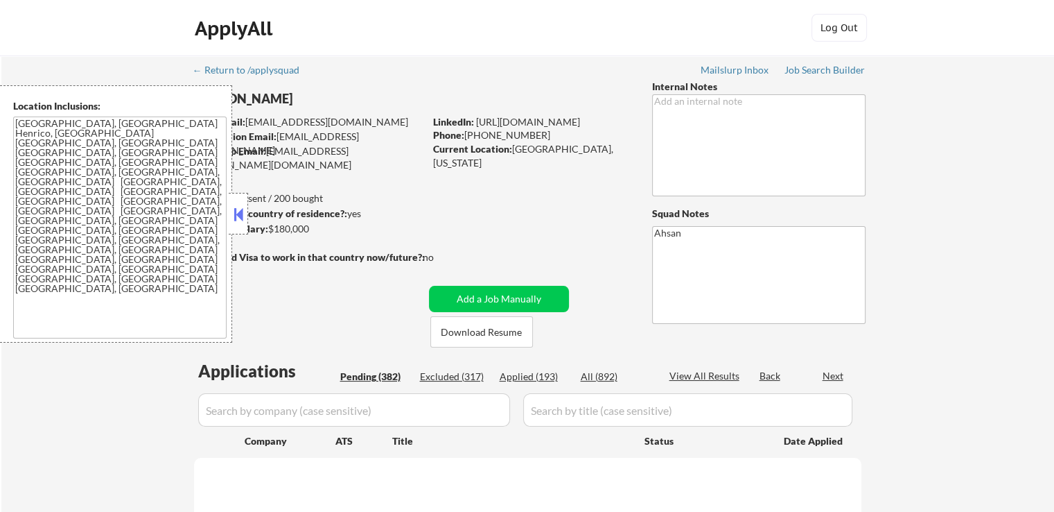
select select ""pending""
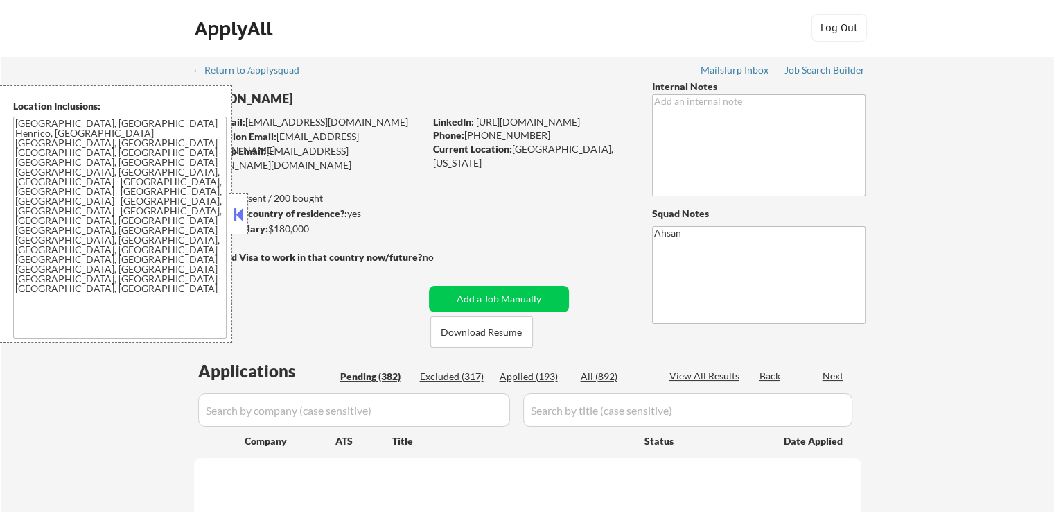
select select ""pending""
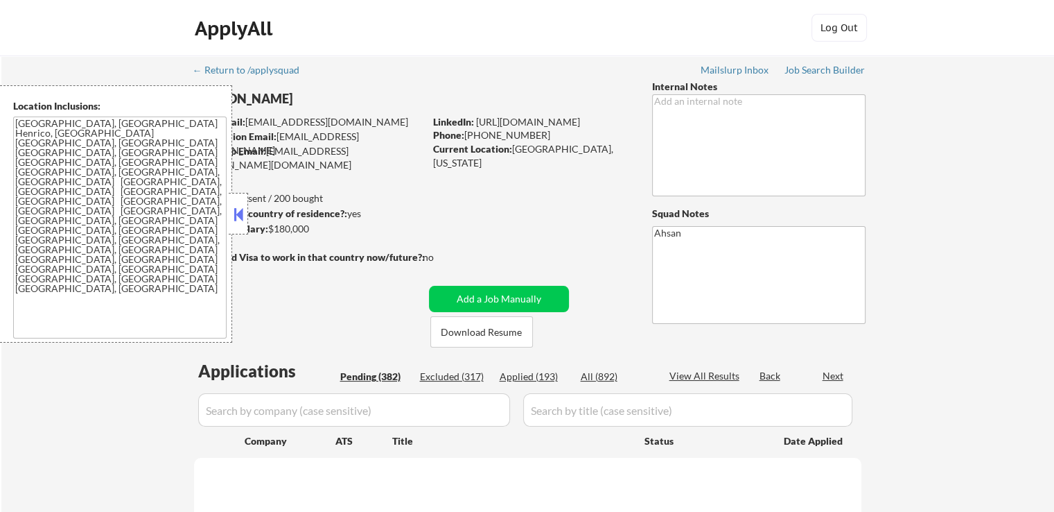
select select ""pending""
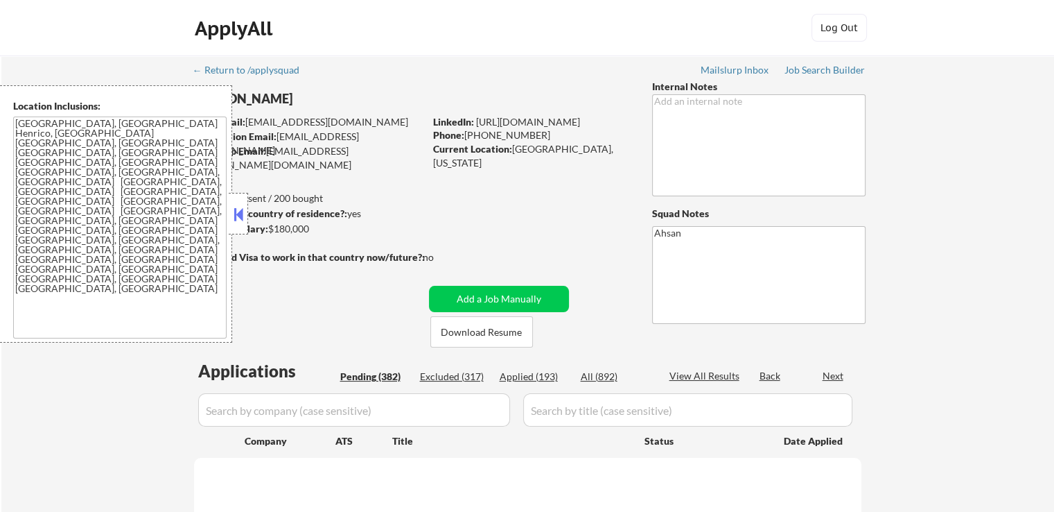
select select ""pending""
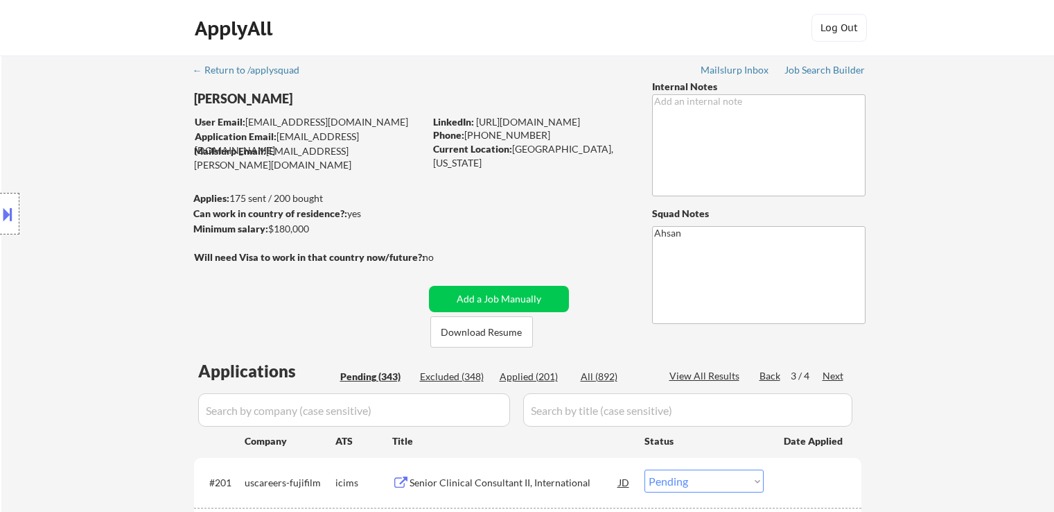
select select ""pending""
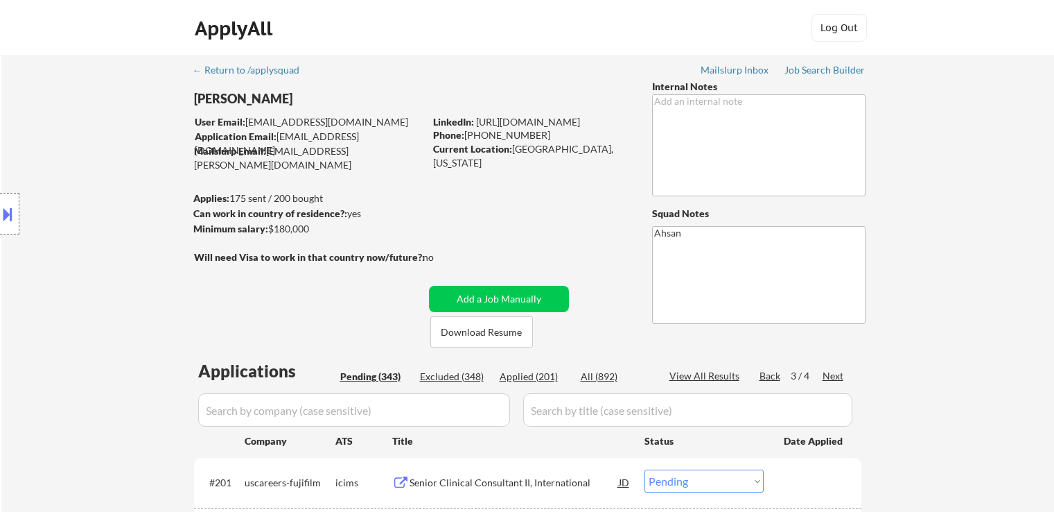
select select ""pending""
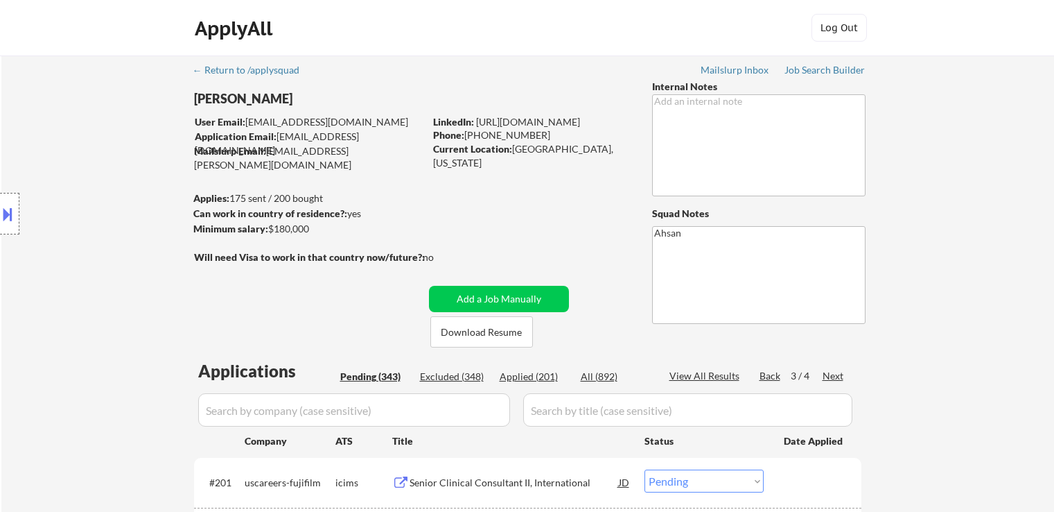
select select ""pending""
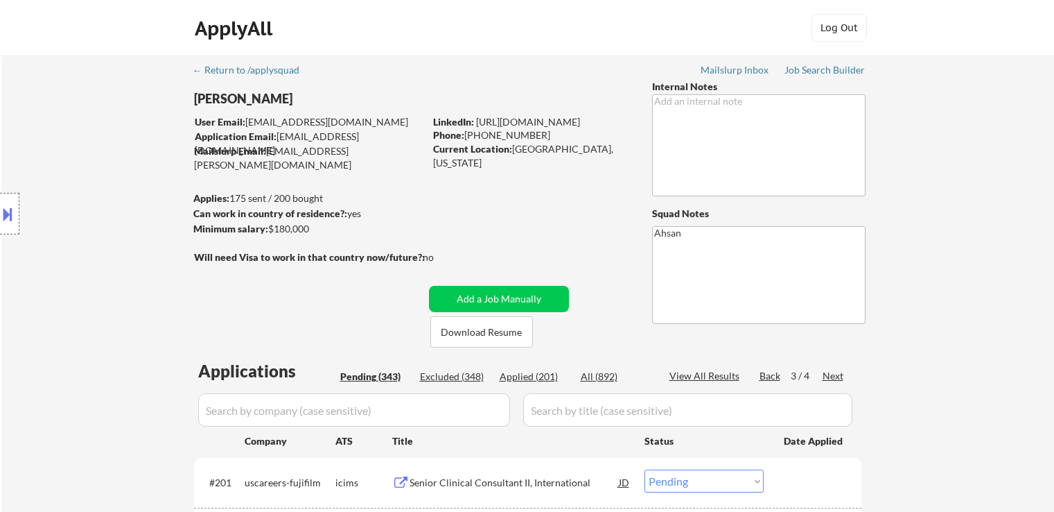
select select ""pending""
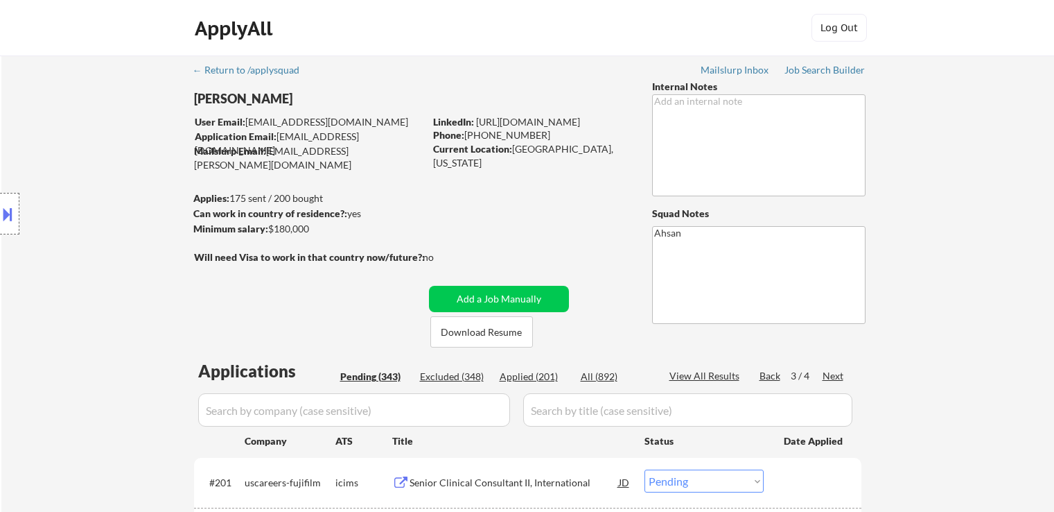
select select ""pending""
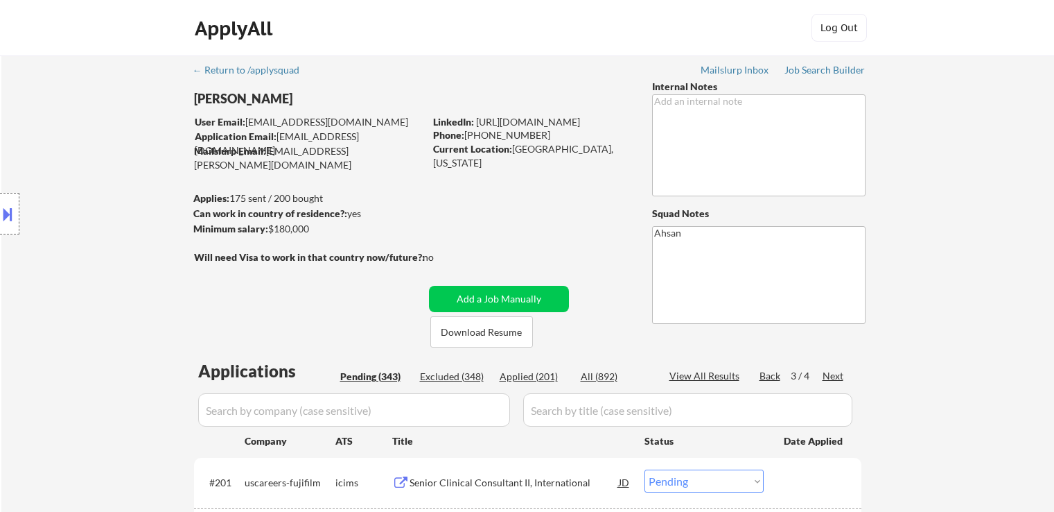
select select ""pending""
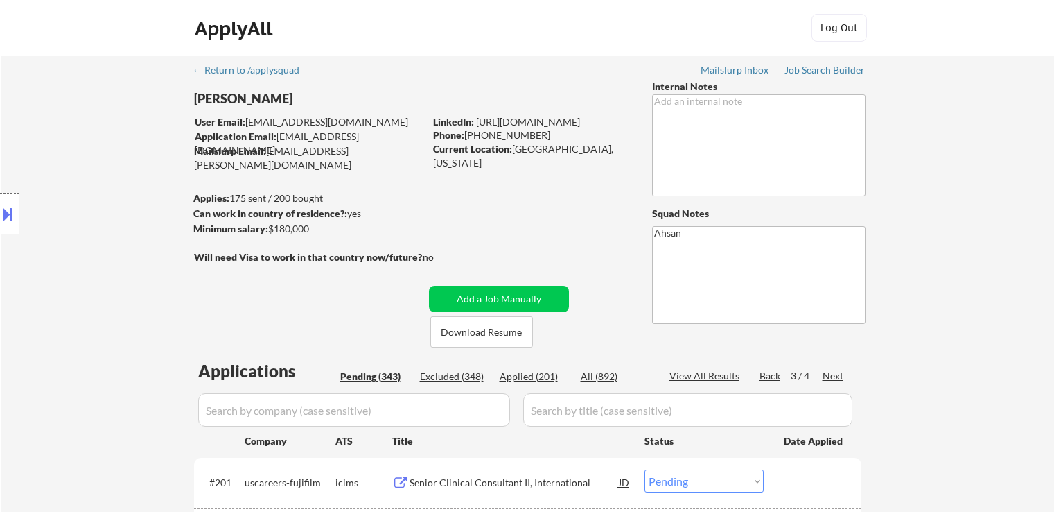
select select ""pending""
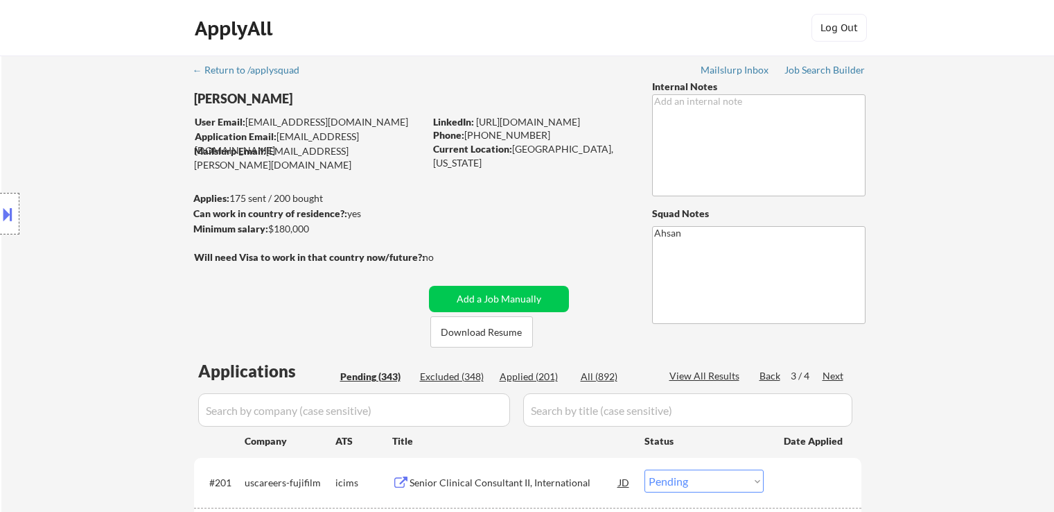
select select ""pending""
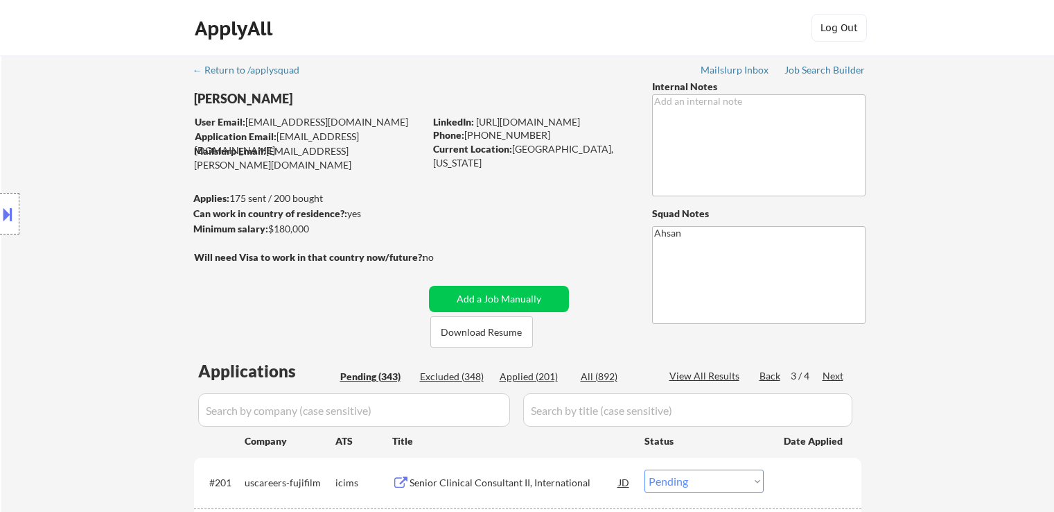
select select ""pending""
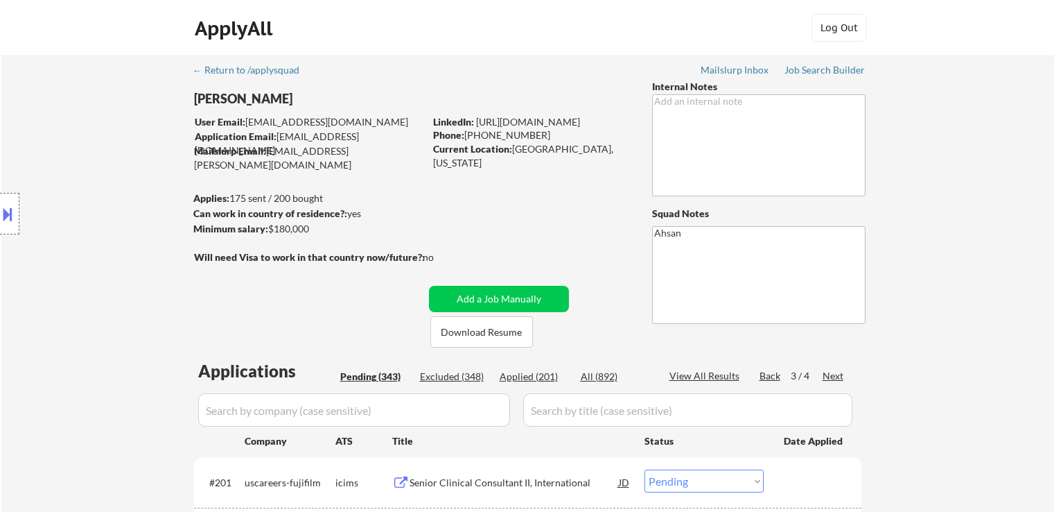
select select ""pending""
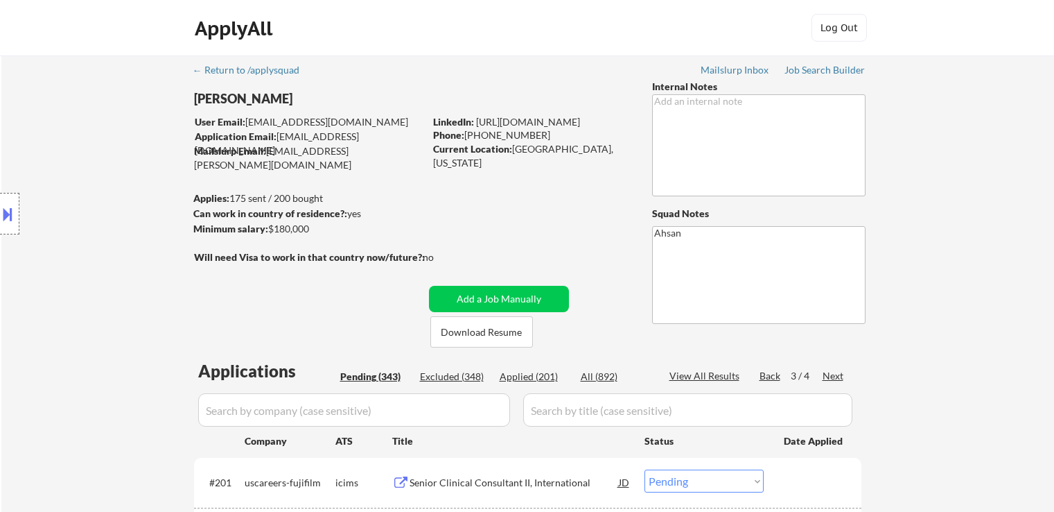
select select ""pending""
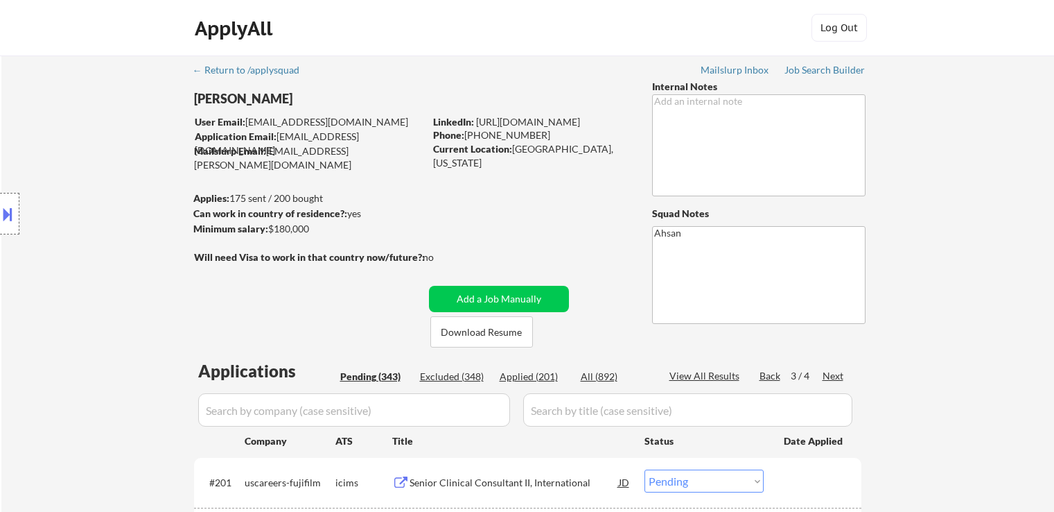
select select ""pending""
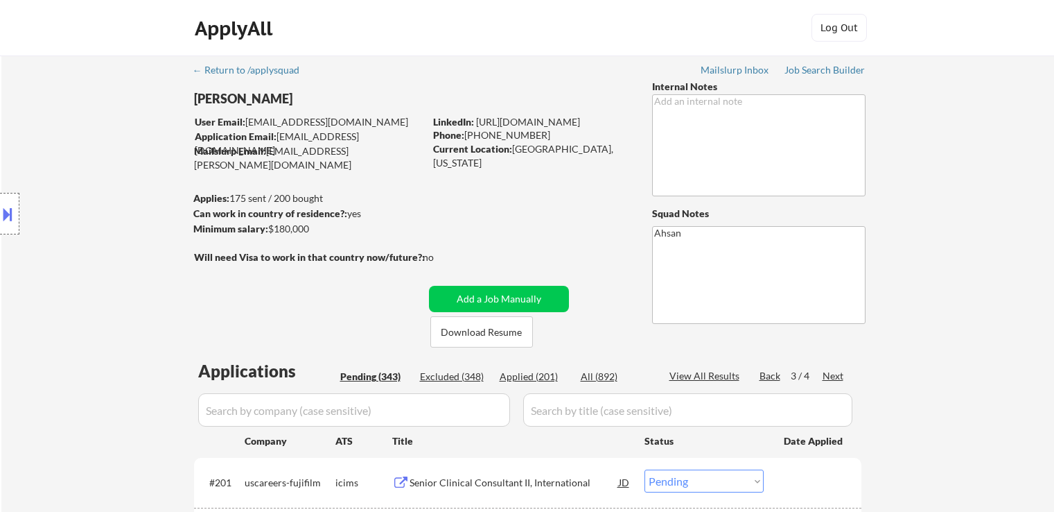
select select ""pending""
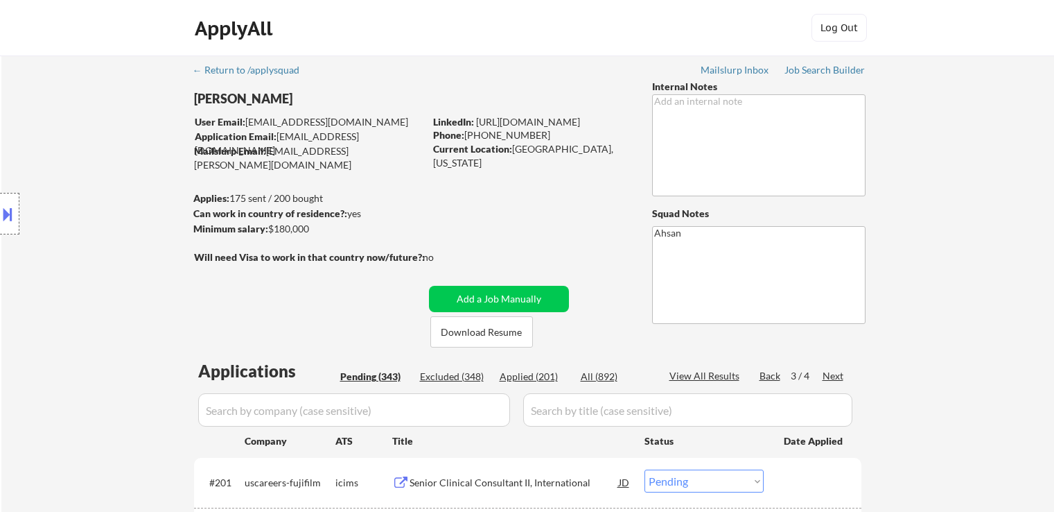
select select ""pending""
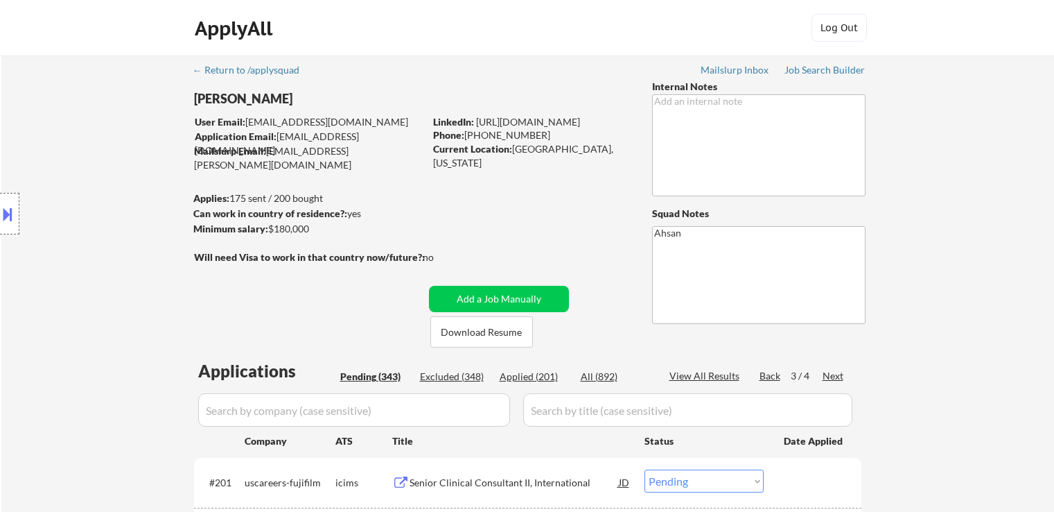
select select ""pending""
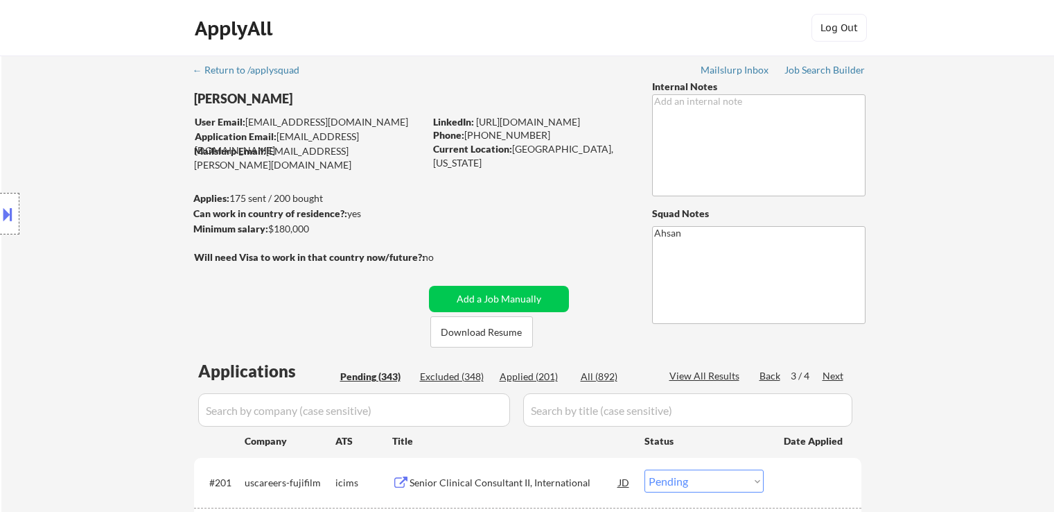
select select ""pending""
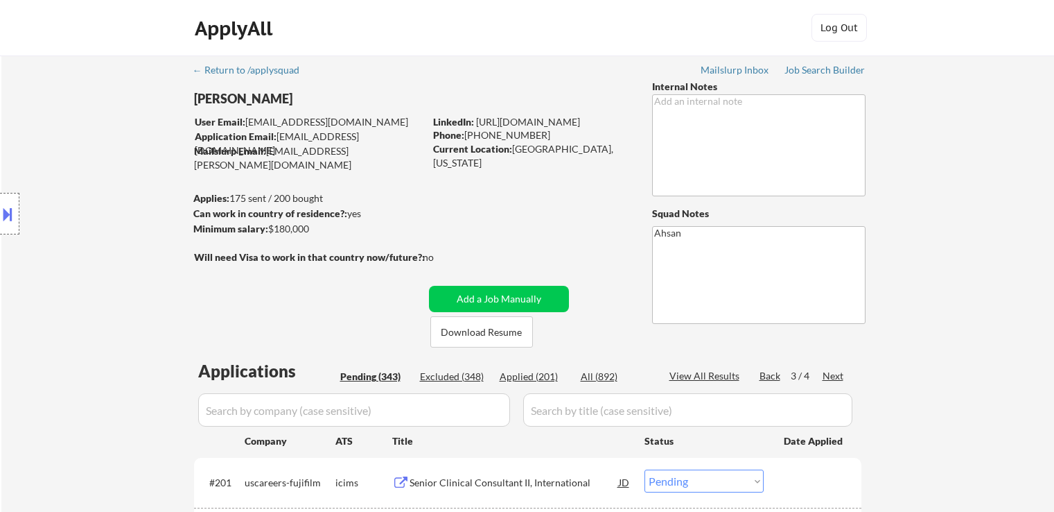
select select ""pending""
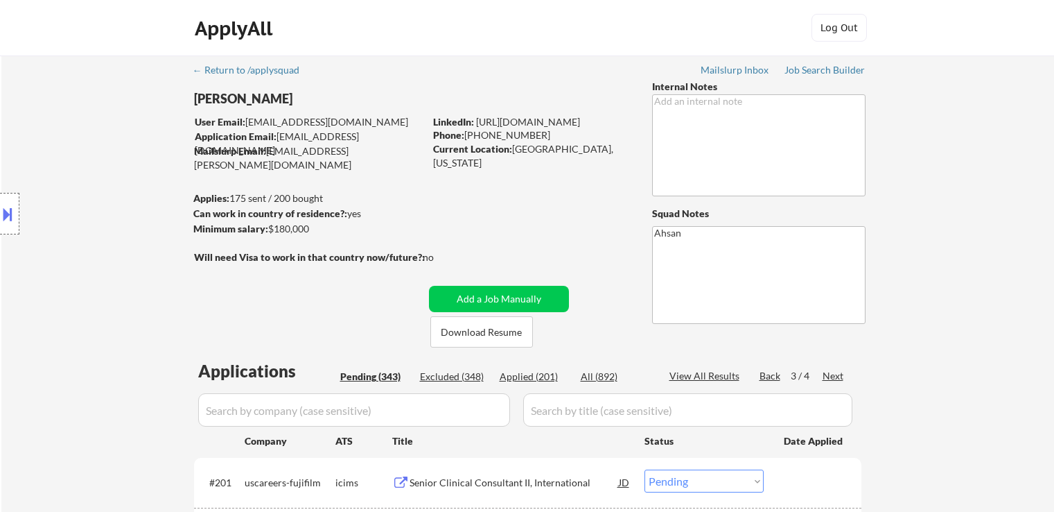
select select ""pending""
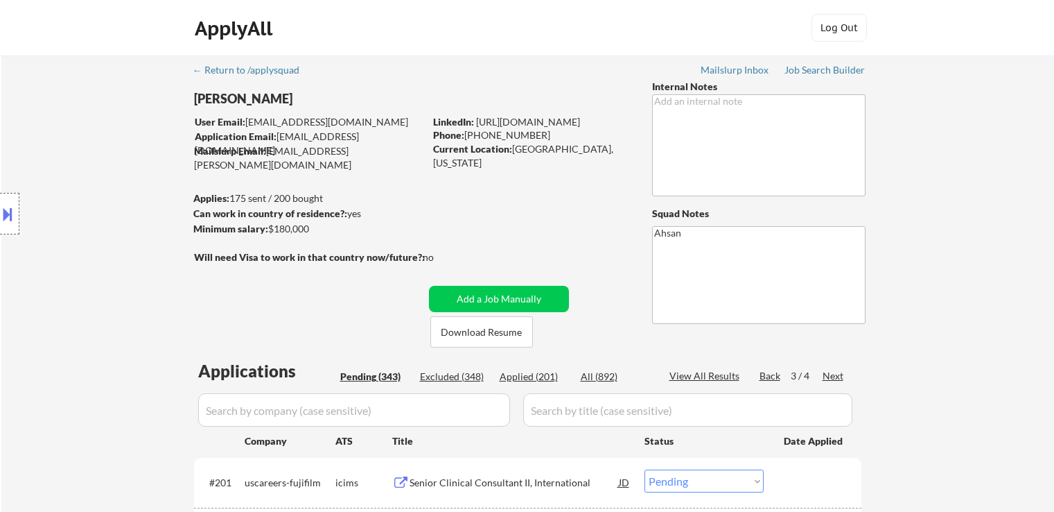
select select ""pending""
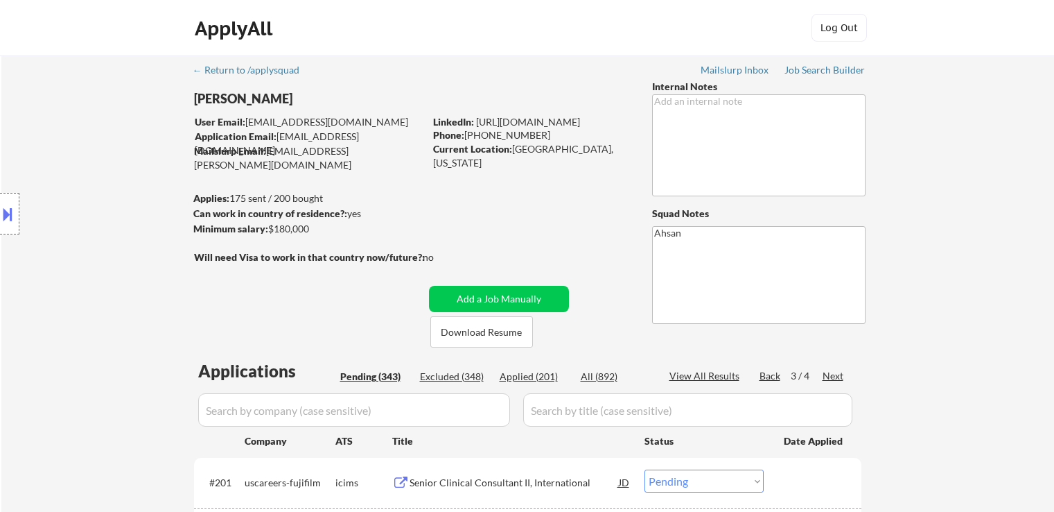
select select ""pending""
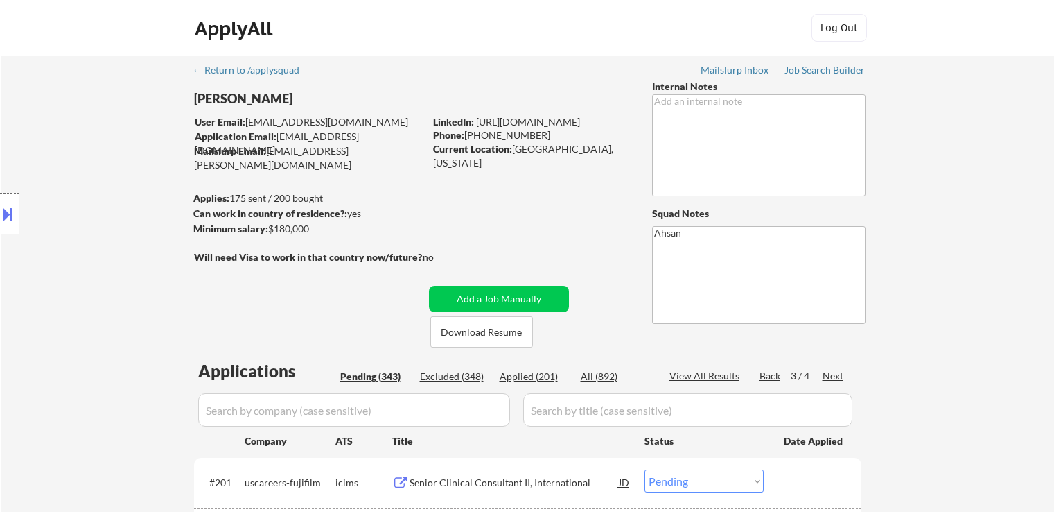
scroll to position [3189, 0]
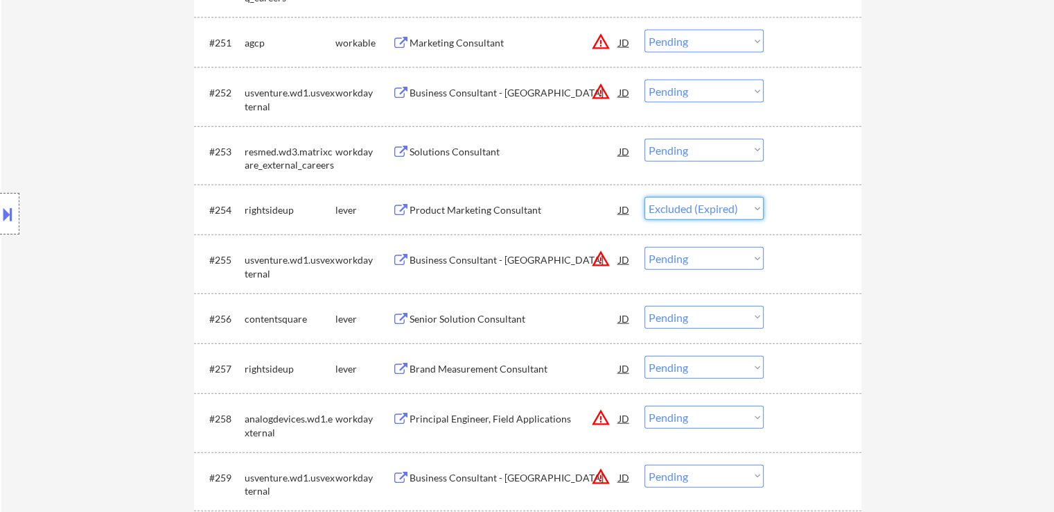
click at [645, 197] on select "Choose an option... Pending Applied Excluded (Questions) Excluded (Expired) Exc…" at bounding box center [704, 208] width 119 height 23
select select ""pending""
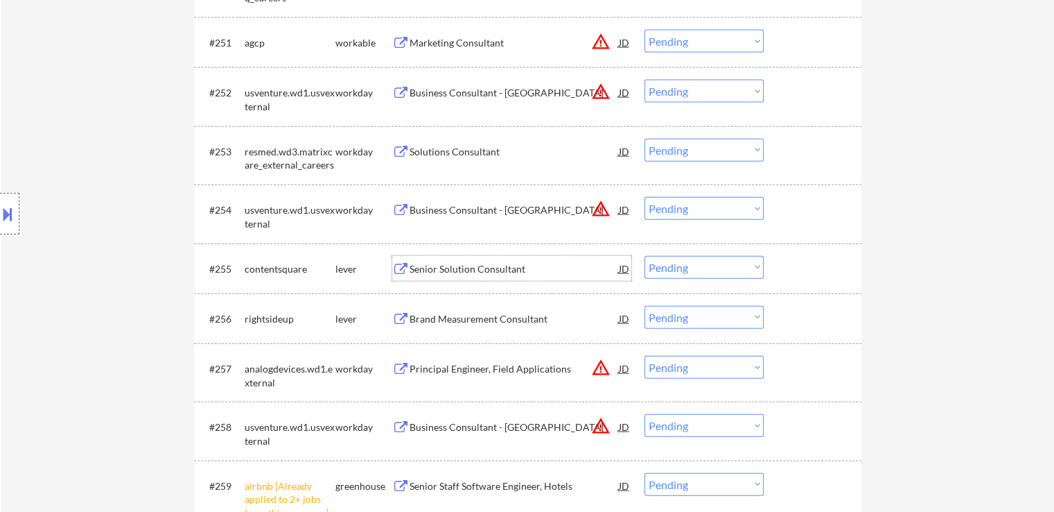
click at [440, 272] on div "Senior Solution Consultant" at bounding box center [514, 269] width 209 height 14
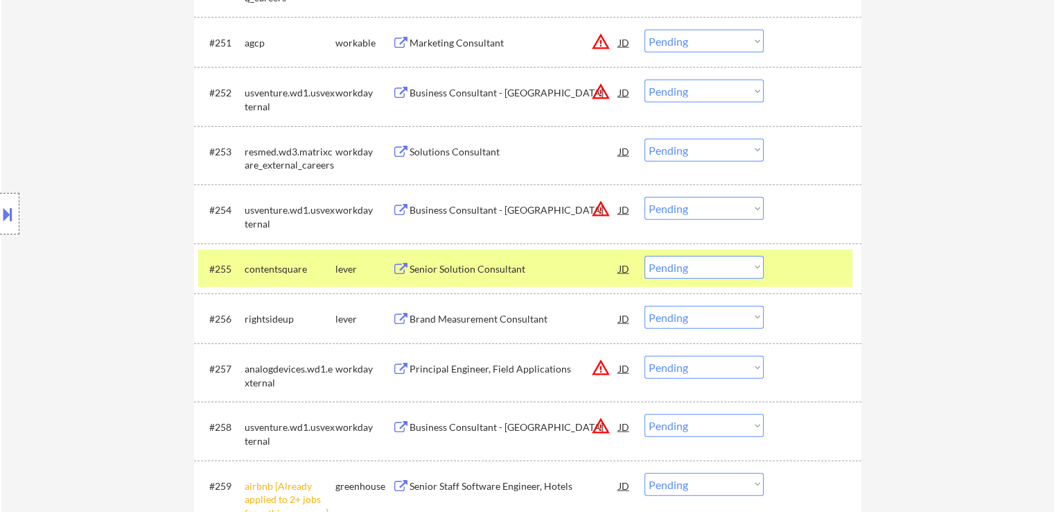
click at [424, 325] on div "Brand Measurement Consultant" at bounding box center [514, 319] width 209 height 14
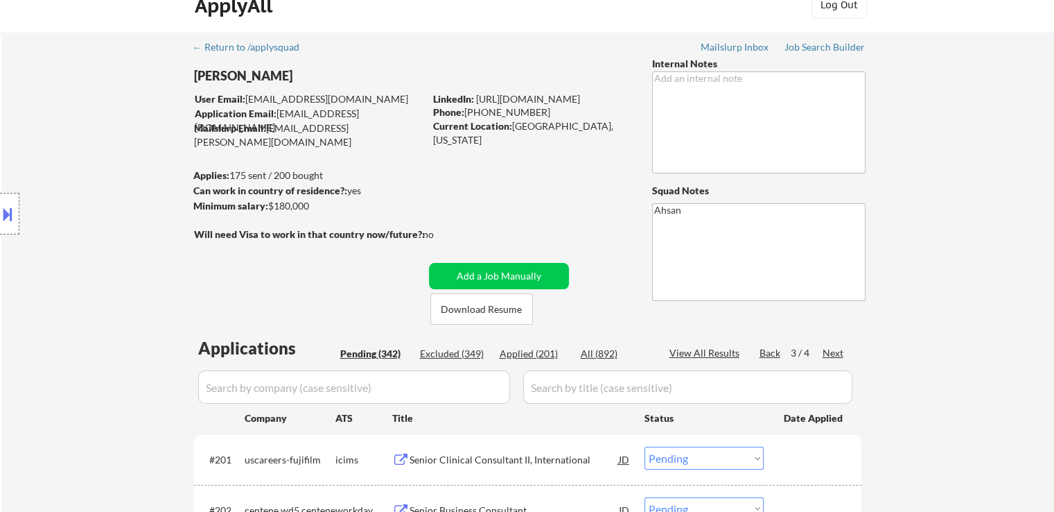
scroll to position [0, 0]
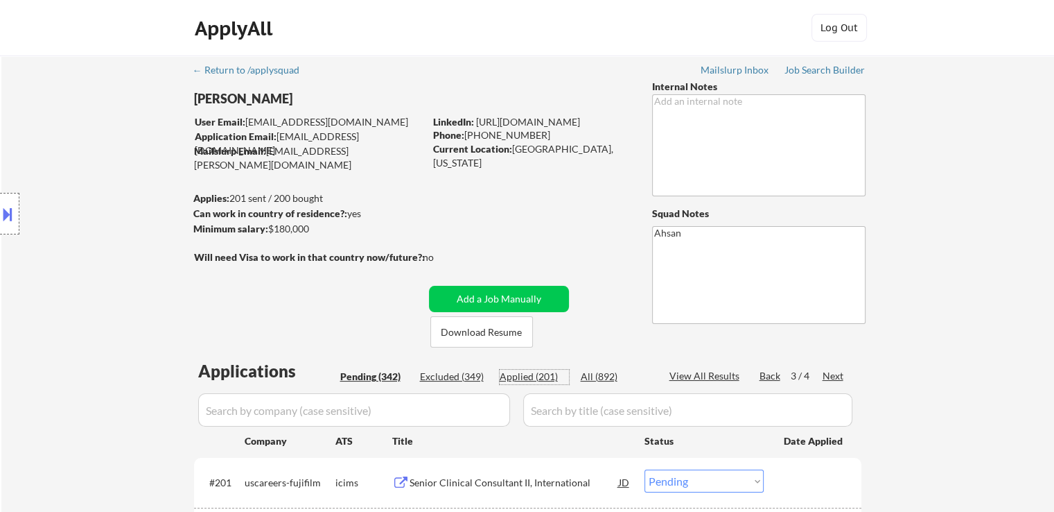
click at [525, 379] on div "Applied (201)" at bounding box center [534, 376] width 69 height 14
select select ""applied""
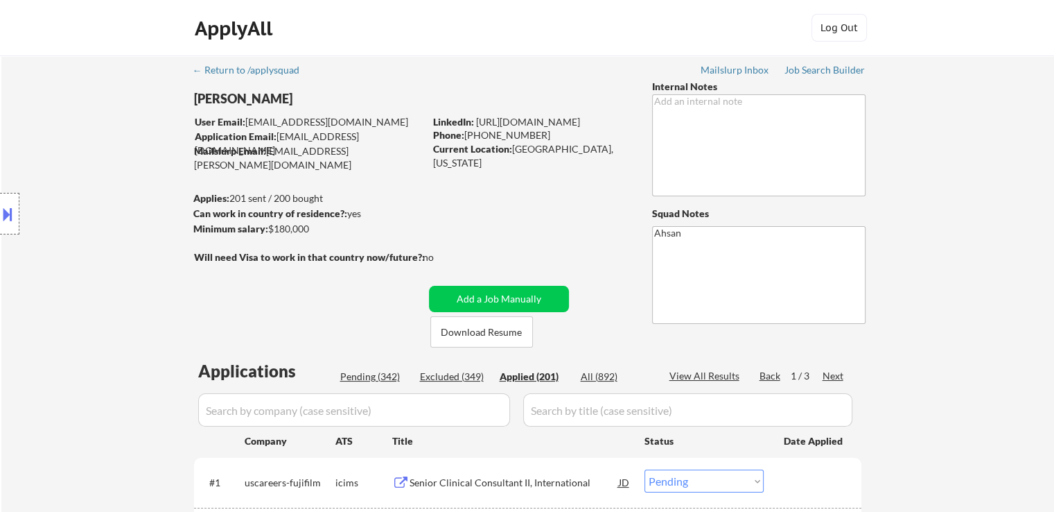
select select ""applied""
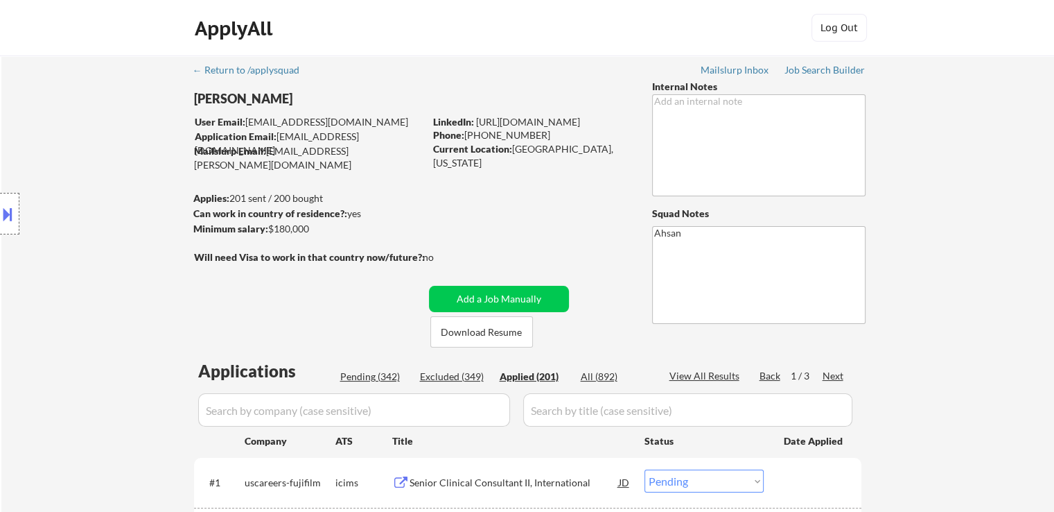
select select ""applied""
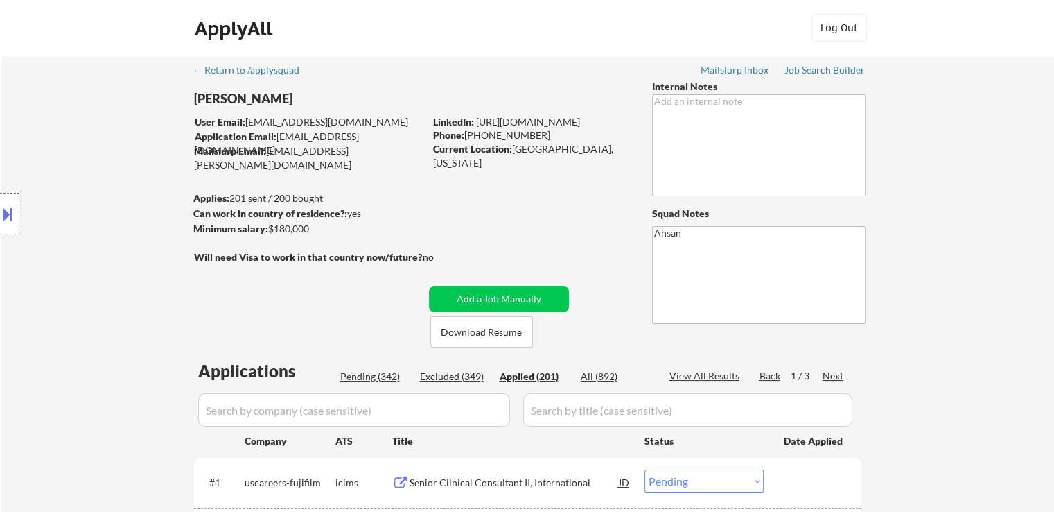
select select ""applied""
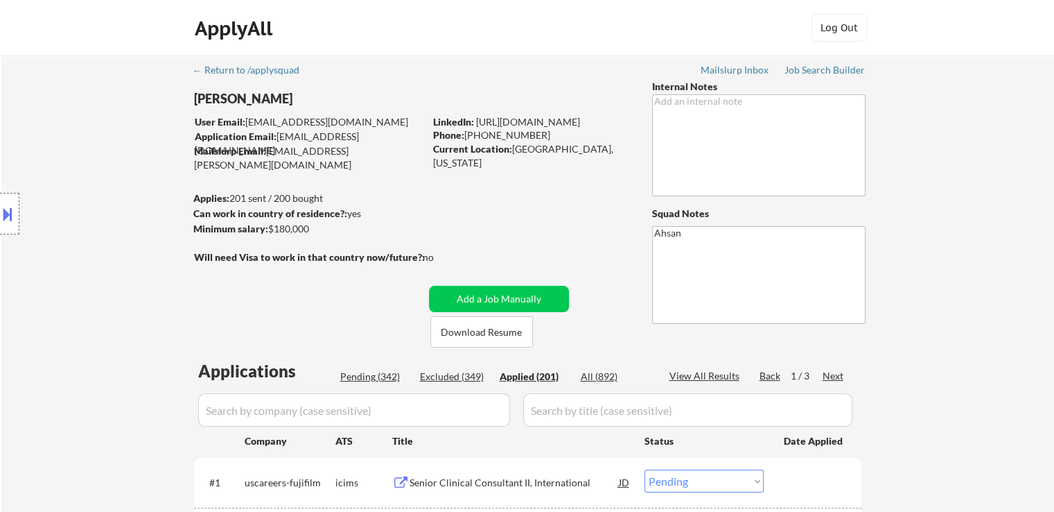
select select ""applied""
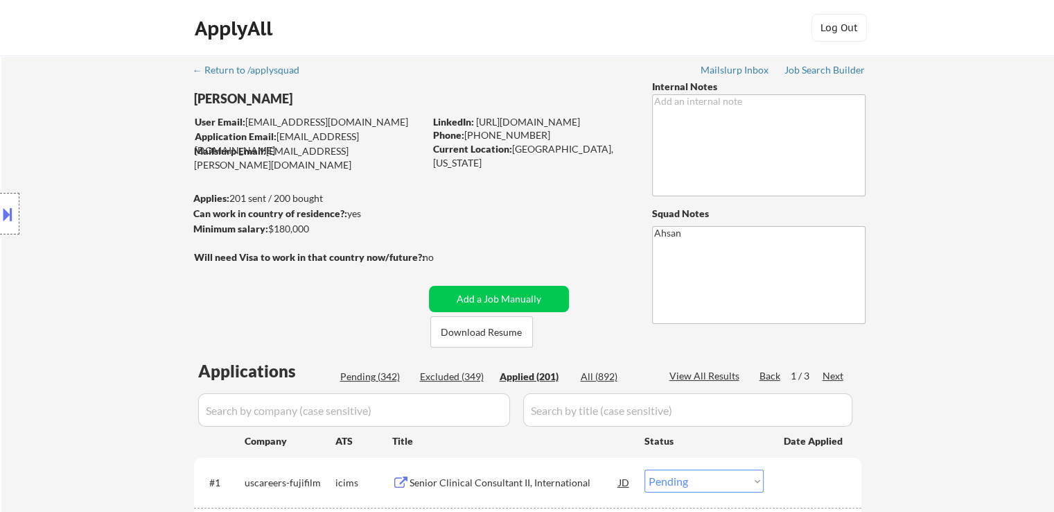
select select ""applied""
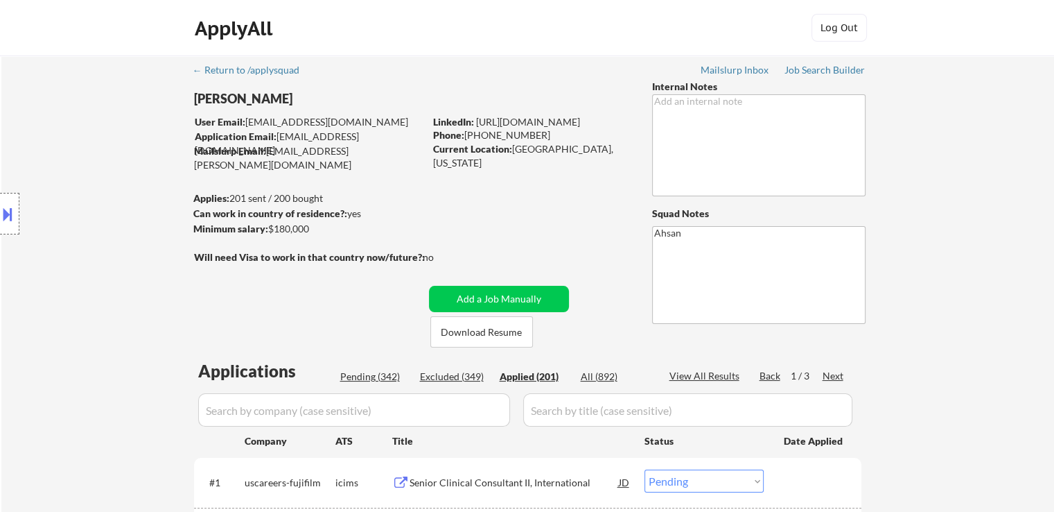
select select ""applied""
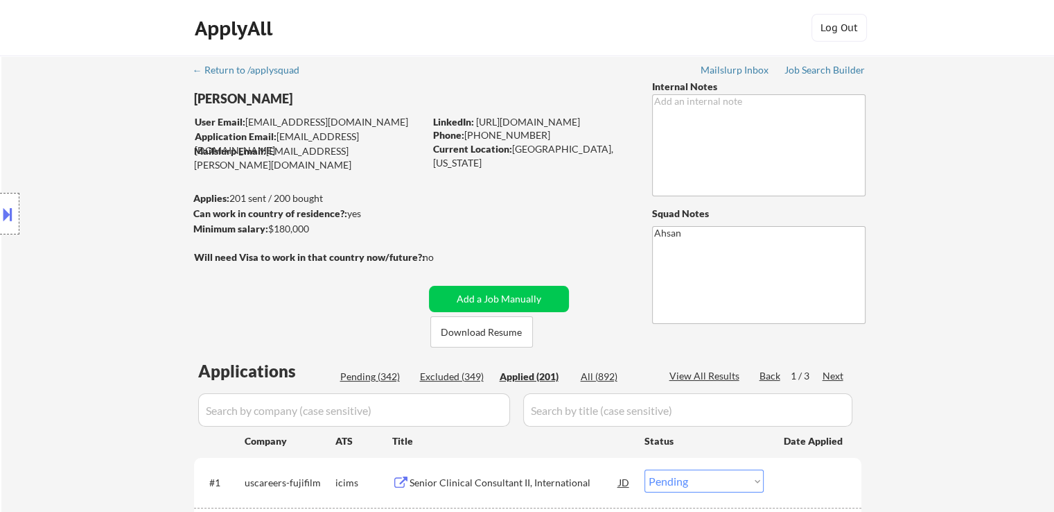
select select ""applied""
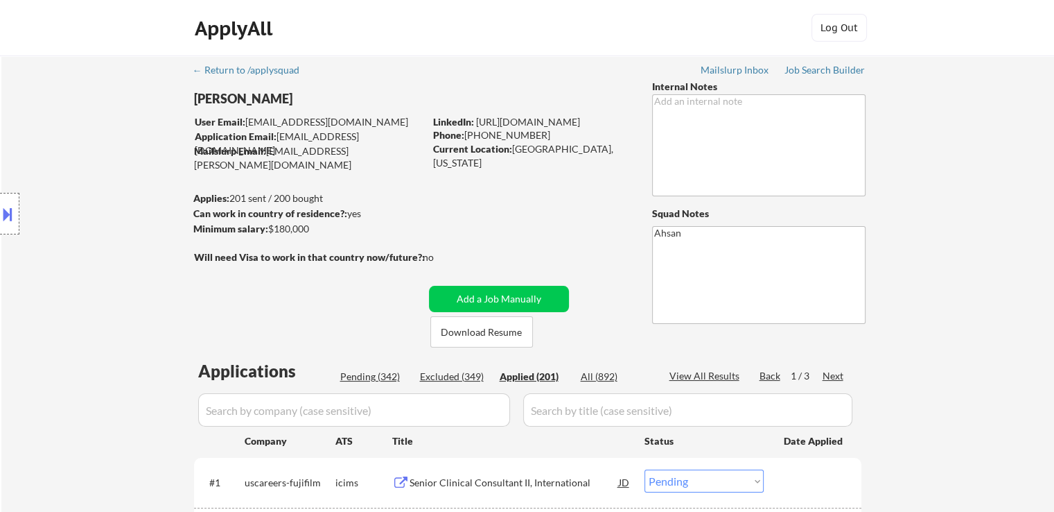
select select ""applied""
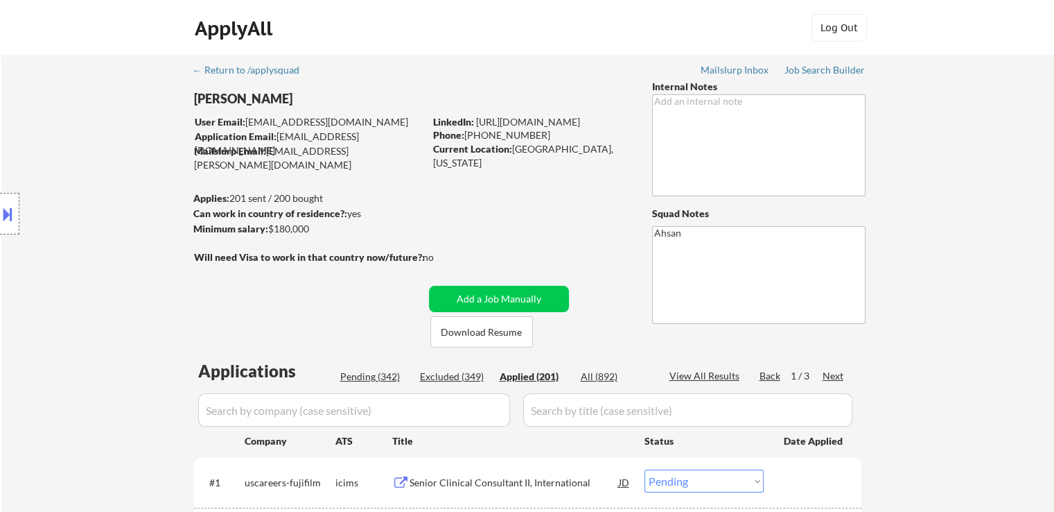
select select ""applied""
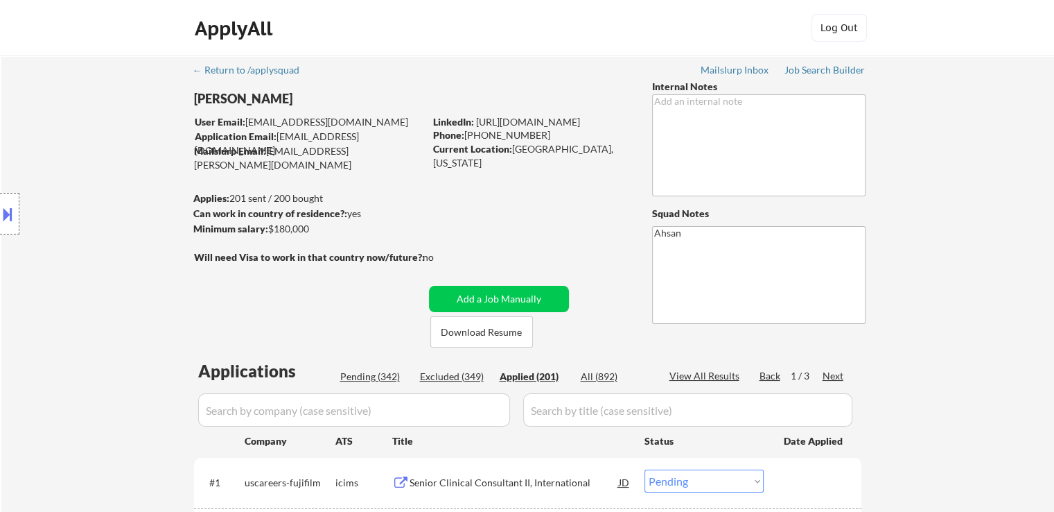
select select ""applied""
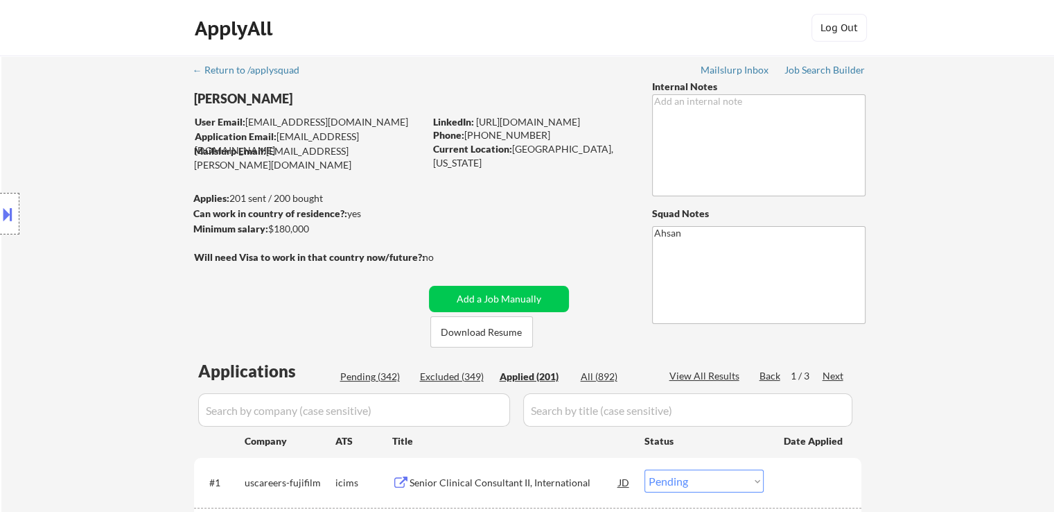
select select ""applied""
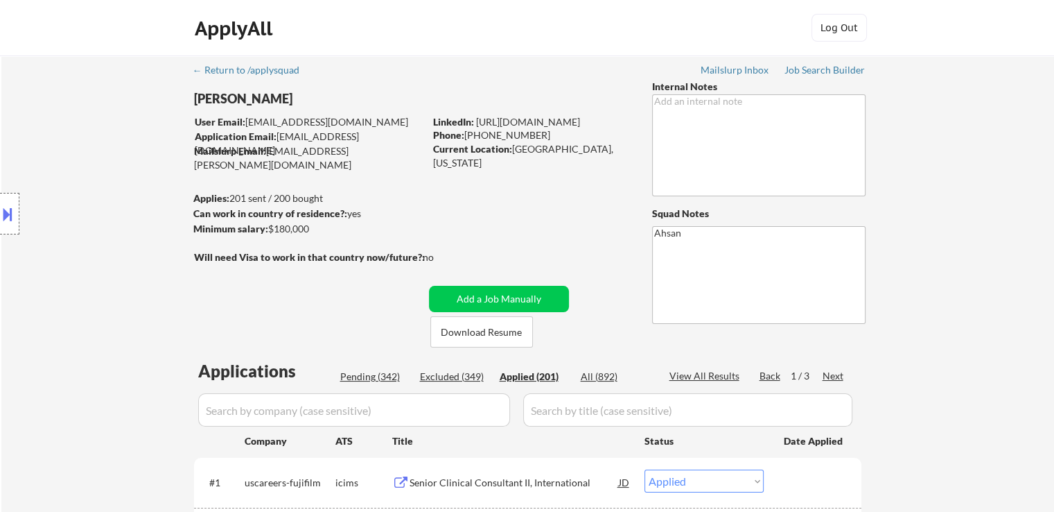
select select ""applied""
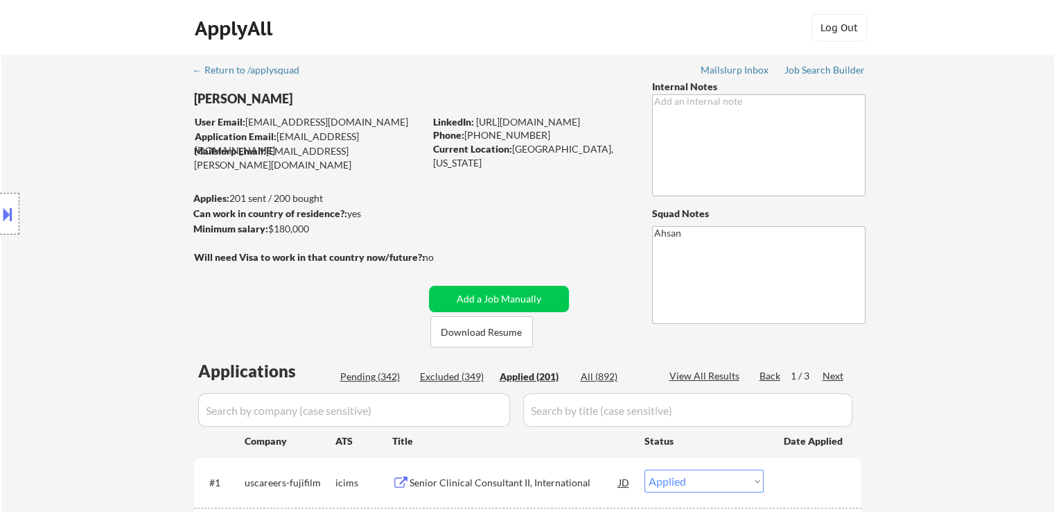
select select ""applied""
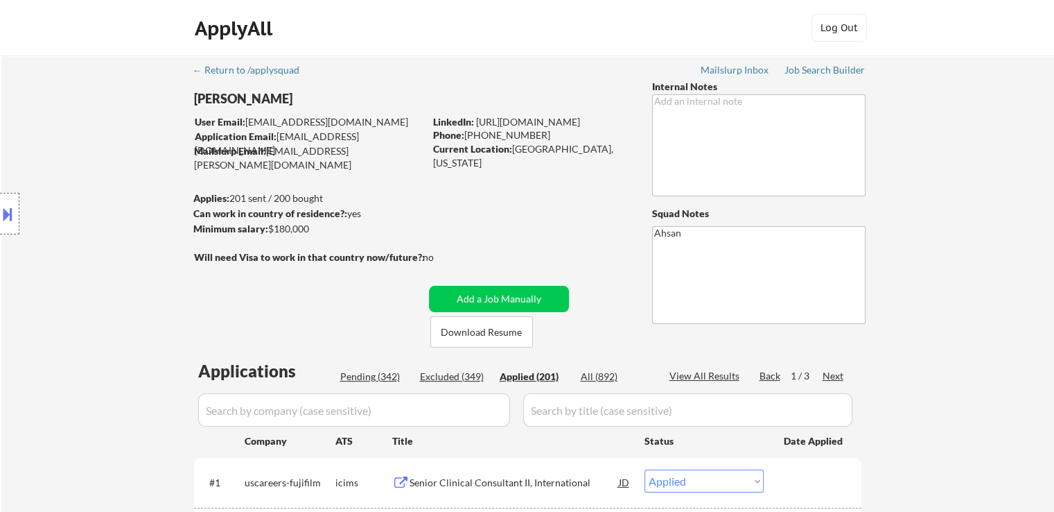
select select ""applied""
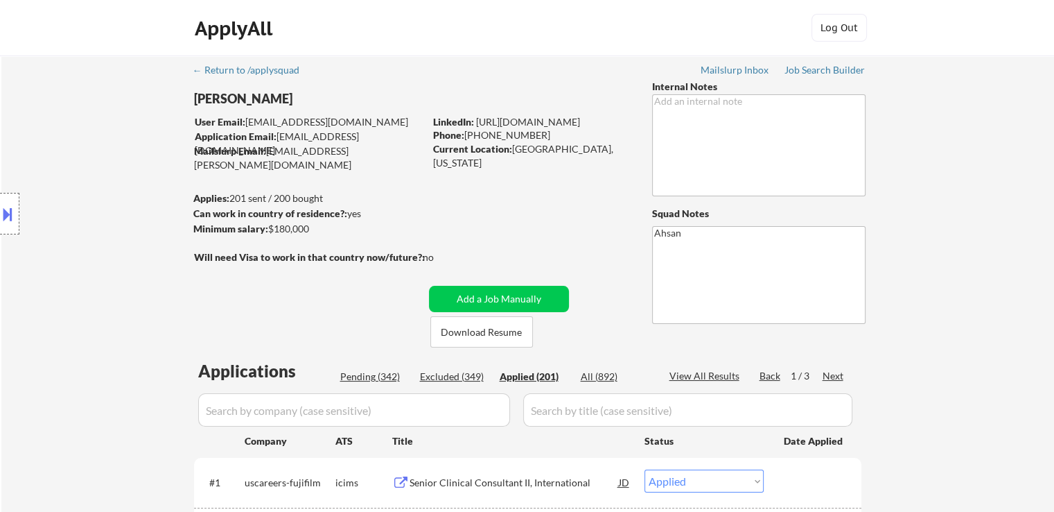
select select ""applied""
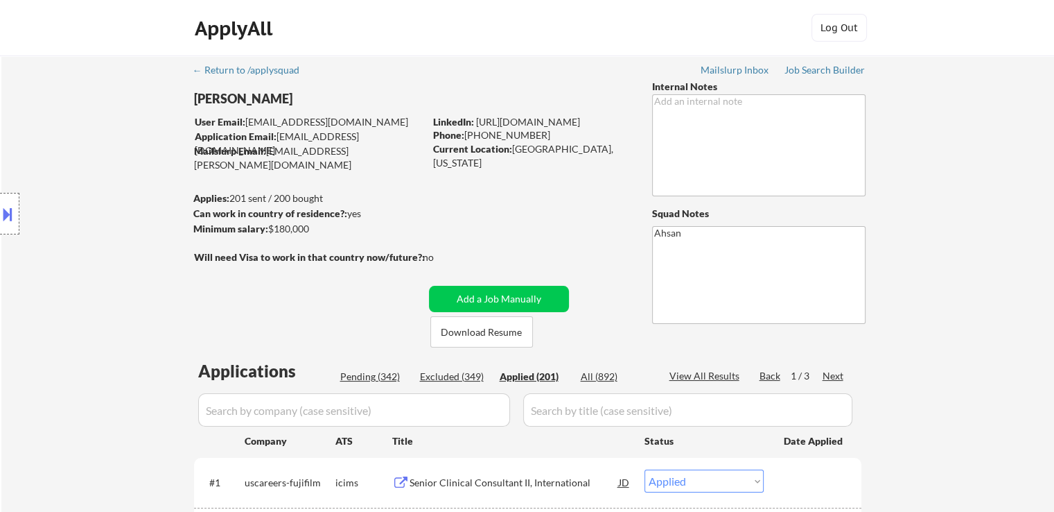
select select ""applied""
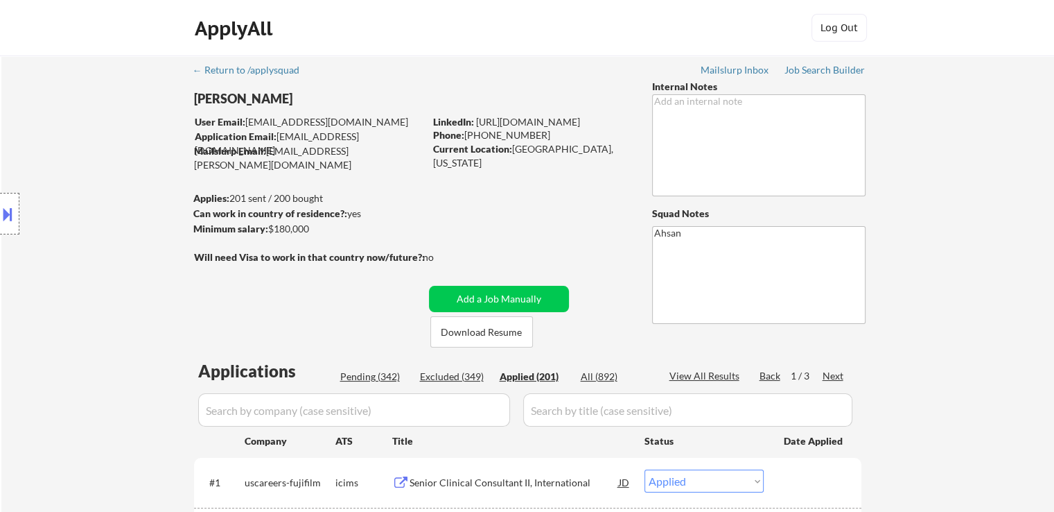
select select ""applied""
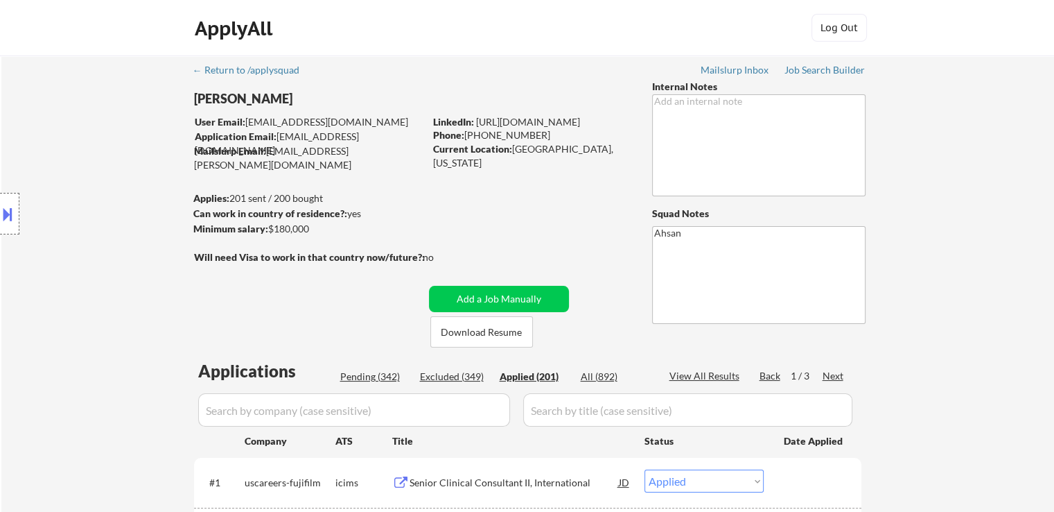
select select ""applied""
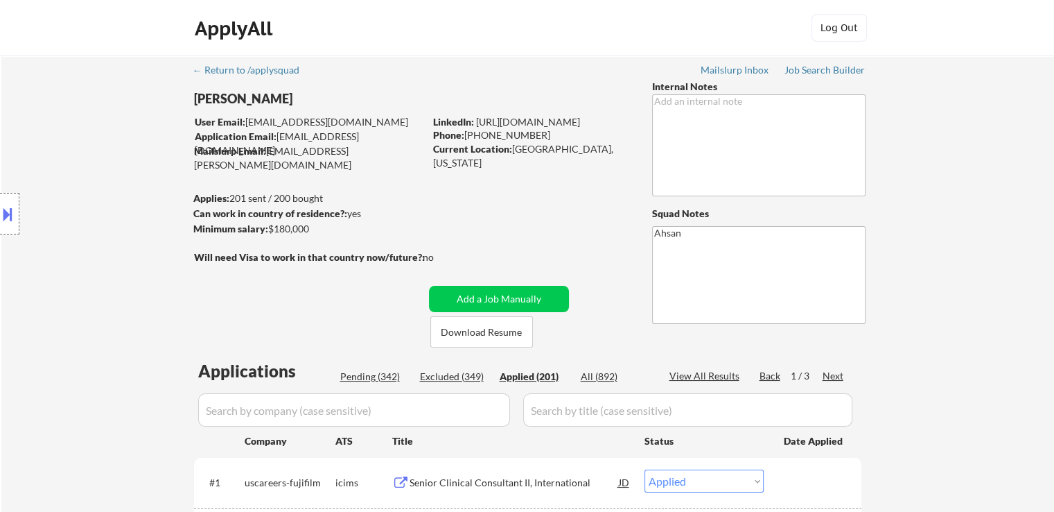
select select ""applied""
